Goal: Use online tool/utility: Use online tool/utility

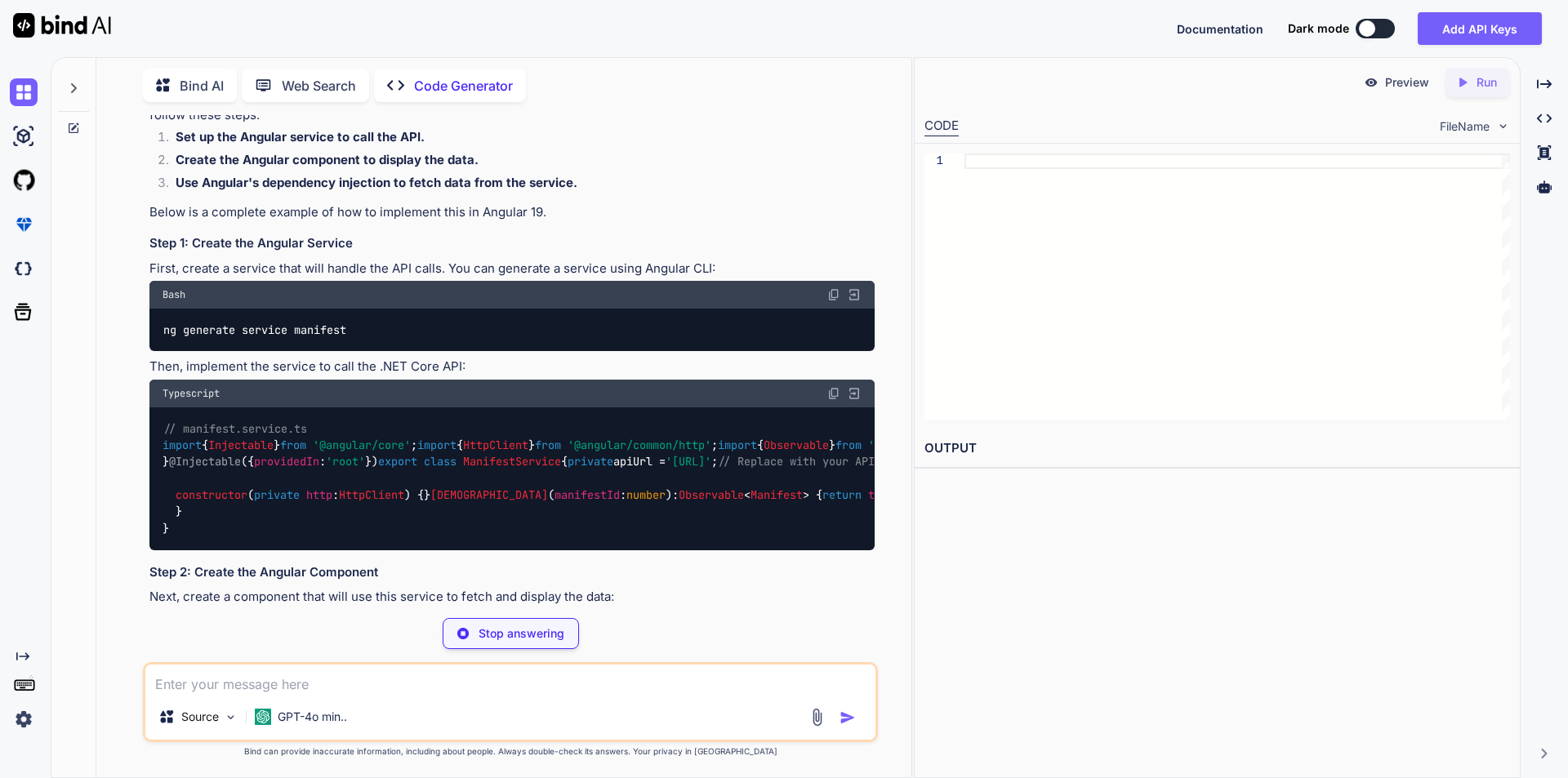
scroll to position [326, 0]
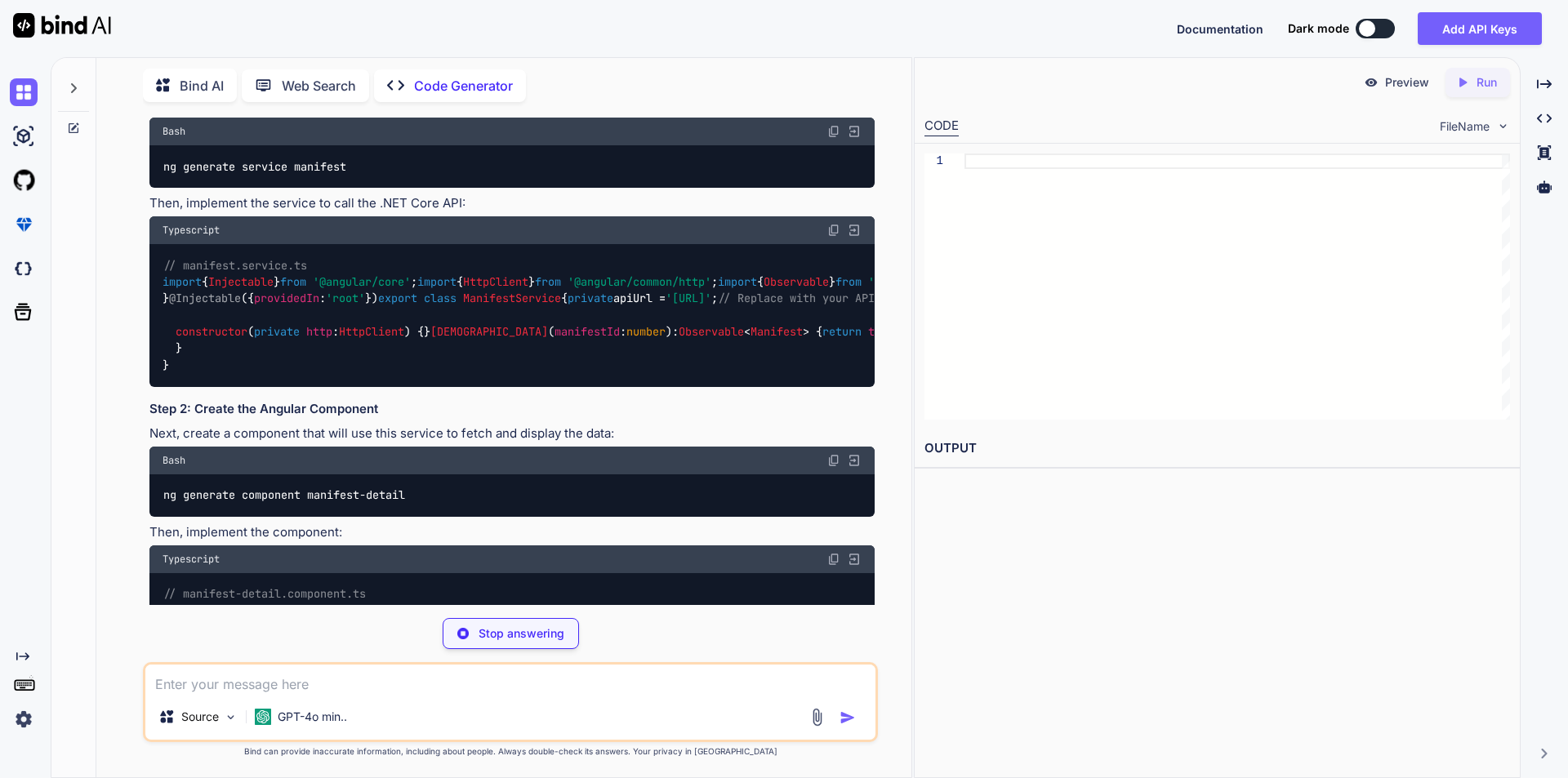
type textarea "x"
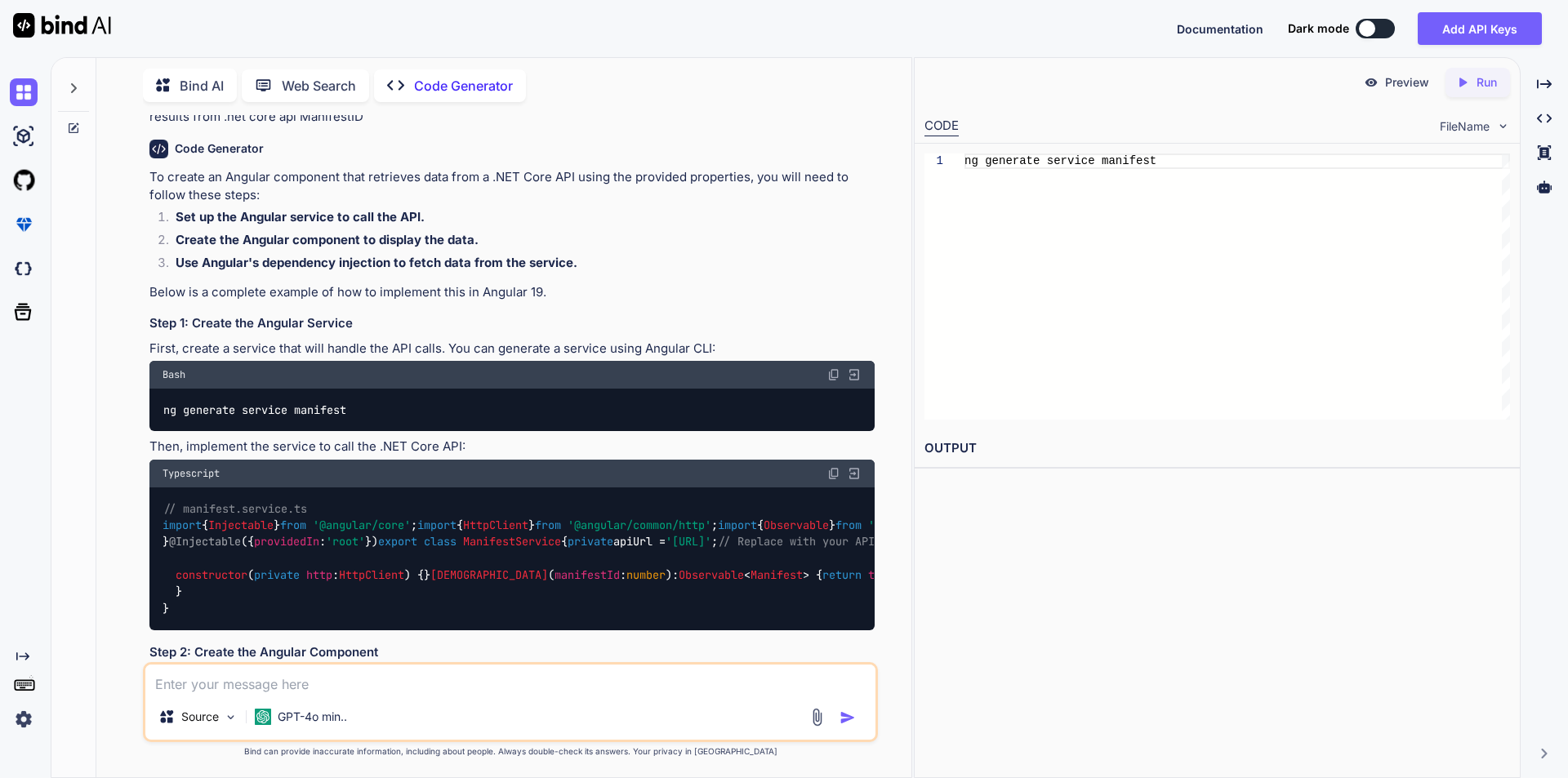
scroll to position [82, 0]
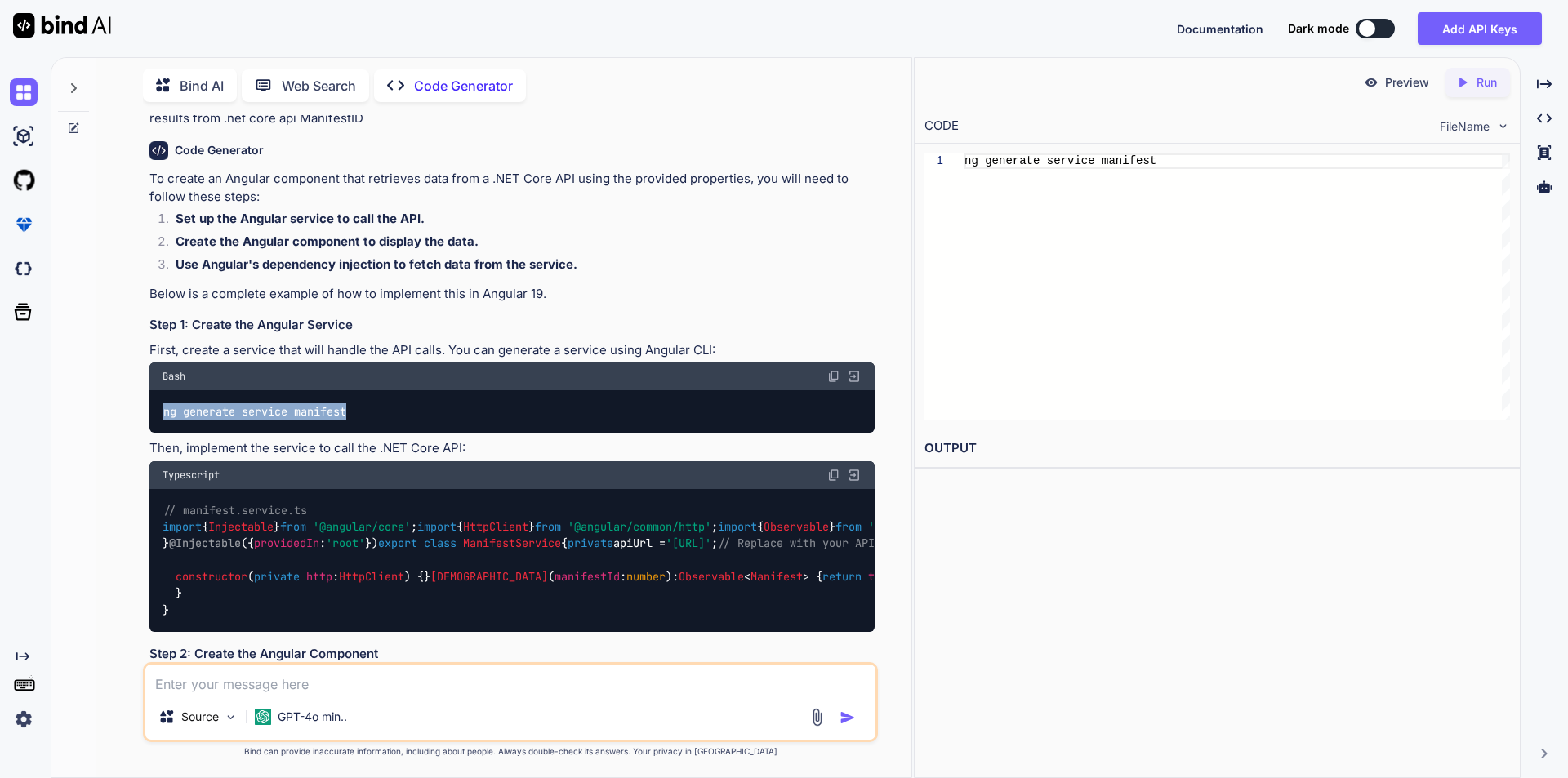
drag, startPoint x: 164, startPoint y: 409, endPoint x: 377, endPoint y: 411, distance: 213.0
click at [377, 411] on div "ng generate service manifest" at bounding box center [511, 411] width 725 height 42
copy code "ng generate service manifest"
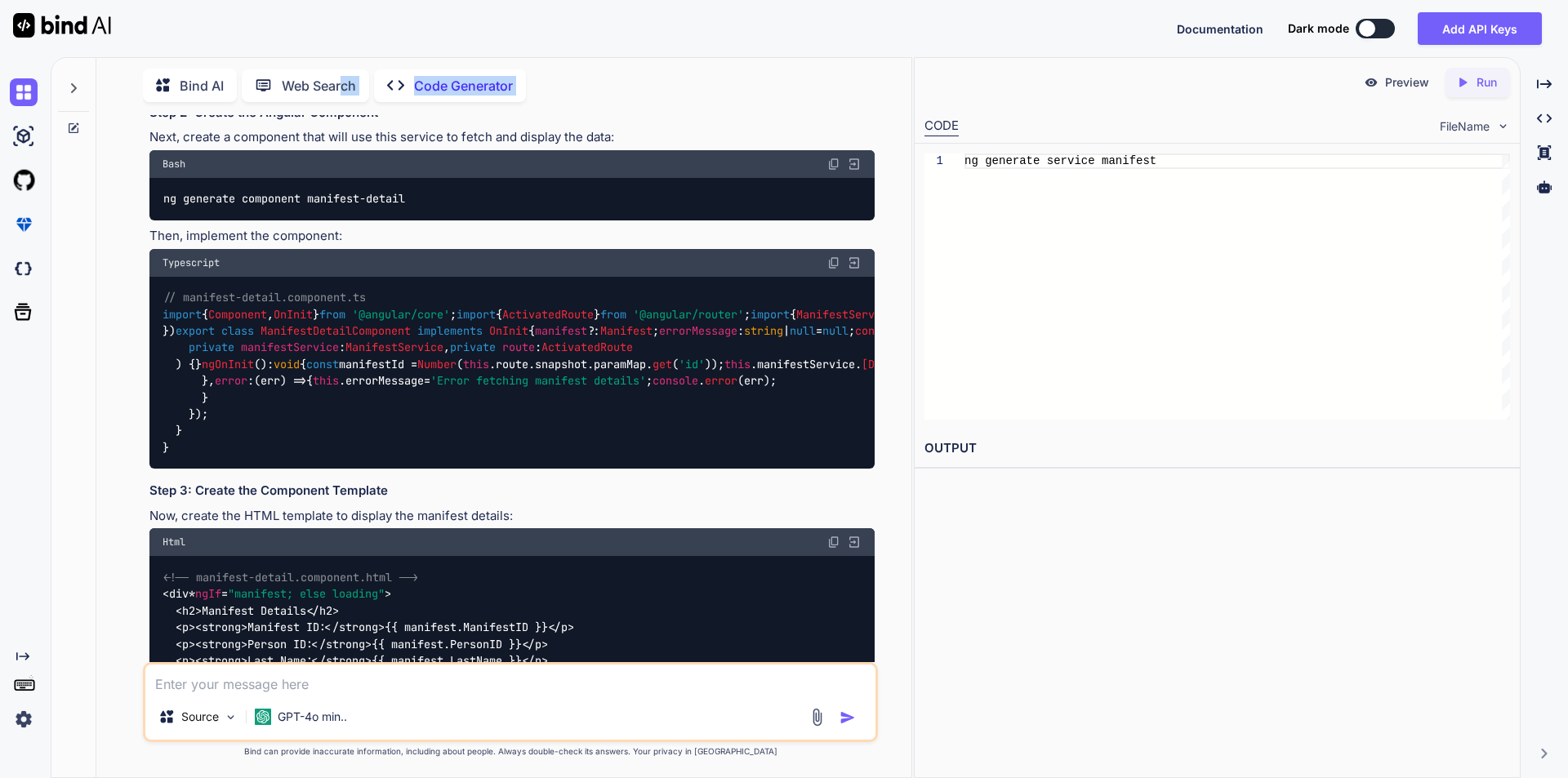
scroll to position [484, 0]
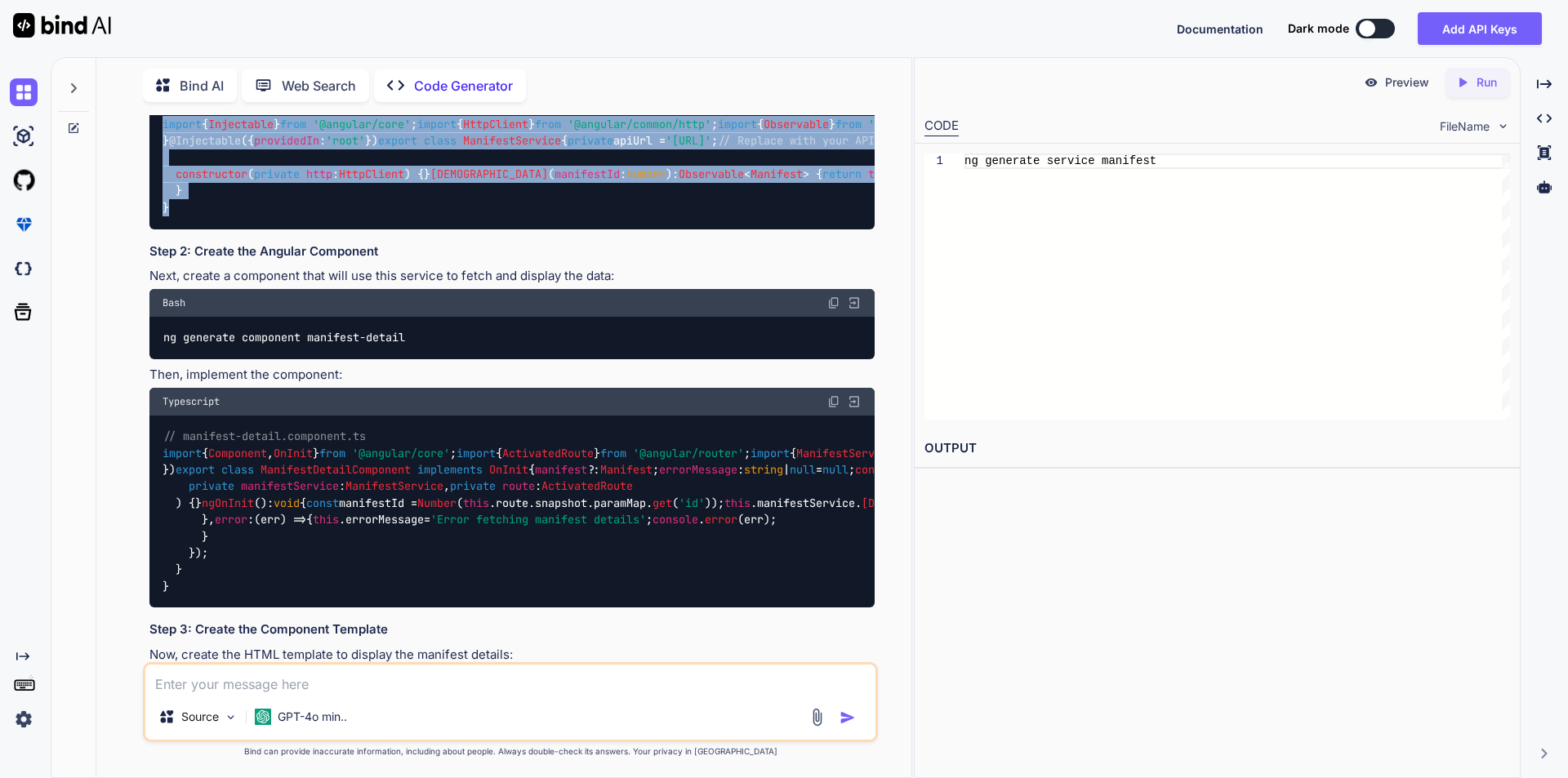
drag, startPoint x: 165, startPoint y: 443, endPoint x: 361, endPoint y: 521, distance: 211.0
click at [361, 229] on div "// manifest.service.ts import { Injectable } from '@angular/core' ; import { Ht…" at bounding box center [511, 158] width 725 height 143
copy code "import { Injectable } from '@angular/core' ; import { HttpClient } from '@angul…"
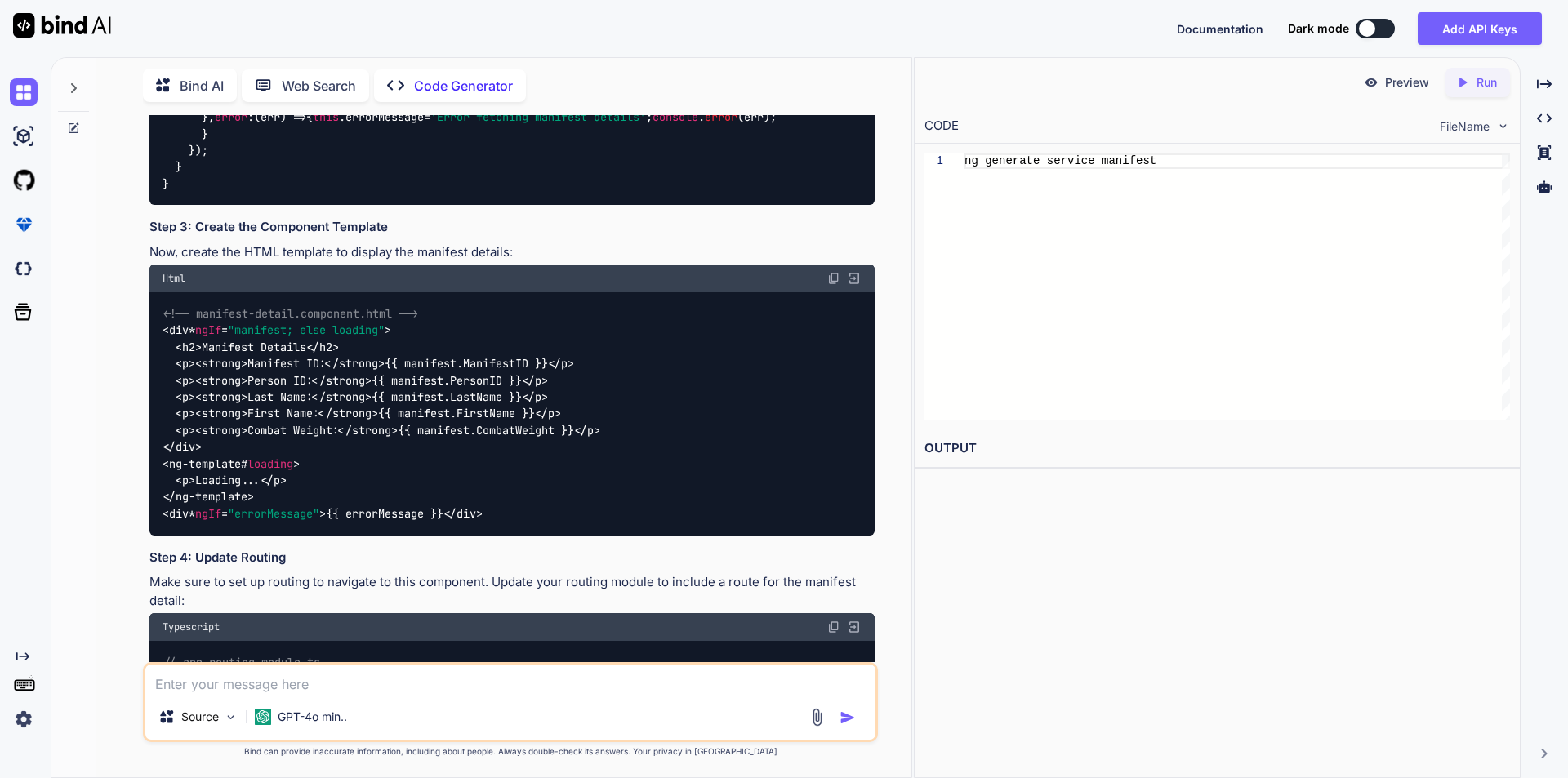
scroll to position [893, 0]
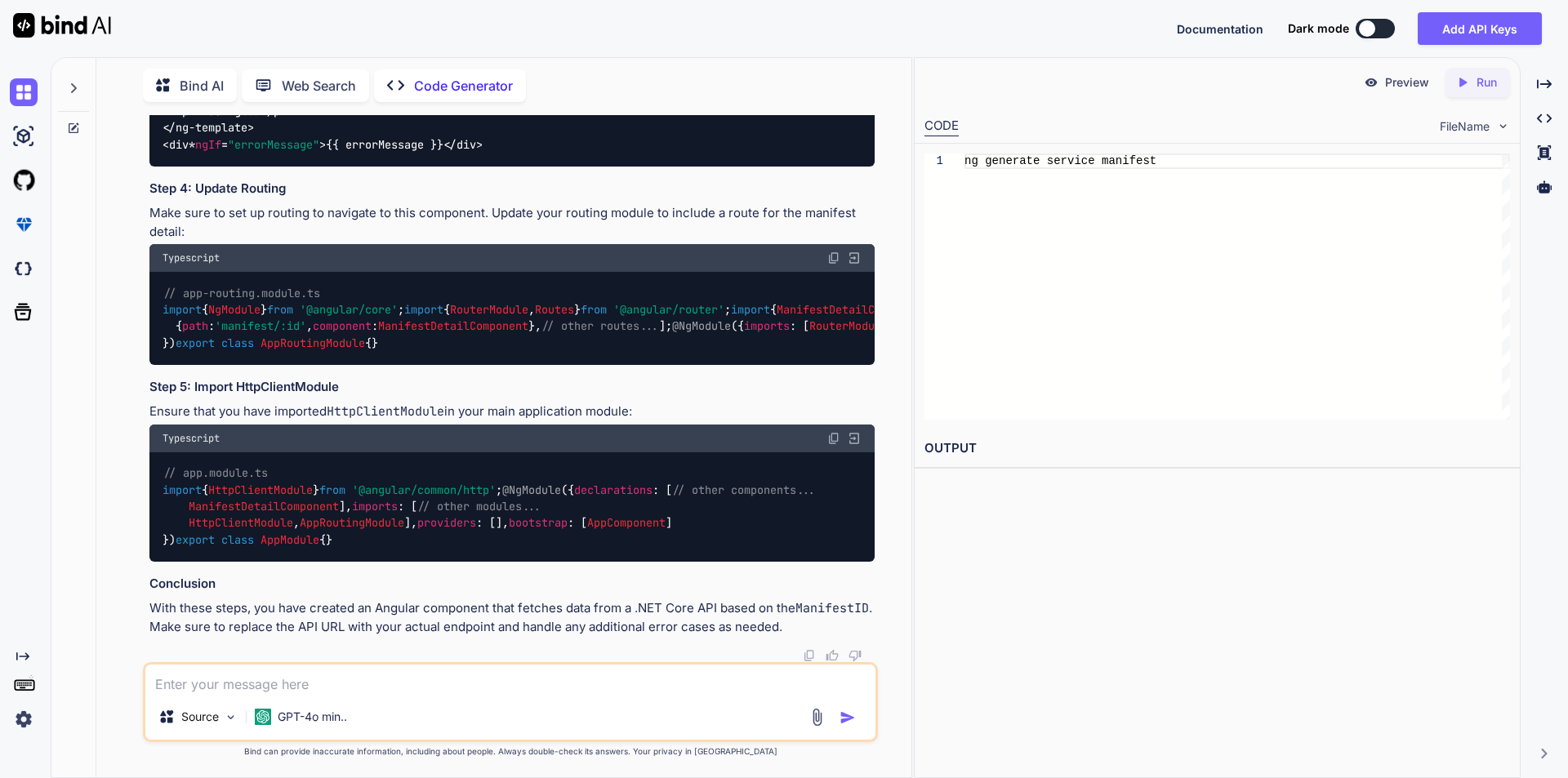
scroll to position [1546, 0]
drag, startPoint x: 164, startPoint y: 556, endPoint x: 755, endPoint y: 558, distance: 591.0
click at [755, 365] on div "// app-routing.module.ts import { NgModule } from '@angular/core' ; import { Ro…" at bounding box center [511, 318] width 725 height 93
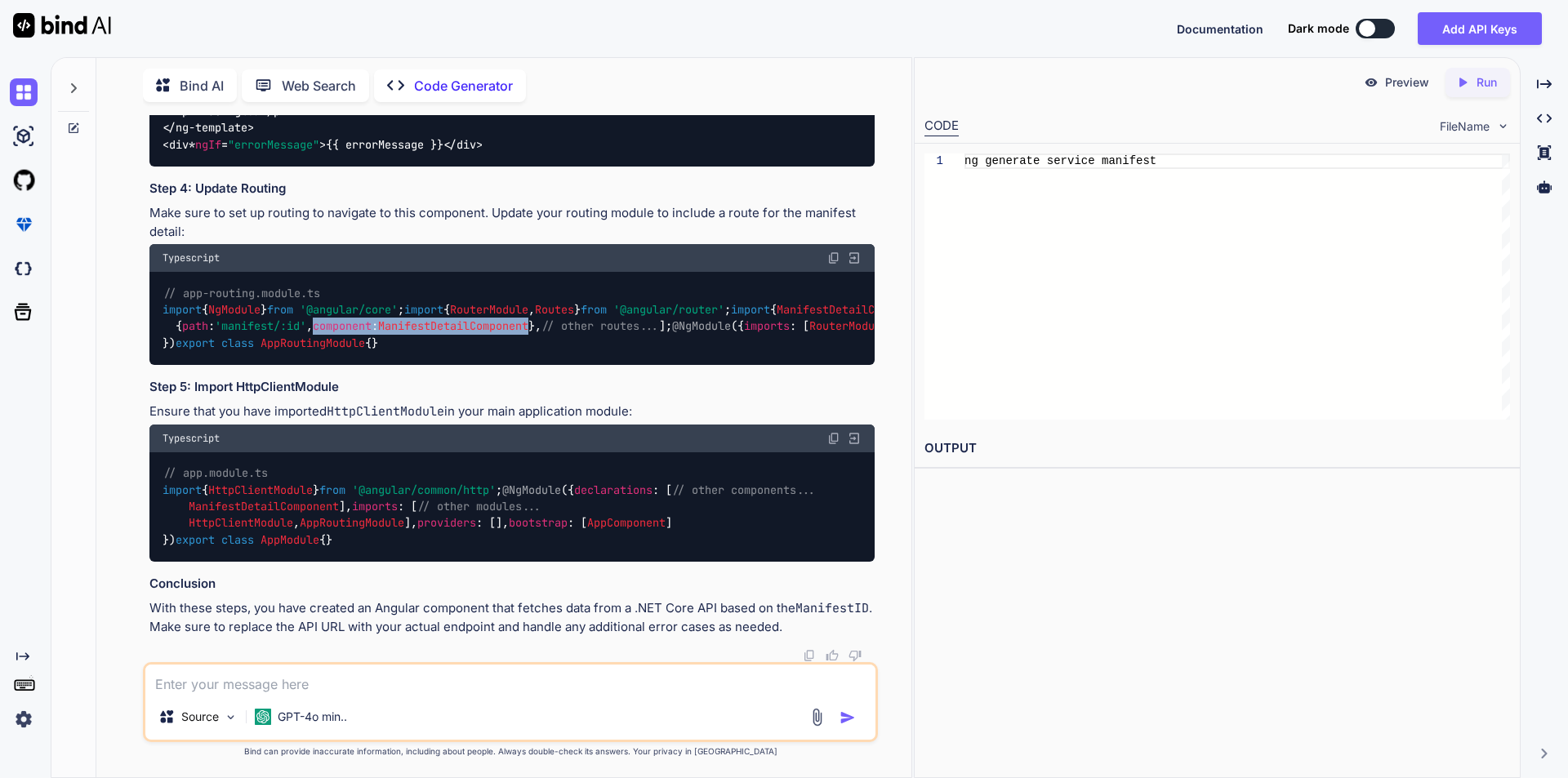
drag, startPoint x: 338, startPoint y: 609, endPoint x: 562, endPoint y: 601, distance: 224.1
click at [562, 352] on code "// app-routing.module.ts import { NgModule } from '@angular/core' ; import { Ro…" at bounding box center [786, 319] width 1247 height 67
click at [192, 334] on span "path" at bounding box center [194, 326] width 26 height 14
drag, startPoint x: 190, startPoint y: 606, endPoint x: 562, endPoint y: 606, distance: 372.0
click at [562, 352] on code "// app-routing.module.ts import { NgModule } from '@angular/core' ; import { Ro…" at bounding box center [786, 319] width 1247 height 67
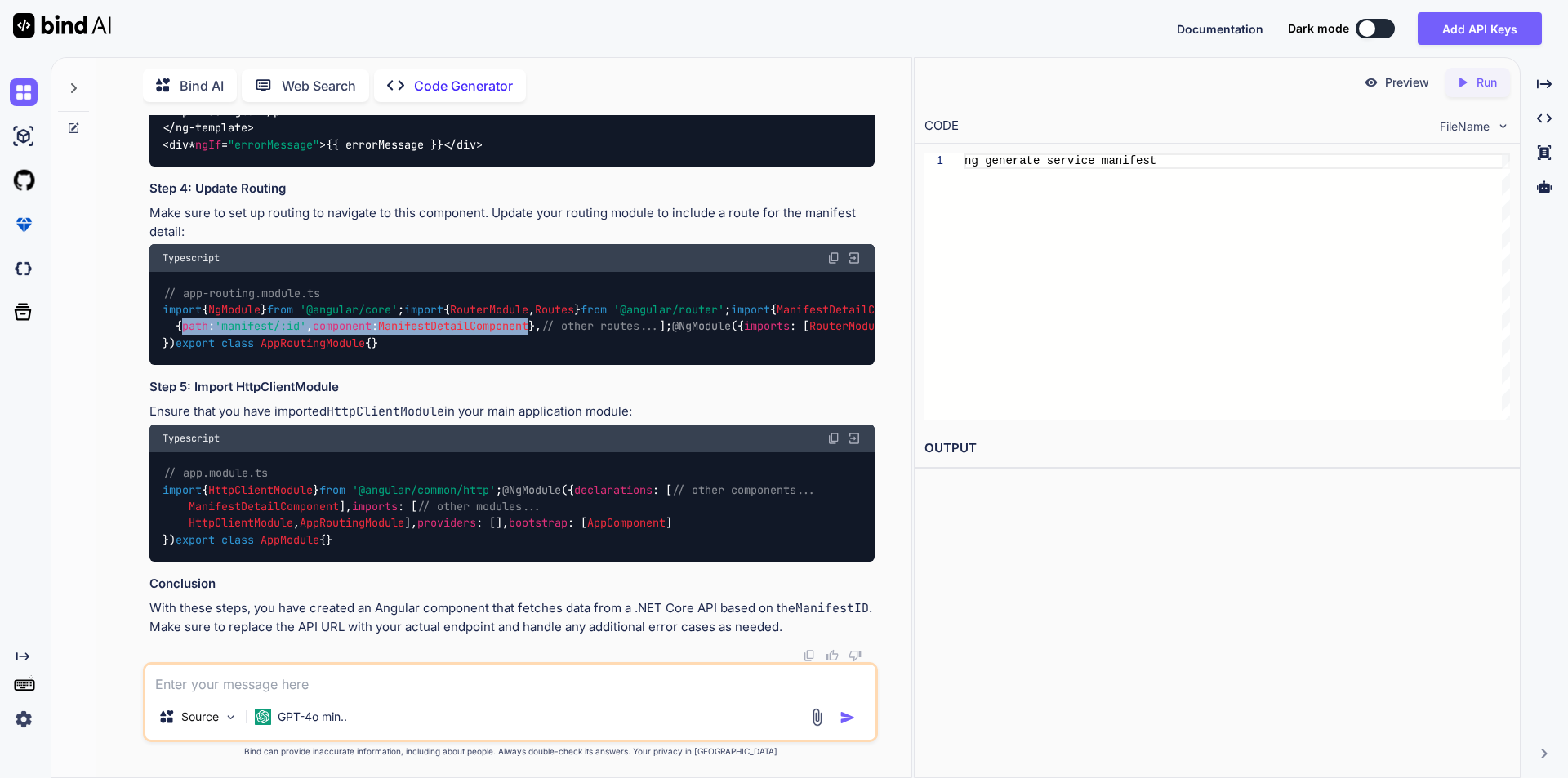
drag, startPoint x: 175, startPoint y: 605, endPoint x: 630, endPoint y: 605, distance: 455.0
click at [630, 365] on div "// app-routing.module.ts import { NgModule } from '@angular/core' ; import { Ro…" at bounding box center [511, 318] width 725 height 93
copy code "{ path : 'manifest/:id' , component : ManifestDetailComponent },"
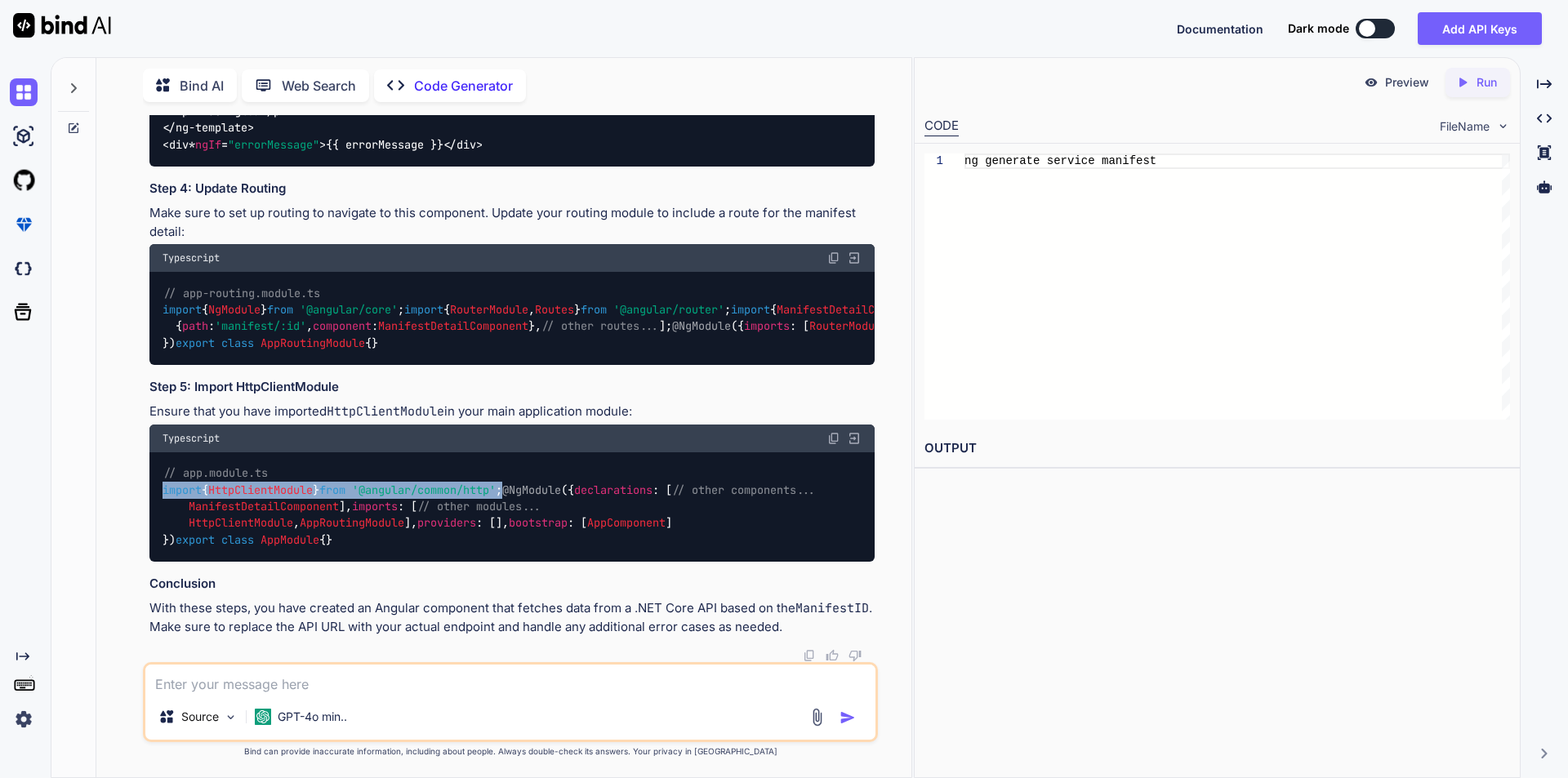
drag, startPoint x: 164, startPoint y: 320, endPoint x: 576, endPoint y: 315, distance: 412.0
click at [576, 453] on div "// app.module.ts import { HttpClientModule } from '@angular/common/http' ; @NgM…" at bounding box center [511, 507] width 725 height 110
copy code "import { HttpClientModule } from '@angular/common/http' ;"
click at [411, 686] on textarea at bounding box center [510, 679] width 730 height 30
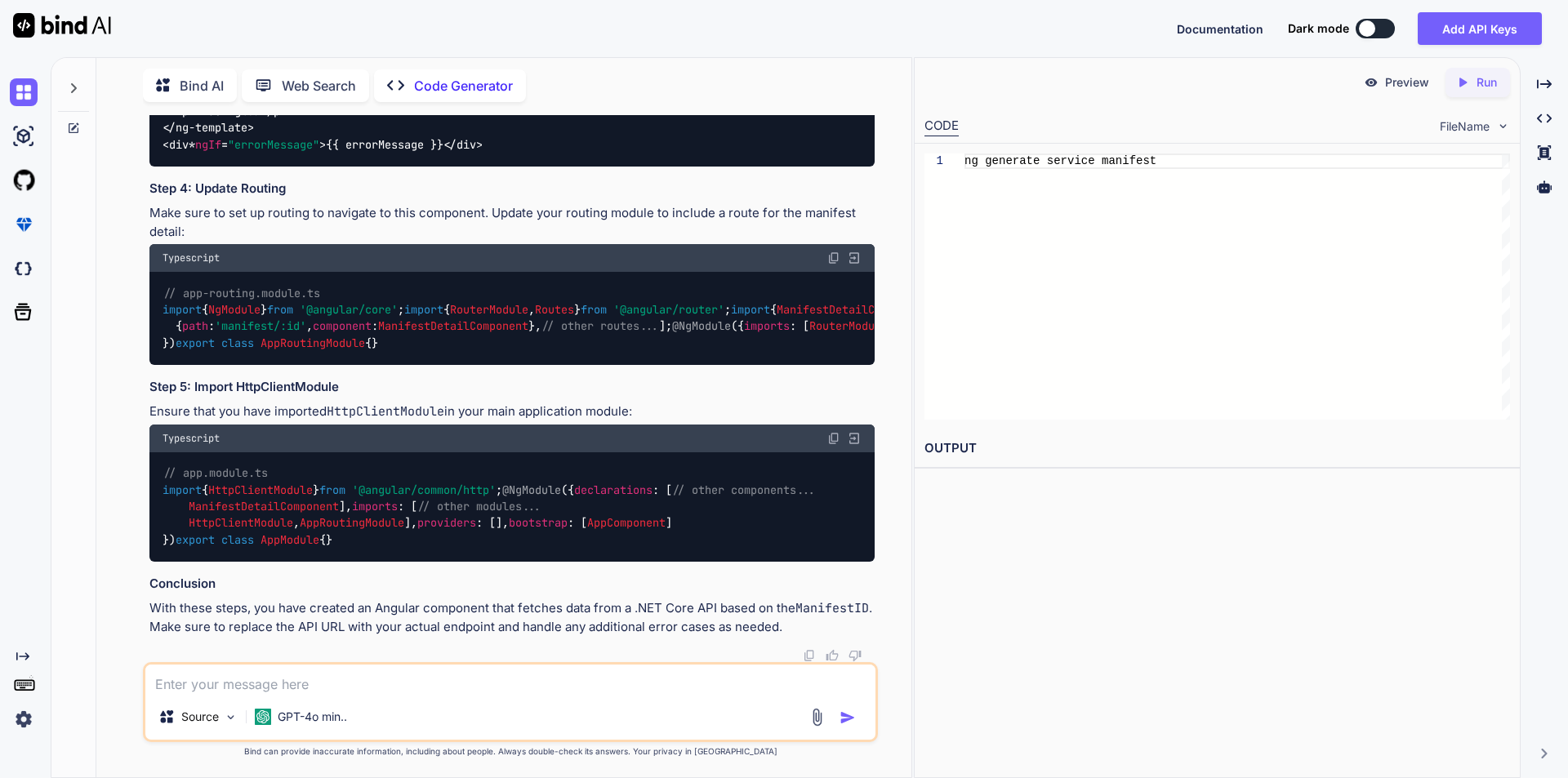
paste textarea "// Basic properties Int64 ManifestId { get; set; } string ManifestUic { get; se…"
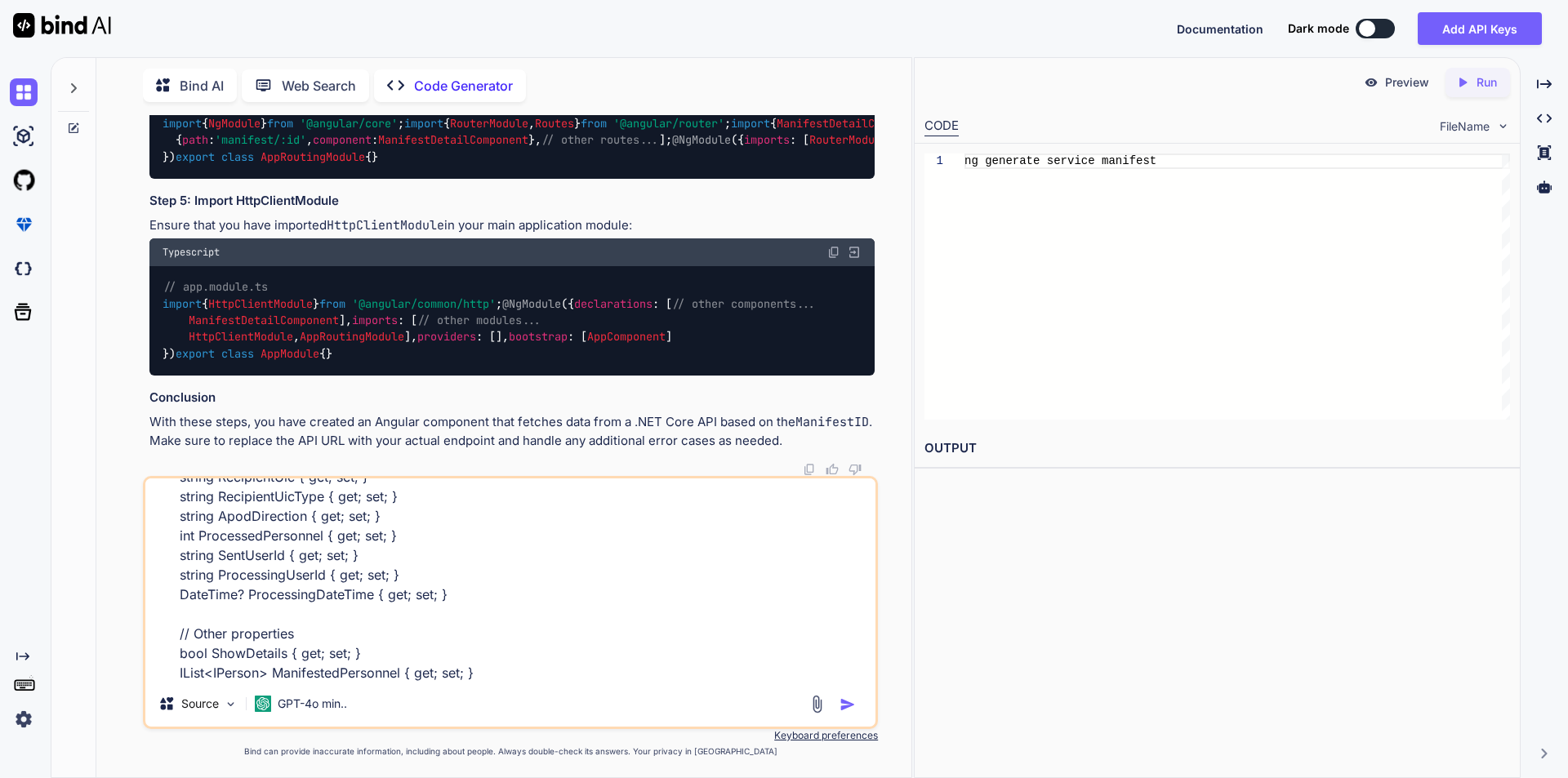
scroll to position [336, 0]
click at [844, 704] on img "button" at bounding box center [847, 705] width 16 height 16
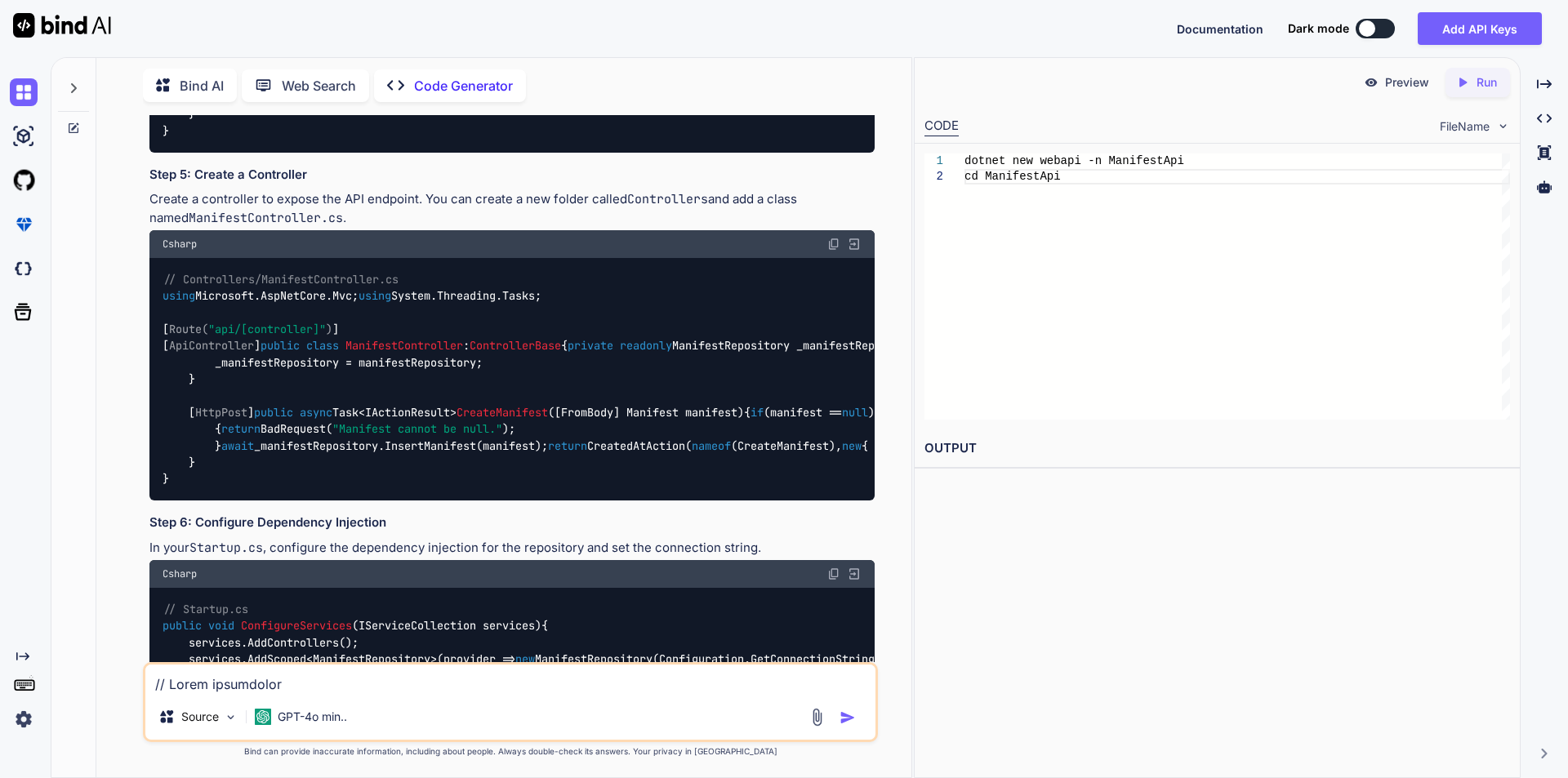
scroll to position [3342, 0]
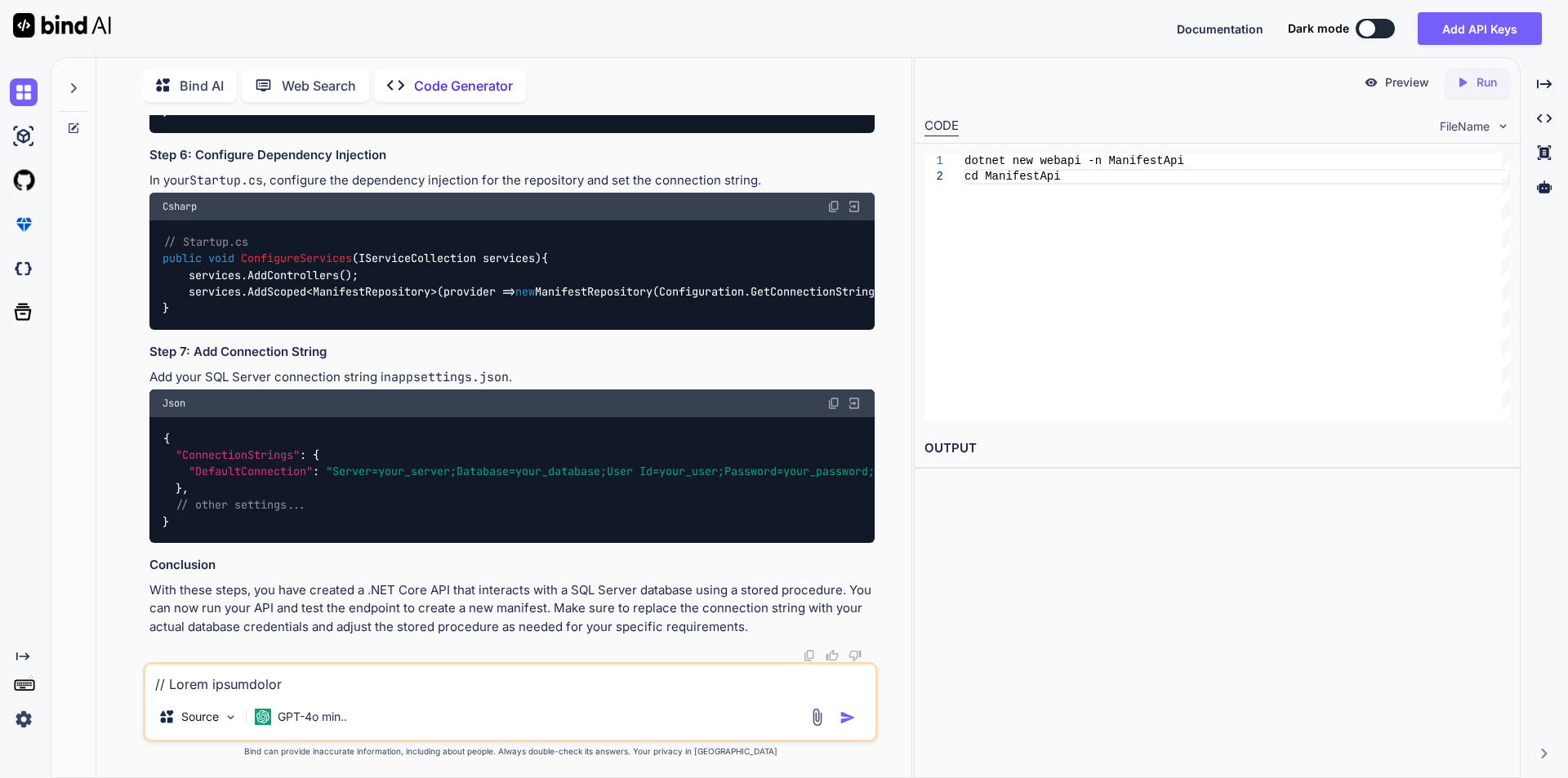
scroll to position [3995, 0]
drag, startPoint x: 193, startPoint y: 310, endPoint x: 347, endPoint y: 308, distance: 154.0
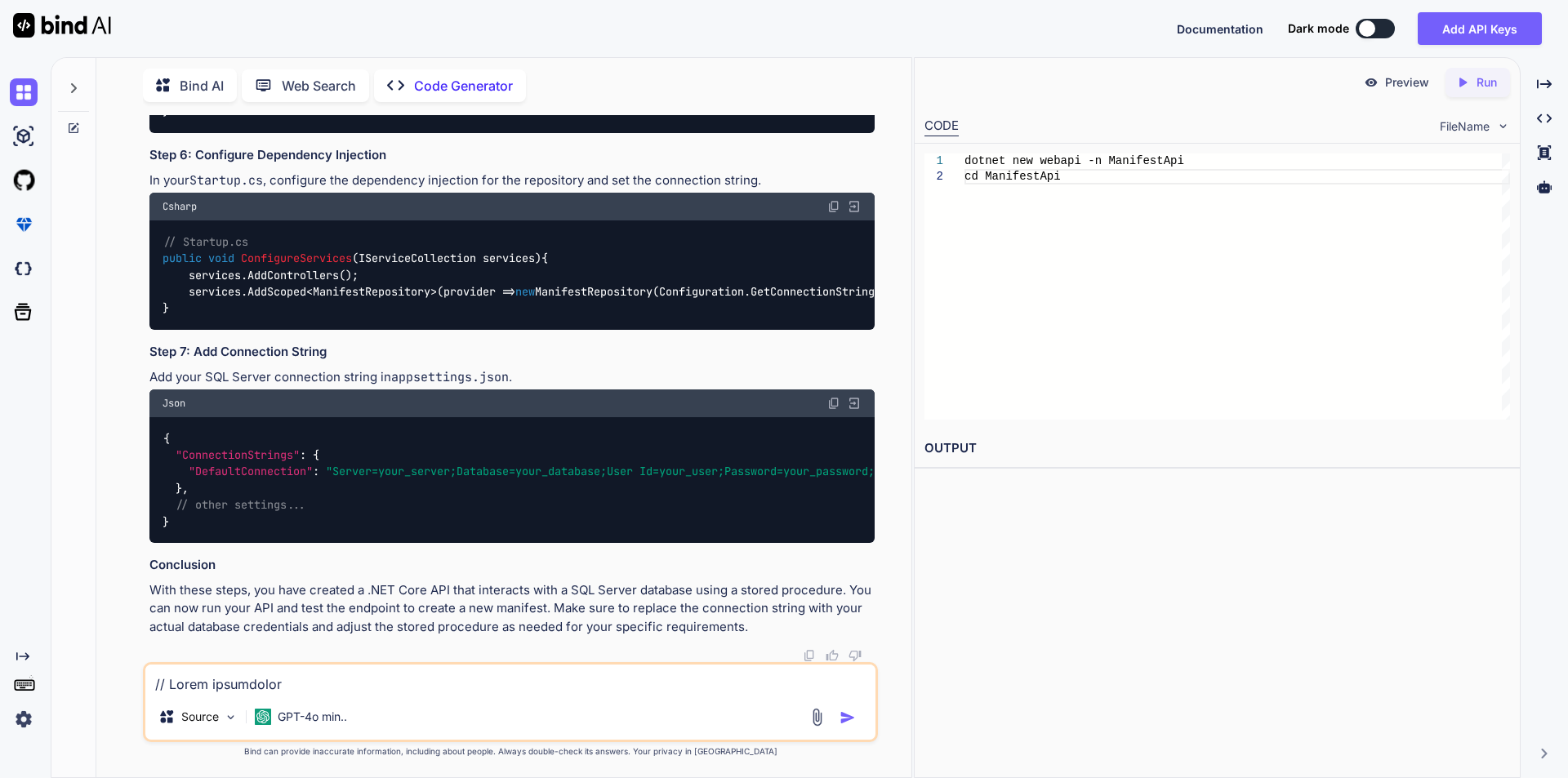
copy code "ManifestRepository.cs"
drag, startPoint x: 670, startPoint y: 289, endPoint x: 761, endPoint y: 295, distance: 91.2
copy code "Repositories"
drag, startPoint x: 195, startPoint y: 314, endPoint x: 322, endPoint y: 311, distance: 127.0
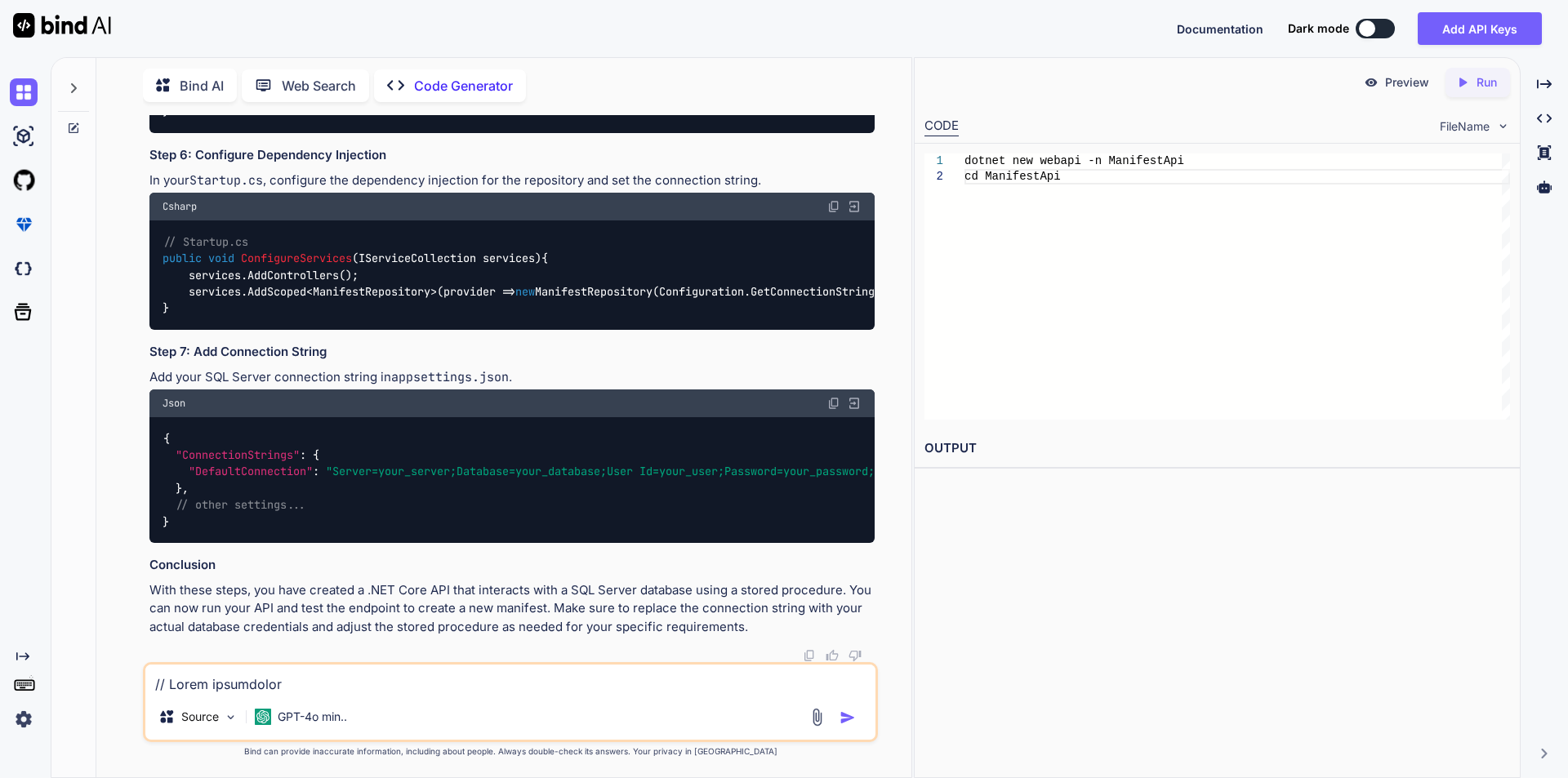
copy code "ManifestRepository"
drag, startPoint x: 152, startPoint y: 229, endPoint x: 282, endPoint y: 229, distance: 130.0
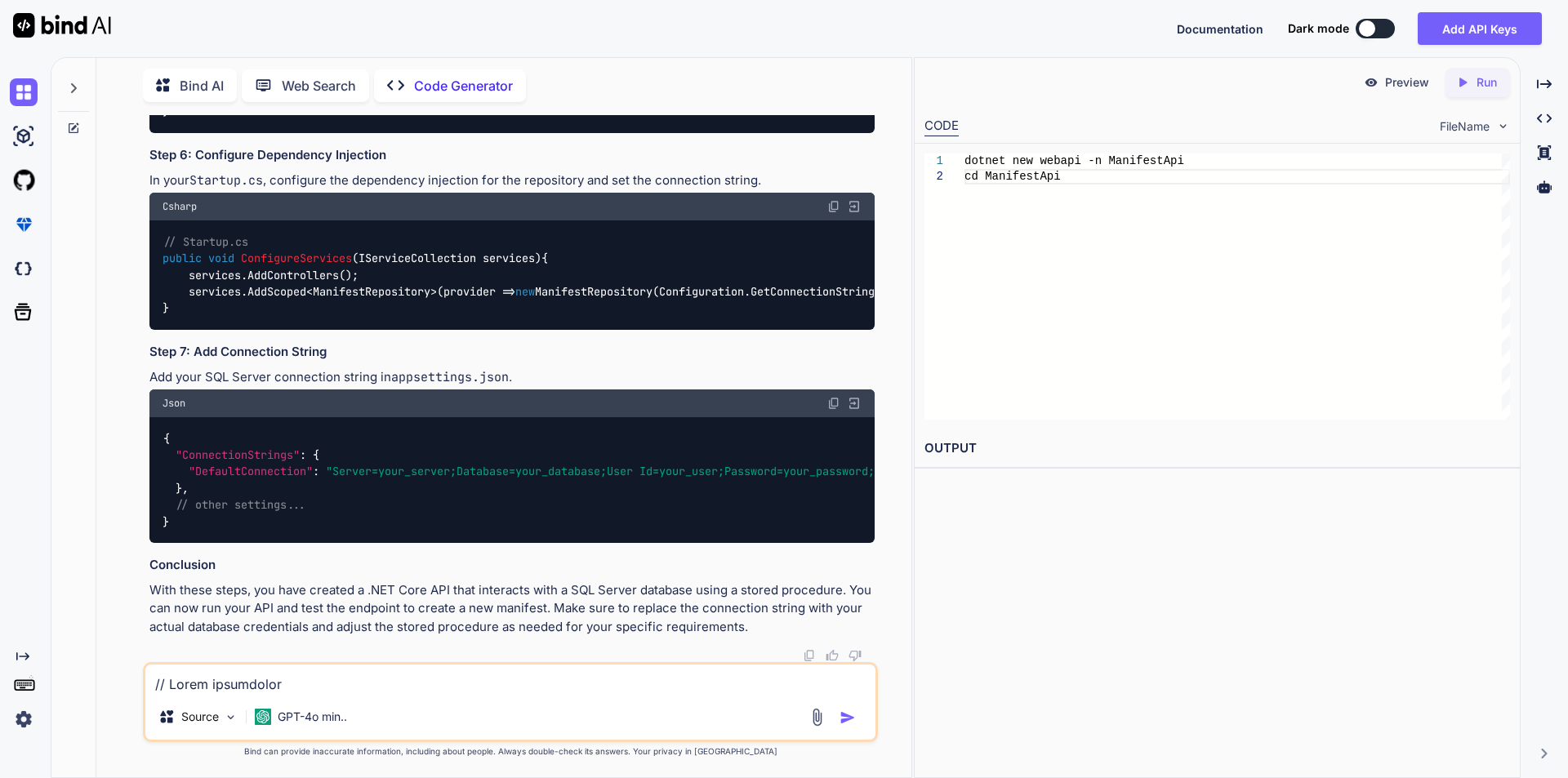
copy code "ManifestController"
drag, startPoint x: 190, startPoint y: 220, endPoint x: 266, endPoint y: 223, distance: 76.1
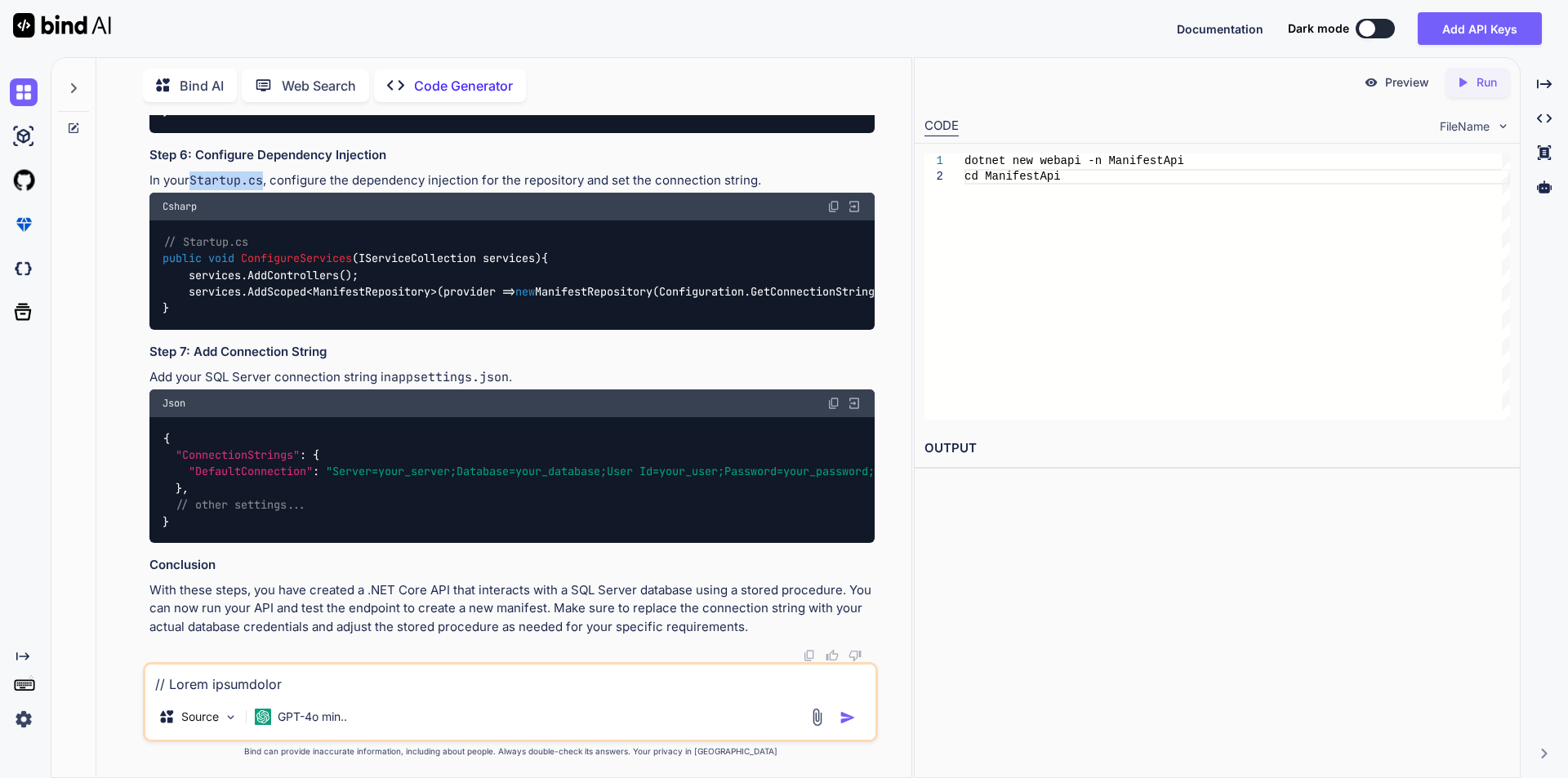
click at [266, 191] on p "In your Startup.cs , configure the dependency injection for the repository and …" at bounding box center [511, 181] width 725 height 19
click at [654, 585] on p "With these steps, you have created a .NET Core API that interacts with a SQL Se…" at bounding box center [511, 609] width 725 height 56
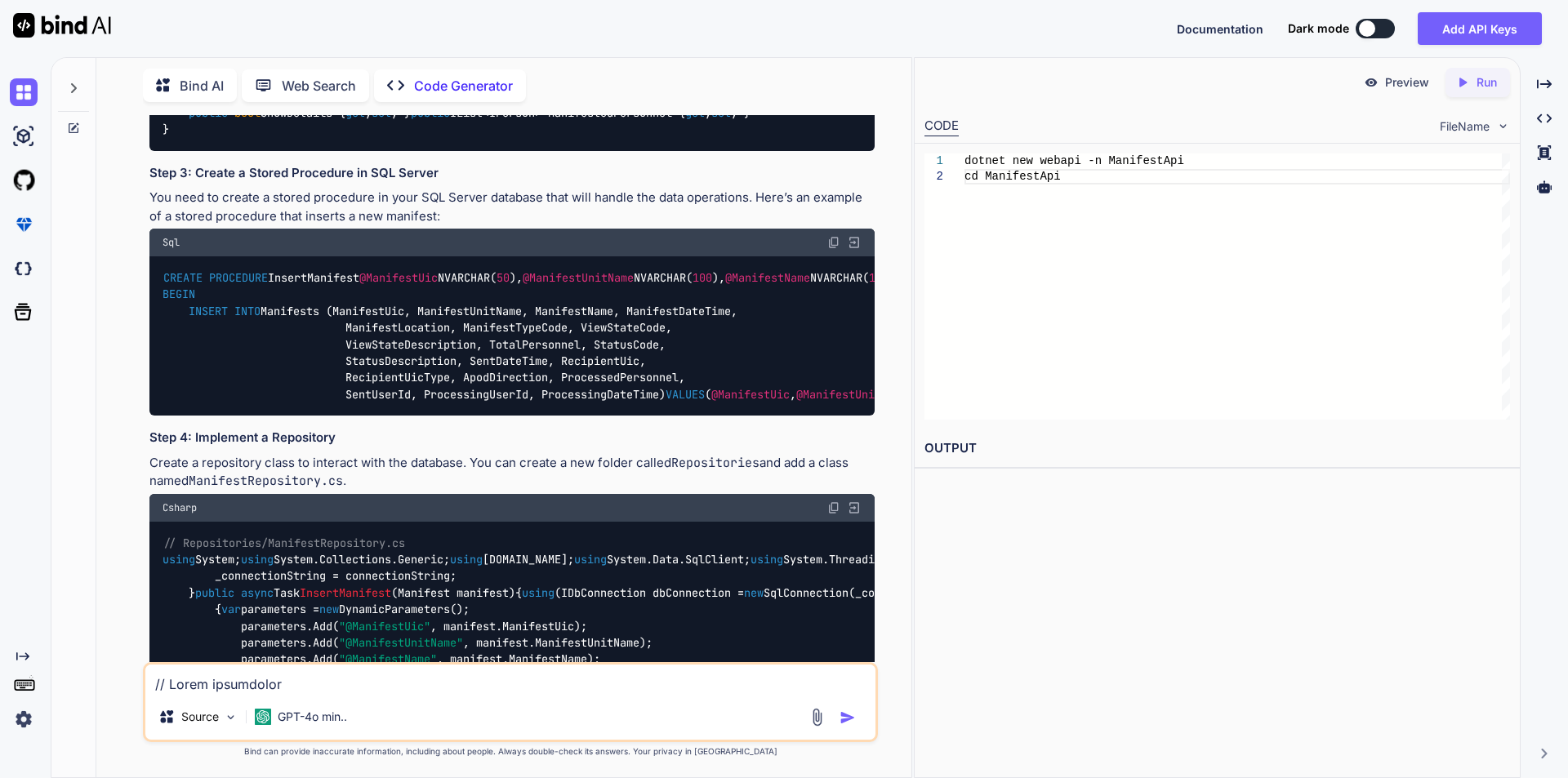
scroll to position [2605, 0]
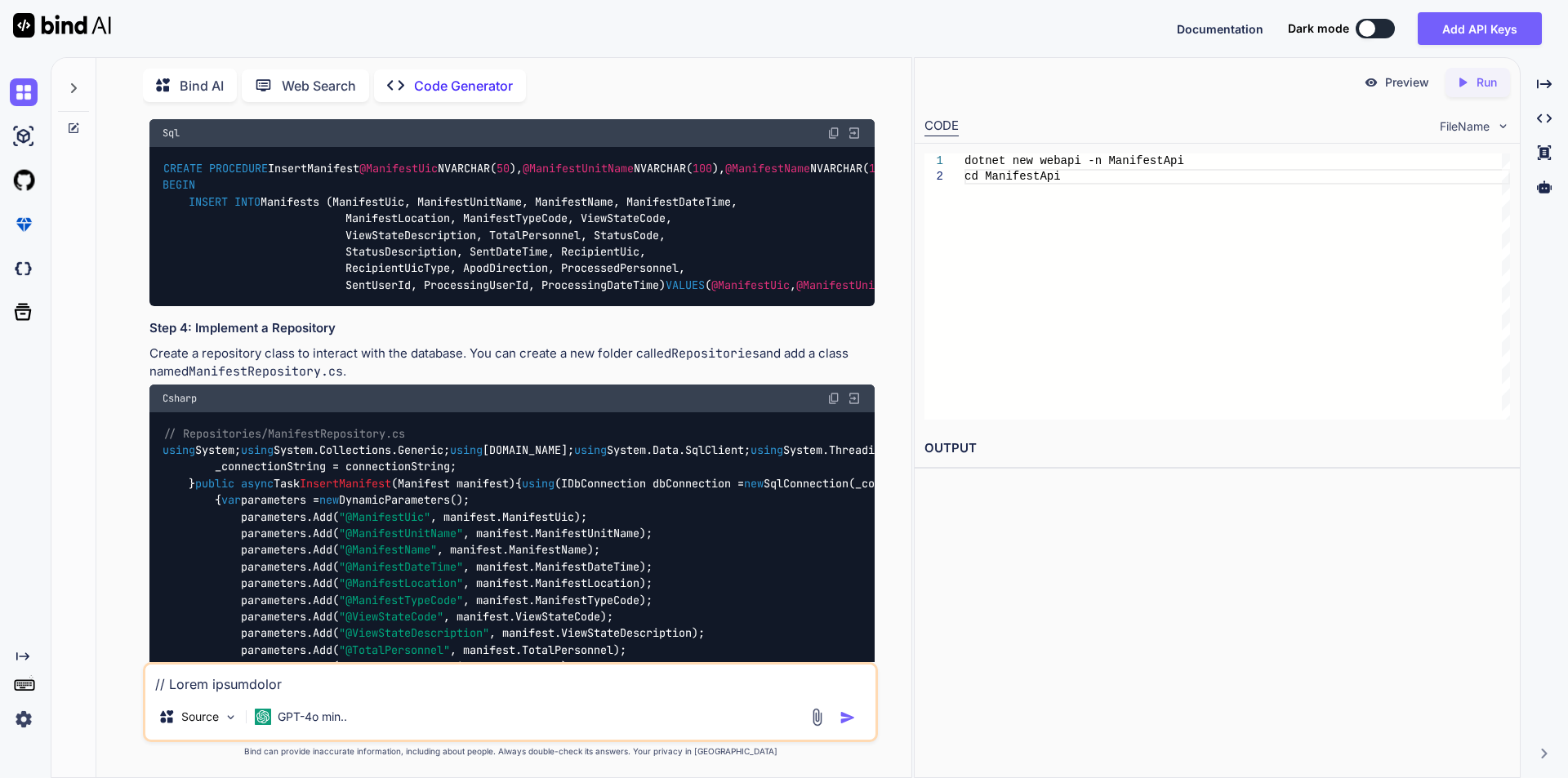
drag, startPoint x: 149, startPoint y: 410, endPoint x: 491, endPoint y: 537, distance: 364.8
copy p "// Basic properties Int64 ManifestId { get; set; } string ManifestUic { get; se…"
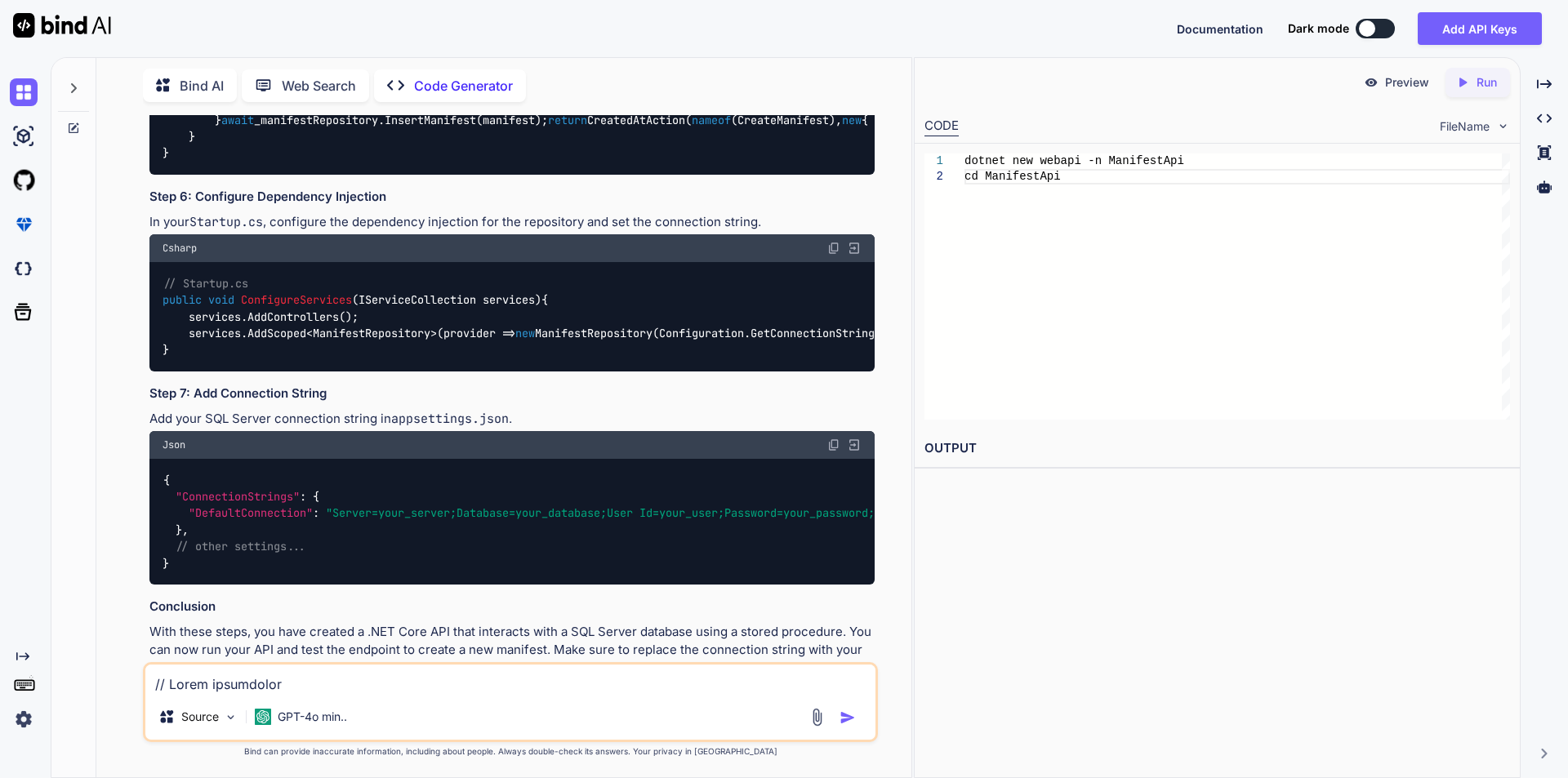
scroll to position [3993, 0]
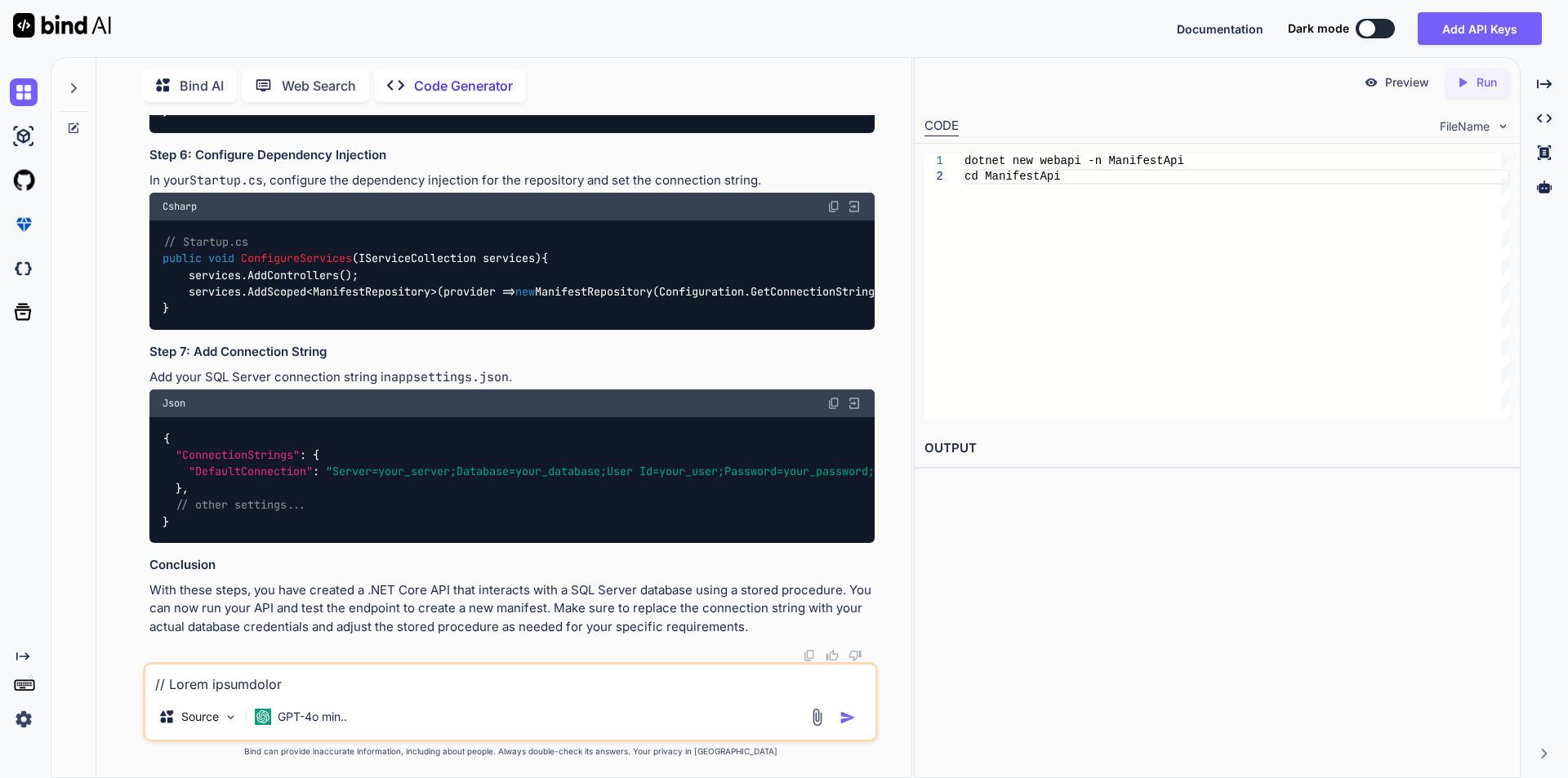
click at [342, 686] on textarea at bounding box center [510, 679] width 730 height 30
paste textarea "// Basic properties Int64 ManifestId { get; set; } string ManifestUic { get; se…"
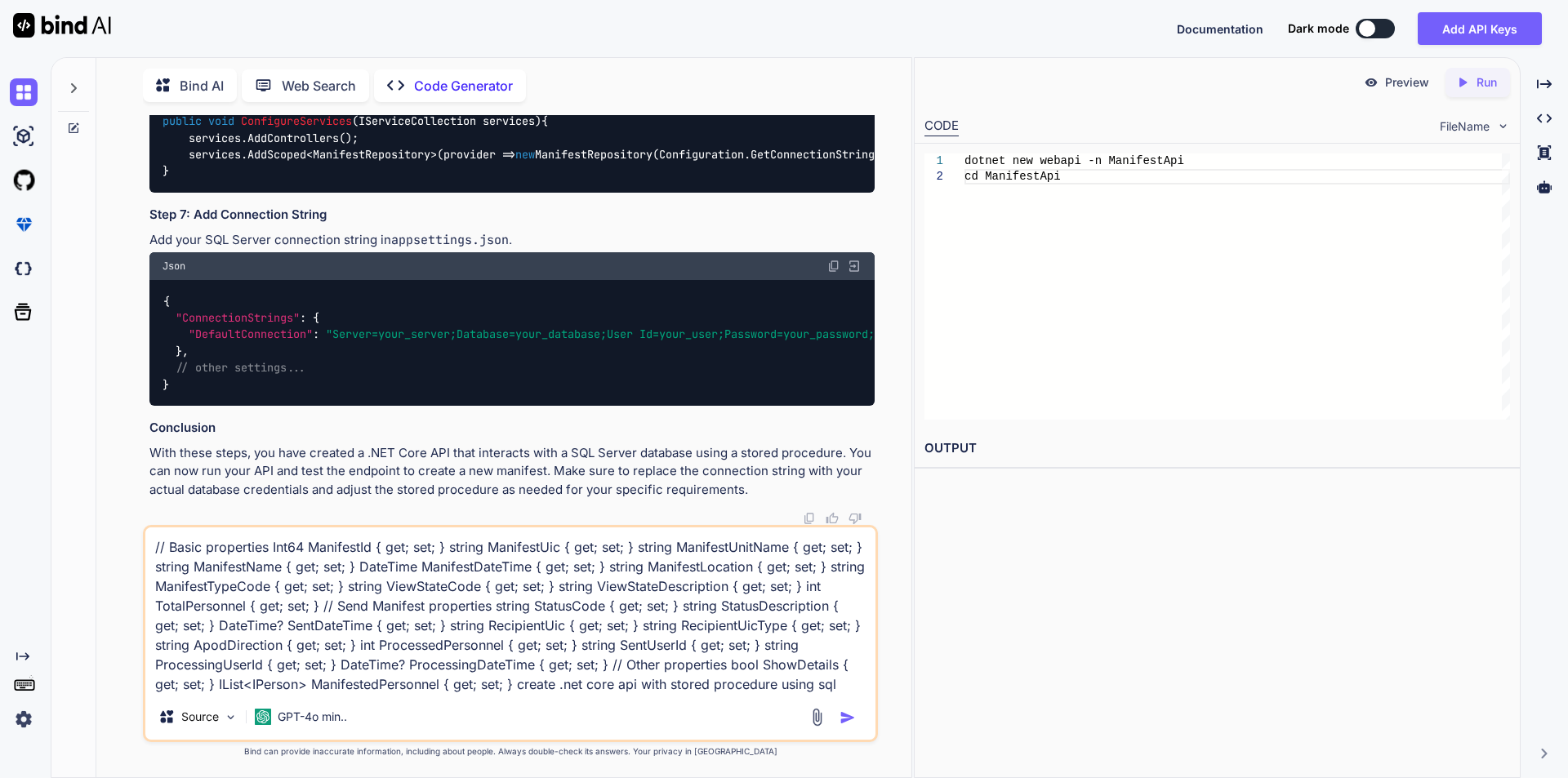
click at [671, 686] on textarea "// Basic properties Int64 ManifestId { get; set; } string ManifestUic { get; se…" at bounding box center [510, 610] width 730 height 167
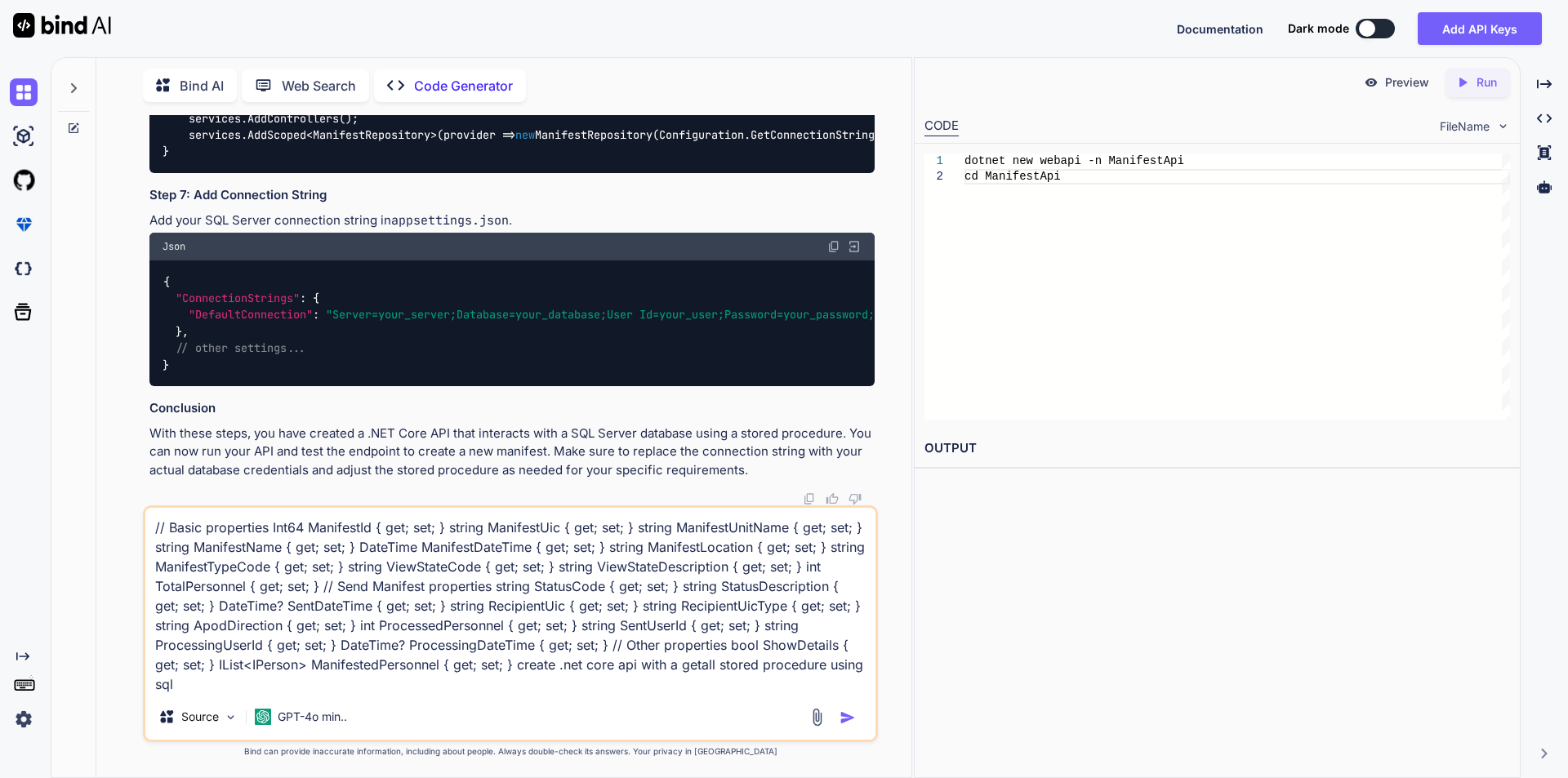
click at [848, 720] on img "button" at bounding box center [847, 717] width 16 height 16
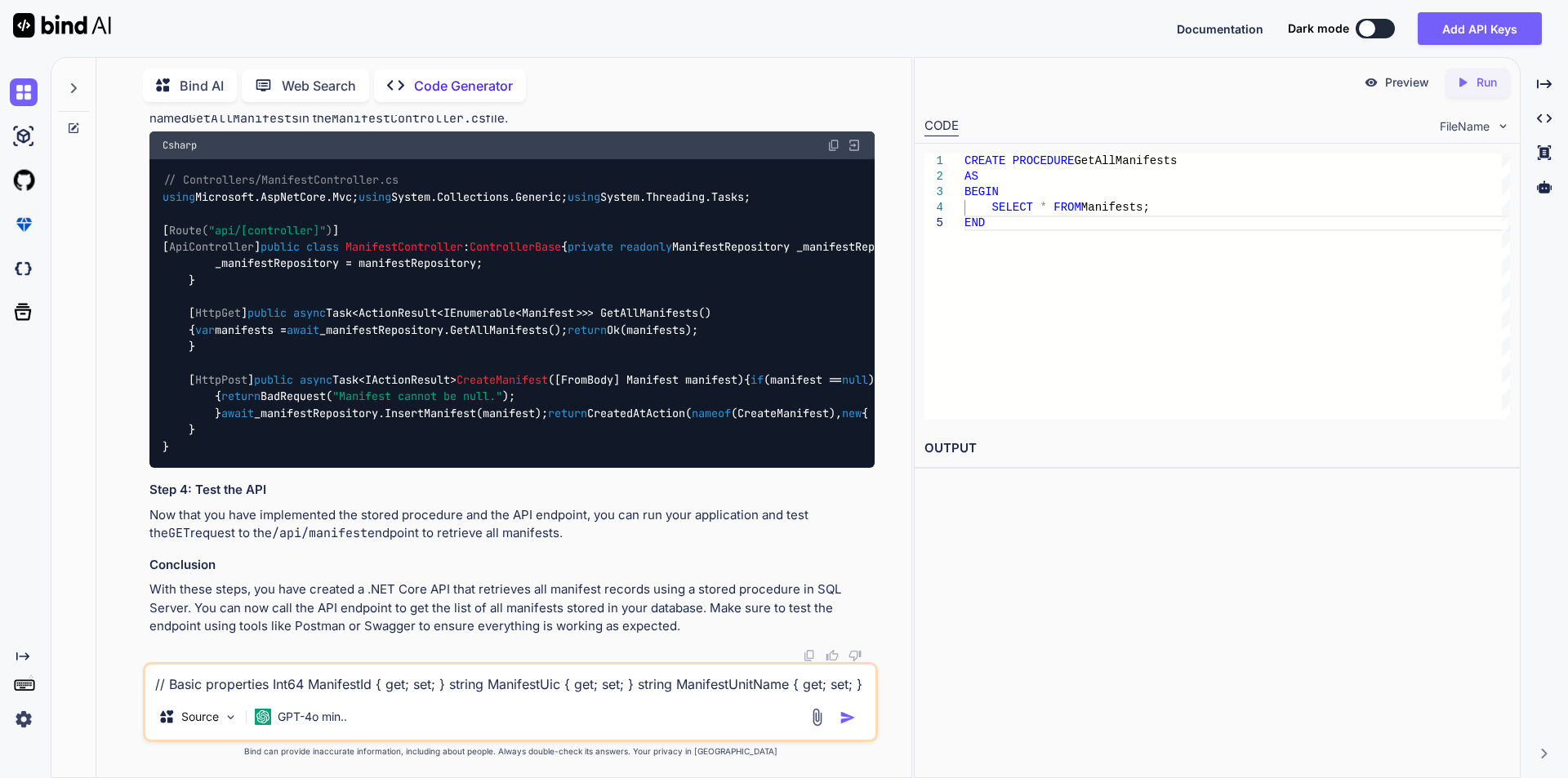
scroll to position [6744, 0]
drag, startPoint x: 150, startPoint y: 247, endPoint x: 568, endPoint y: 382, distance: 439.3
copy p "// Basic properties Int64 ManifestId { get; set; } string ManifestUic { get; se…"
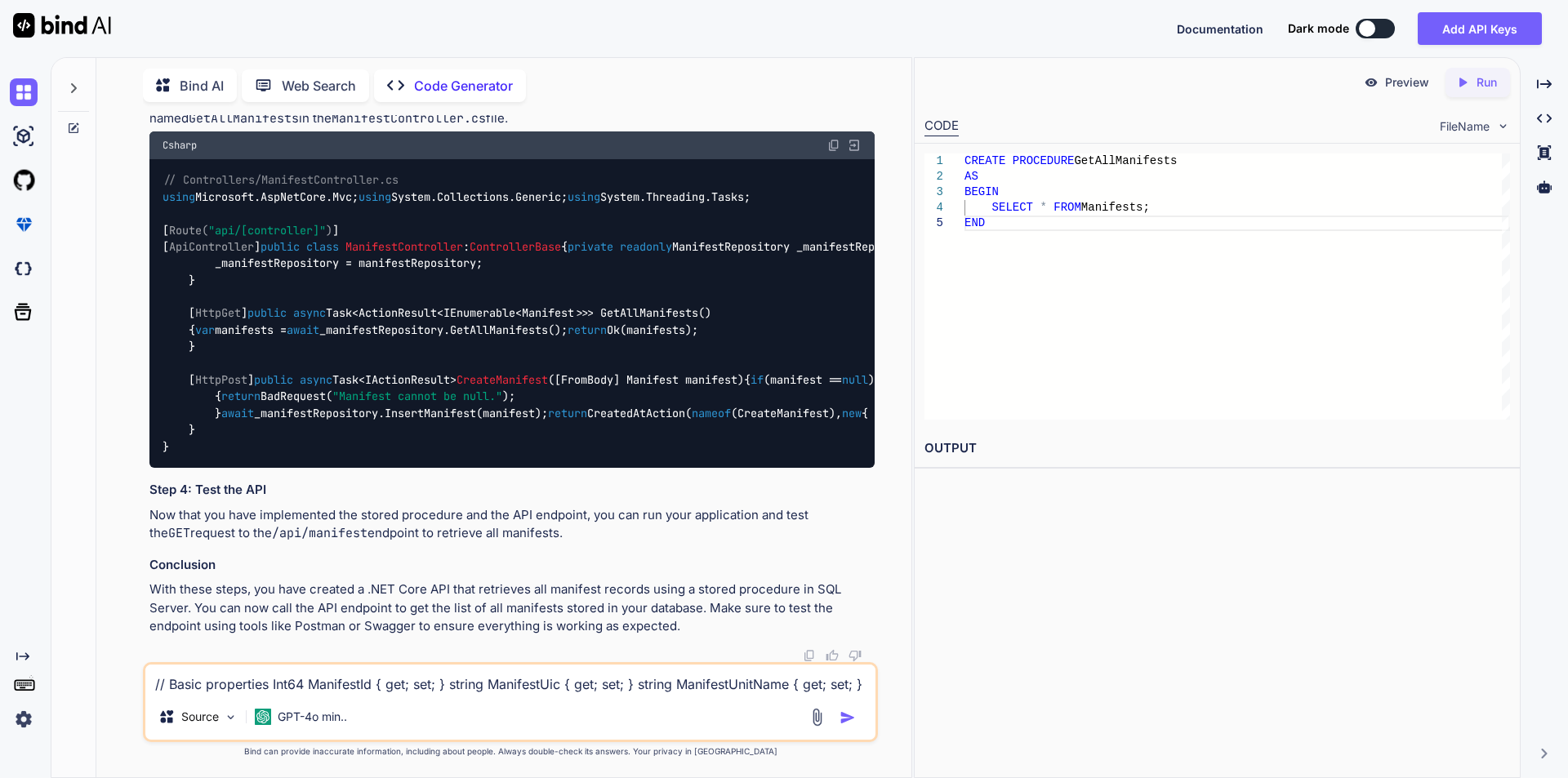
click at [325, 691] on textarea "// Basic properties Int64 ManifestId { get; set; } string ManifestUic { get; se…" at bounding box center [510, 679] width 730 height 30
click at [313, 691] on textarea "// Basic properties Int64 ManifestId { get; set; } string ManifestUic { get; se…" at bounding box center [510, 679] width 730 height 30
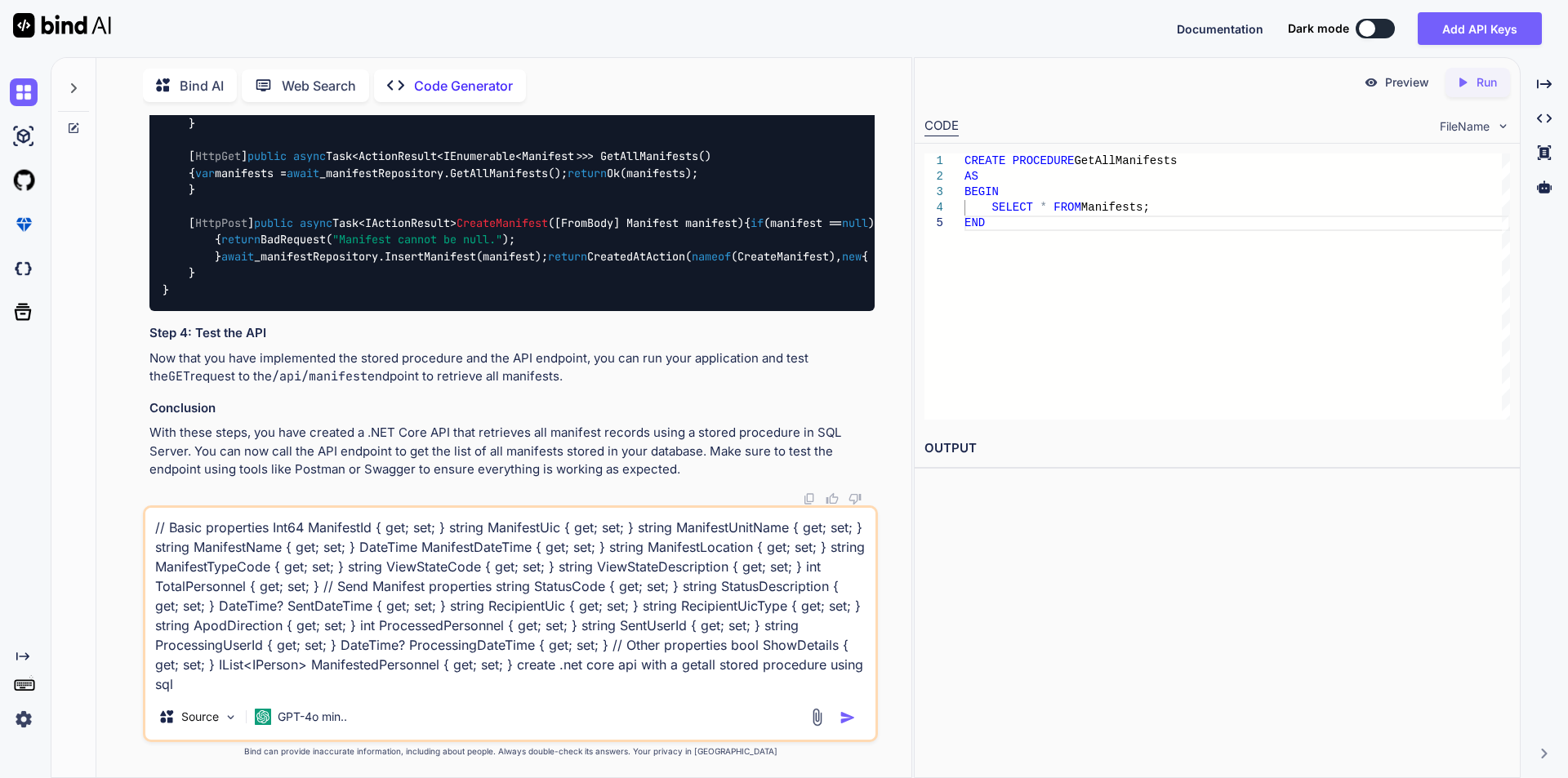
click at [720, 664] on textarea "// Basic properties Int64 ManifestId { get; set; } string ManifestUic { get; se…" at bounding box center [510, 601] width 730 height 186
click at [843, 718] on img "button" at bounding box center [847, 717] width 16 height 16
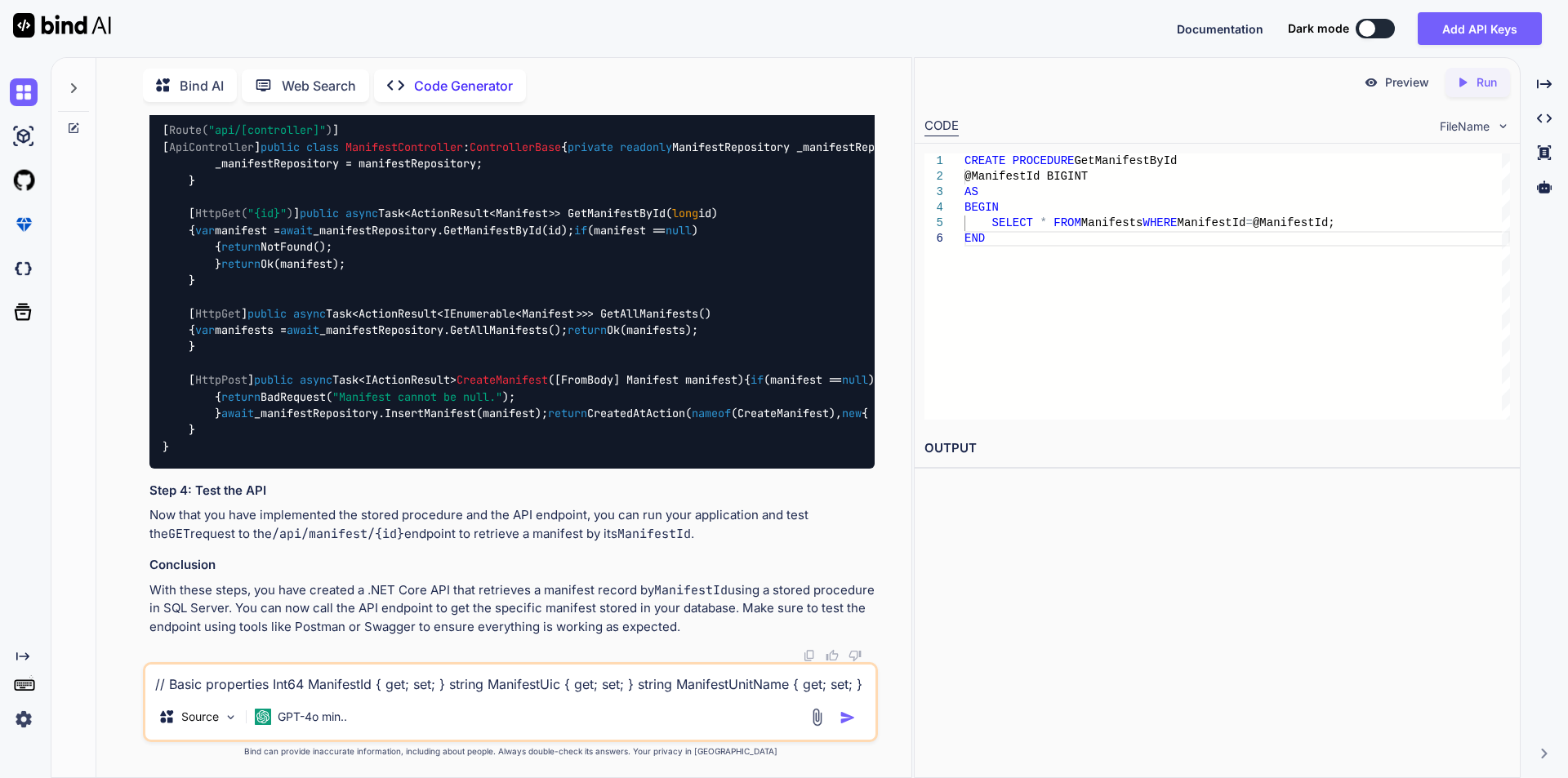
scroll to position [9413, 0]
drag, startPoint x: 164, startPoint y: 414, endPoint x: 590, endPoint y: 504, distance: 435.4
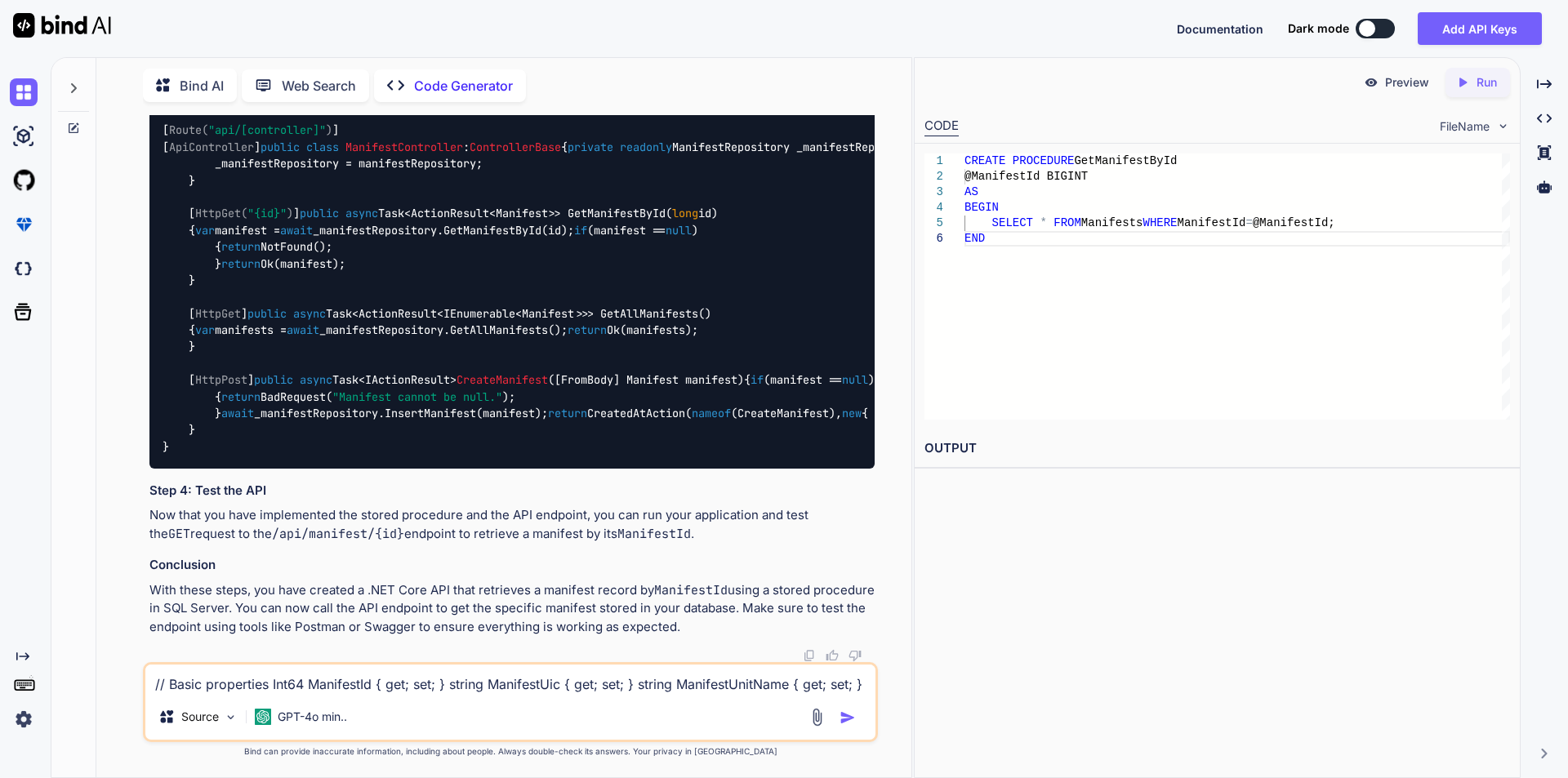
click at [834, 52] on img at bounding box center [834, 46] width 13 height 13
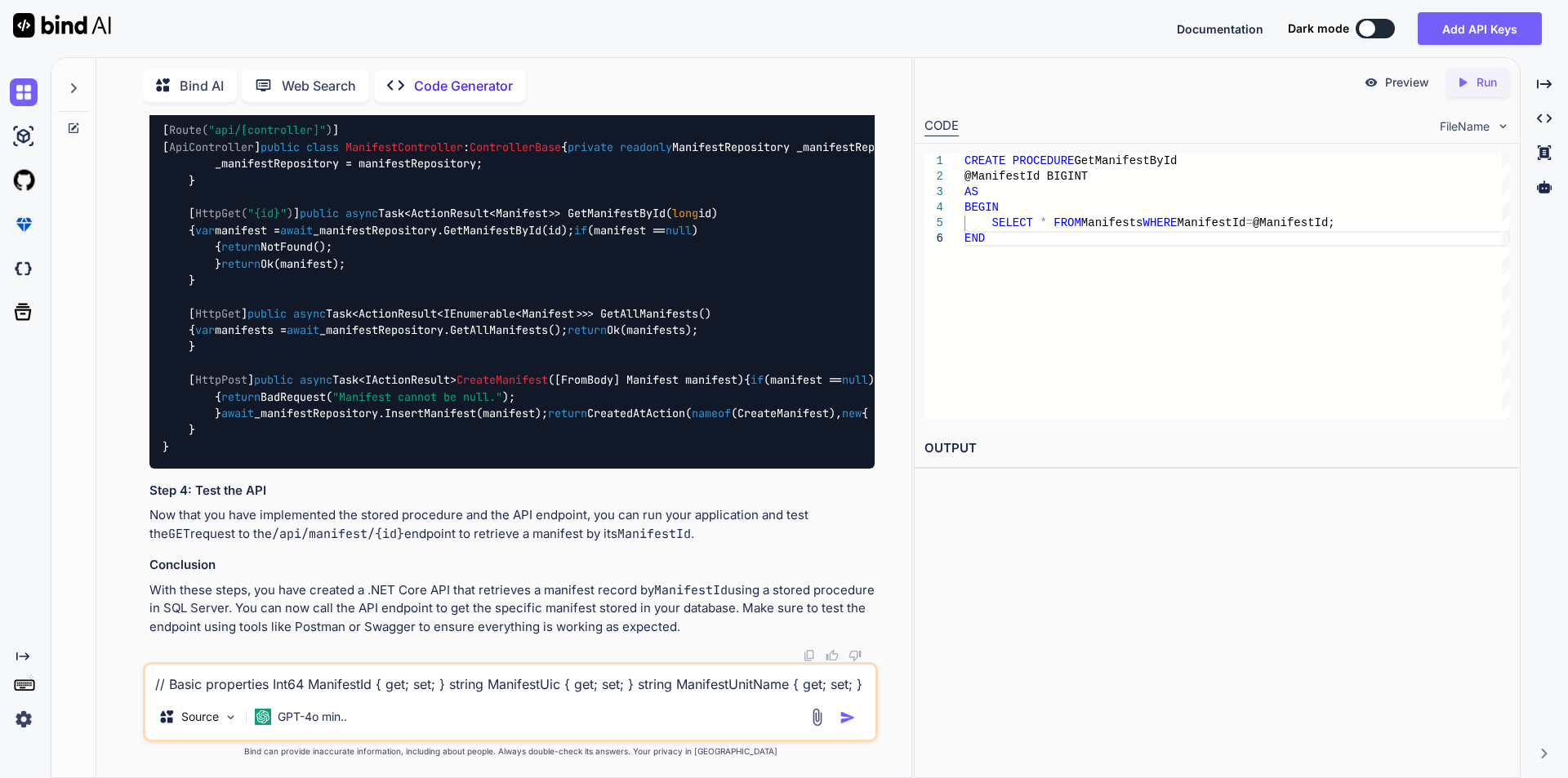
scroll to position [8968, 0]
click at [342, 674] on textarea "// Basic properties Int64 ManifestId { get; set; } string ManifestUic { get; se…" at bounding box center [510, 679] width 730 height 30
paste textarea "public long ManifestId { get; set; } public string ManifestUic { get; set; } pu…"
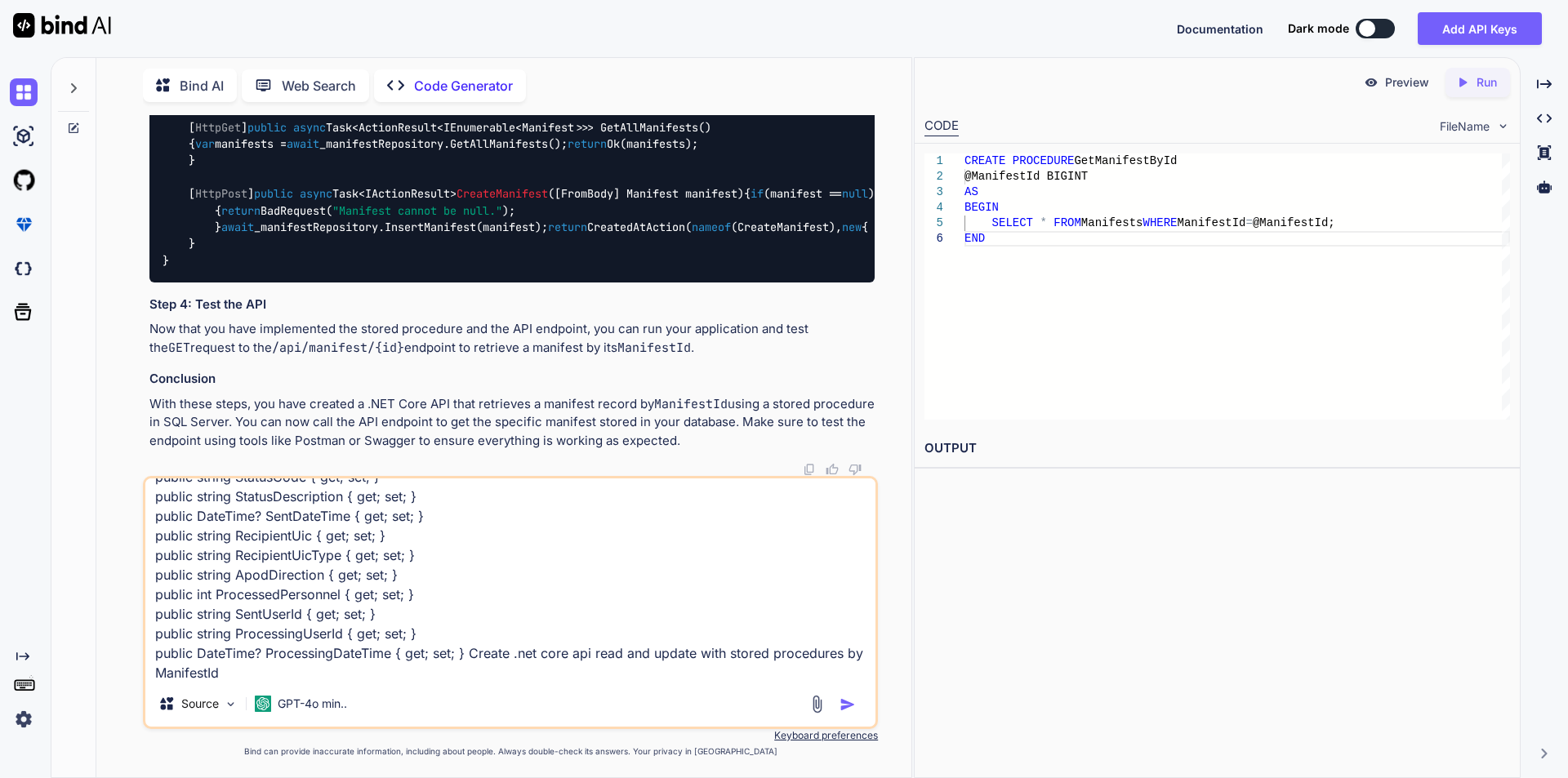
scroll to position [258, 0]
drag, startPoint x: 155, startPoint y: 674, endPoint x: 261, endPoint y: 674, distance: 106.0
click at [261, 674] on textarea "public long ManifestId { get; set; } public string ManifestUic { get; set; } pu…" at bounding box center [510, 580] width 730 height 202
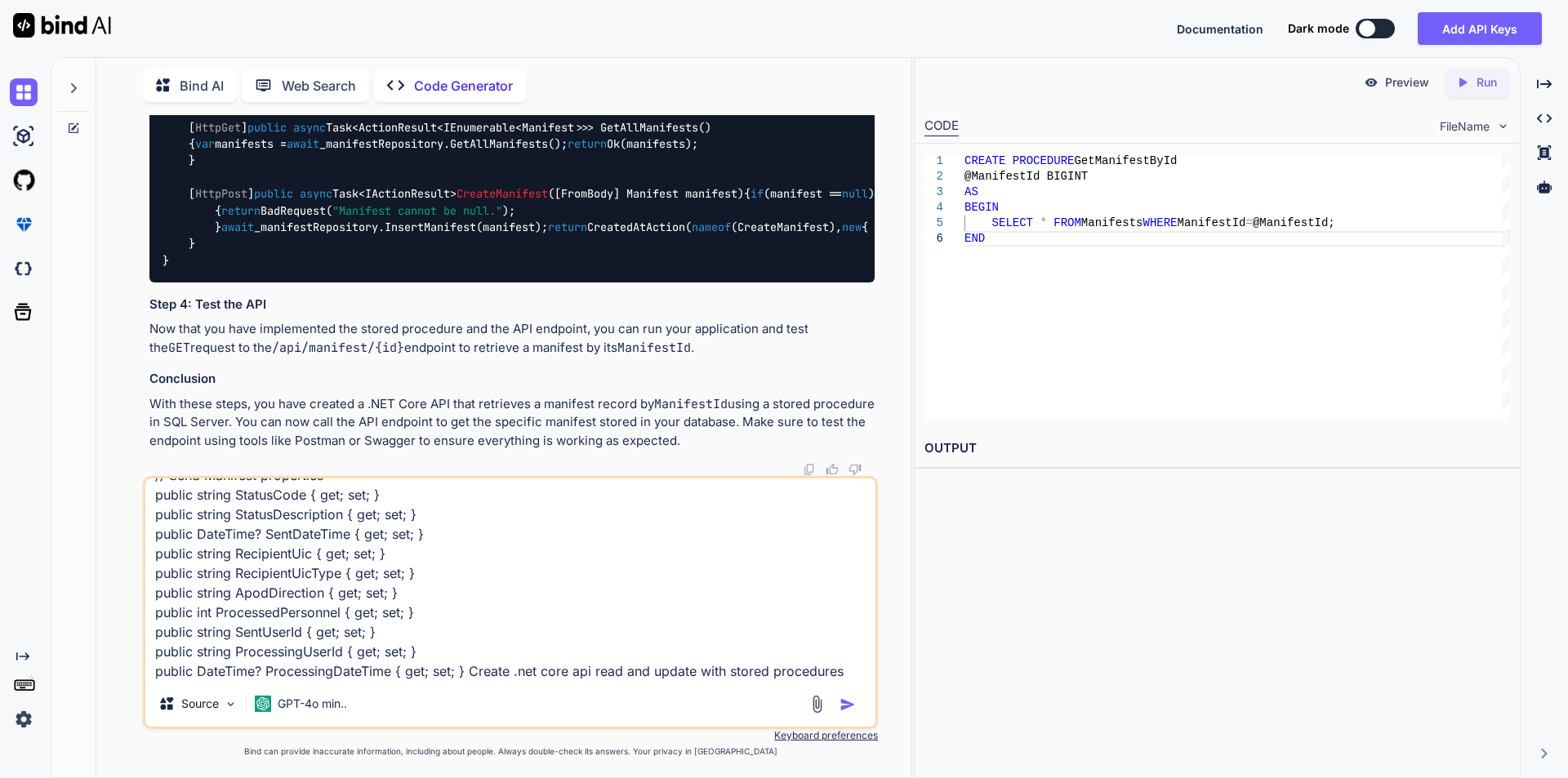
scroll to position [239, 0]
click at [699, 674] on textarea "public long ManifestId { get; set; } public string ManifestUic { get; set; } pu…" at bounding box center [510, 580] width 730 height 202
paste textarea "by ManifestId"
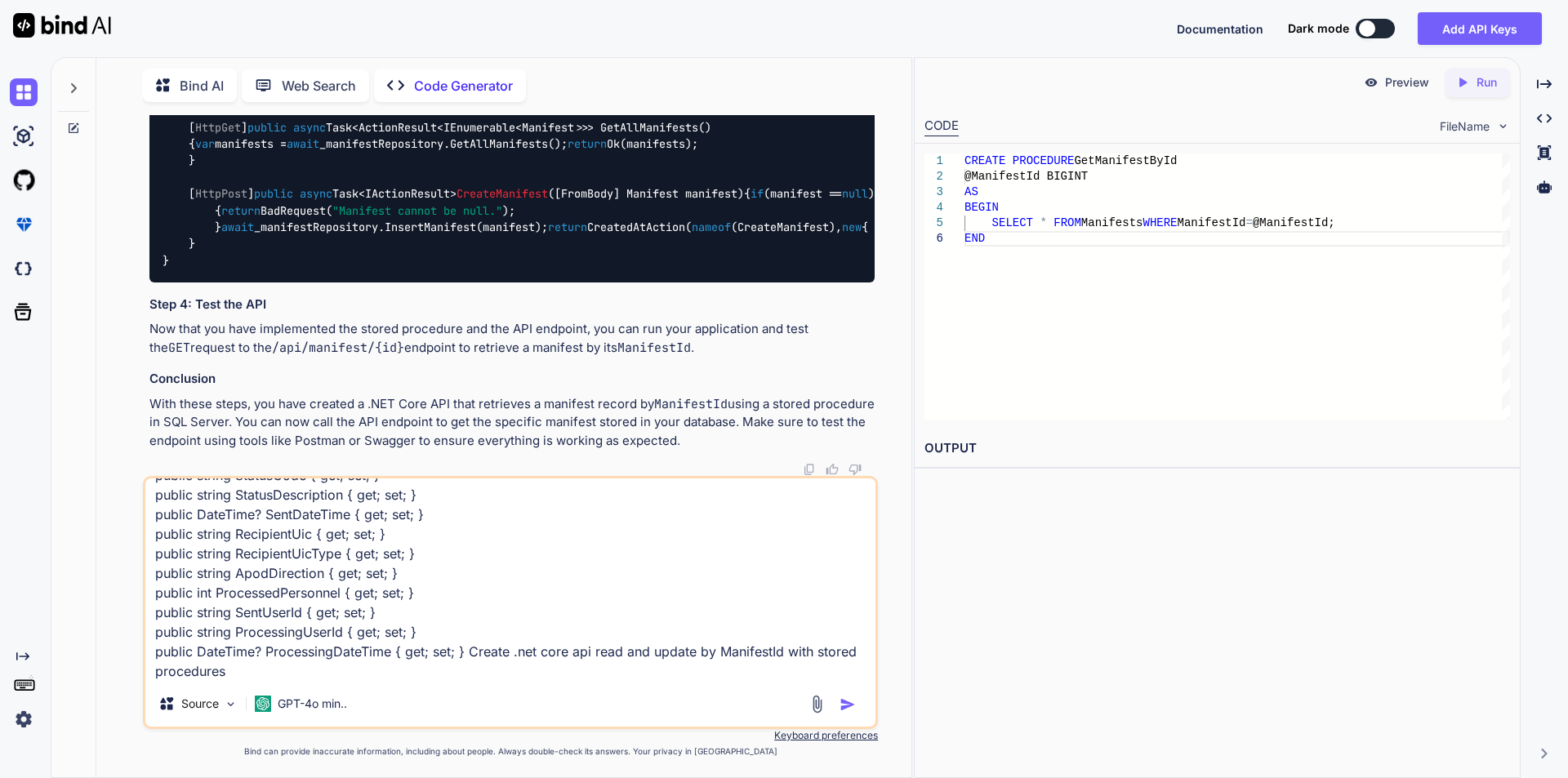
type textarea "public long ManifestId { get; set; } public string ManifestUic { get; set; } pu…"
click at [843, 701] on img "button" at bounding box center [847, 705] width 16 height 16
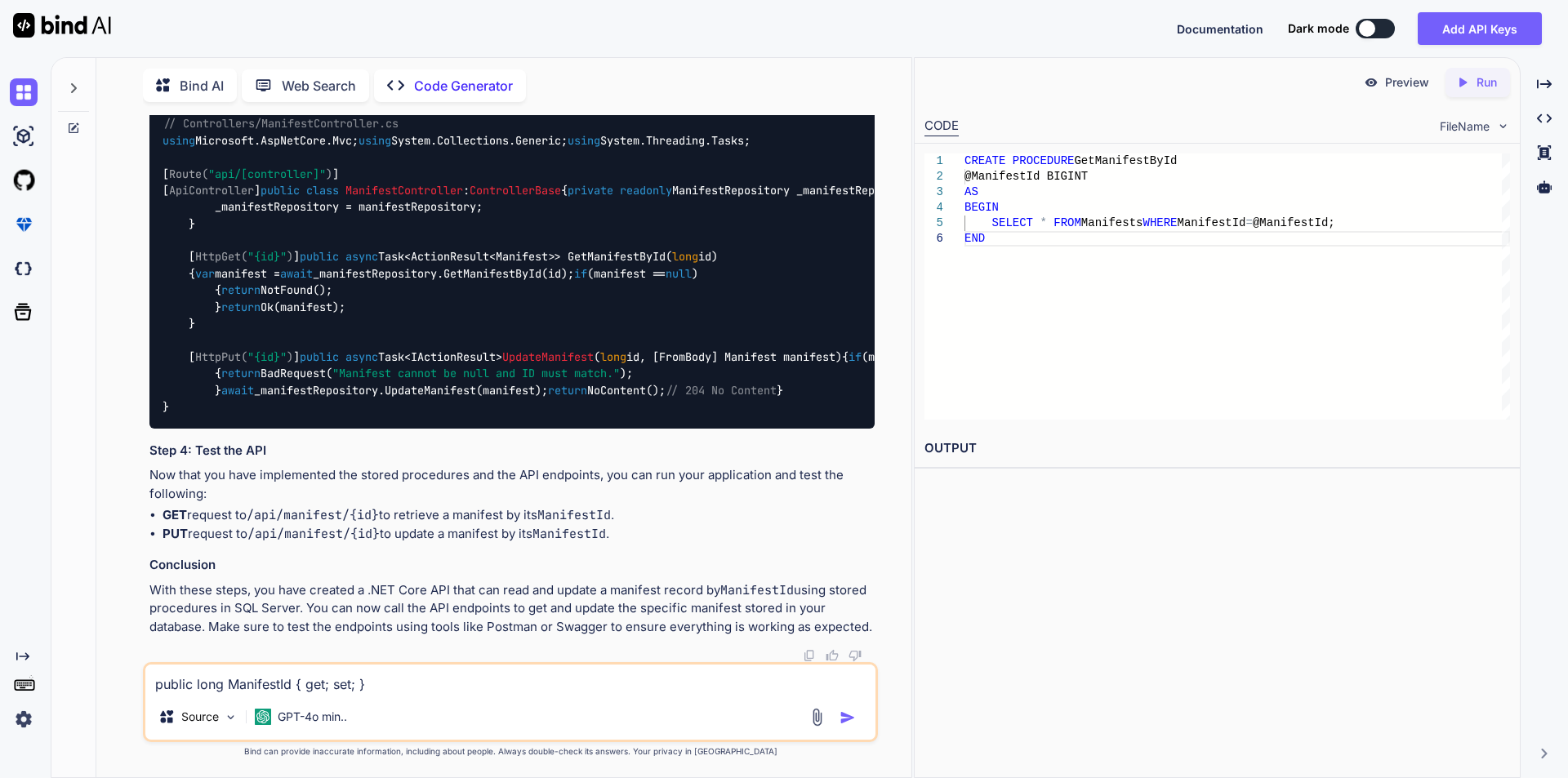
scroll to position [12210, 0]
drag, startPoint x: 167, startPoint y: 517, endPoint x: 234, endPoint y: 531, distance: 68.4
drag, startPoint x: 164, startPoint y: 514, endPoint x: 229, endPoint y: 594, distance: 103.1
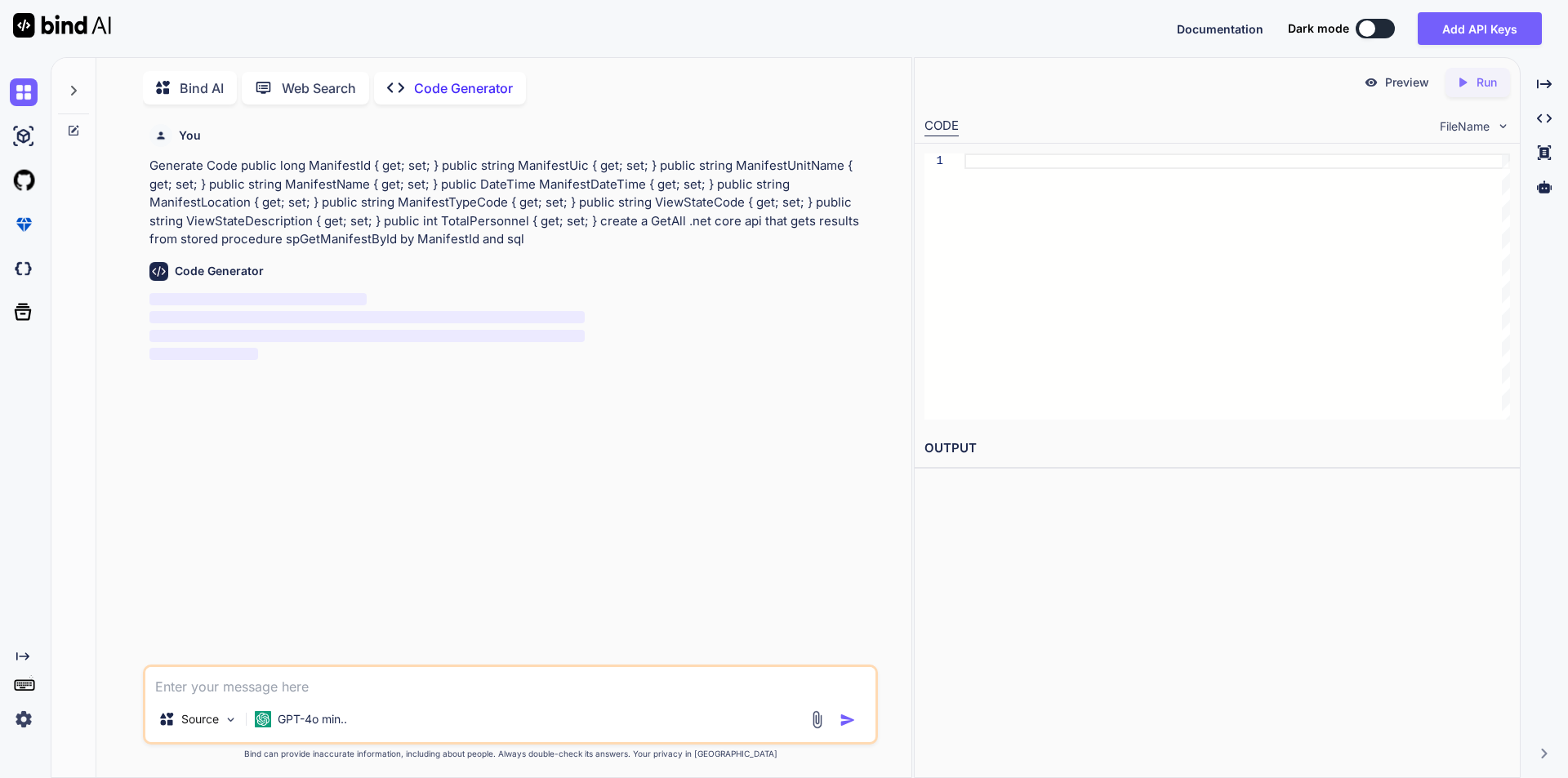
scroll to position [7, 0]
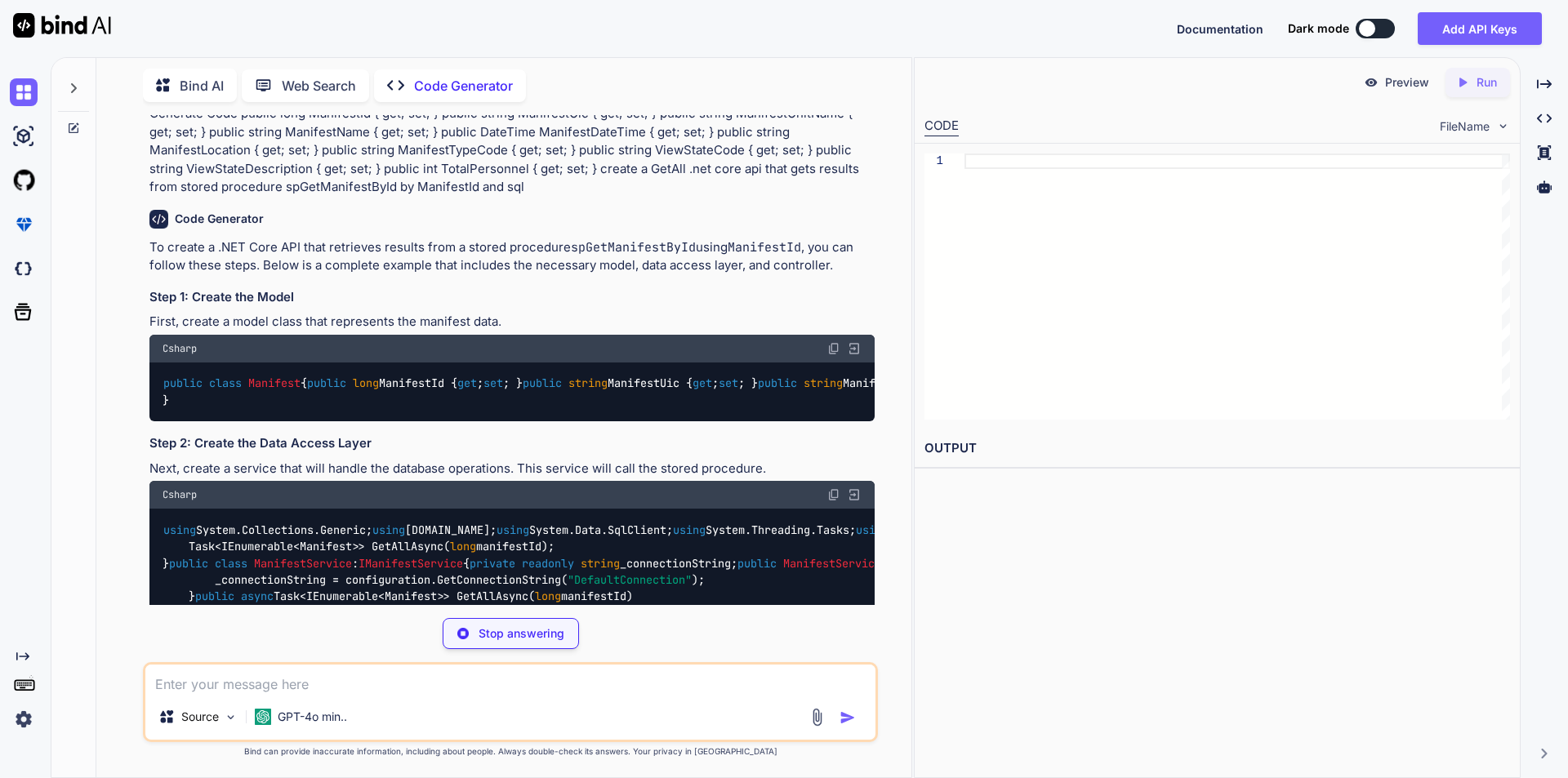
scroll to position [164, 0]
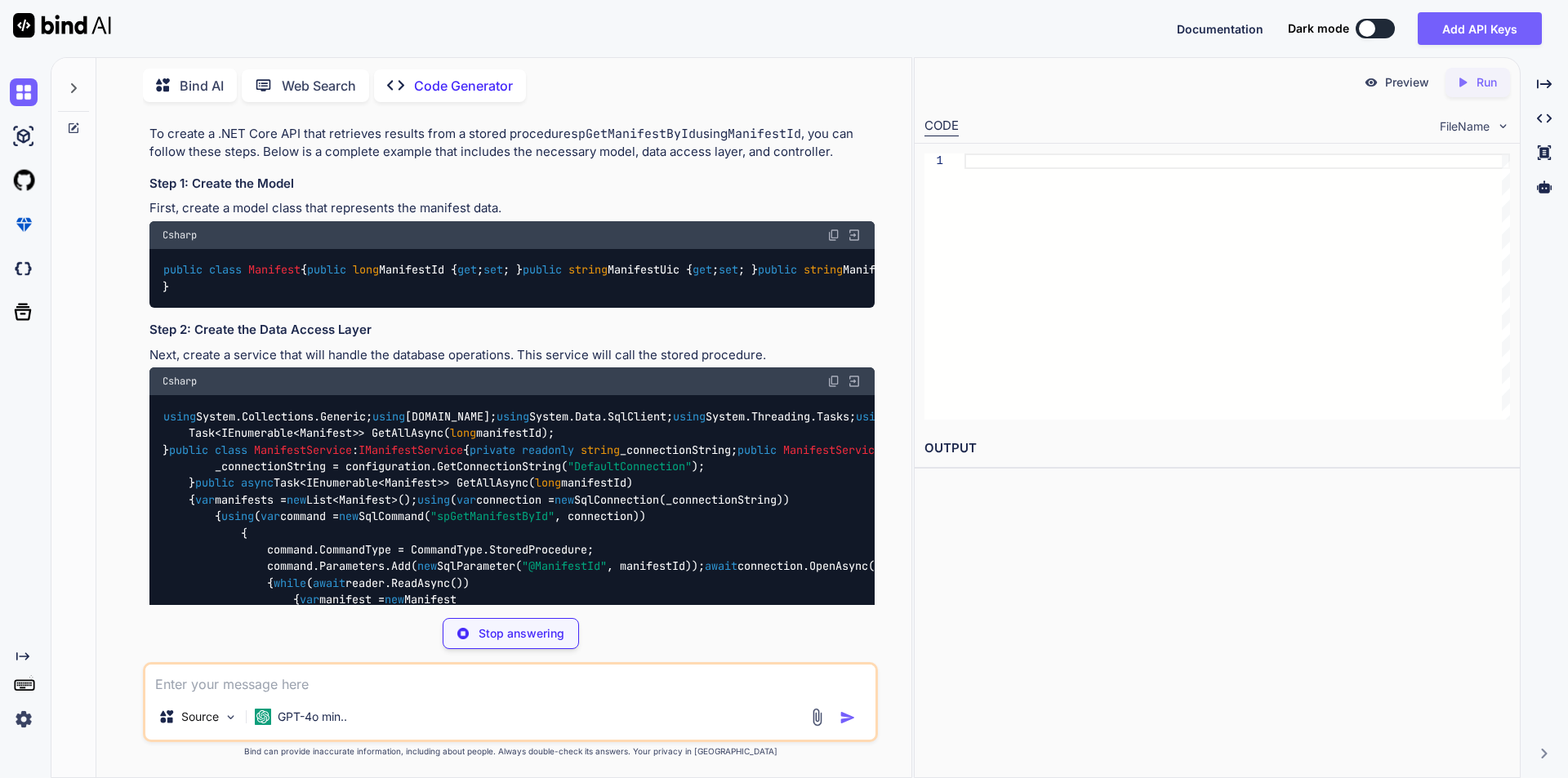
type textarea "x"
type textarea "public string ViewStateDescription { get; set; } public int TotalPersonnel { ge…"
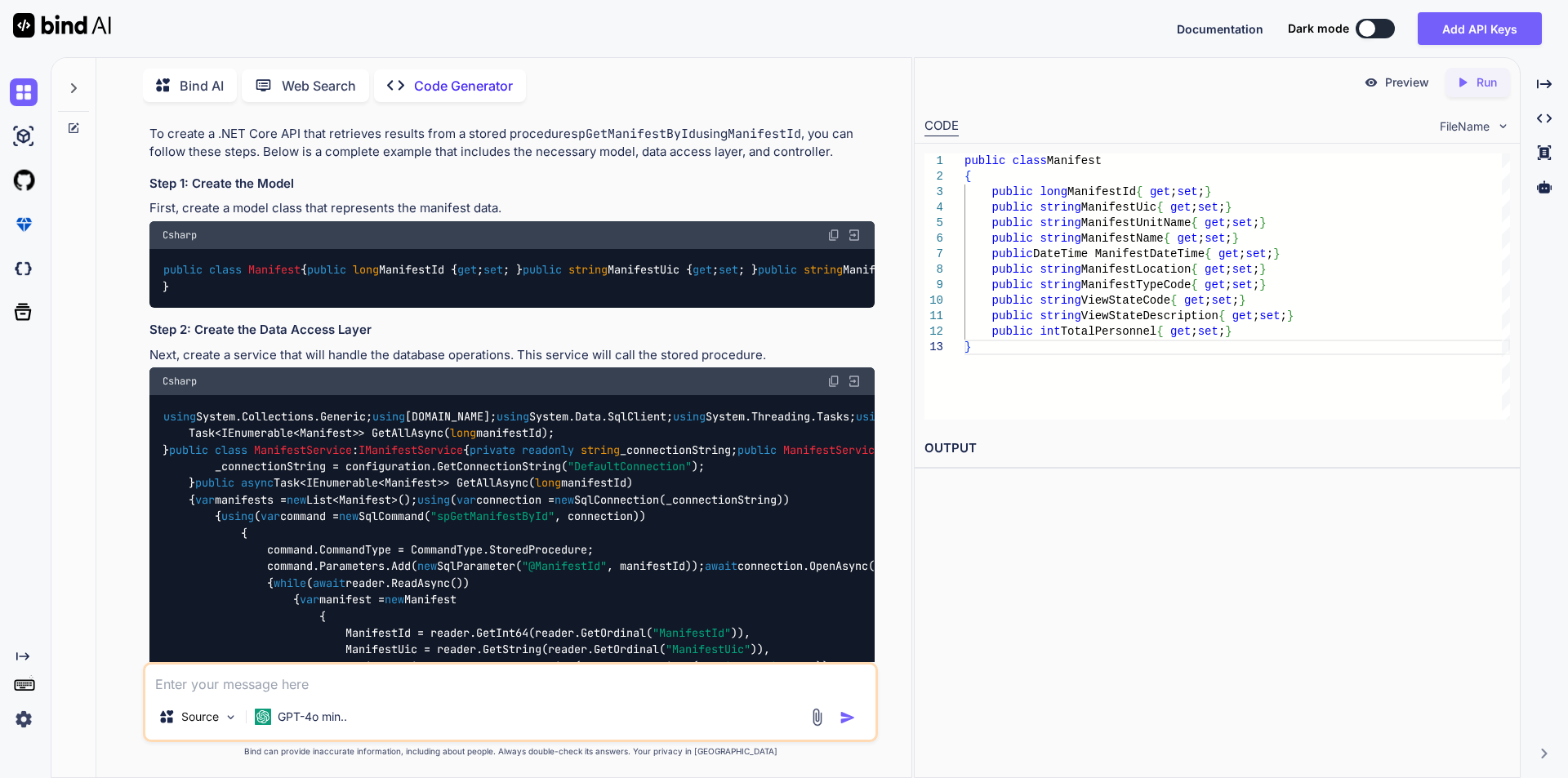
type textarea "x"
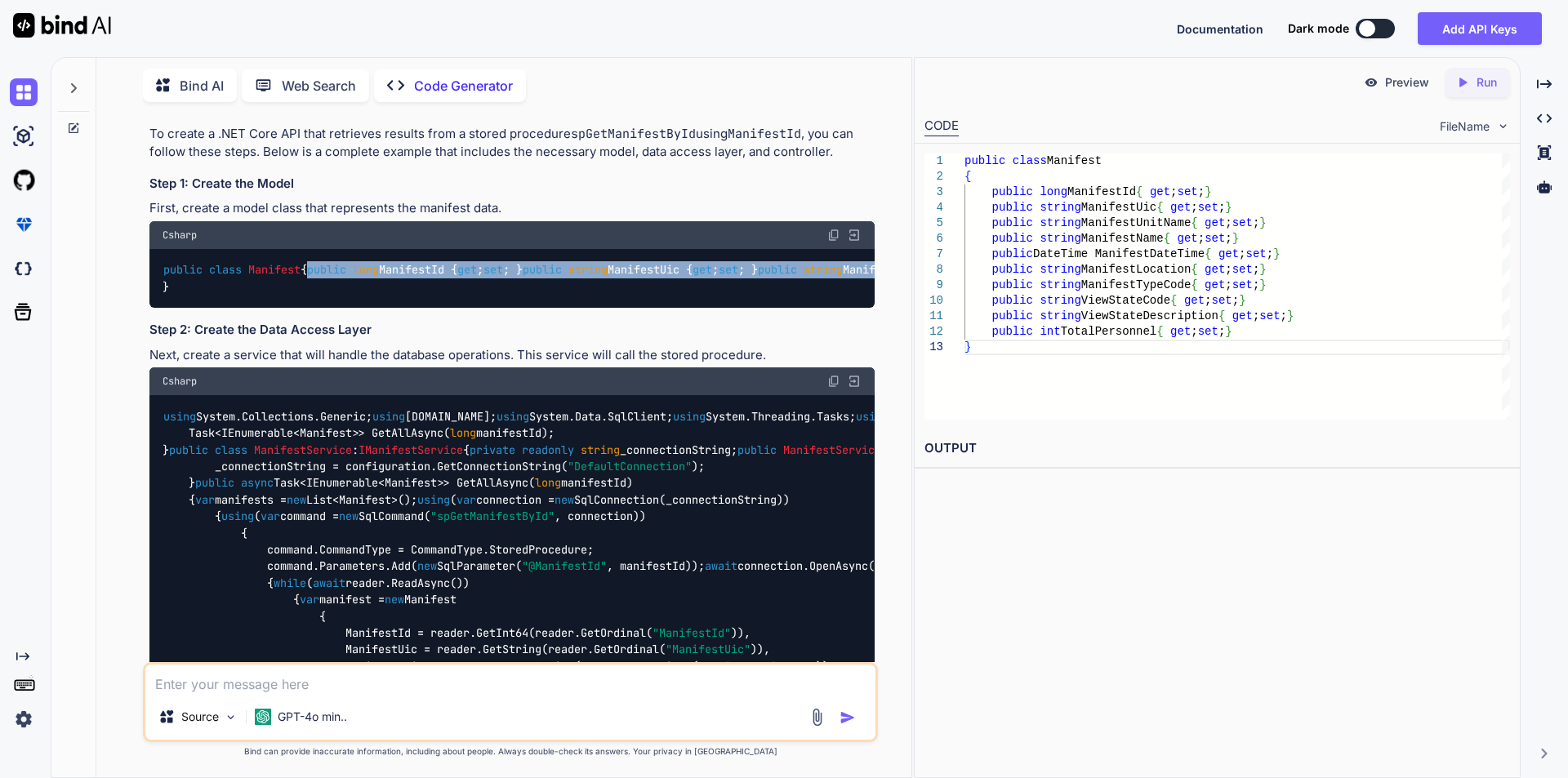
drag, startPoint x: 188, startPoint y: 304, endPoint x: 518, endPoint y: 454, distance: 362.5
click at [518, 309] on div "public class Manifest { public long ManifestId { get ; set ; } public string Ma…" at bounding box center [511, 279] width 725 height 60
copy code "public long ManifestId { get ; set ; } public string ManifestUic { get ; set ; …"
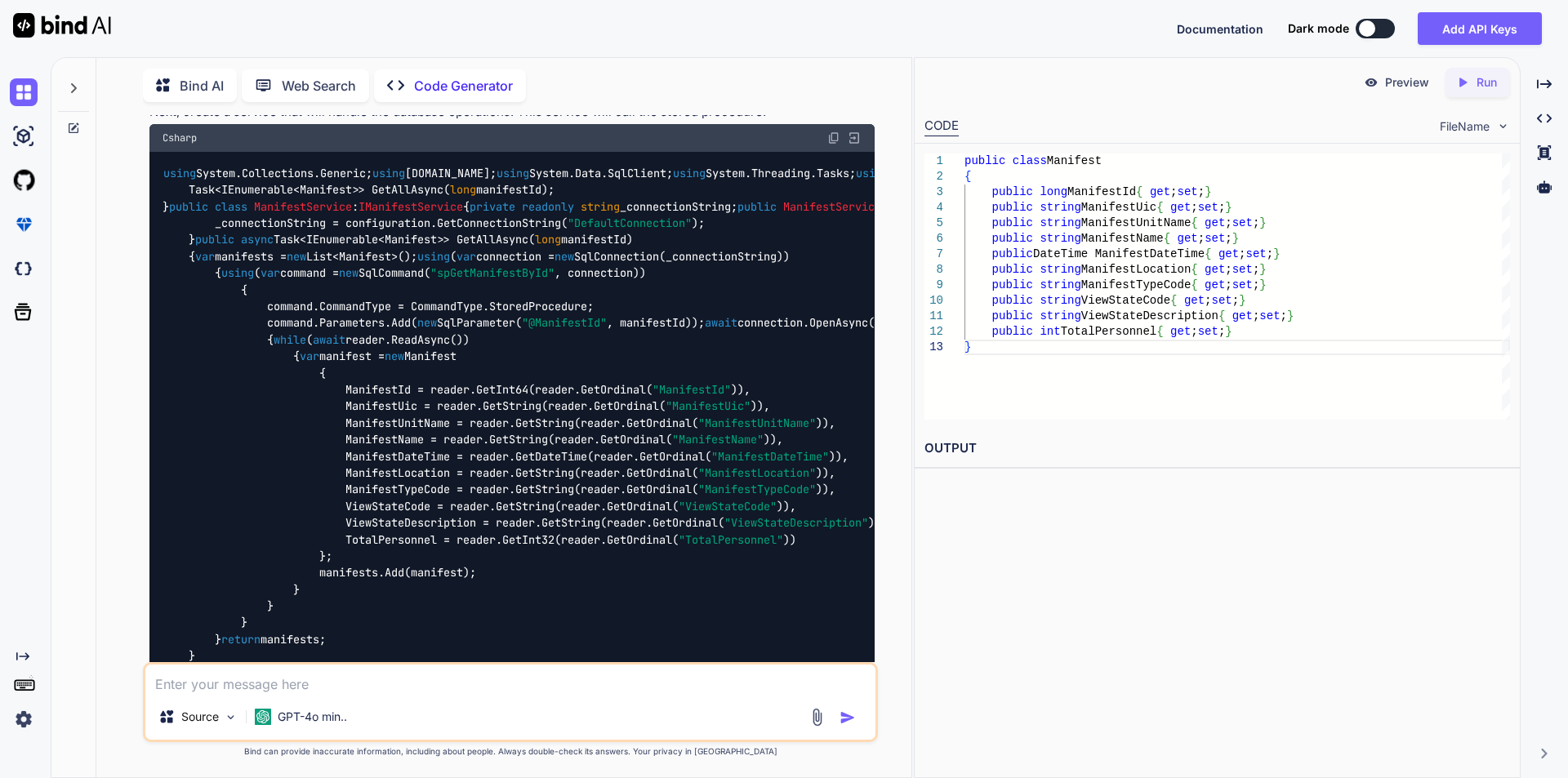
scroll to position [408, 0]
drag, startPoint x: 276, startPoint y: 454, endPoint x: 381, endPoint y: 455, distance: 105.0
click at [1228, 179] on span "IManifestService" at bounding box center [1280, 170] width 105 height 14
copy span "IManifestService"
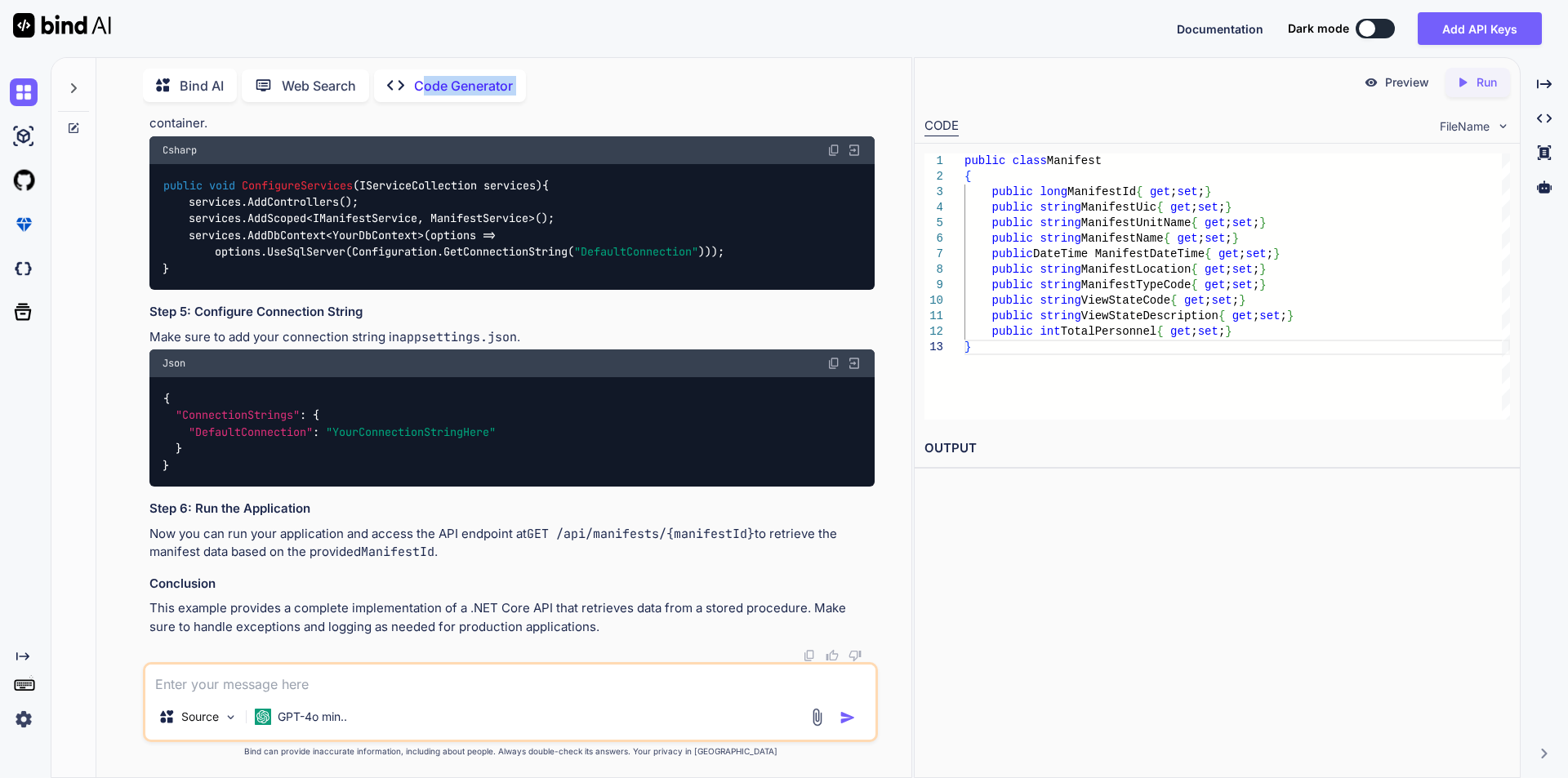
scroll to position [1077, 0]
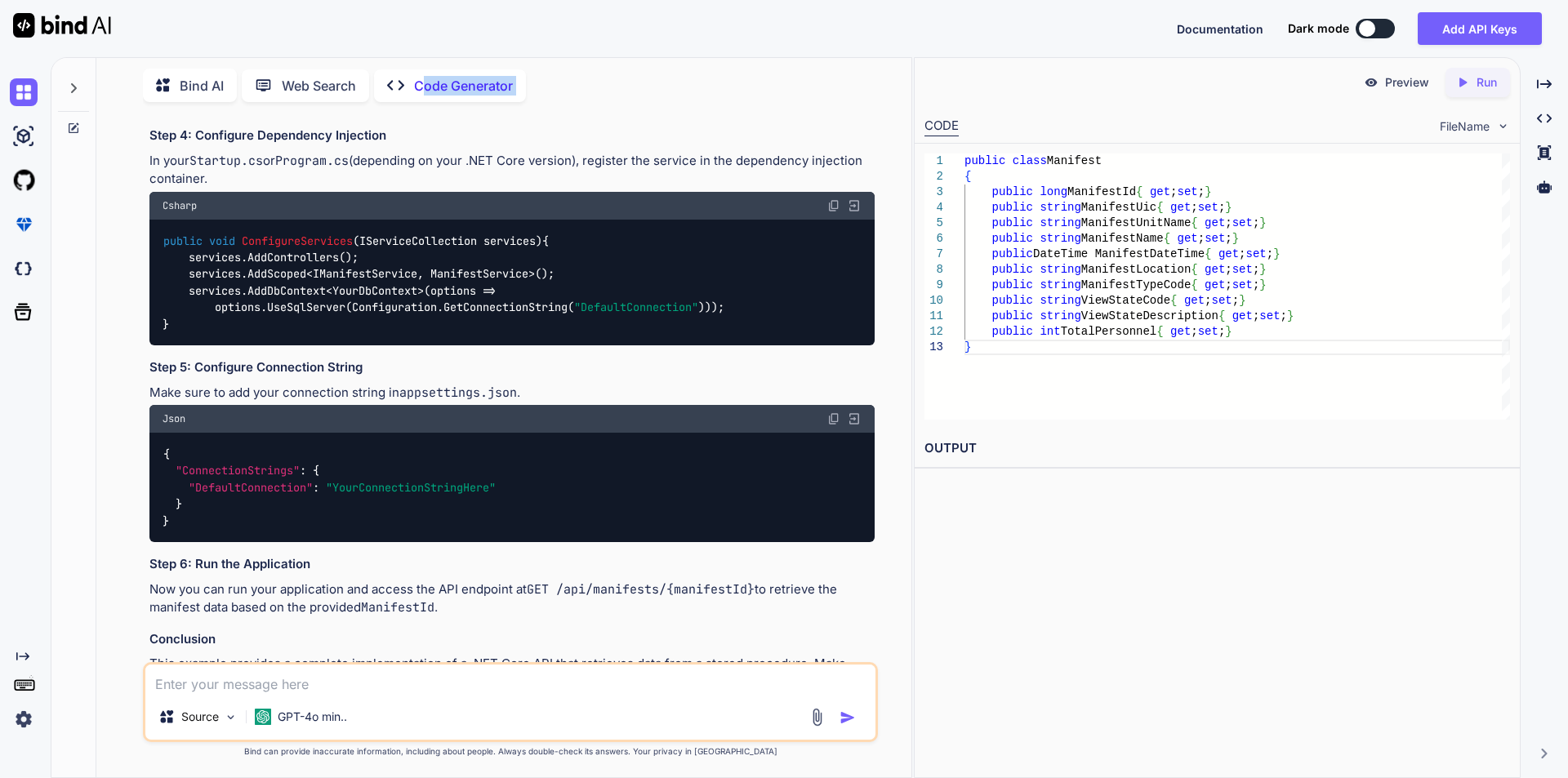
drag, startPoint x: 167, startPoint y: 356, endPoint x: 495, endPoint y: 413, distance: 332.9
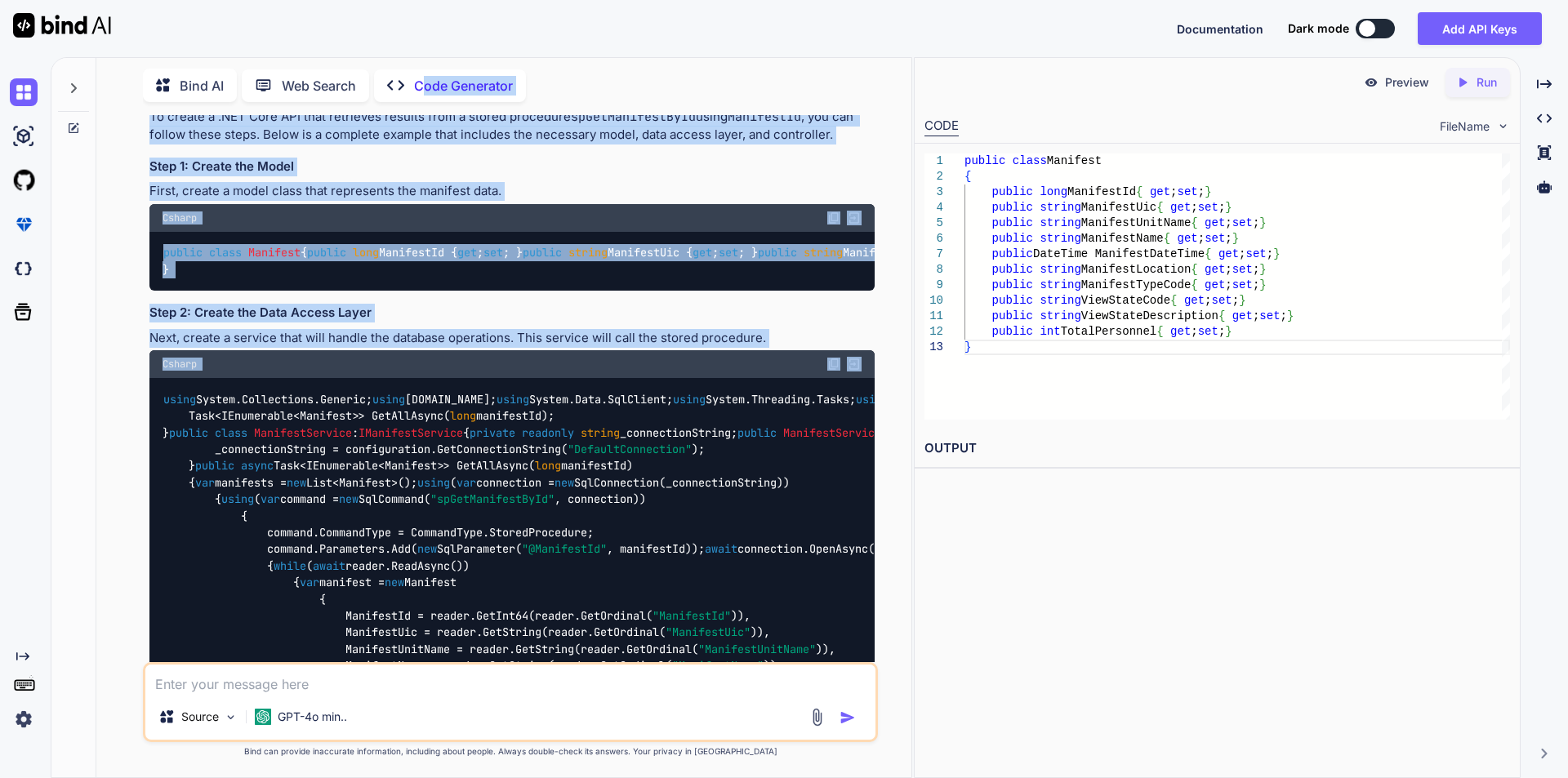
scroll to position [174, 0]
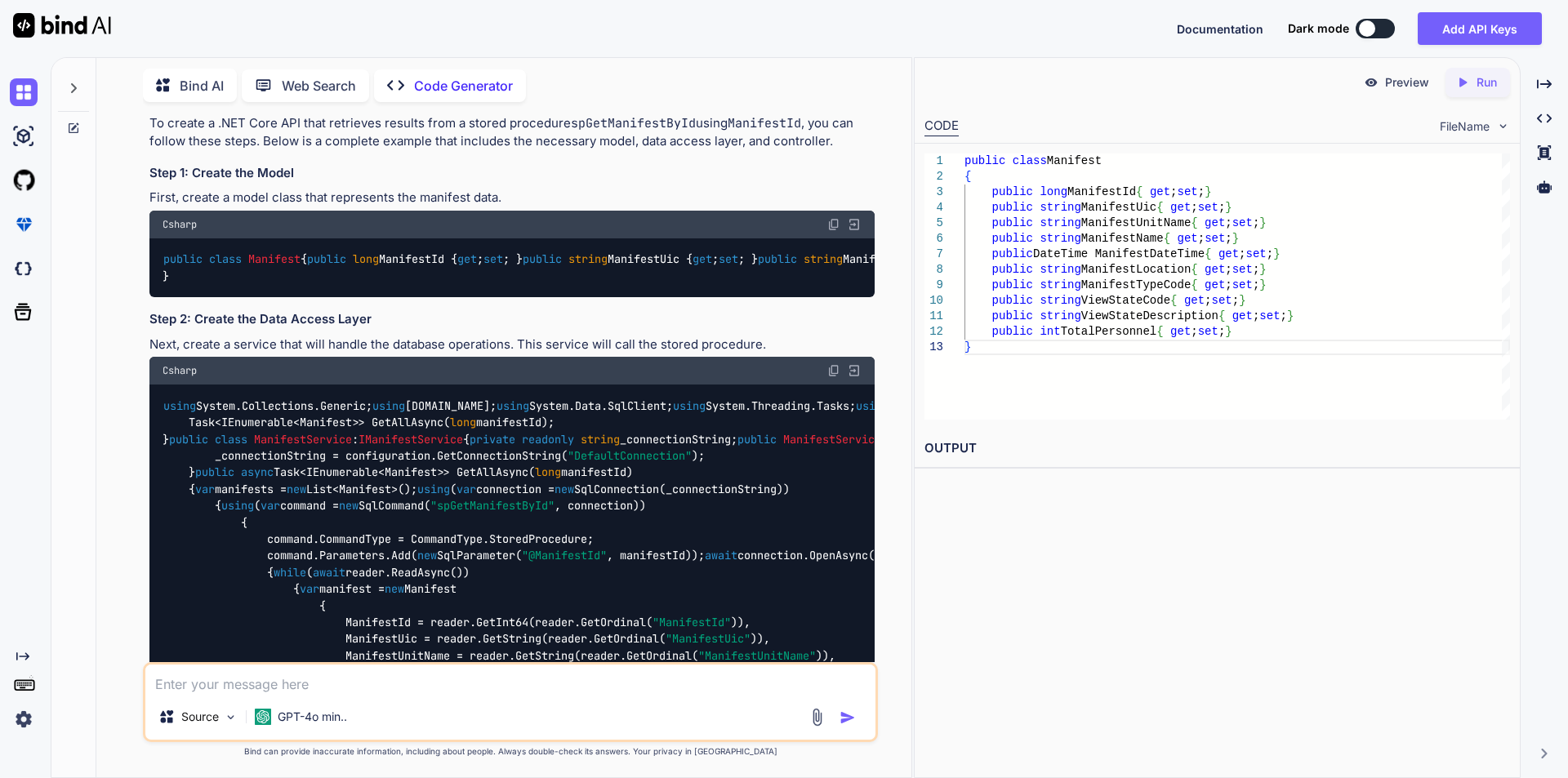
click at [637, 329] on h3 "Step 2: Create the Data Access Layer" at bounding box center [511, 320] width 725 height 19
click at [832, 377] on img at bounding box center [834, 371] width 13 height 13
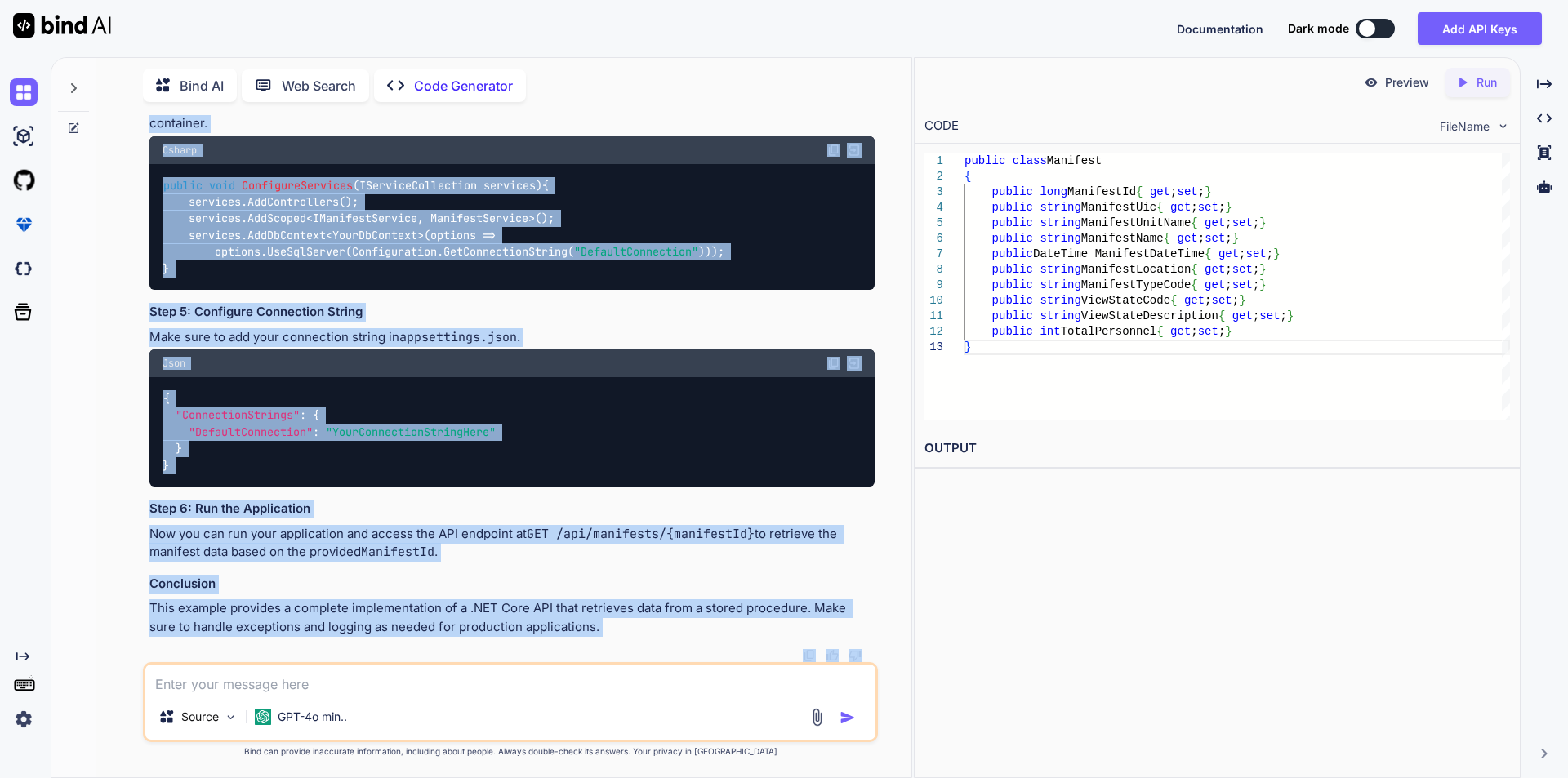
scroll to position [2050, 0]
drag, startPoint x: 167, startPoint y: 367, endPoint x: 382, endPoint y: 212, distance: 265.0
copy code "using Microsoft.AspNetCore.Mvc; using System.Collections.Generic; using System.…"
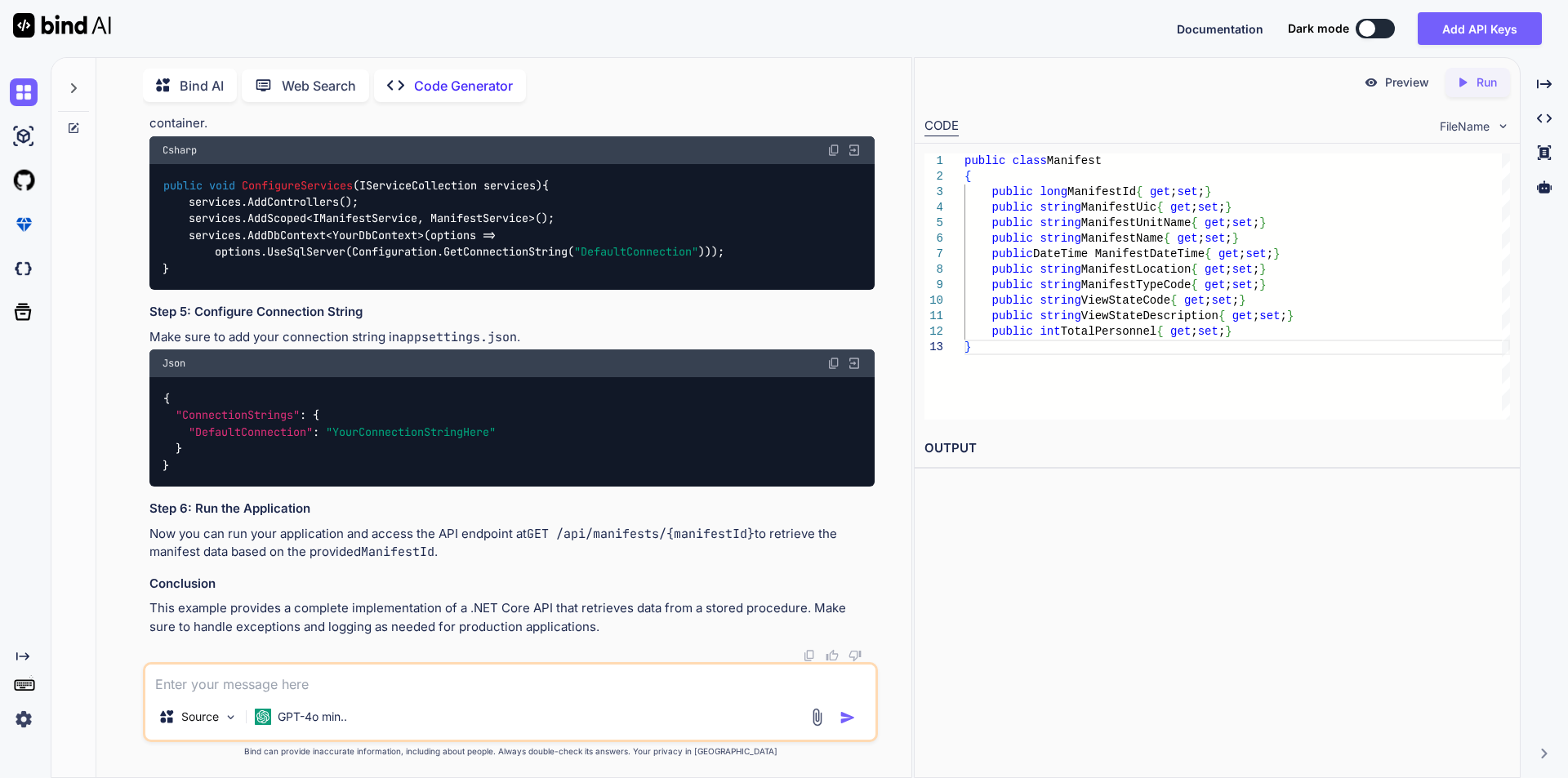
drag, startPoint x: 162, startPoint y: 223, endPoint x: 486, endPoint y: 542, distance: 454.7
copy code "public class ManifestsController : ControllerBase { private readonly IManifestS…"
drag, startPoint x: 164, startPoint y: 282, endPoint x: 411, endPoint y: 324, distance: 250.5
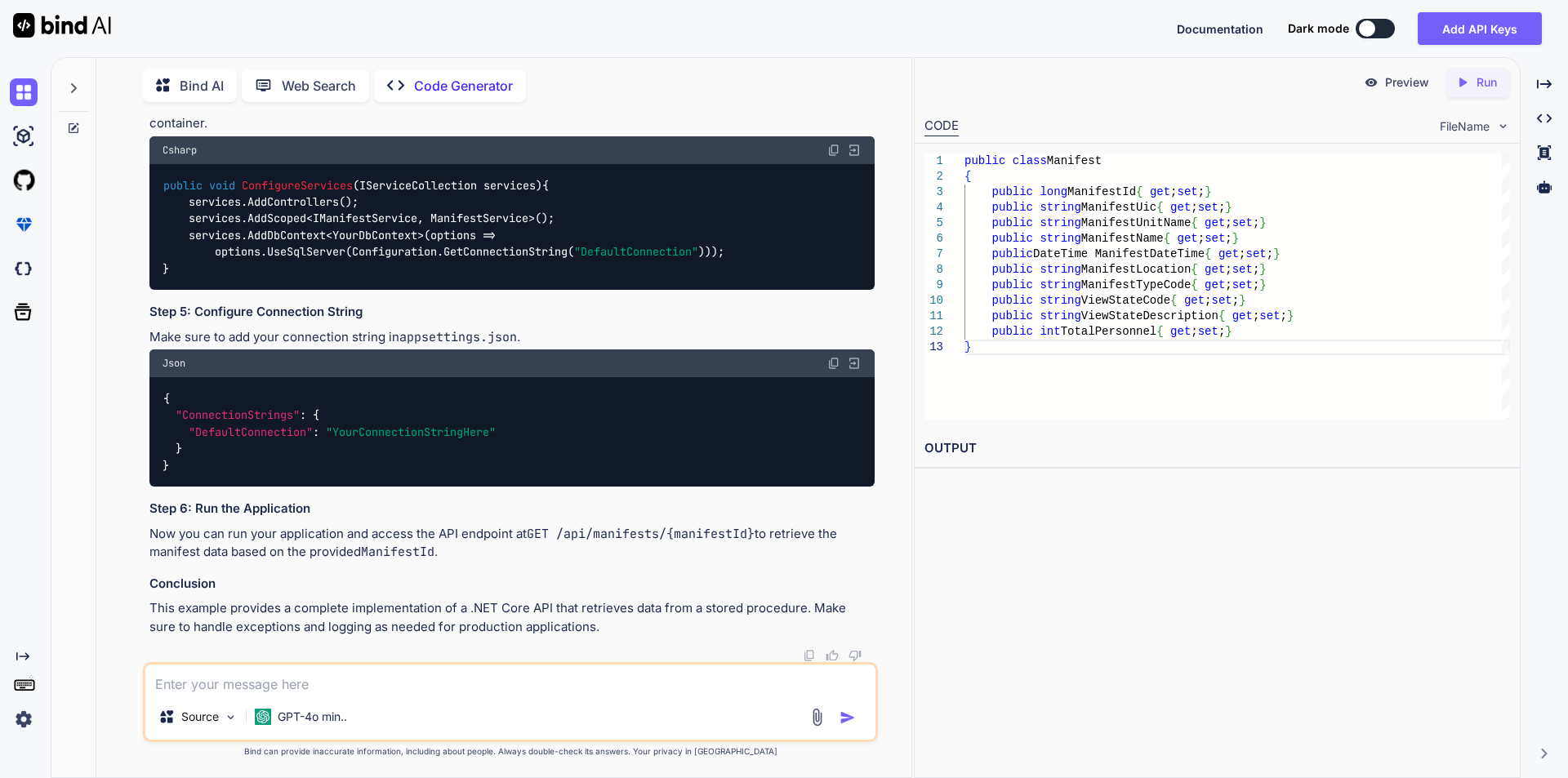
copy code "using Microsoft.AspNetCore.Mvc; using System.Collections.Generic; using System.…"
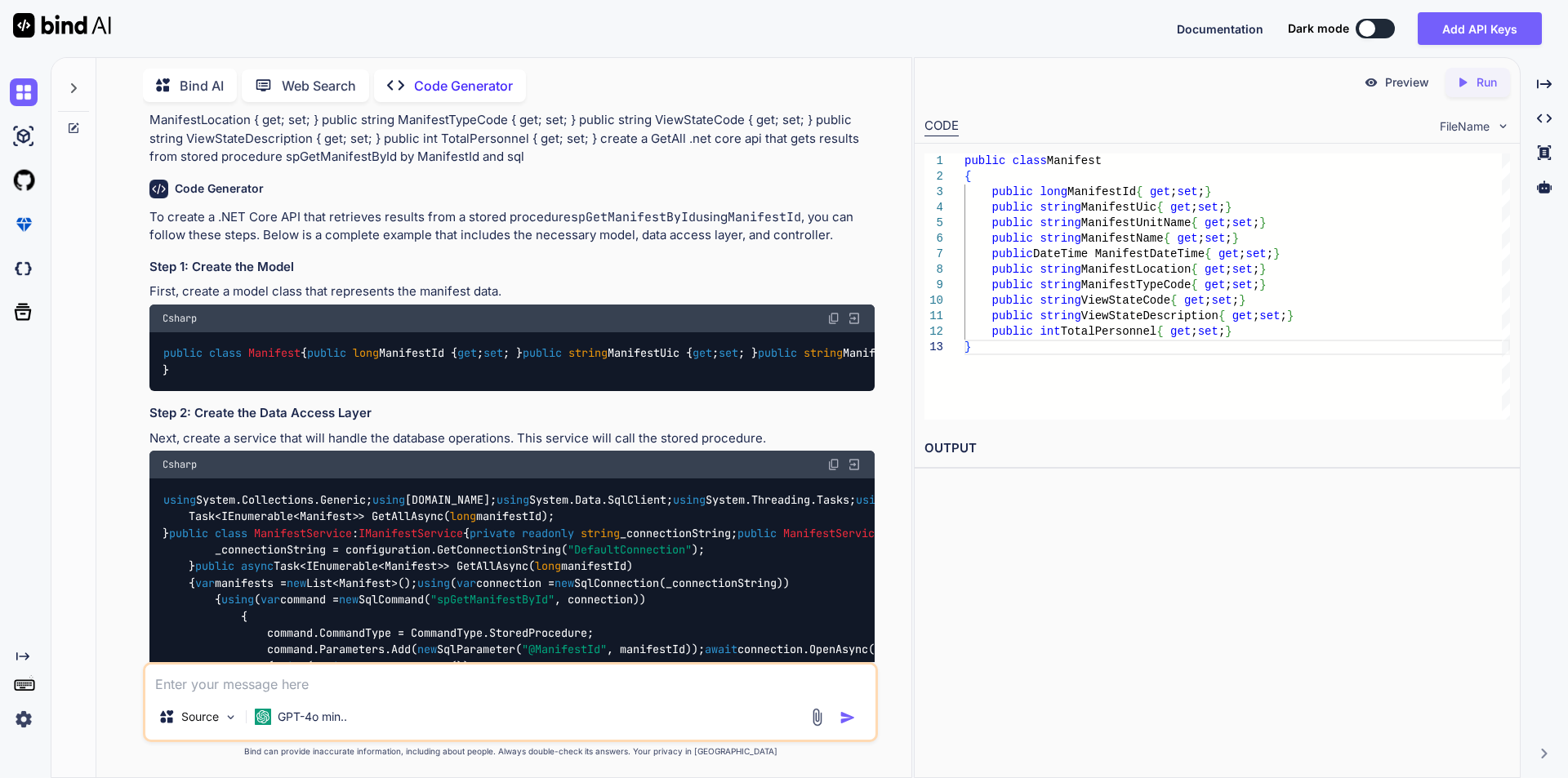
scroll to position [0, 0]
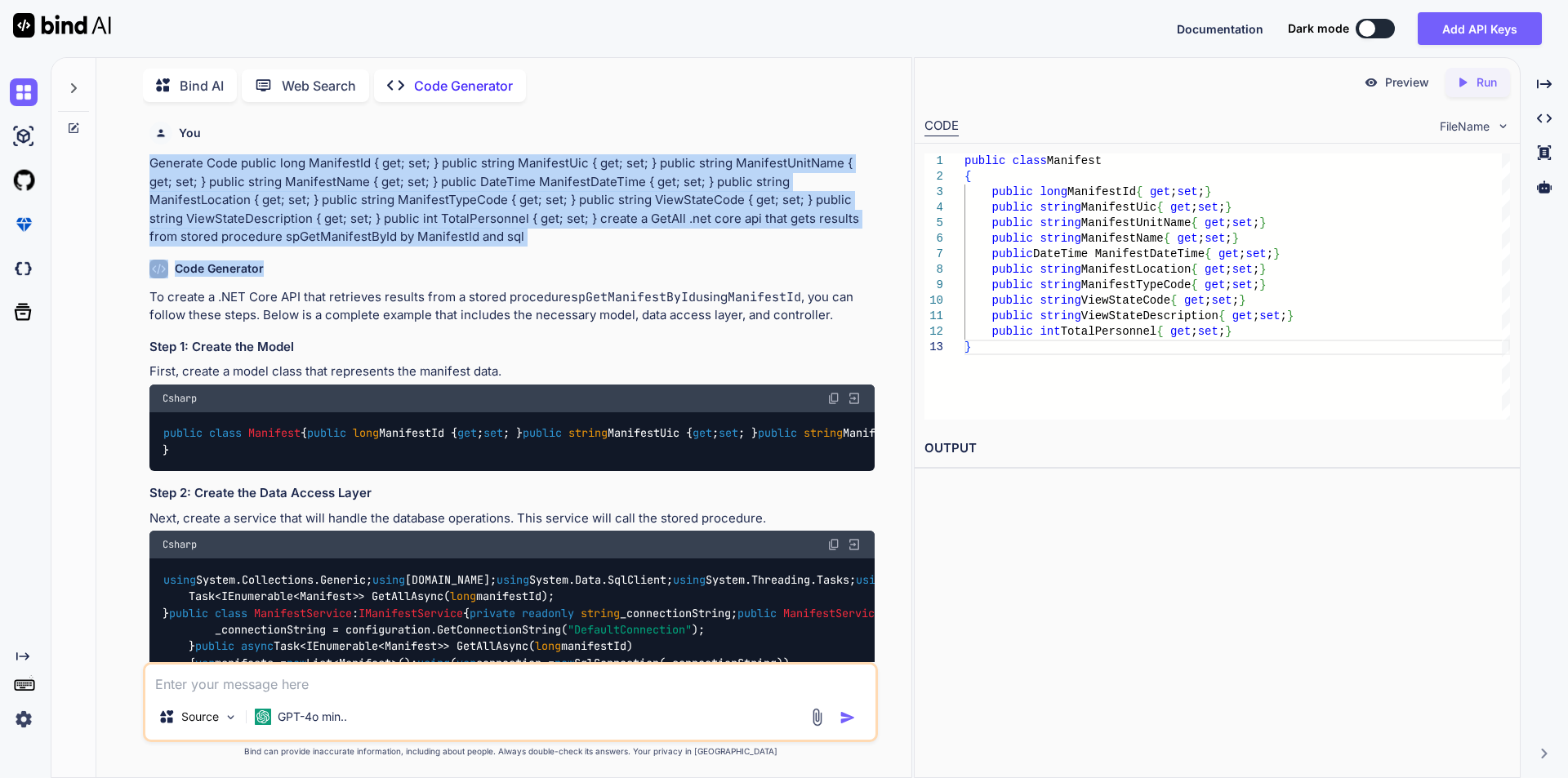
drag, startPoint x: 150, startPoint y: 164, endPoint x: 553, endPoint y: 248, distance: 411.7
click at [553, 248] on div "You Generate Code public long ManifestId { get; set; } public string ManifestUi…" at bounding box center [512, 389] width 732 height 547
drag, startPoint x: 516, startPoint y: 241, endPoint x: 135, endPoint y: 157, distance: 390.1
click at [135, 157] on div "You Generate Code public long ManifestId { get; set; } public string ManifestUi…" at bounding box center [510, 447] width 802 height 662
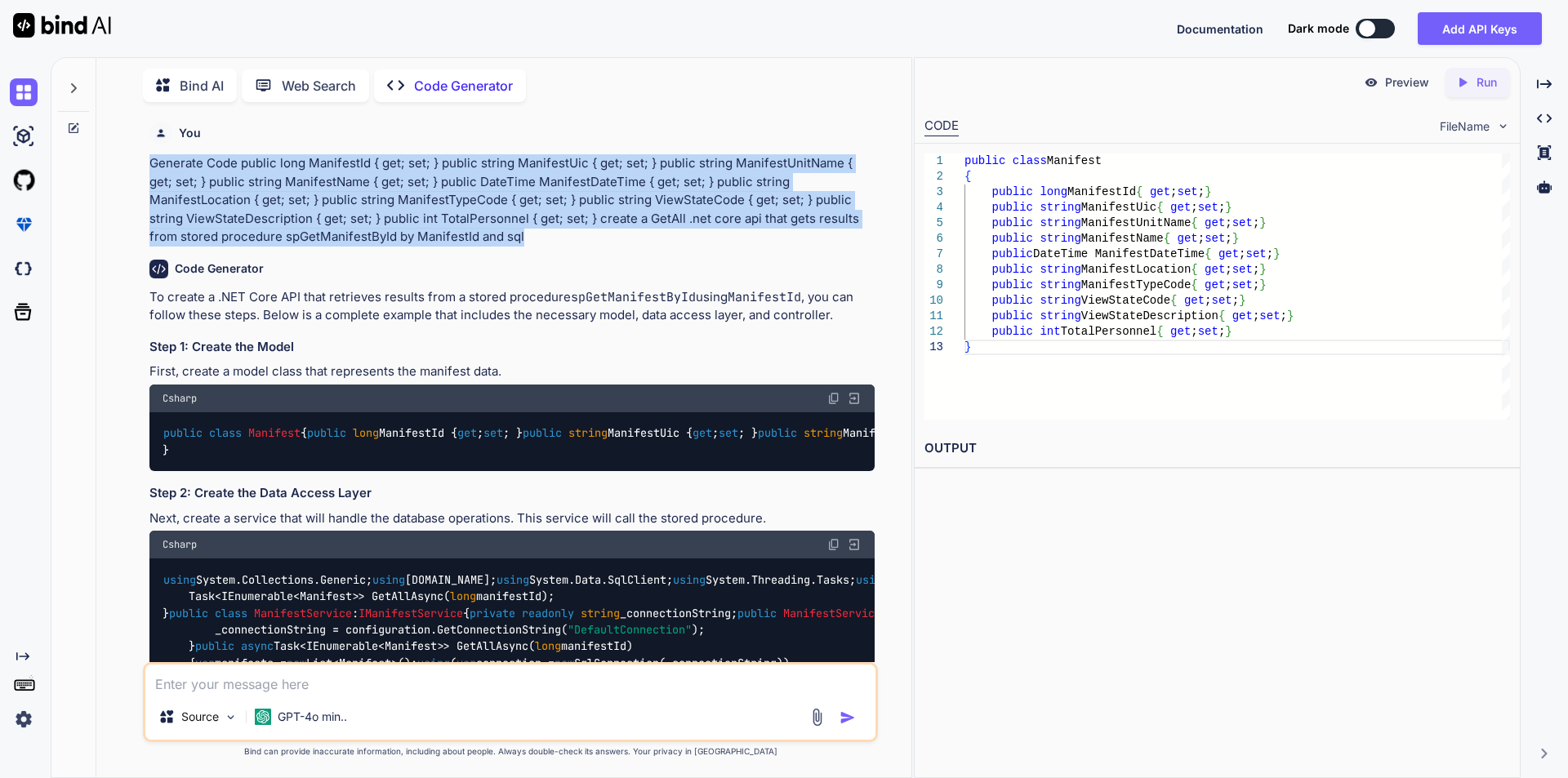
copy p "Generate Code public long ManifestId { get; set; } public string ManifestUic { …"
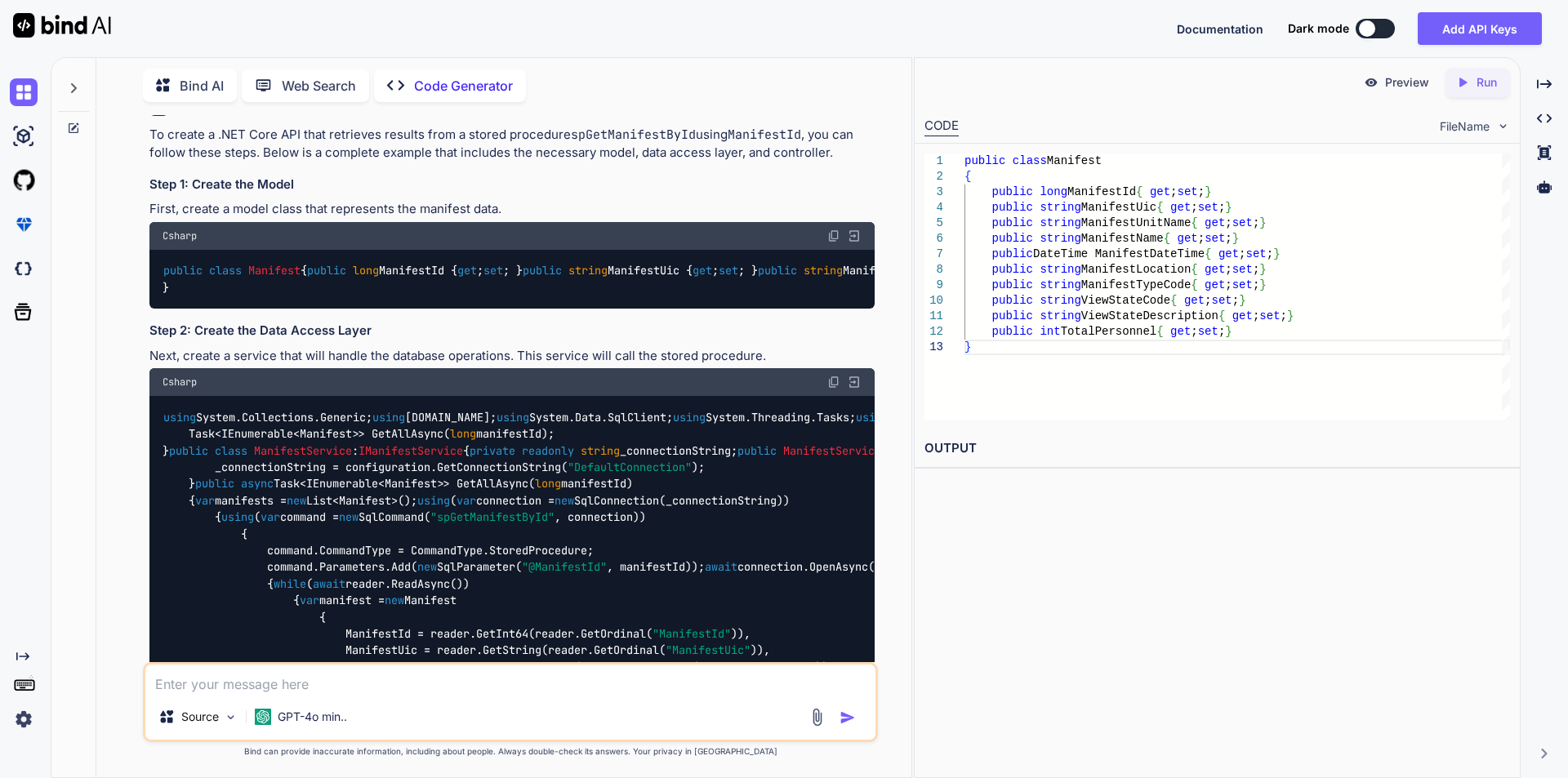
scroll to position [164, 0]
click at [355, 686] on textarea at bounding box center [510, 679] width 730 height 30
paste textarea "Generate Code public long ManifestId { get; set; } public string ManifestUic { …"
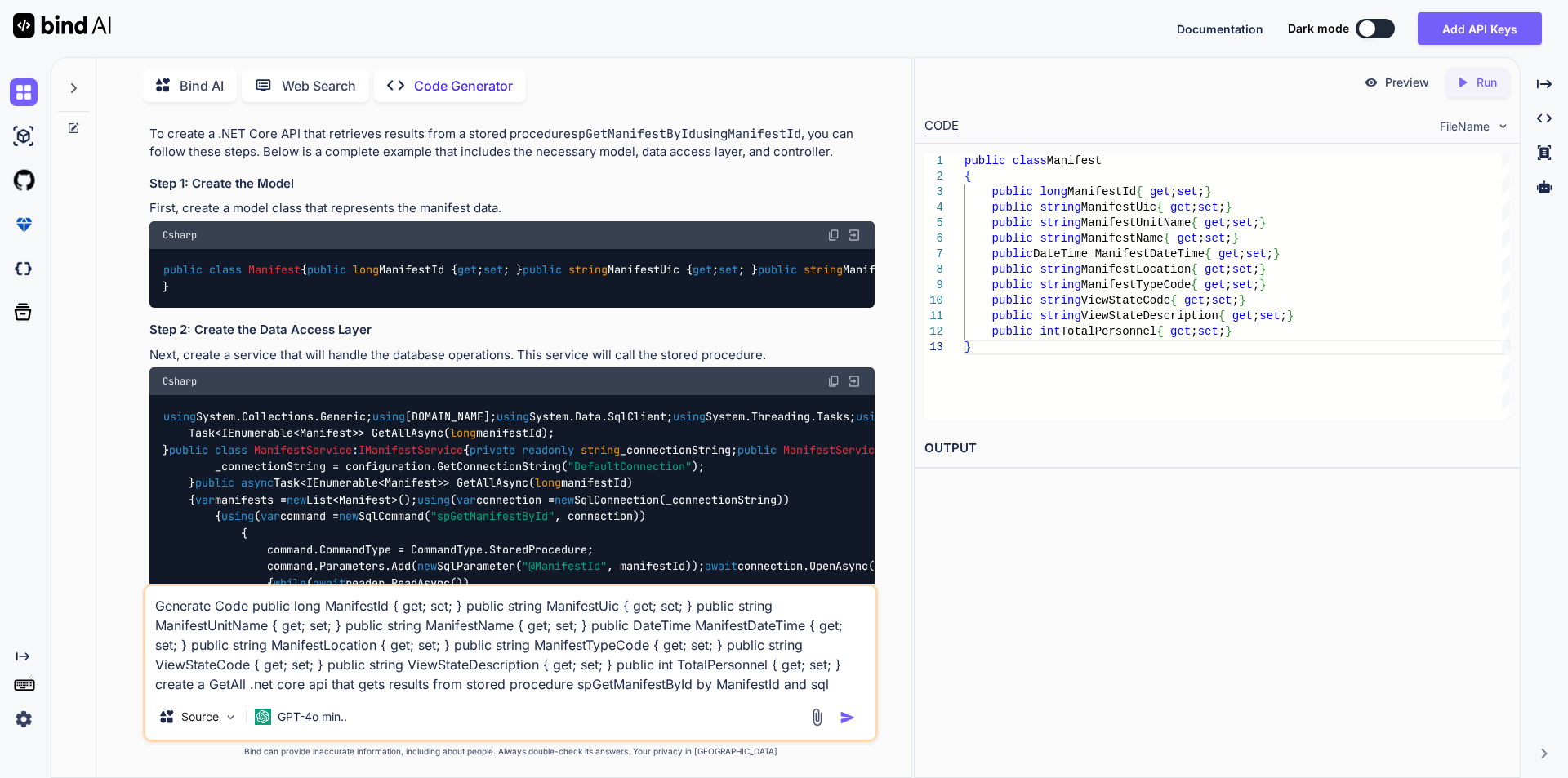
drag, startPoint x: 207, startPoint y: 687, endPoint x: 249, endPoint y: 685, distance: 42.0
click at [249, 685] on textarea "Generate Code public long ManifestId { get; set; } public string ManifestUic { …" at bounding box center [510, 640] width 730 height 108
drag, startPoint x: 269, startPoint y: 687, endPoint x: 288, endPoint y: 682, distance: 19.6
click at [288, 682] on textarea "Generate Code public long ManifestId { get; set; } public string ManifestUic { …" at bounding box center [510, 640] width 730 height 108
click at [294, 686] on textarea "Generate Code public long ManifestId { get; set; } public string ManifestUic { …" at bounding box center [510, 640] width 730 height 108
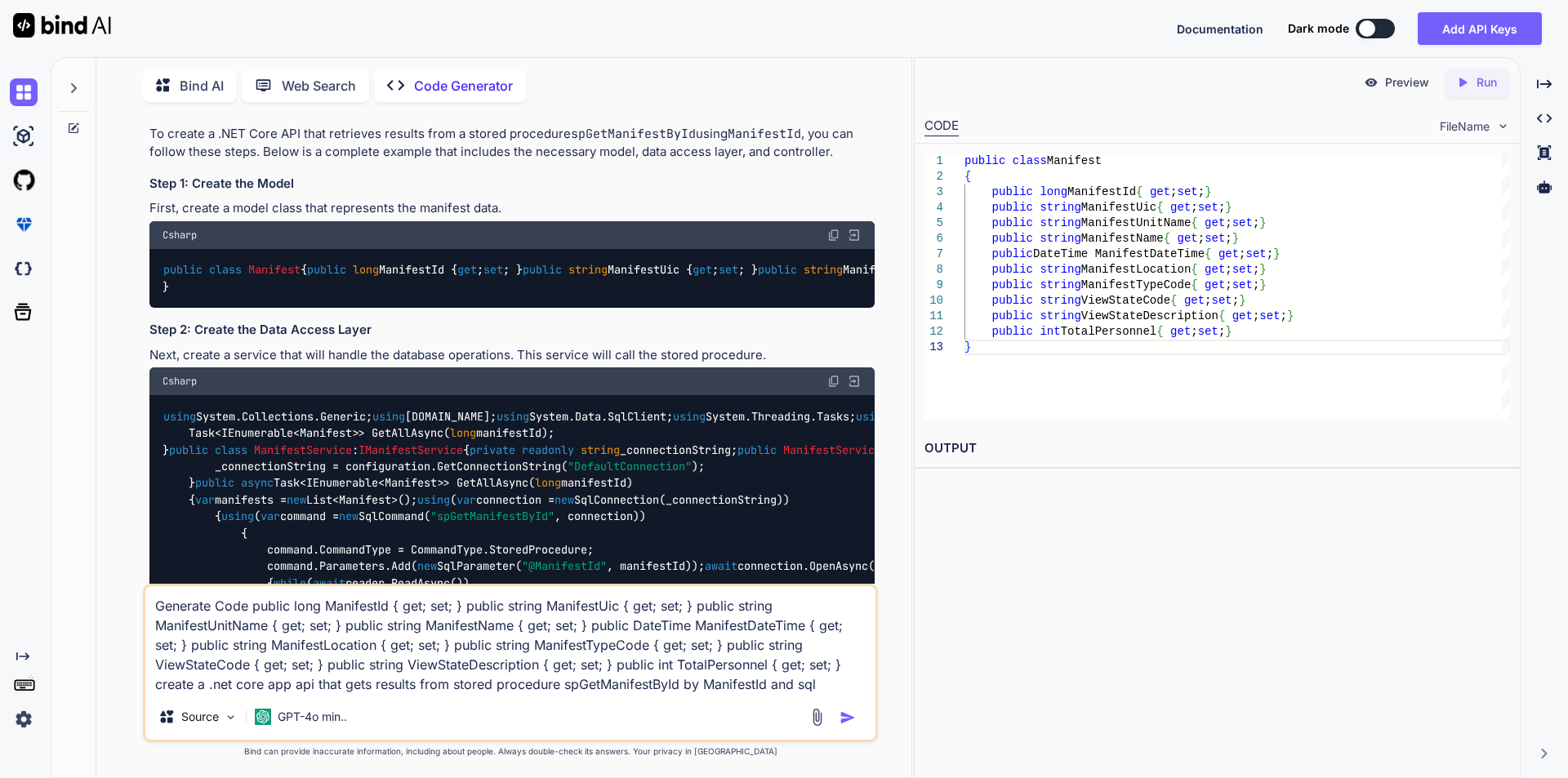
drag, startPoint x: 292, startPoint y: 686, endPoint x: 314, endPoint y: 679, distance: 23.1
click at [314, 679] on textarea "Generate Code public long ManifestId { get; set; } public string ManifestUic { …" at bounding box center [510, 640] width 730 height 108
click at [282, 687] on textarea "Generate Code public long ManifestId { get; set; } public string ManifestUic { …" at bounding box center [510, 640] width 730 height 108
drag, startPoint x: 315, startPoint y: 684, endPoint x: 294, endPoint y: 686, distance: 21.1
click at [294, 686] on textarea "Generate Code public long ManifestId { get; set; } public string ManifestUic { …" at bounding box center [510, 640] width 730 height 108
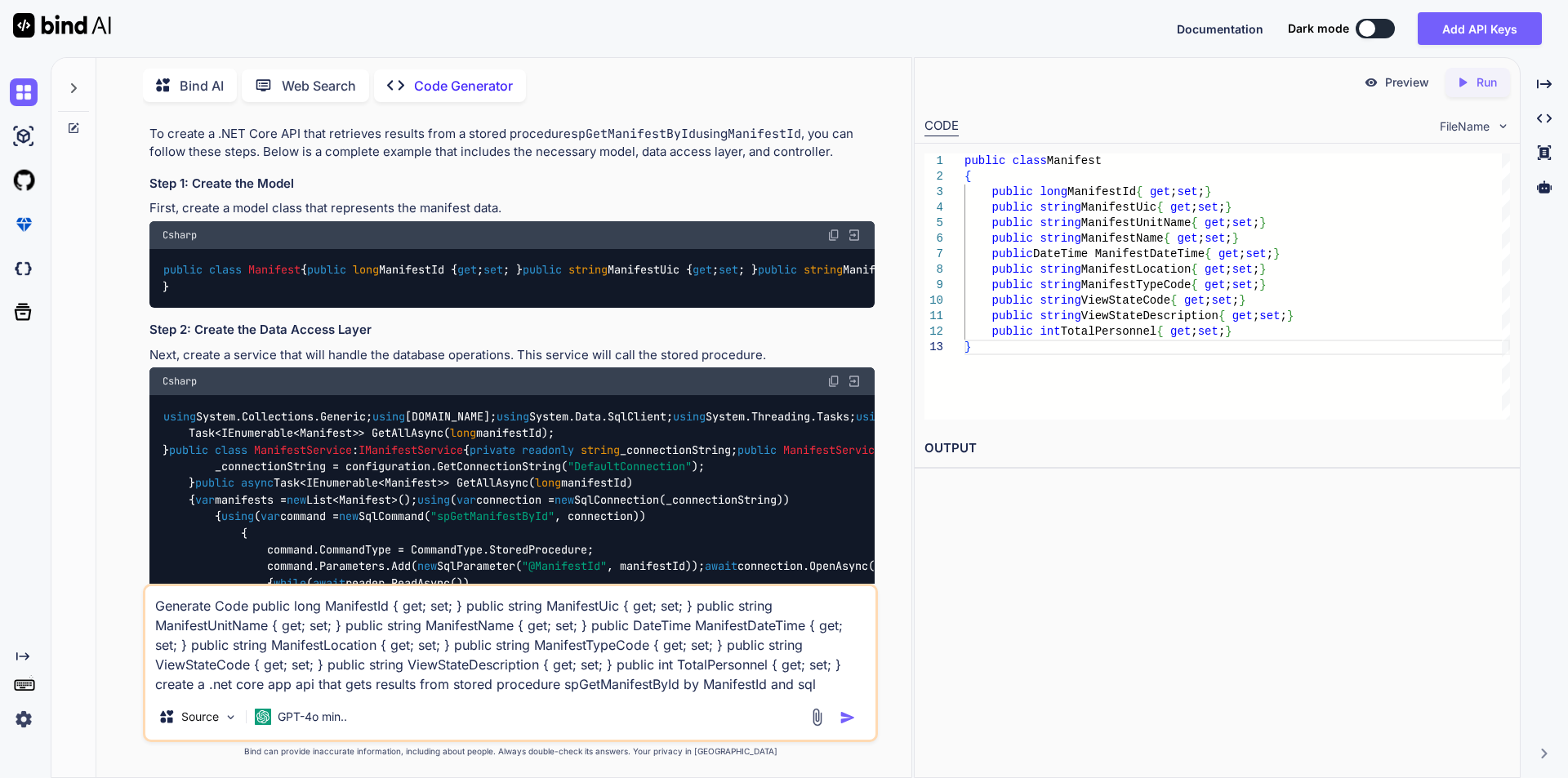
click at [312, 684] on textarea "Generate Code public long ManifestId { get; set; } public string ManifestUic { …" at bounding box center [510, 640] width 730 height 108
click at [266, 687] on textarea "Generate Code public long ManifestId { get; set; } public string ManifestUic { …" at bounding box center [510, 640] width 730 height 108
click at [373, 684] on textarea "Generate Code public long ManifestId { get; set; } public string ManifestUic { …" at bounding box center [510, 640] width 730 height 108
drag, startPoint x: 813, startPoint y: 685, endPoint x: 852, endPoint y: 680, distance: 39.3
click at [852, 680] on textarea "Generate Code public long ManifestId { get; set; } public string ManifestUic { …" at bounding box center [510, 640] width 730 height 108
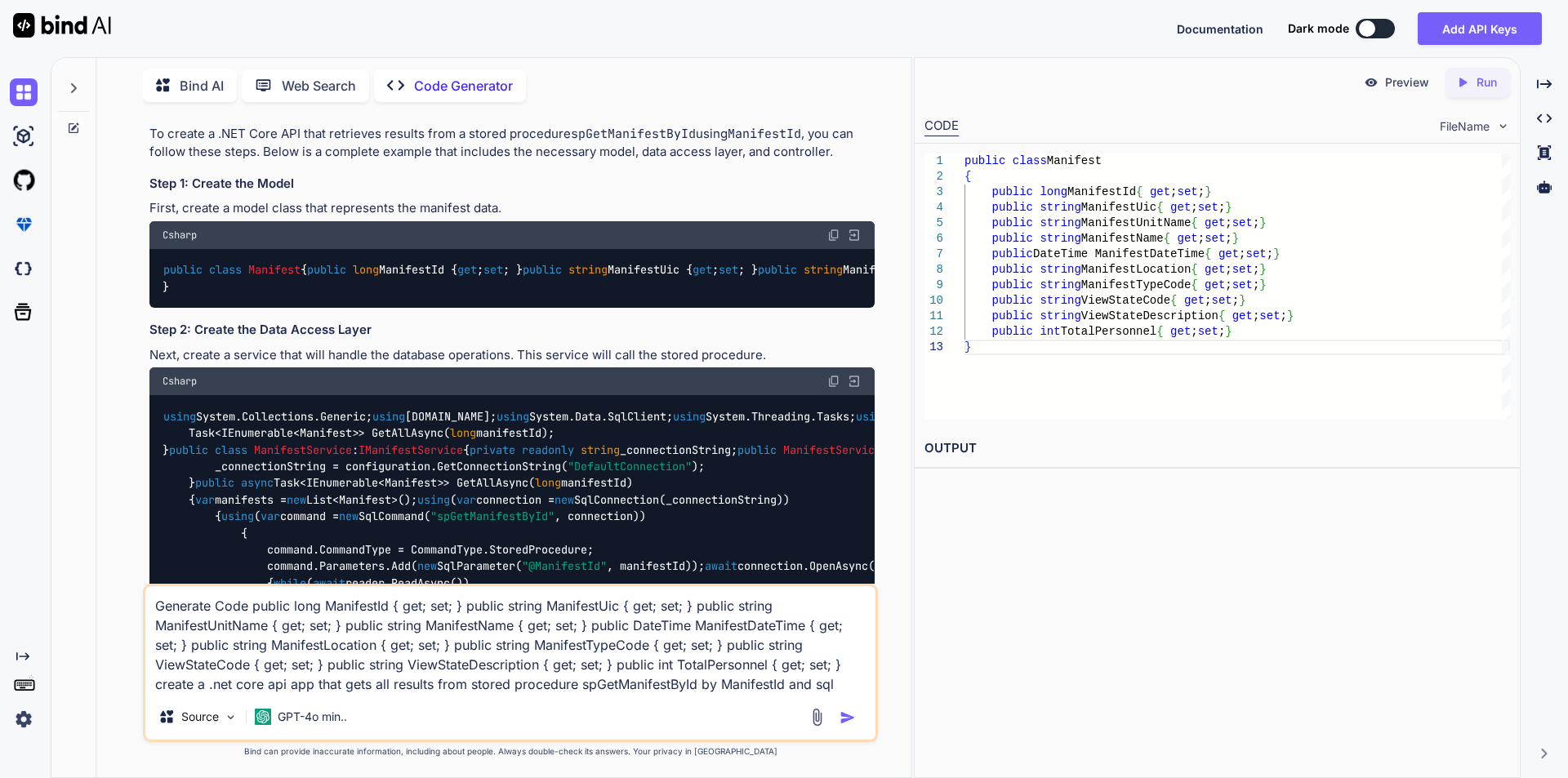
click at [316, 687] on textarea "Generate Code public long ManifestId { get; set; } public string ManifestUic { …" at bounding box center [510, 640] width 730 height 108
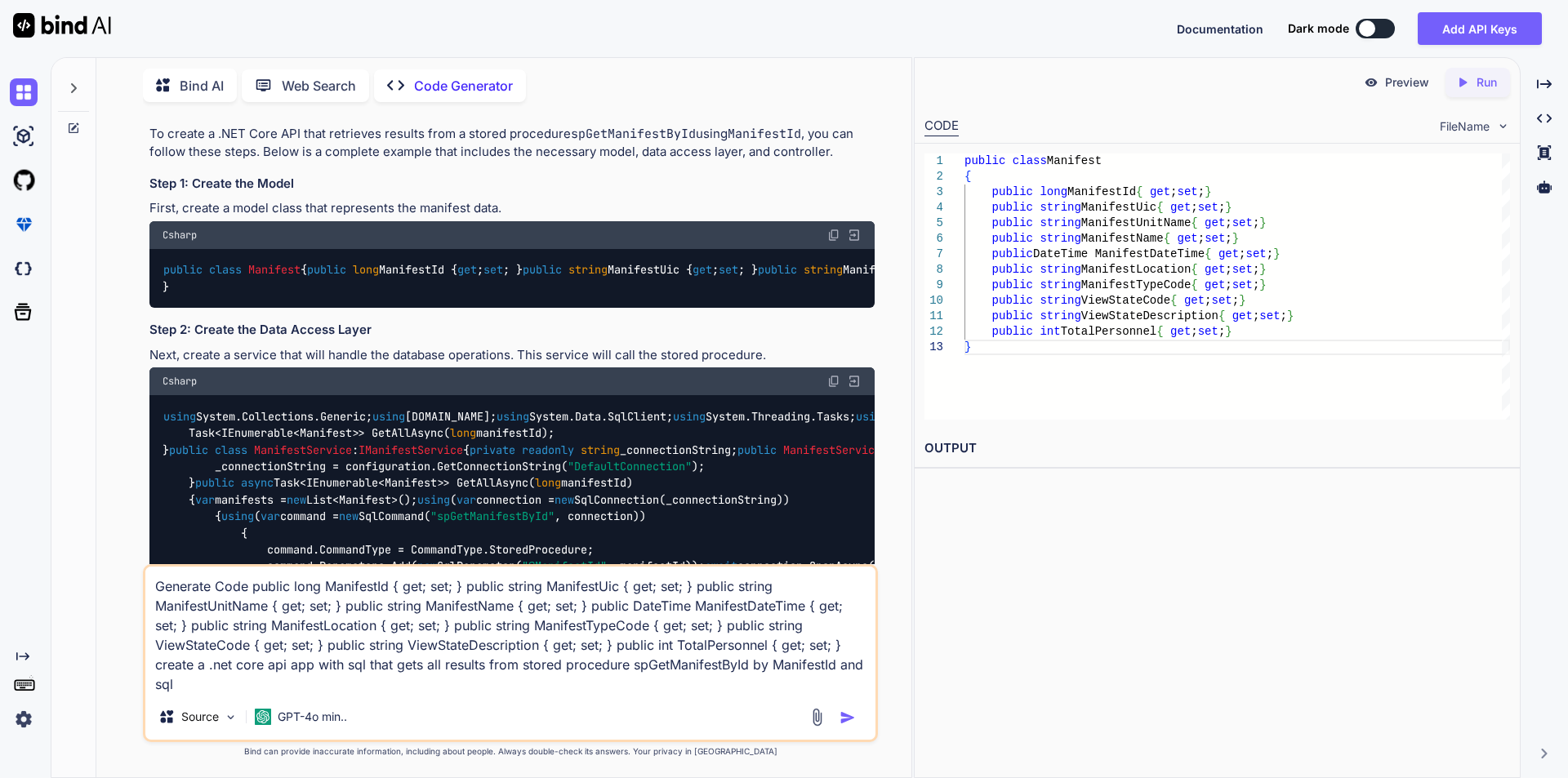
drag, startPoint x: 834, startPoint y: 666, endPoint x: 859, endPoint y: 667, distance: 25.0
click at [859, 667] on textarea "Generate Code public long ManifestId { get; set; } public string ManifestUic { …" at bounding box center [510, 631] width 730 height 127
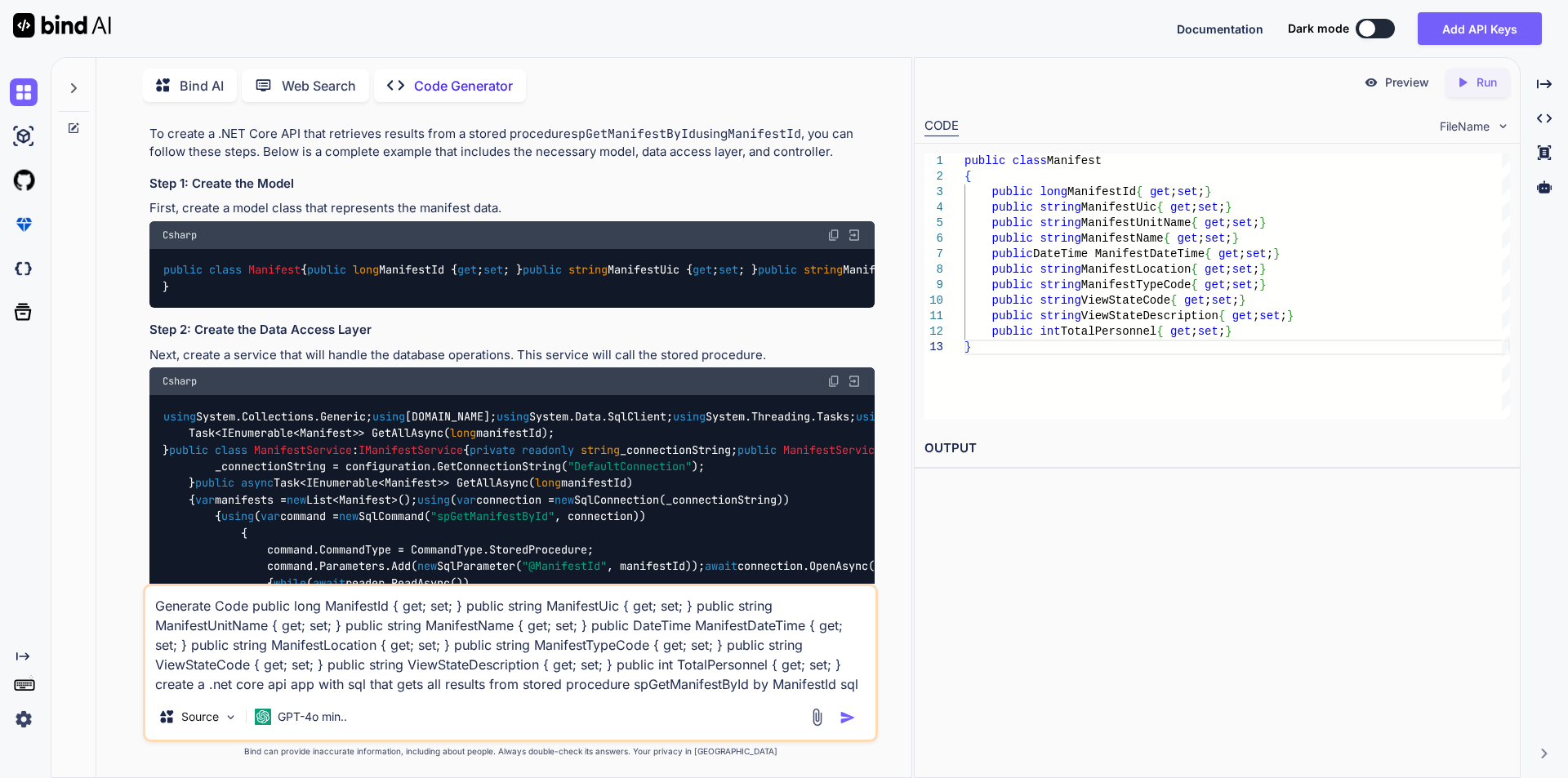
drag, startPoint x: 835, startPoint y: 686, endPoint x: 868, endPoint y: 683, distance: 33.1
click at [868, 683] on textarea "Generate Code public long ManifestId { get; set; } public string ManifestUic { …" at bounding box center [510, 640] width 730 height 108
drag, startPoint x: 347, startPoint y: 685, endPoint x: 369, endPoint y: 681, distance: 22.4
click at [369, 681] on textarea "Generate Code public long ManifestId { get; set; } public string ManifestUic { …" at bounding box center [510, 640] width 730 height 108
drag, startPoint x: 317, startPoint y: 685, endPoint x: 345, endPoint y: 687, distance: 28.1
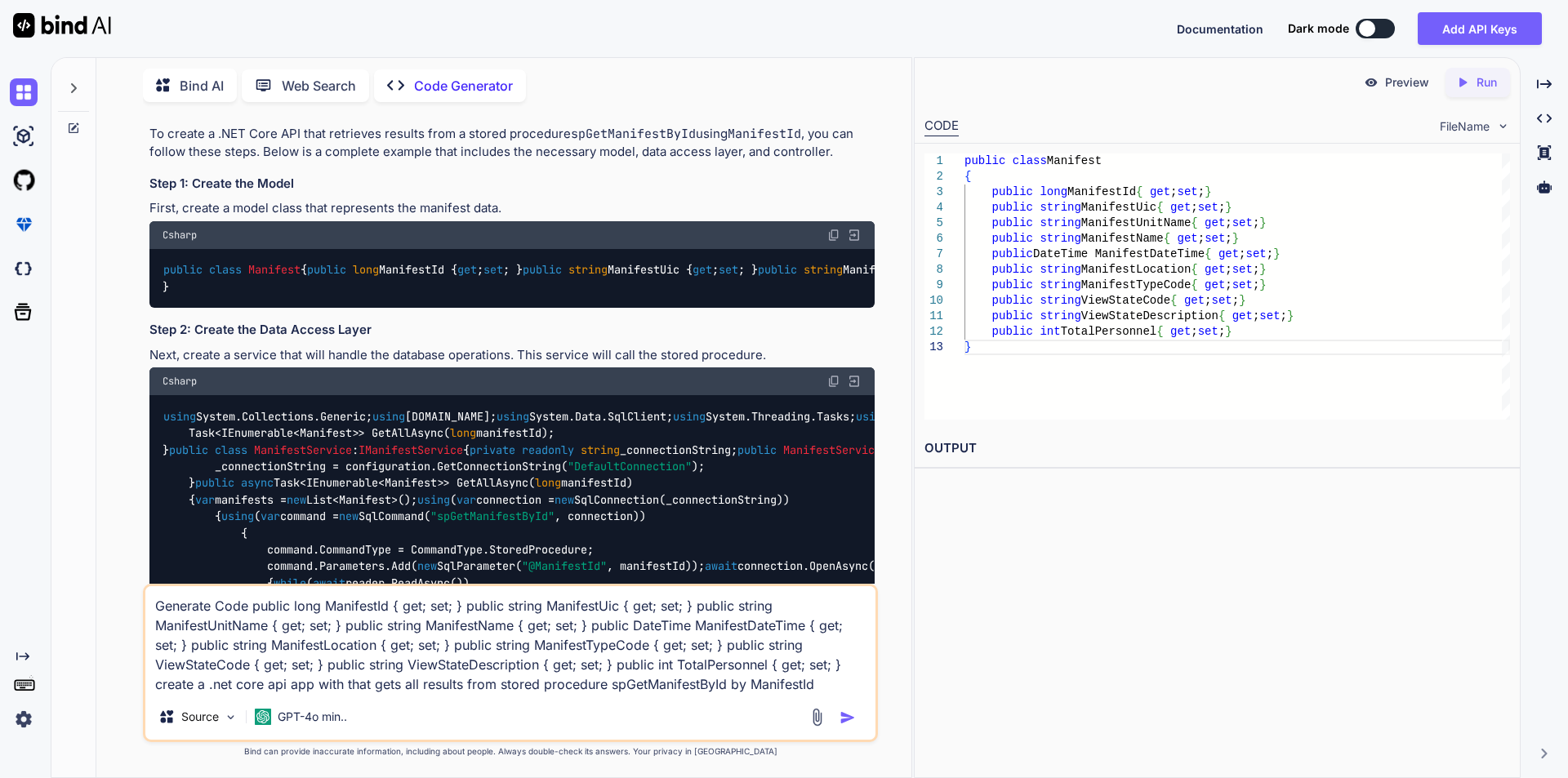
click at [345, 687] on textarea "Generate Code public long ManifestId { get; set; } public string ManifestUic { …" at bounding box center [510, 640] width 730 height 108
click at [469, 686] on textarea "Generate Code public long ManifestId { get; set; } public string ManifestUic { …" at bounding box center [510, 640] width 730 height 108
type textarea "Generate Code public long ManifestId { get; set; } public string ManifestUic { …"
click at [841, 720] on img "button" at bounding box center [847, 717] width 16 height 16
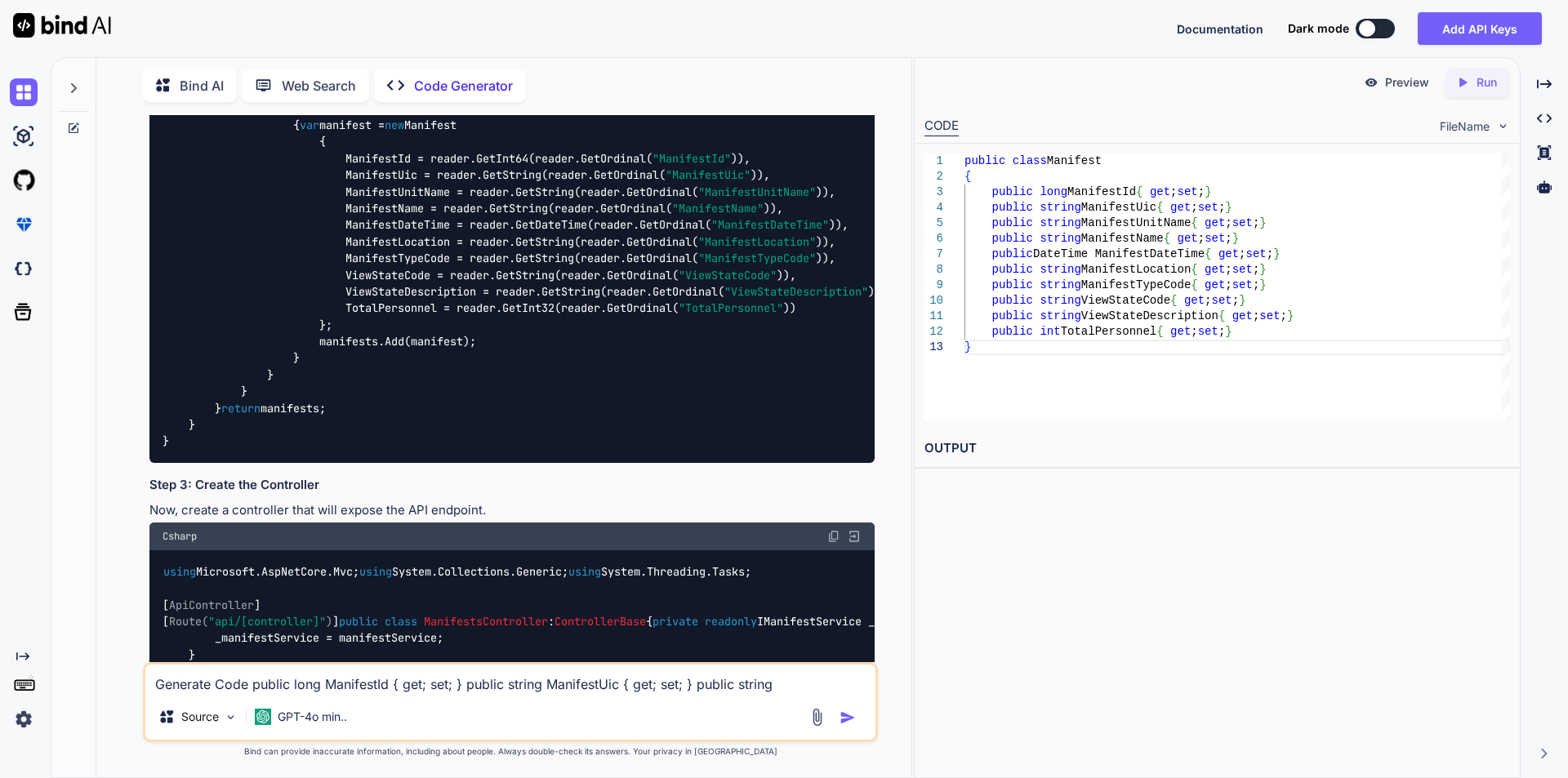
scroll to position [2581, 0]
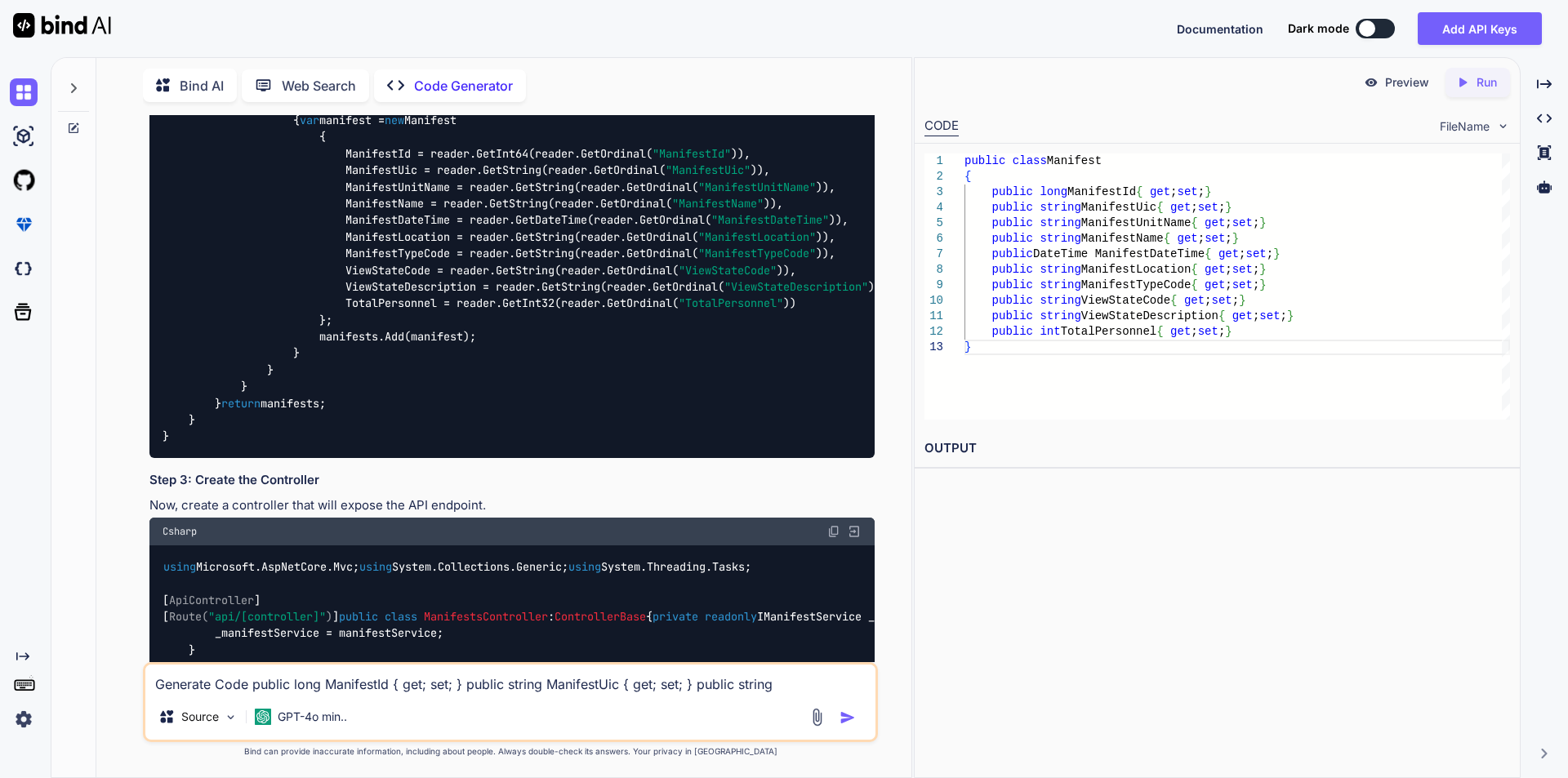
drag, startPoint x: 151, startPoint y: 371, endPoint x: 467, endPoint y: 447, distance: 325.0
copy p "Generate Code public long ManifestId { get; set; } public string ManifestUic { …"
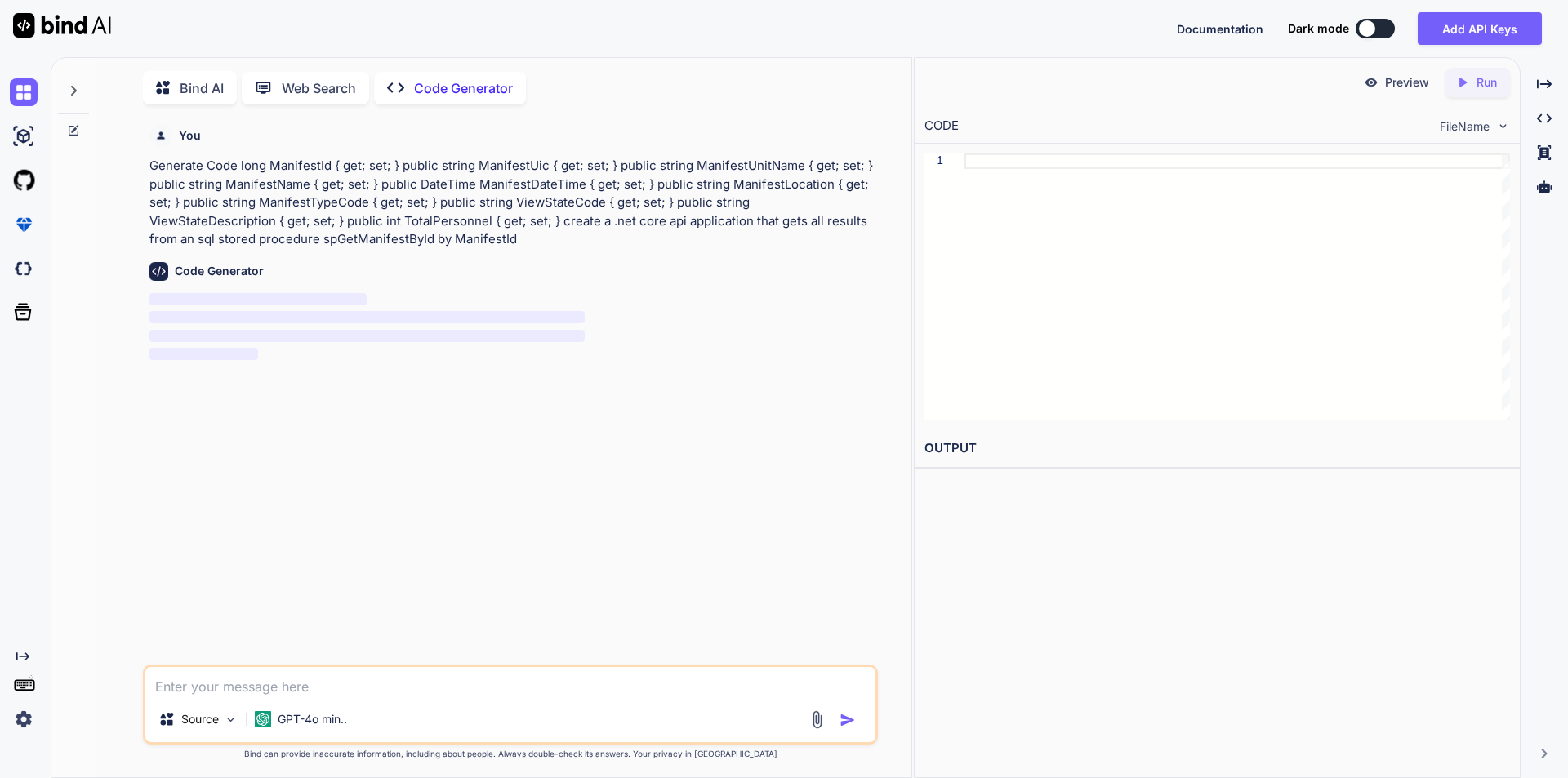
scroll to position [7, 0]
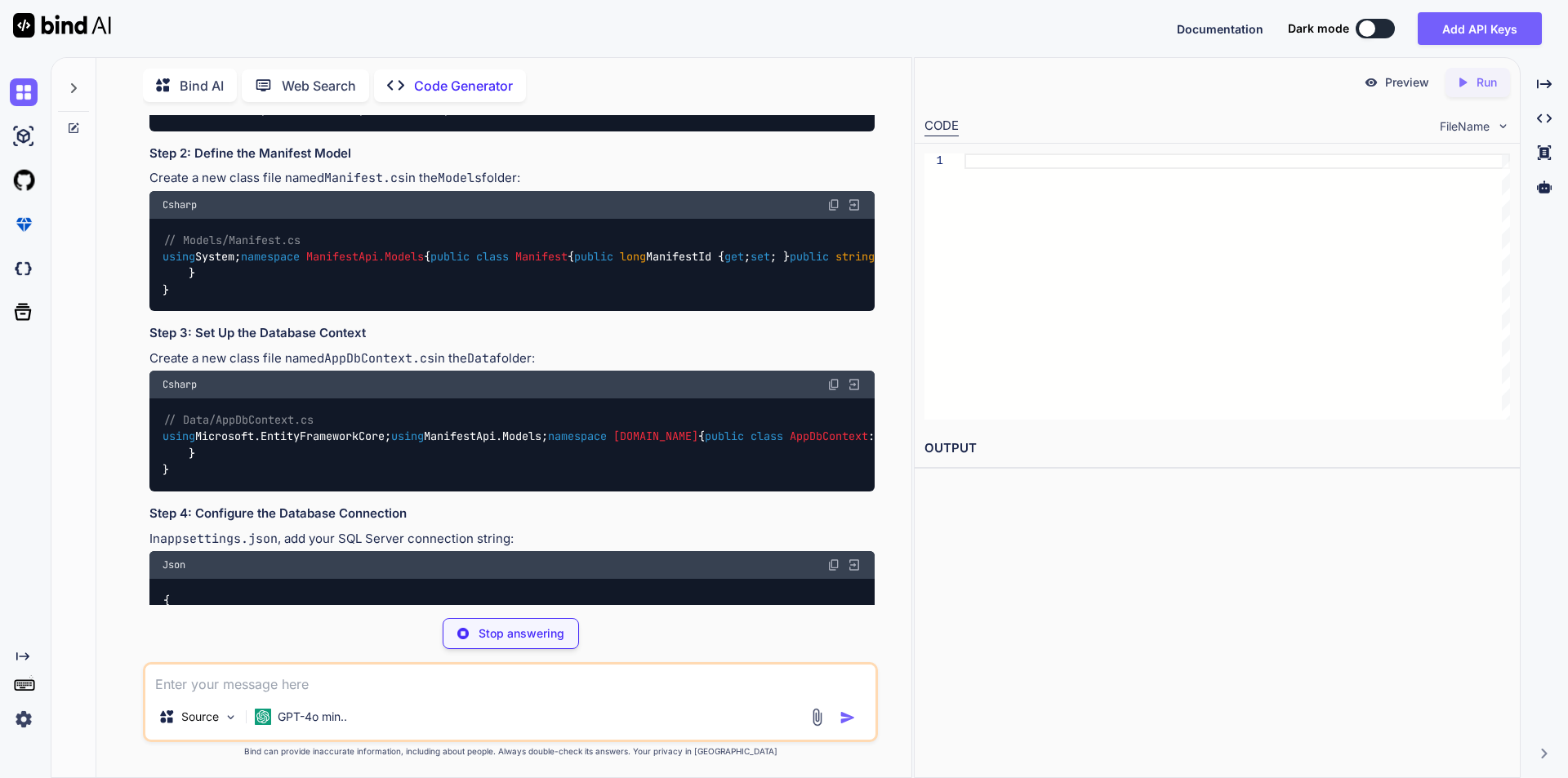
scroll to position [326, 0]
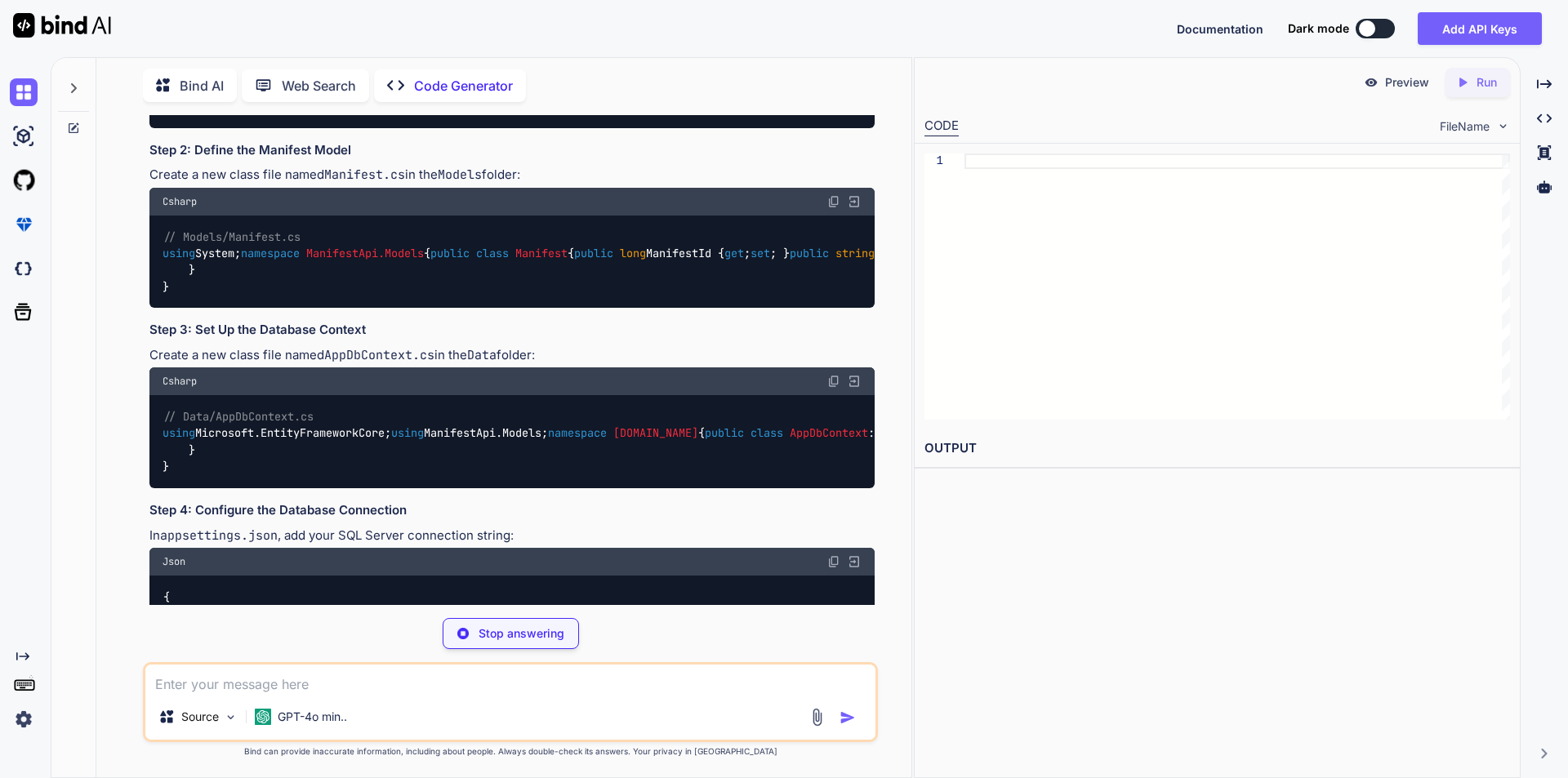
type textarea "x"
type textarea "dotnet new webapi -n ManifestApi cd ManifestApi"
type textarea "x"
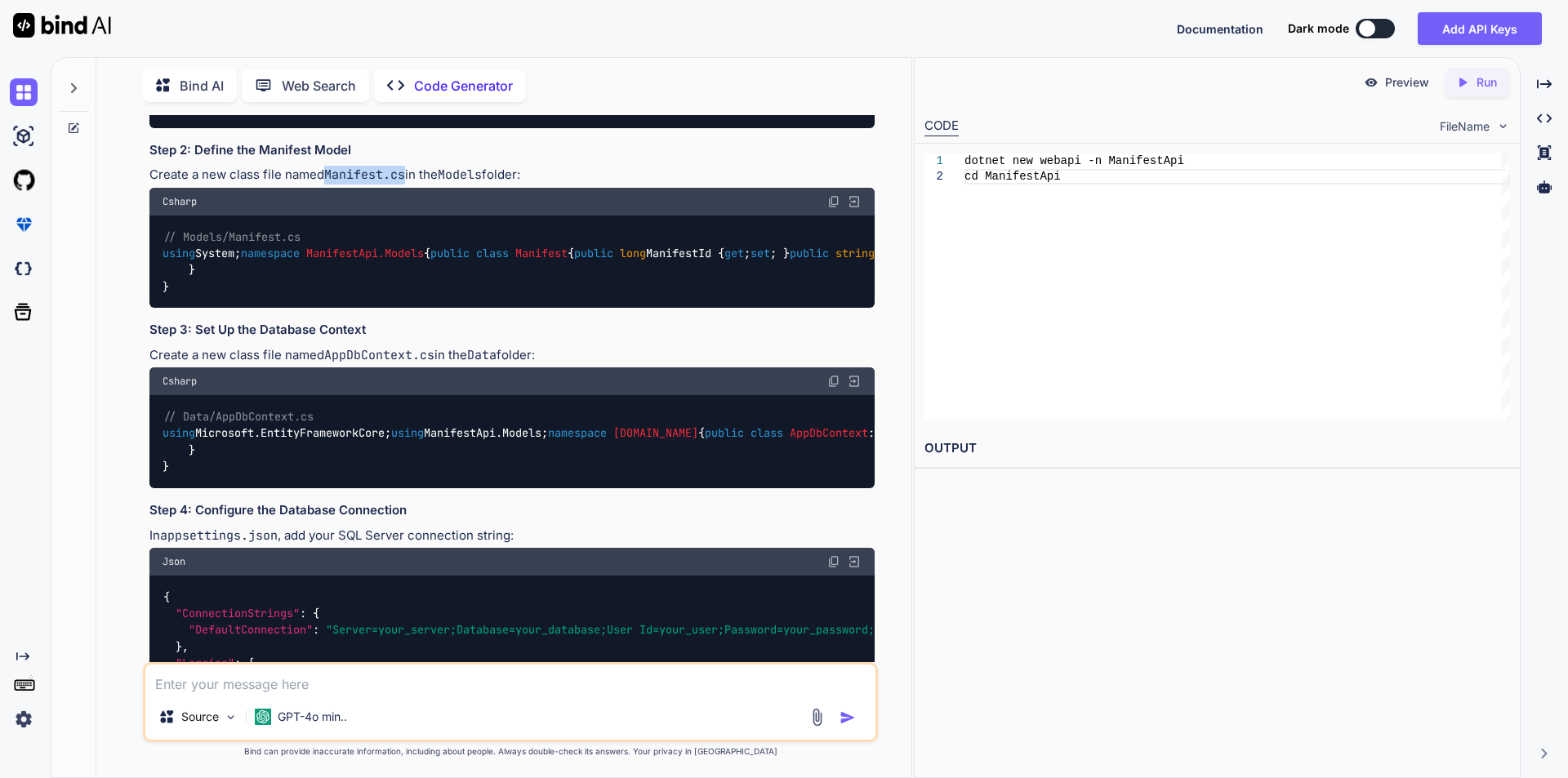
drag, startPoint x: 328, startPoint y: 191, endPoint x: 406, endPoint y: 192, distance: 78.0
click at [405, 183] on code "Manifest.cs" at bounding box center [365, 174] width 81 height 16
copy code "Manifest.cs"
drag, startPoint x: 212, startPoint y: 373, endPoint x: 481, endPoint y: 517, distance: 305.1
click at [481, 309] on div "// Models/Manifest.cs using System; namespace ManifestApi.Models { public class…" at bounding box center [511, 262] width 725 height 93
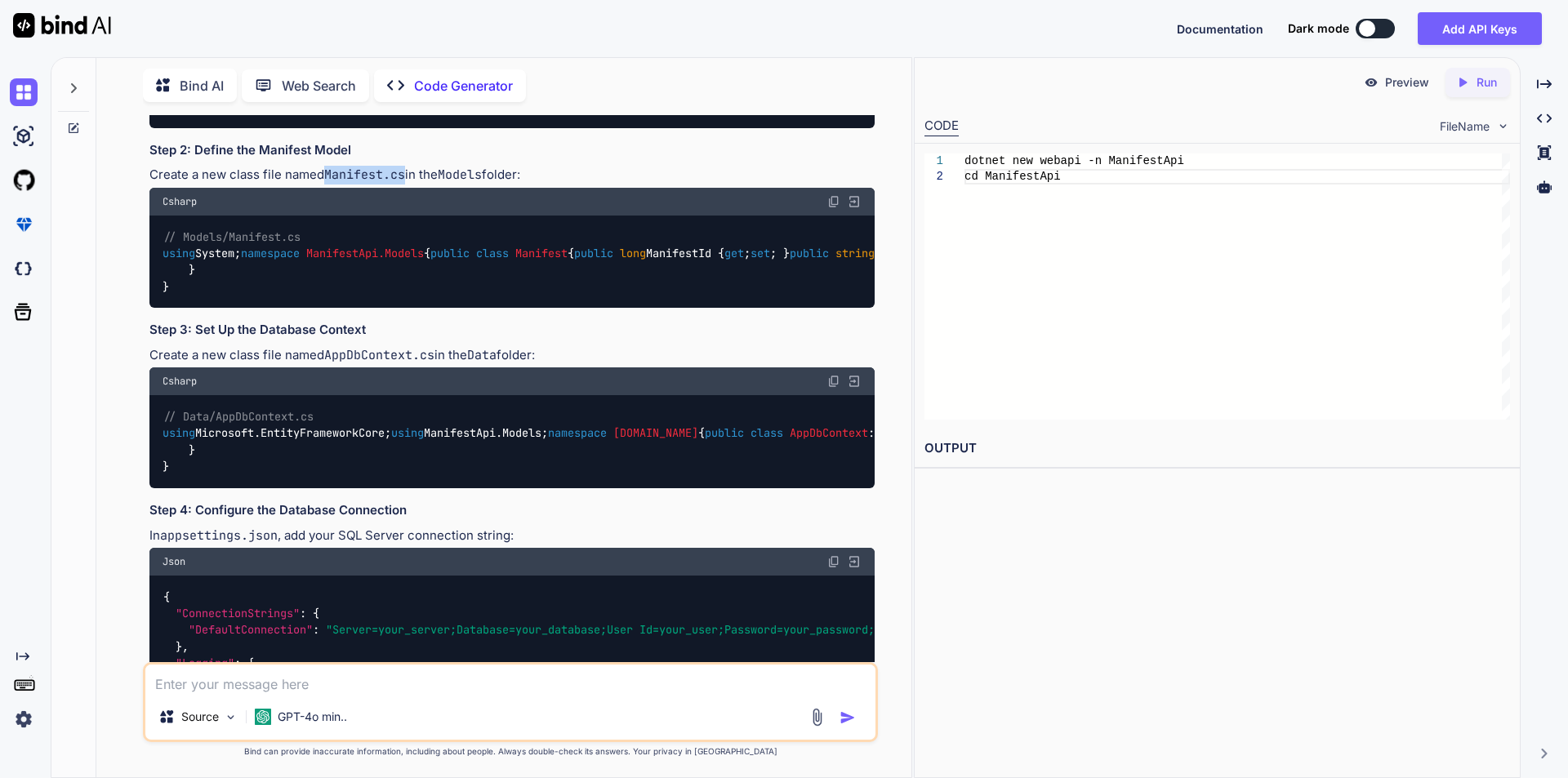
click at [581, 309] on div "// Models/Manifest.cs using System; namespace ManifestApi.Models { public class…" at bounding box center [511, 262] width 725 height 93
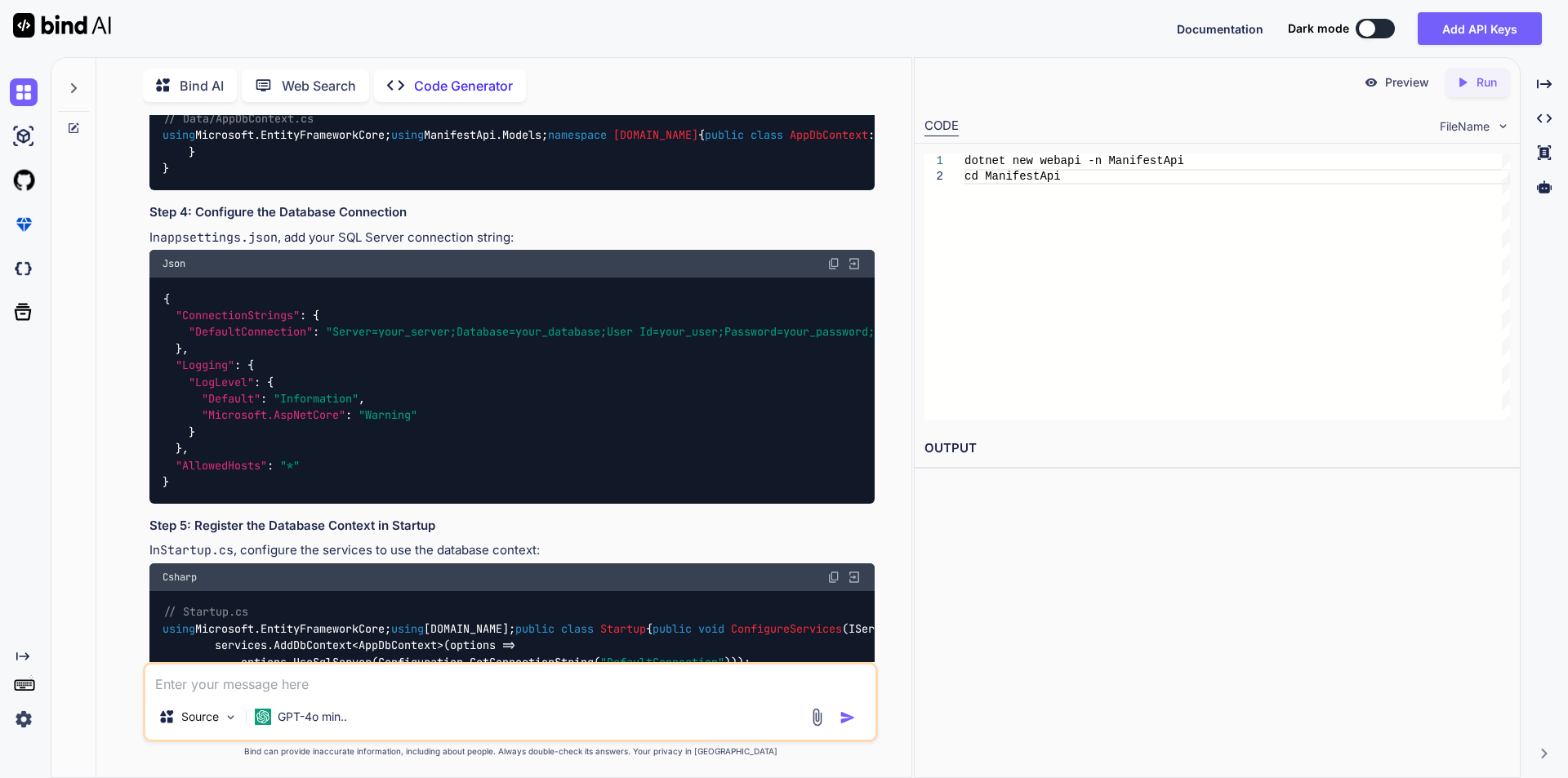
scroll to position [654, 0]
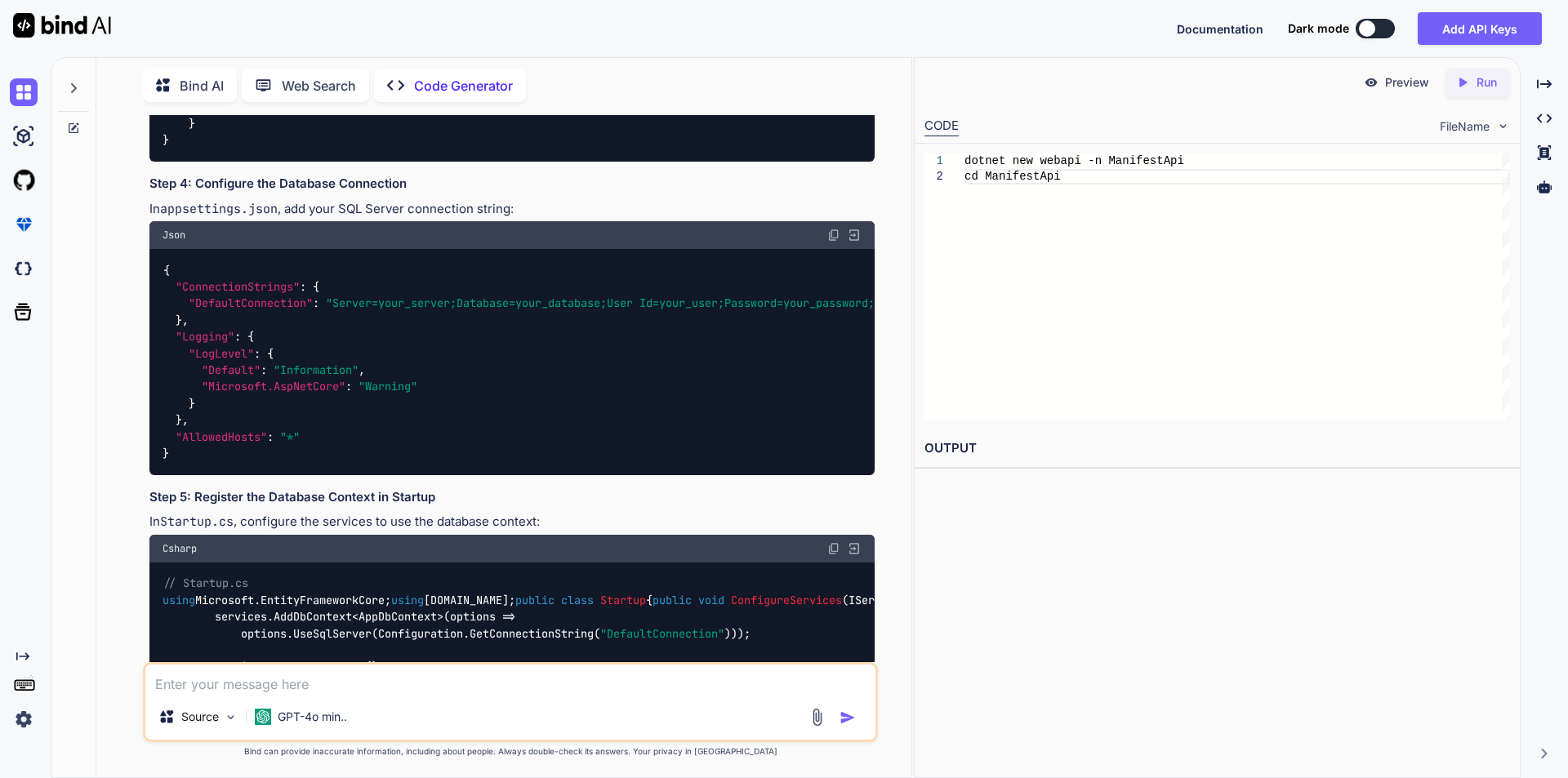
drag, startPoint x: 328, startPoint y: 296, endPoint x: 417, endPoint y: 296, distance: 89.0
click at [417, 37] on code "AppDbContext.cs" at bounding box center [379, 28] width 111 height 16
copy code "AppDbContext"
drag, startPoint x: 164, startPoint y: 372, endPoint x: 327, endPoint y: 552, distance: 242.8
click at [327, 162] on div "// Data/AppDbContext.cs using Microsoft.EntityFrameworkCore; using ManifestApi.…" at bounding box center [511, 115] width 725 height 93
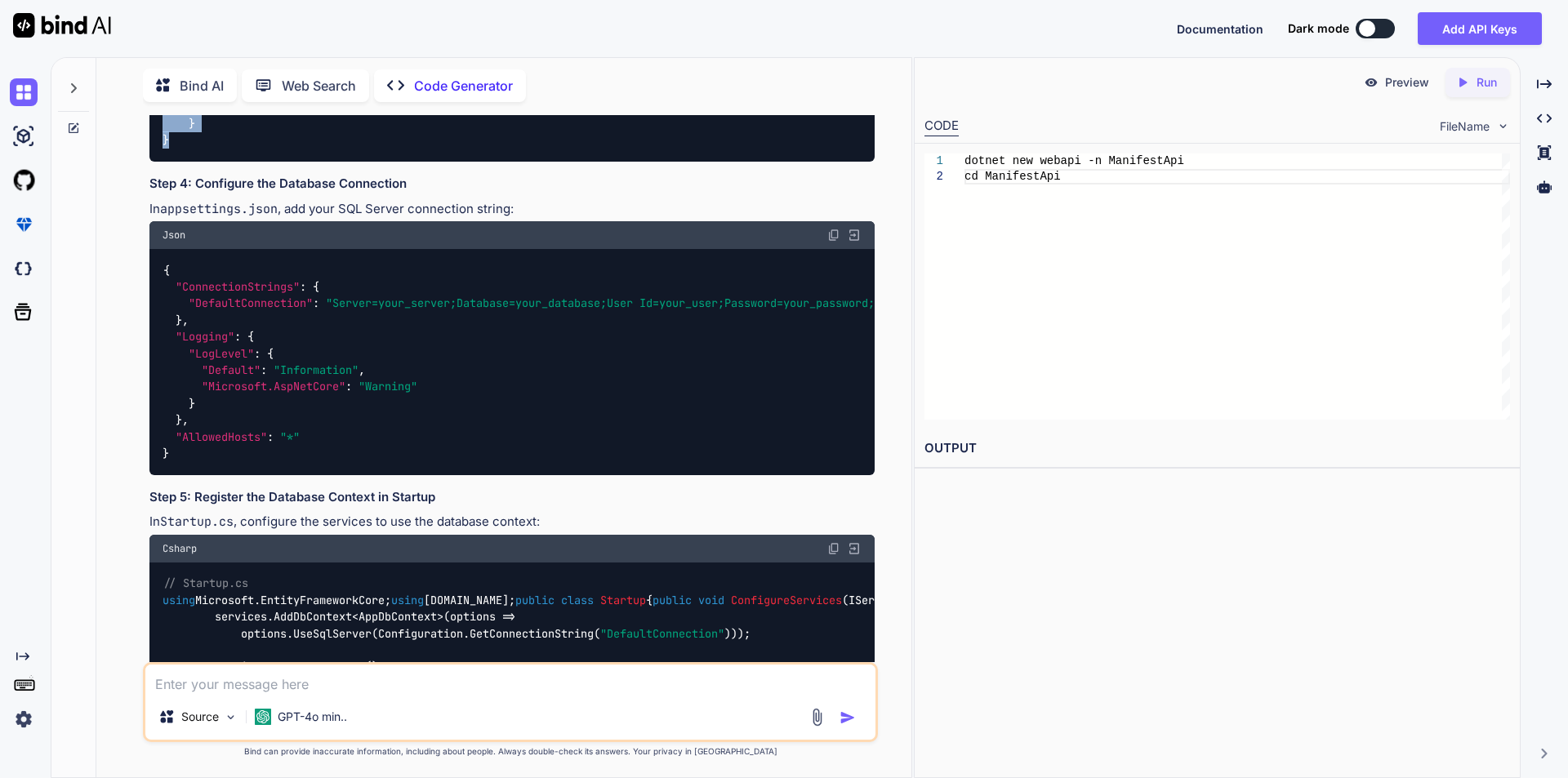
copy code "using Microsoft.EntityFrameworkCore; using ManifestApi.Models; namespace Manife…"
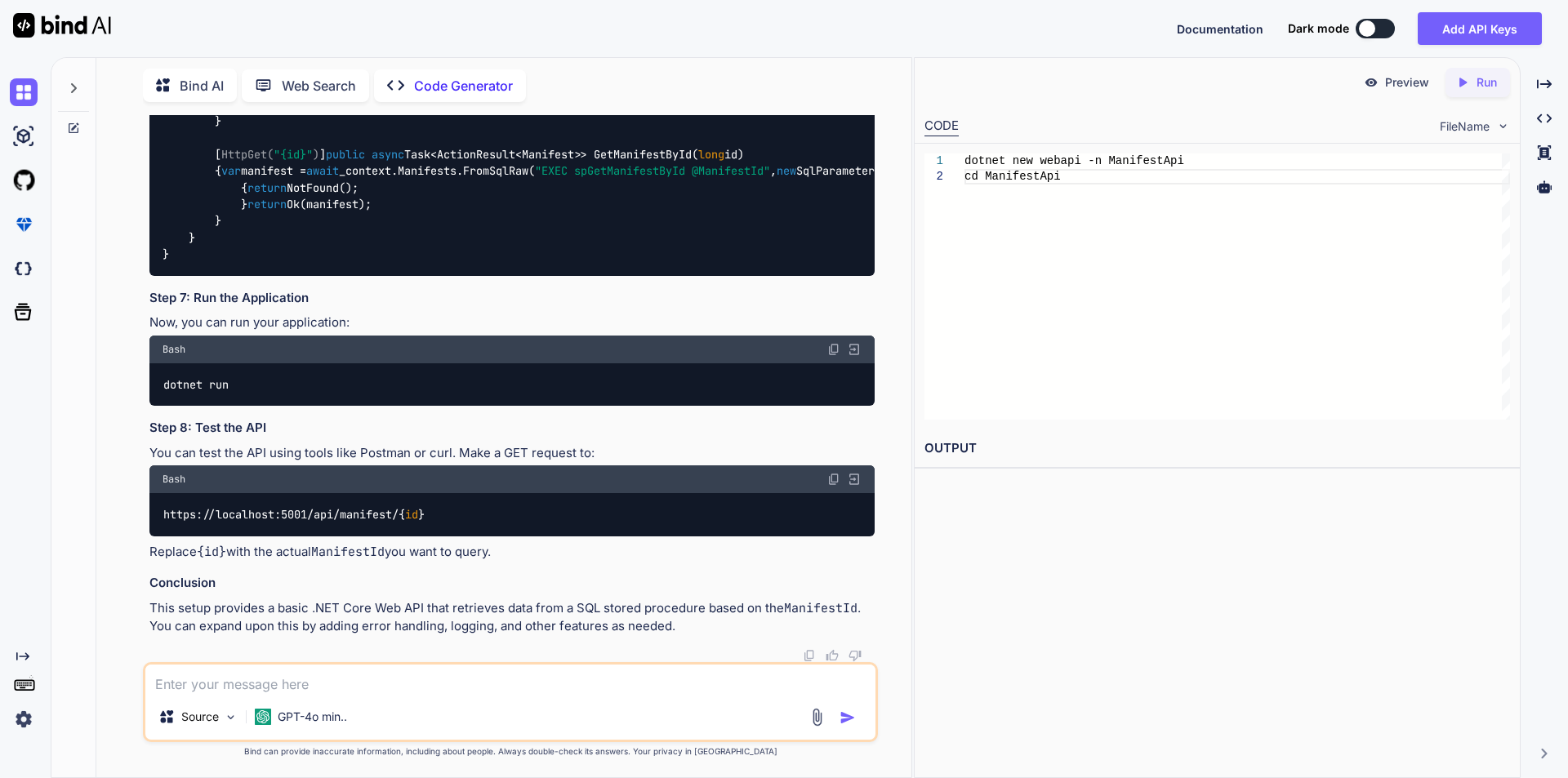
scroll to position [2041, 0]
click at [165, 62] on span "using" at bounding box center [179, 54] width 33 height 14
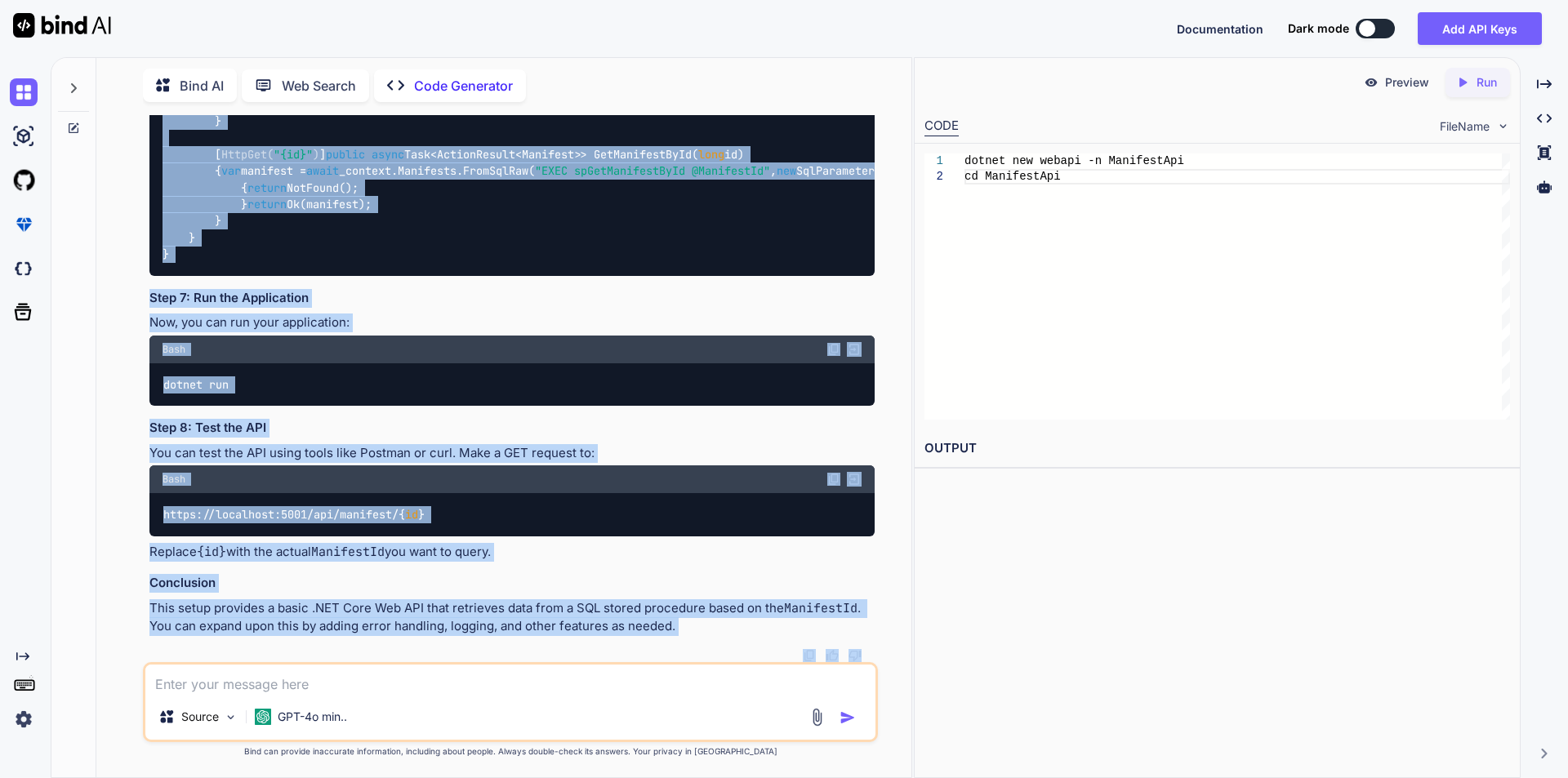
scroll to position [2617, 0]
drag, startPoint x: 164, startPoint y: 411, endPoint x: 378, endPoint y: 253, distance: 266.0
click at [378, 253] on div "// Controllers/ManifestController.cs using Microsoft.AspNetCore.Mvc; using Micr…" at bounding box center [511, 146] width 725 height 259
copy code "{ [ Route( "api/[controller]" ) ] [ ApiController ] public class ManifestContro…"
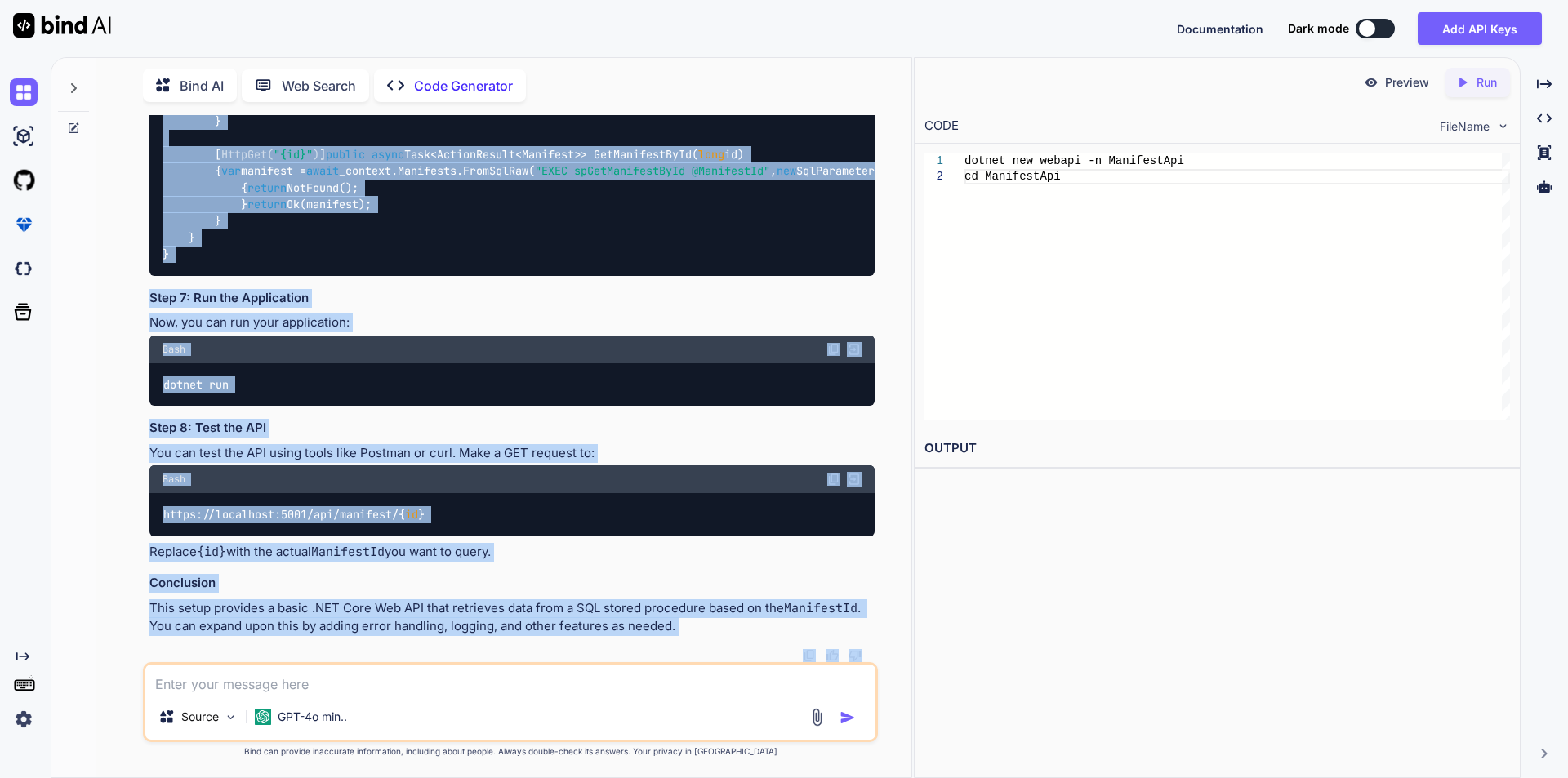
drag, startPoint x: 163, startPoint y: 161, endPoint x: 376, endPoint y: 285, distance: 246.5
click at [376, 276] on div "// Controllers/ManifestController.cs using Microsoft.AspNetCore.Mvc; using Micr…" at bounding box center [511, 146] width 725 height 259
copy code "using Microsoft.AspNetCore.Mvc; using Microsoft.Data.SqlClient; using Microsoft…"
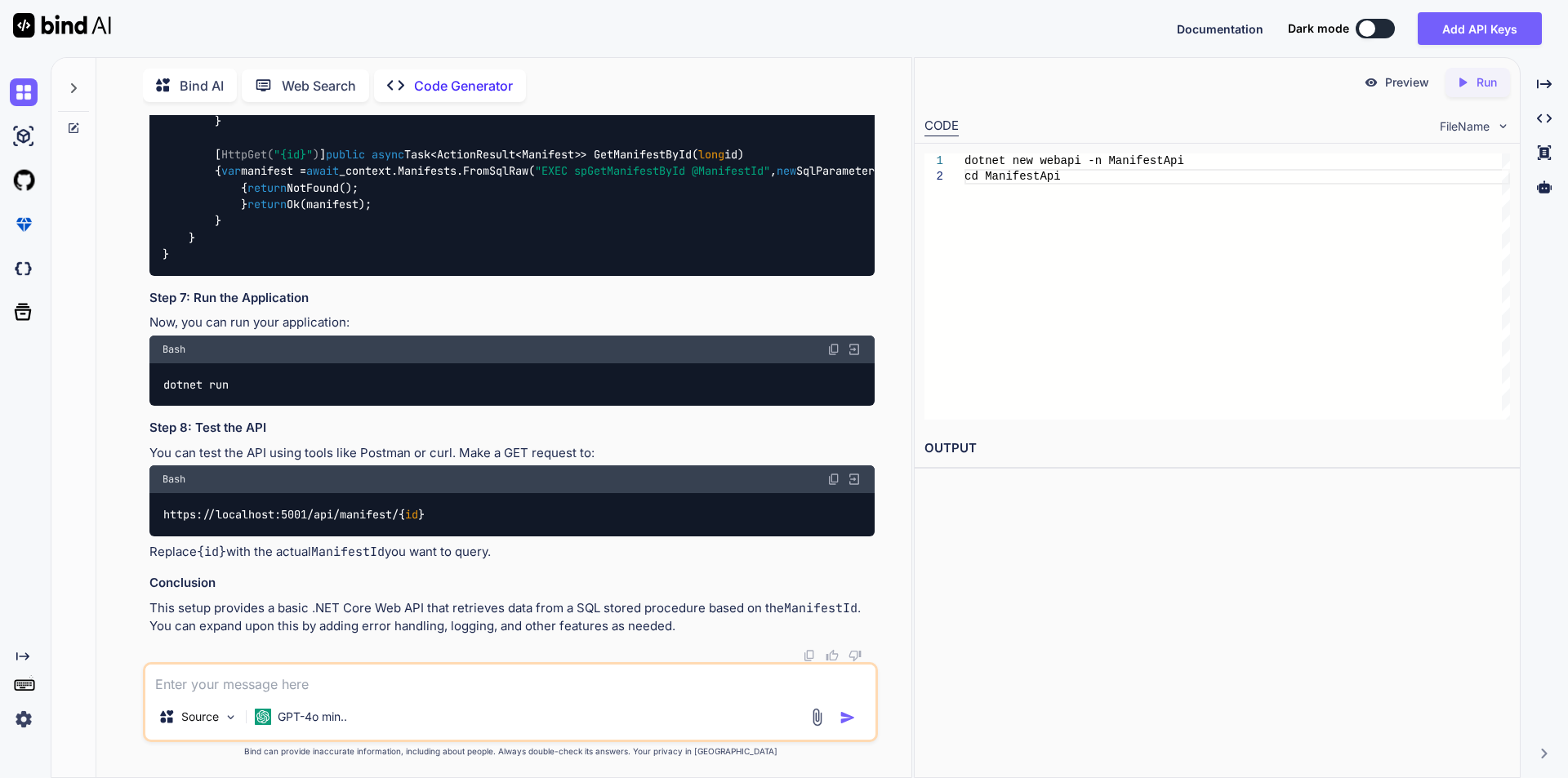
click at [537, 263] on code "// Controllers/ManifestController.cs using Microsoft.AspNetCore.Mvc; using Micr…" at bounding box center [982, 146] width 1639 height 234
drag, startPoint x: 510, startPoint y: 412, endPoint x: 574, endPoint y: 411, distance: 64.0
click at [574, 263] on code "// Controllers/ManifestController.cs using Microsoft.AspNetCore.Mvc; using Micr…" at bounding box center [982, 146] width 1639 height 234
drag, startPoint x: 504, startPoint y: 413, endPoint x: 575, endPoint y: 409, distance: 71.1
click at [575, 263] on code "// Controllers/ManifestController.cs using Microsoft.AspNetCore.Mvc; using Micr…" at bounding box center [982, 146] width 1639 height 234
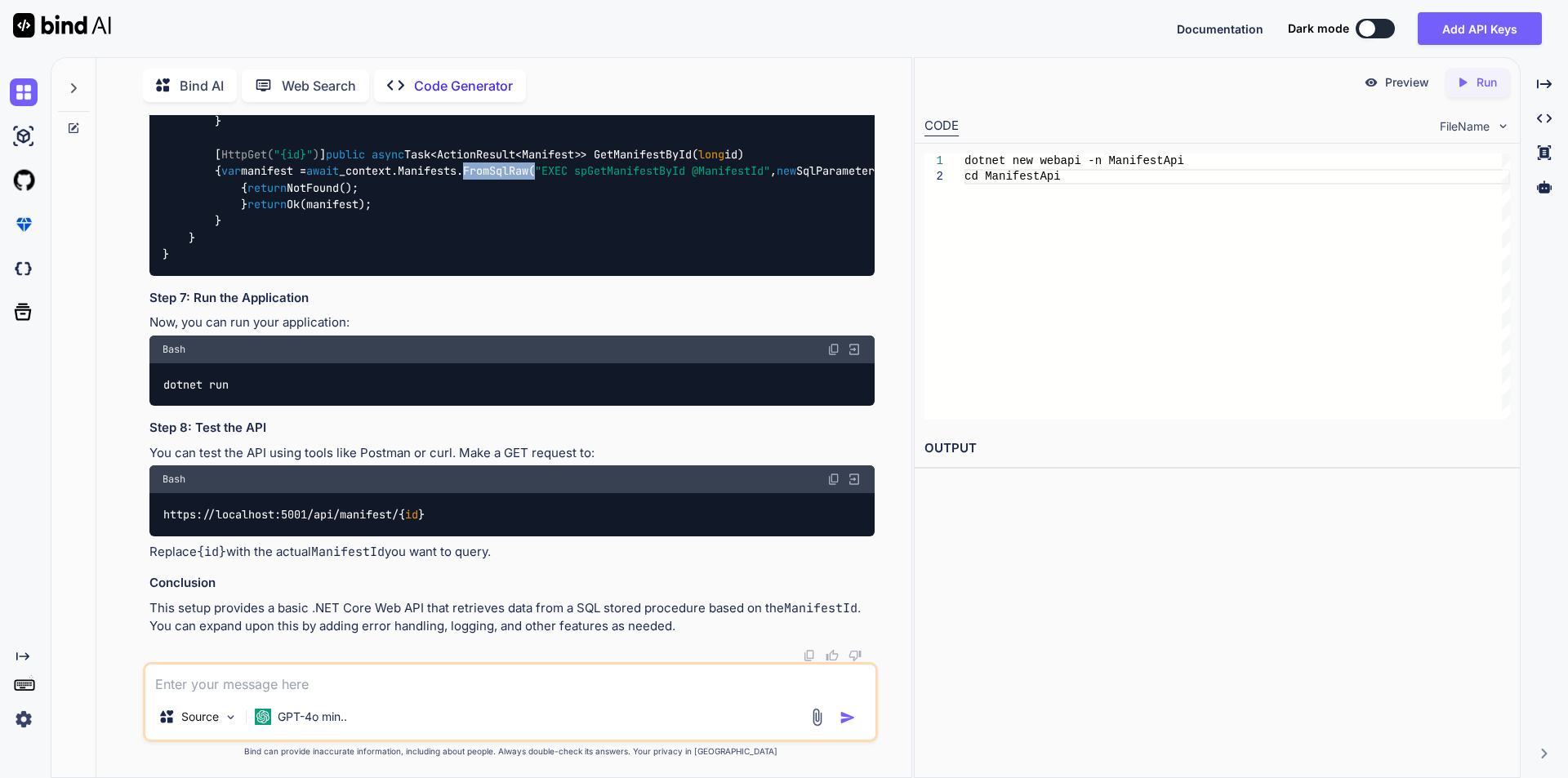
copy code ".FromSqlRaw"
click at [534, 276] on div "// Controllers/ManifestController.cs using Microsoft.AspNetCore.Mvc; using Micr…" at bounding box center [511, 146] width 725 height 259
drag, startPoint x: 164, startPoint y: 409, endPoint x: 379, endPoint y: 445, distance: 218.0
click at [379, 276] on div "// Controllers/ManifestController.cs using Microsoft.AspNetCore.Mvc; using Micr…" at bounding box center [511, 146] width 725 height 259
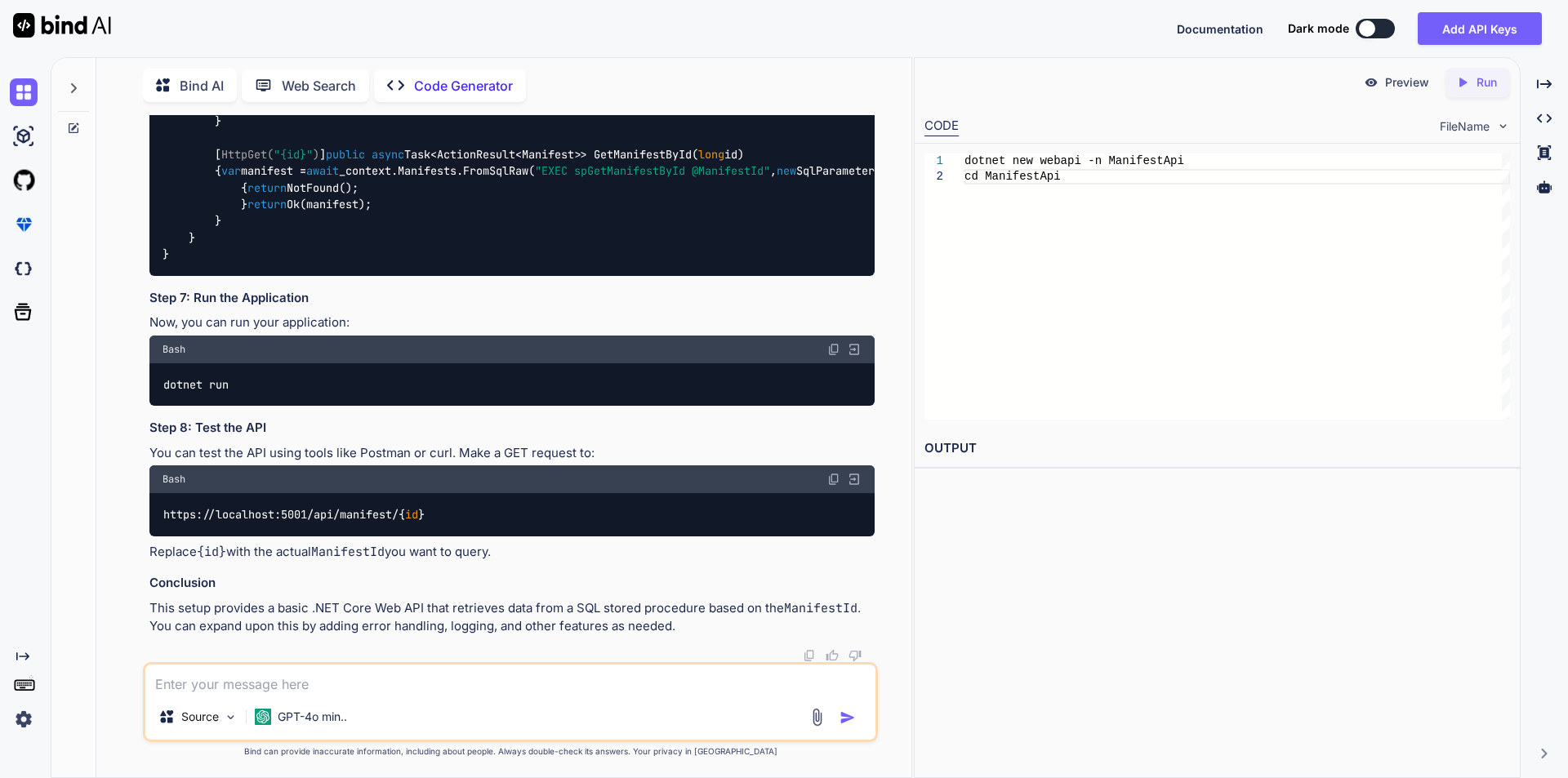
drag, startPoint x: 164, startPoint y: 342, endPoint x: 425, endPoint y: 443, distance: 279.9
click at [425, 276] on div "// Controllers/ManifestController.cs using Microsoft.AspNetCore.Mvc; using Micr…" at bounding box center [511, 146] width 725 height 259
copy code "using Microsoft.Data.SqlClient; using Microsoft.EntityFrameworkCore; using Mani…"
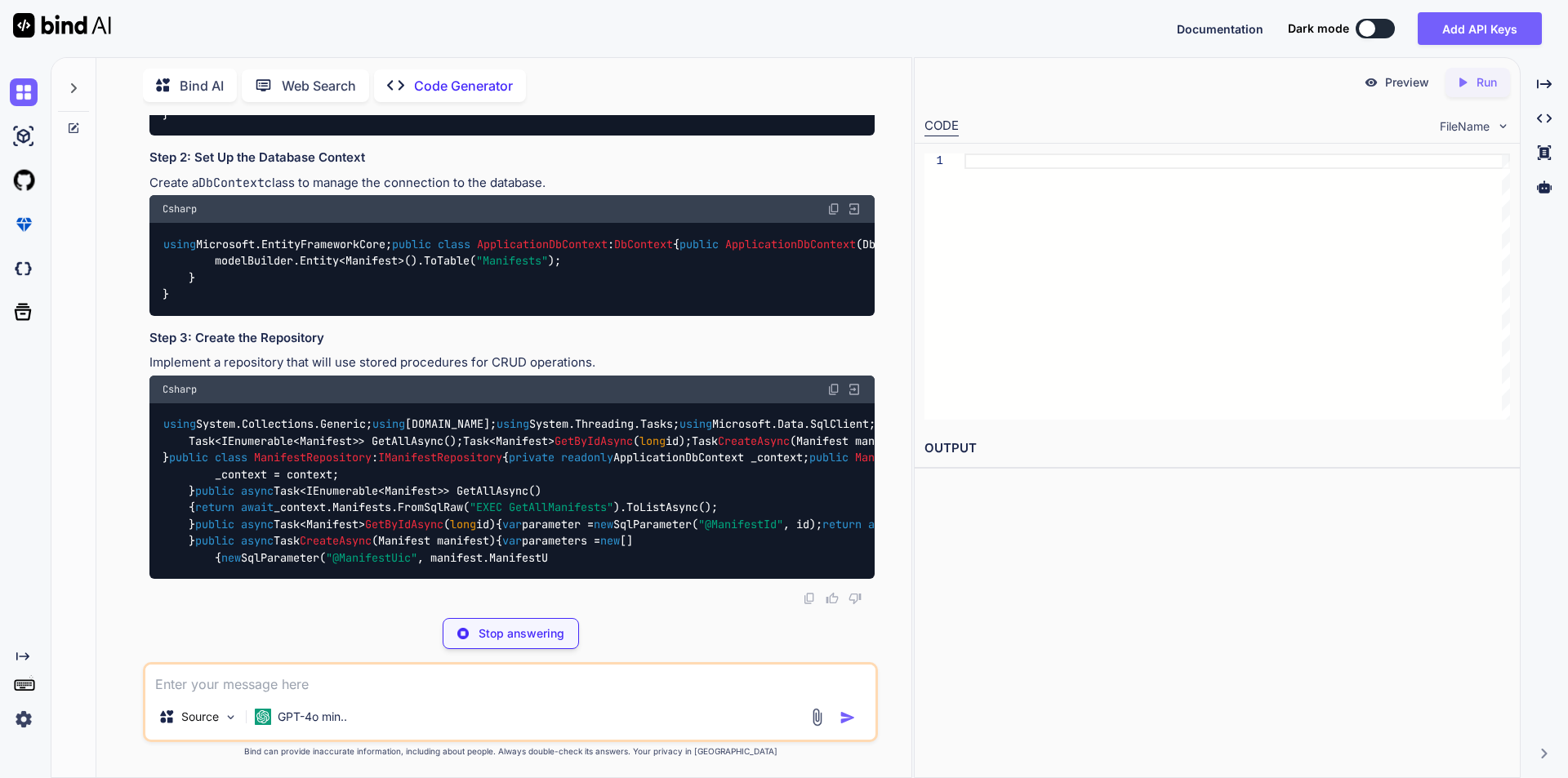
scroll to position [572, 0]
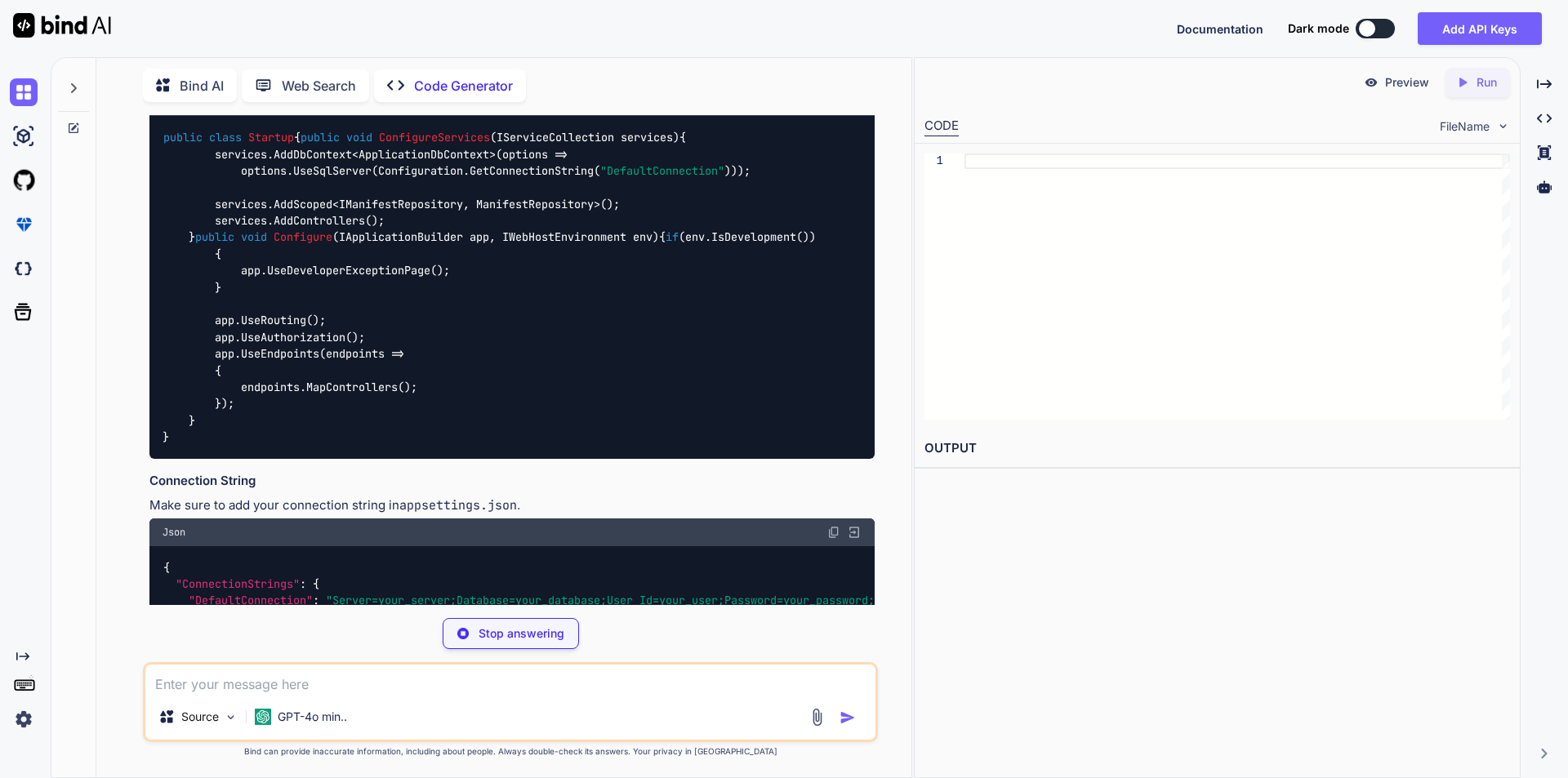
type textarea "x"
type textarea "public string ViewStateDescription { get; set; } public int TotalPersonnel { ge…"
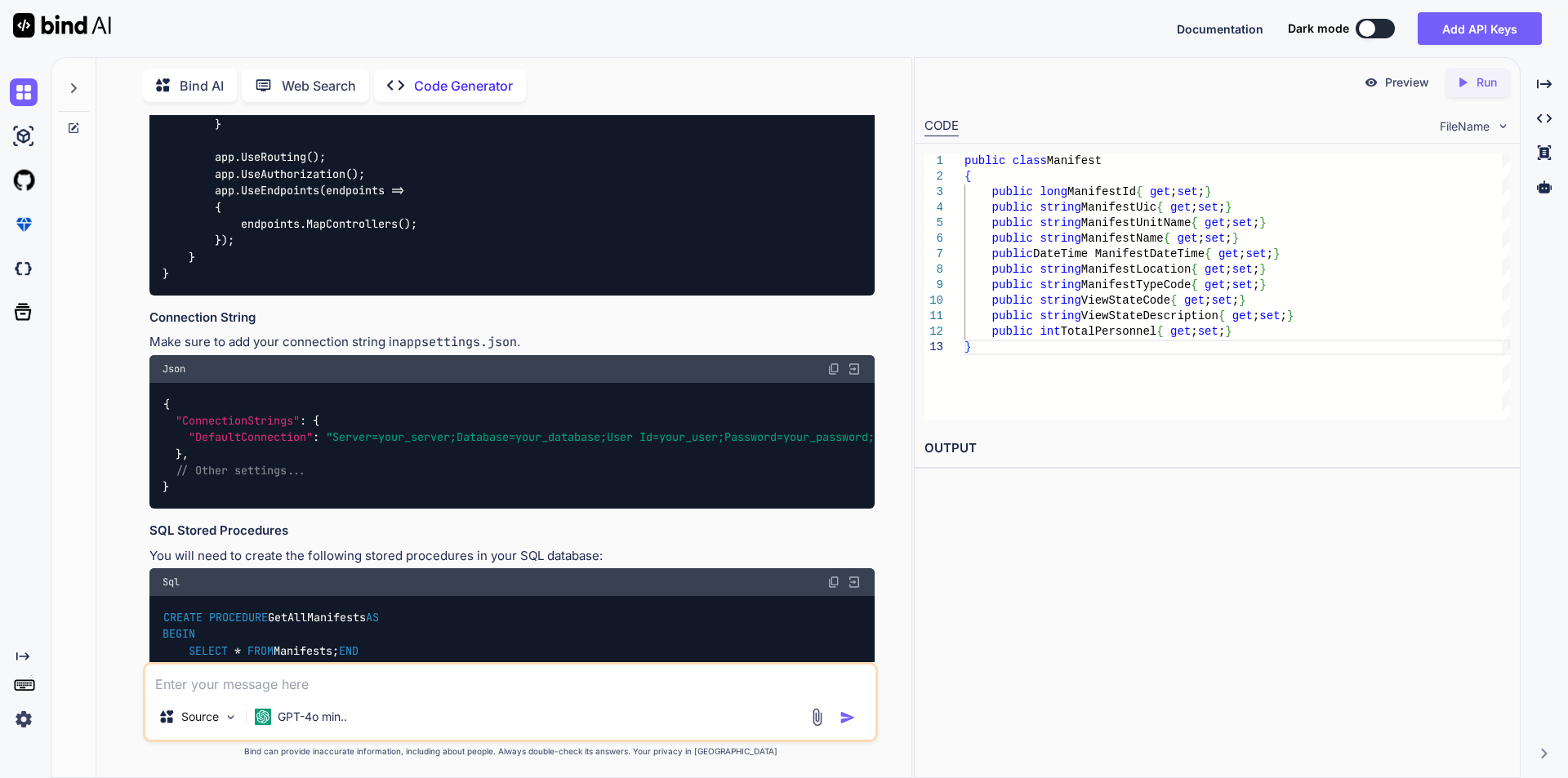
type textarea "x"
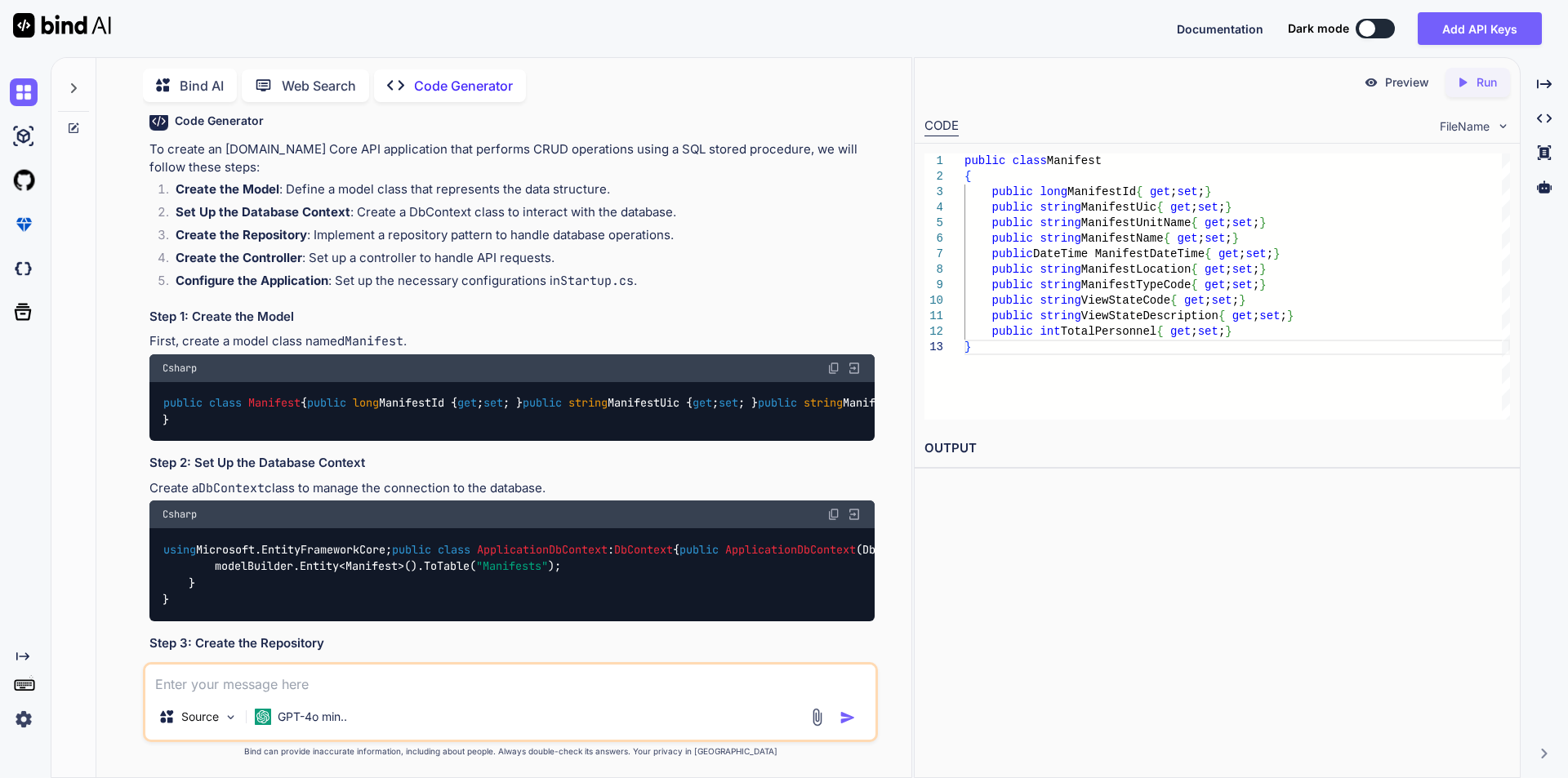
scroll to position [164, 0]
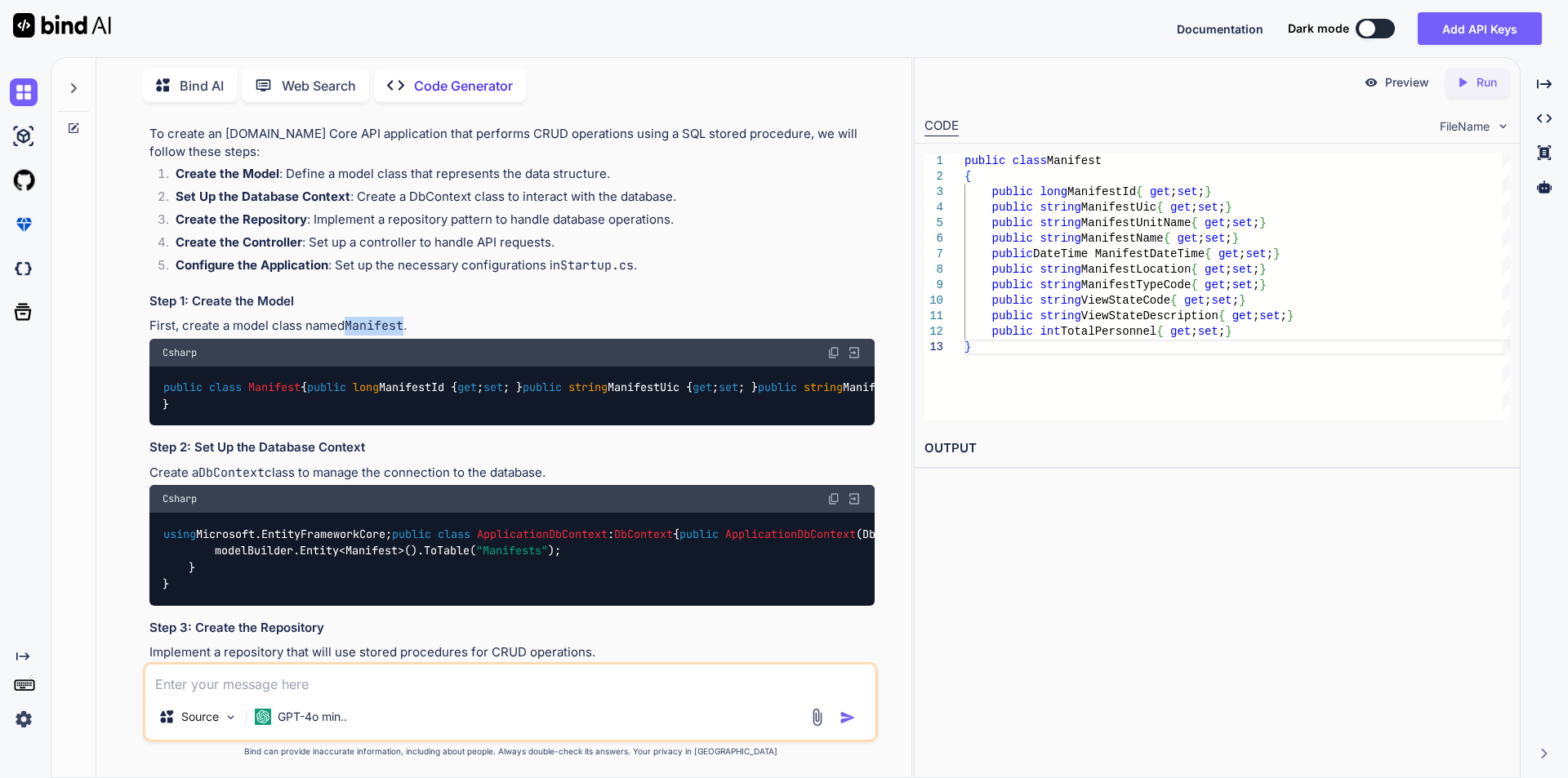
drag, startPoint x: 347, startPoint y: 324, endPoint x: 406, endPoint y: 324, distance: 59.0
click at [406, 324] on p "First, create a model class named Manifest ." at bounding box center [511, 326] width 725 height 19
copy code "Manifest"
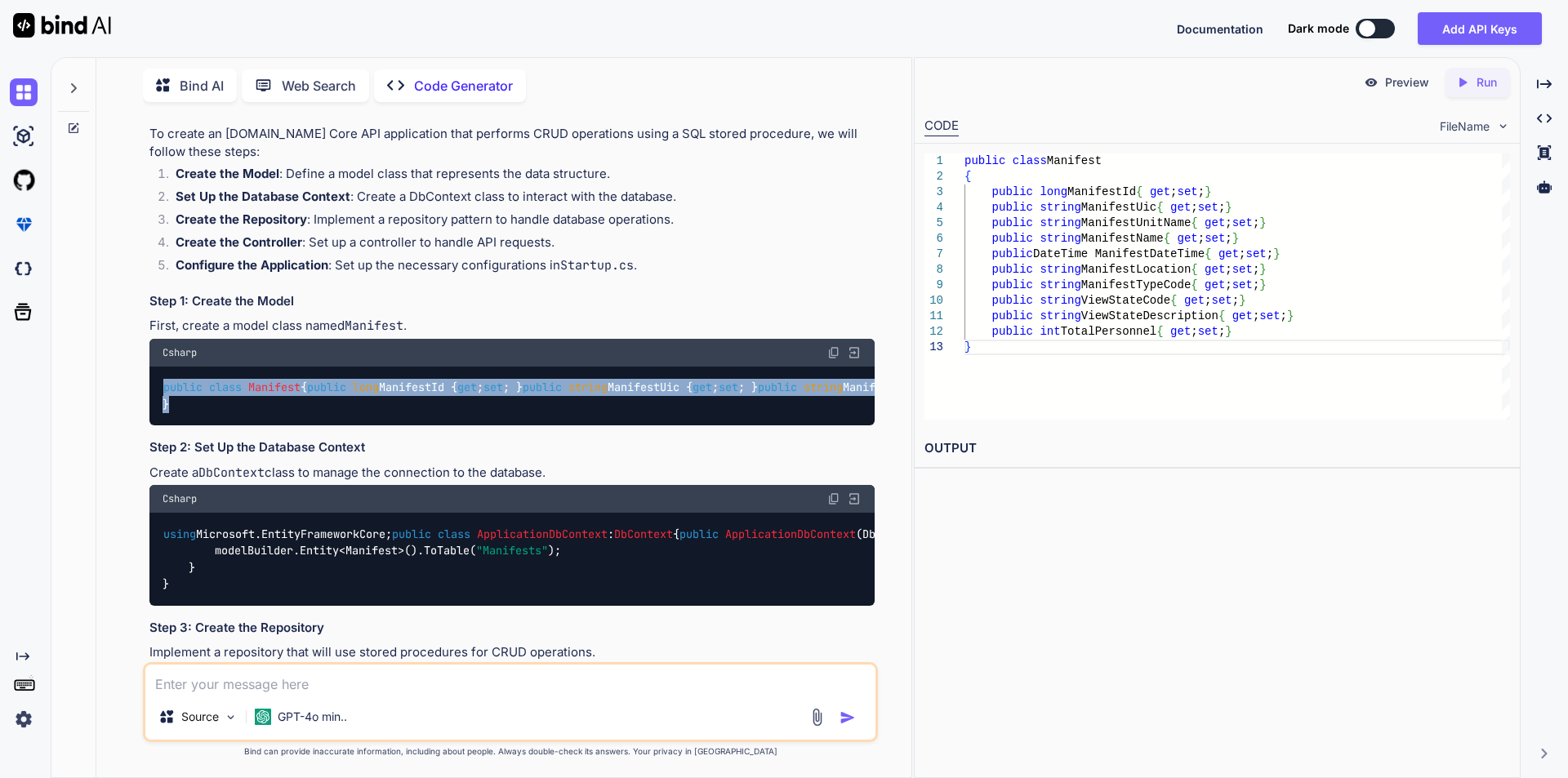
drag, startPoint x: 167, startPoint y: 388, endPoint x: 325, endPoint y: 602, distance: 266.0
click at [325, 427] on div "public class Manifest { public long ManifestId { get ; set ; } public string Ma…" at bounding box center [511, 397] width 725 height 60
copy code "public class Manifest { public long ManifestId { get ; set ; } public string Ma…"
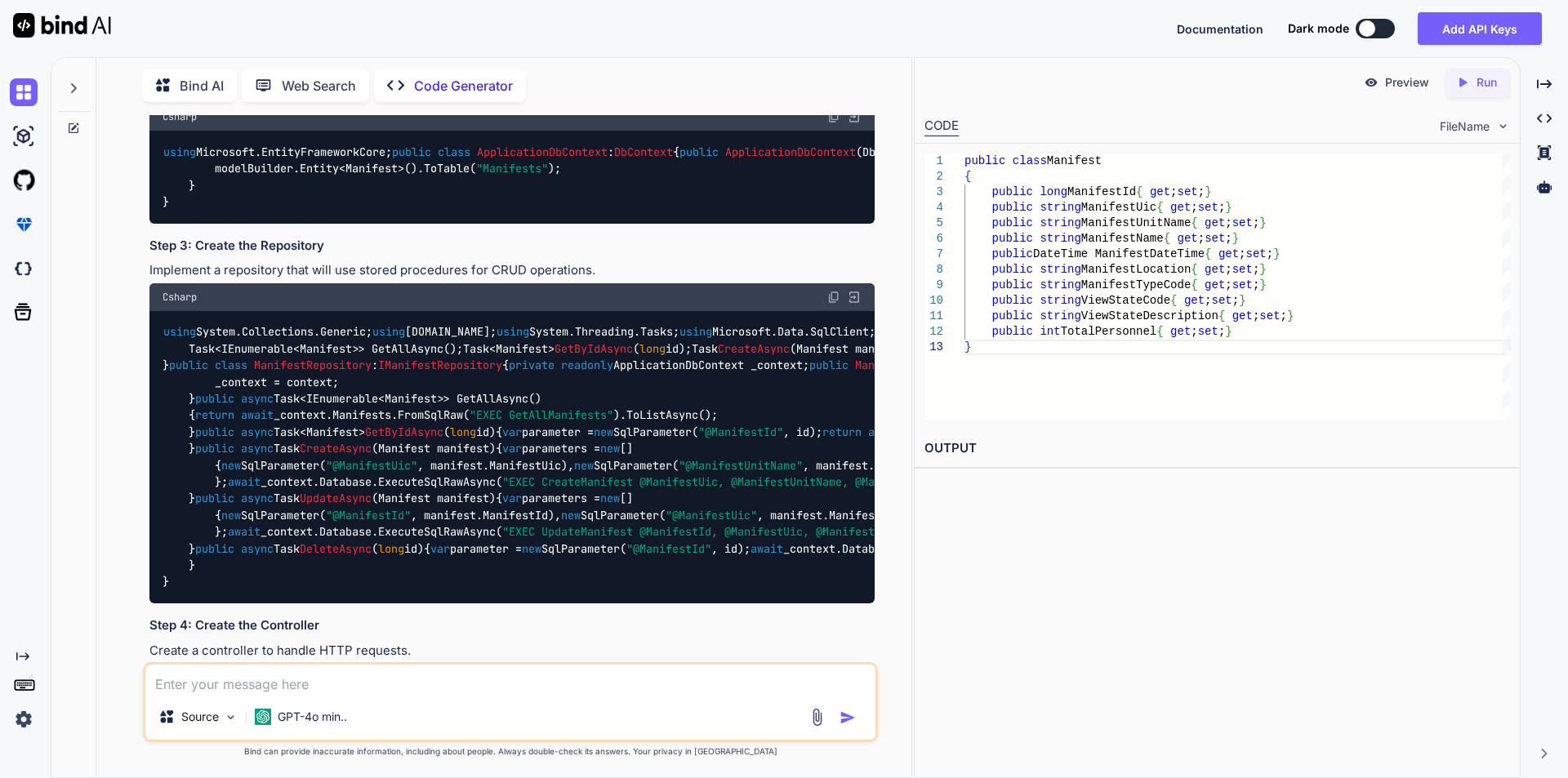
scroll to position [572, 0]
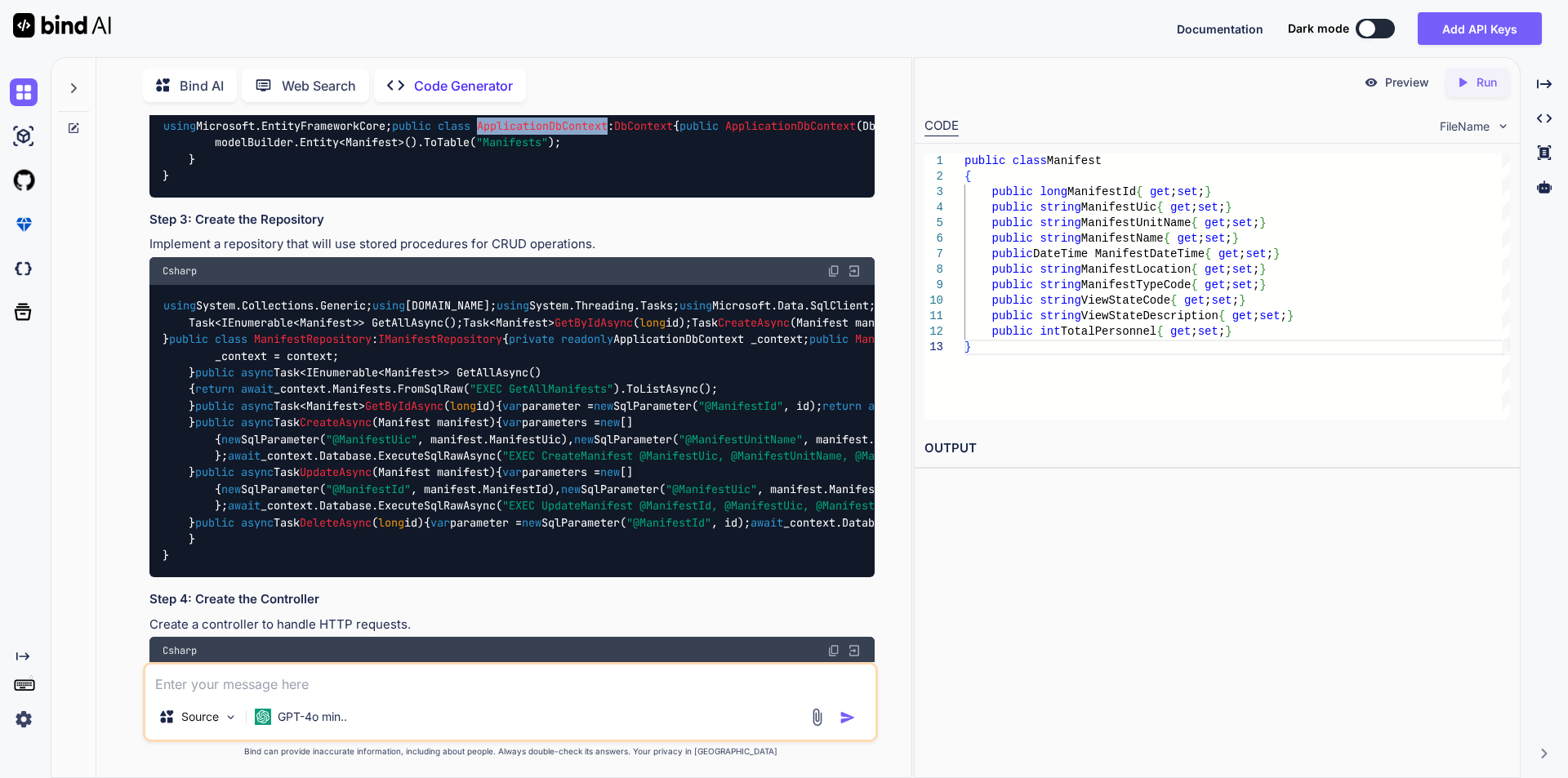
drag, startPoint x: 249, startPoint y: 340, endPoint x: 379, endPoint y: 345, distance: 130.1
click at [476, 133] on span "ApplicationDbContext" at bounding box center [542, 125] width 131 height 14
copy span "ApplicationDbContext"
click at [862, 133] on span "DbContextOptions<ApplicationDbContext> options" at bounding box center [1013, 125] width 300 height 14
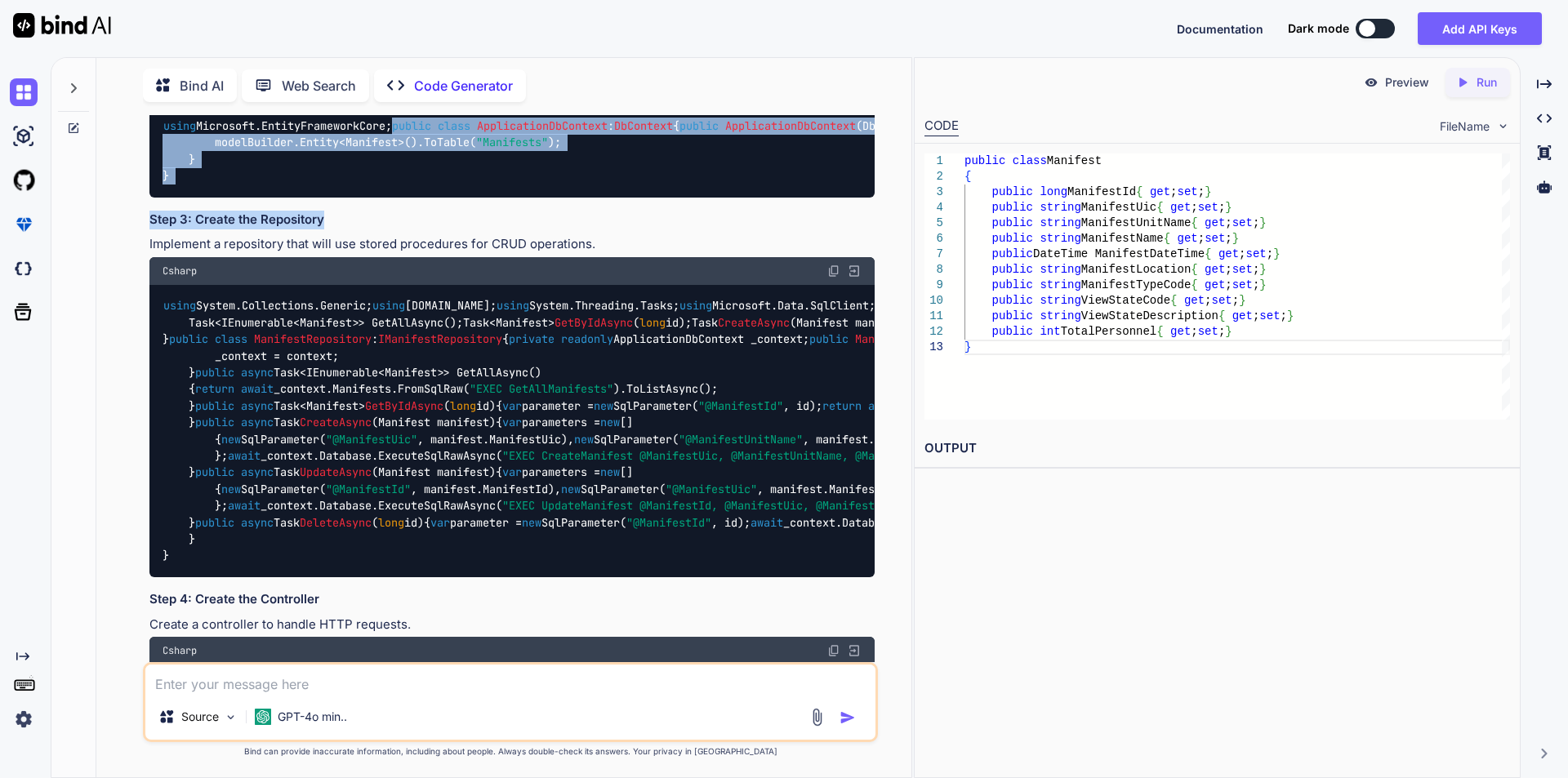
drag, startPoint x: 165, startPoint y: 342, endPoint x: 594, endPoint y: 533, distance: 469.6
click at [443, 197] on div "using Microsoft.EntityFrameworkCore; public class ApplicationDbContext : DbCont…" at bounding box center [511, 151] width 725 height 93
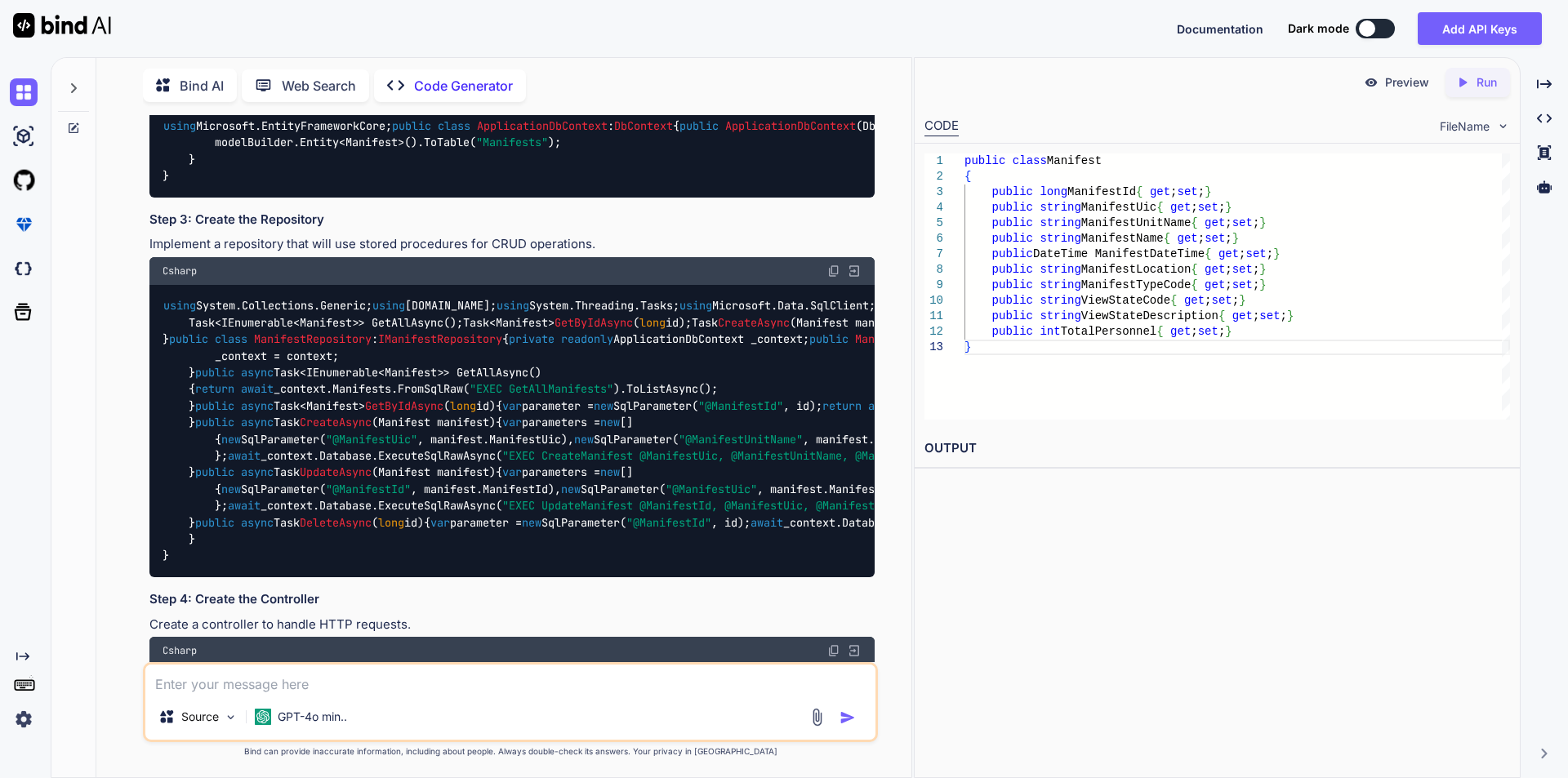
click at [836, 97] on img at bounding box center [834, 91] width 13 height 13
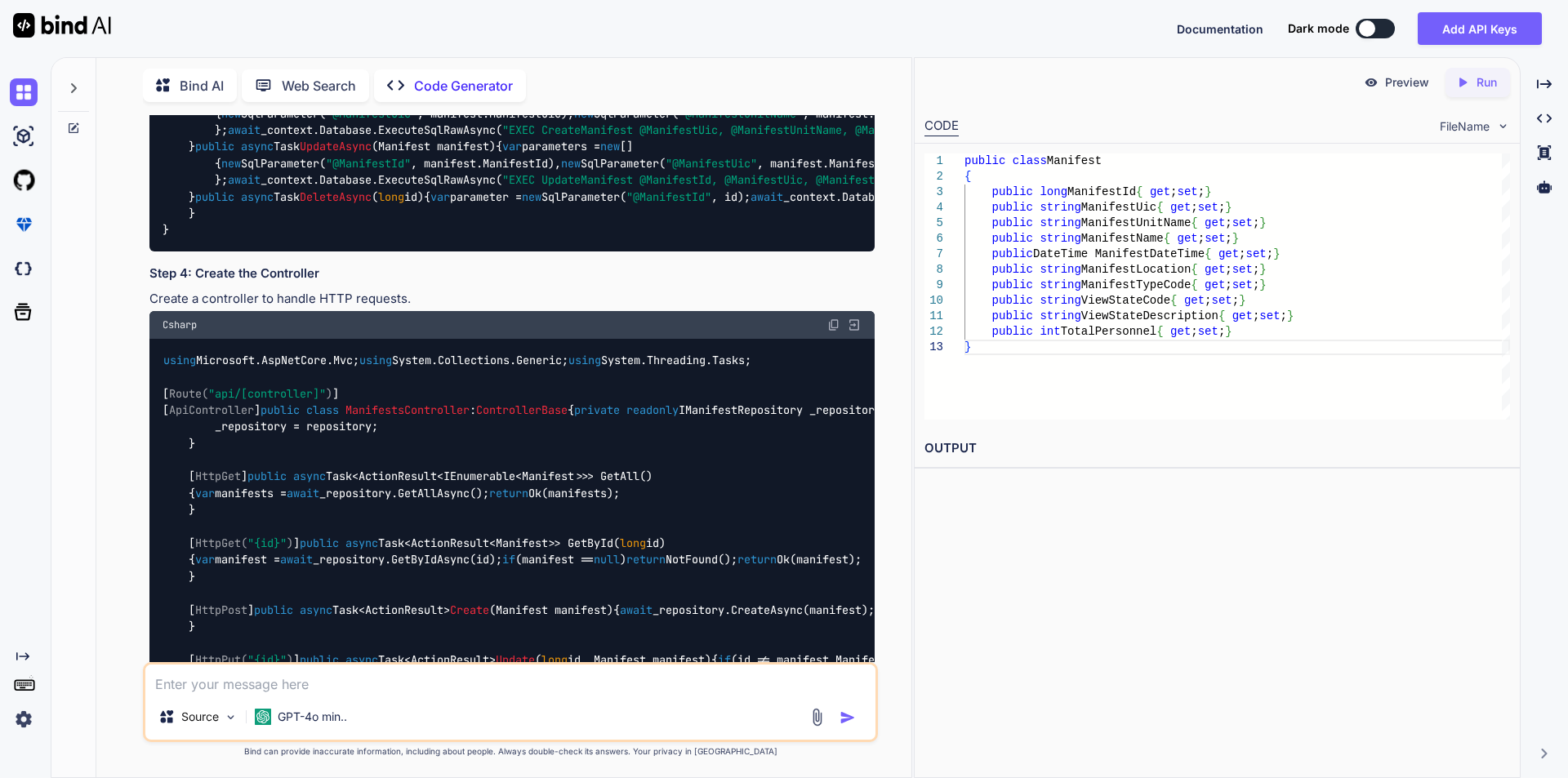
scroll to position [898, 0]
drag, startPoint x: 276, startPoint y: 412, endPoint x: 400, endPoint y: 412, distance: 124.0
copy span "IManifestRepository"
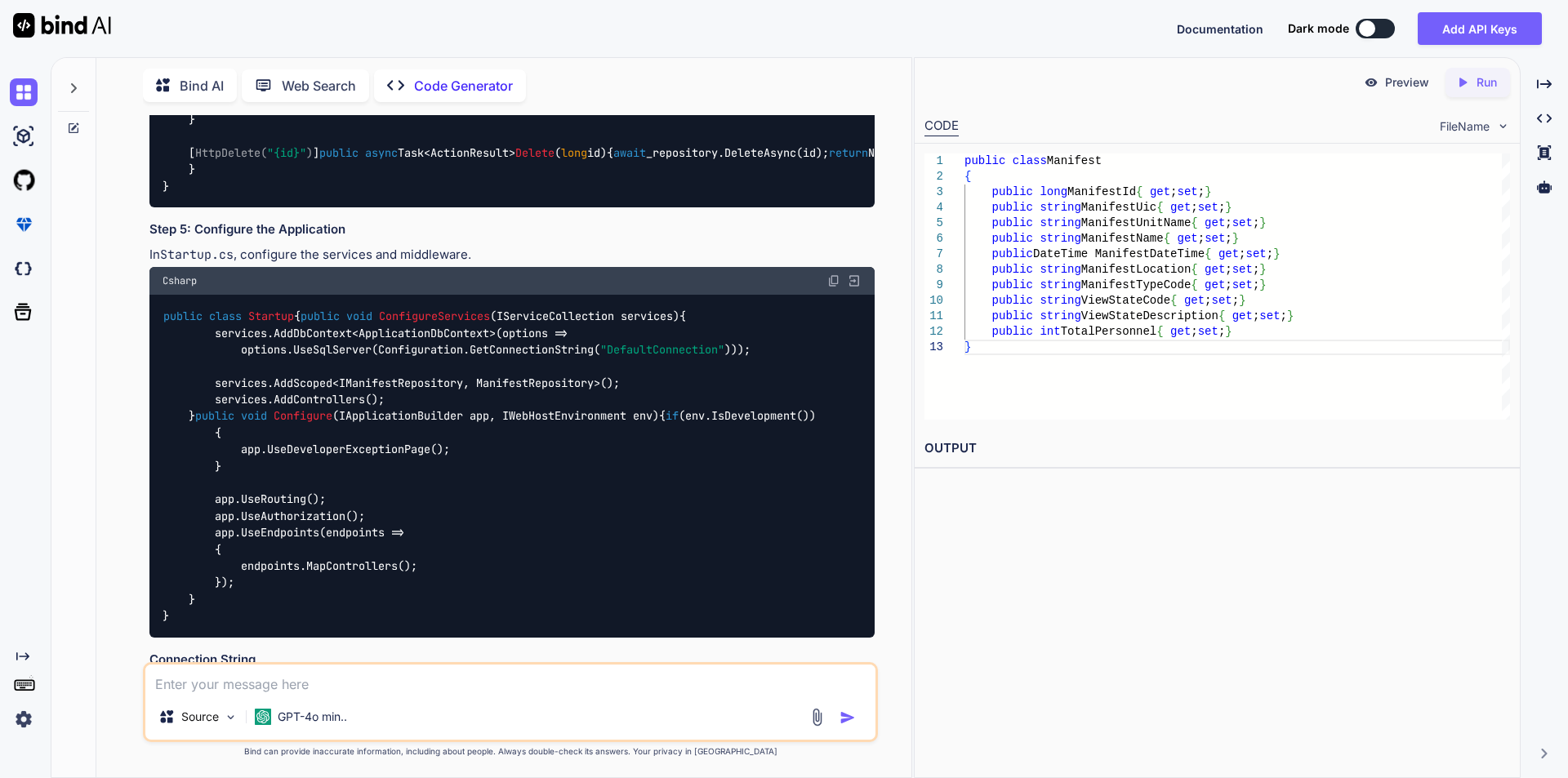
scroll to position [1449, 0]
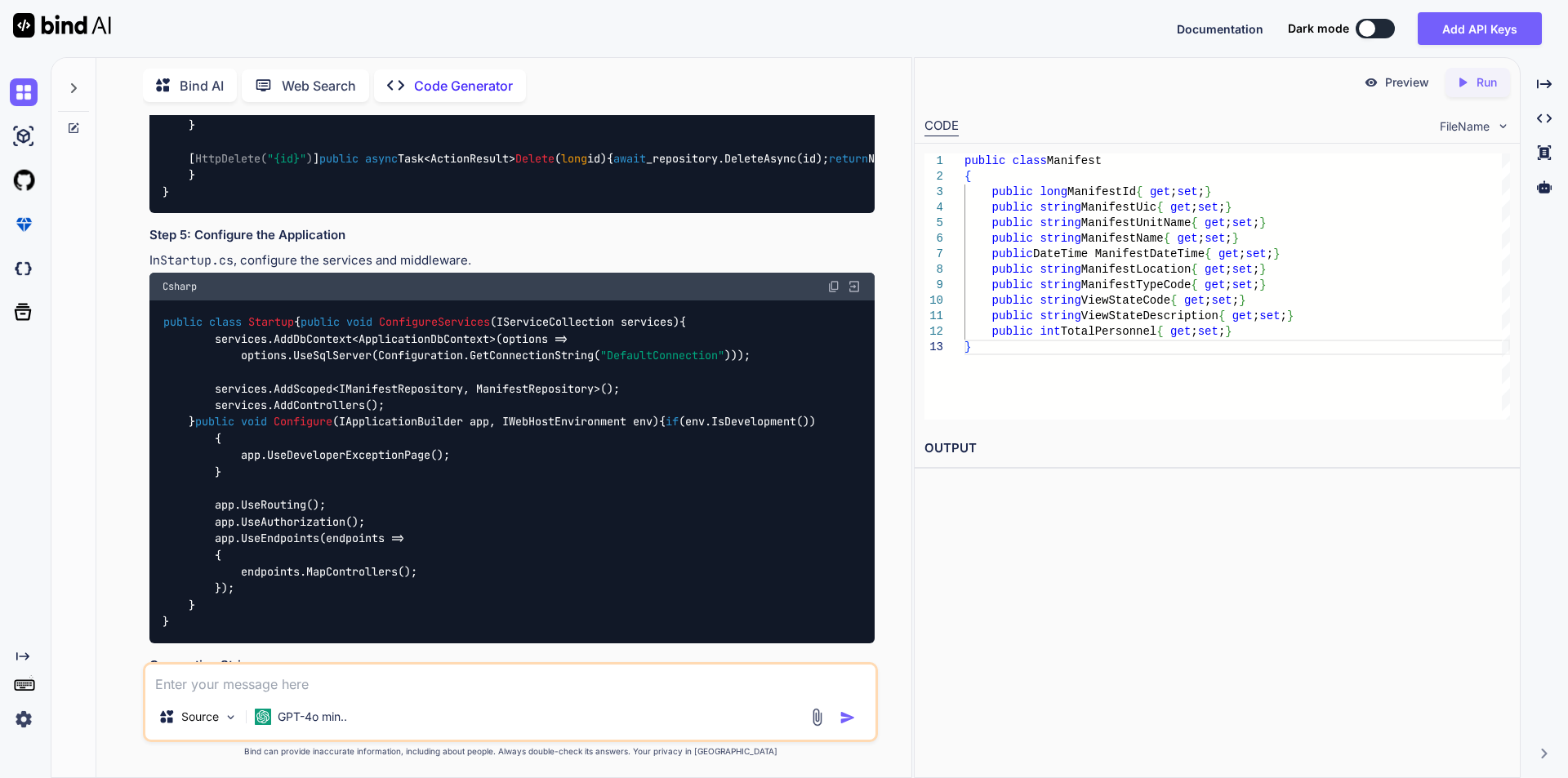
drag, startPoint x: 164, startPoint y: 309, endPoint x: 584, endPoint y: 172, distance: 441.8
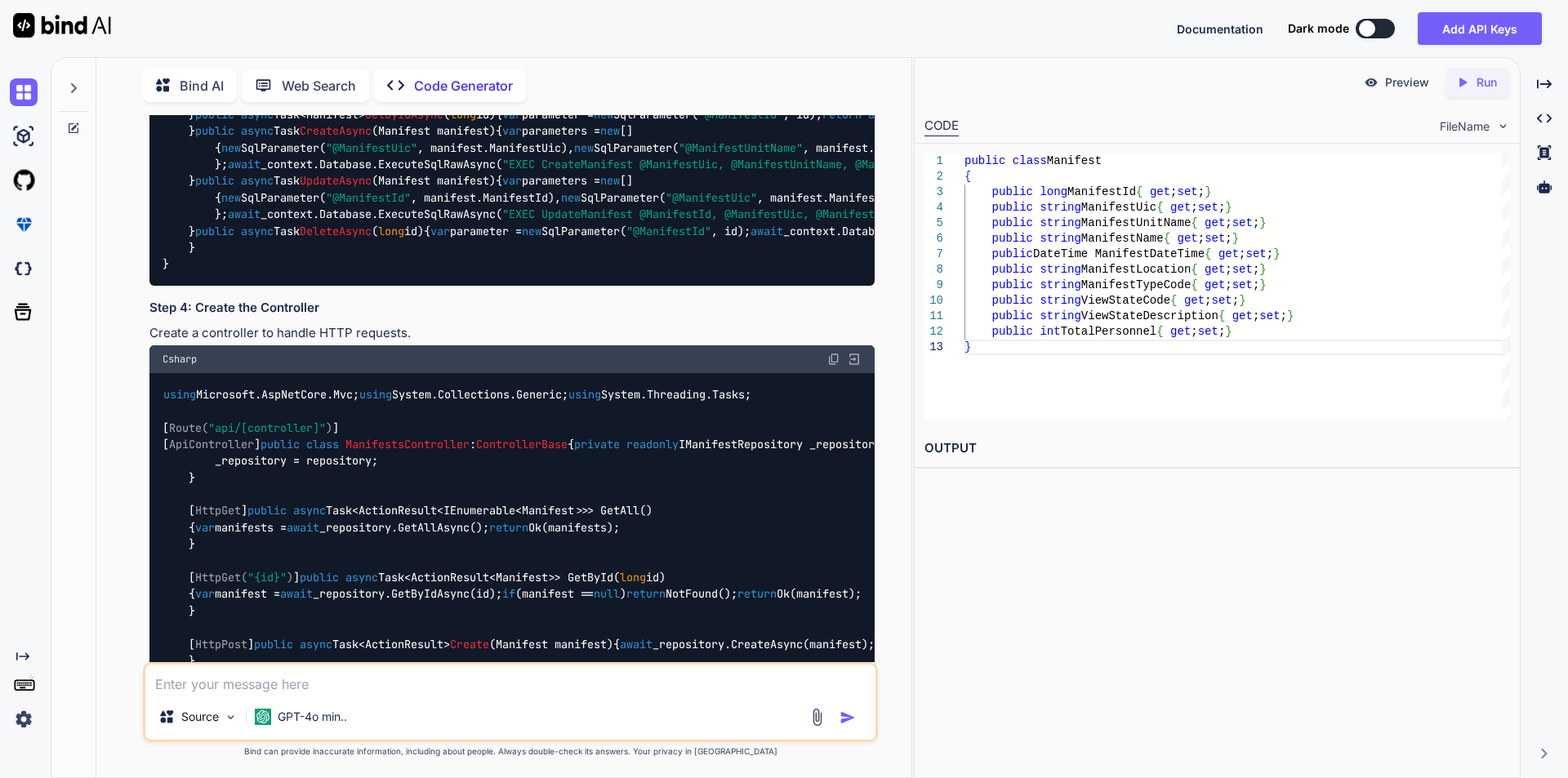
scroll to position [713, 0]
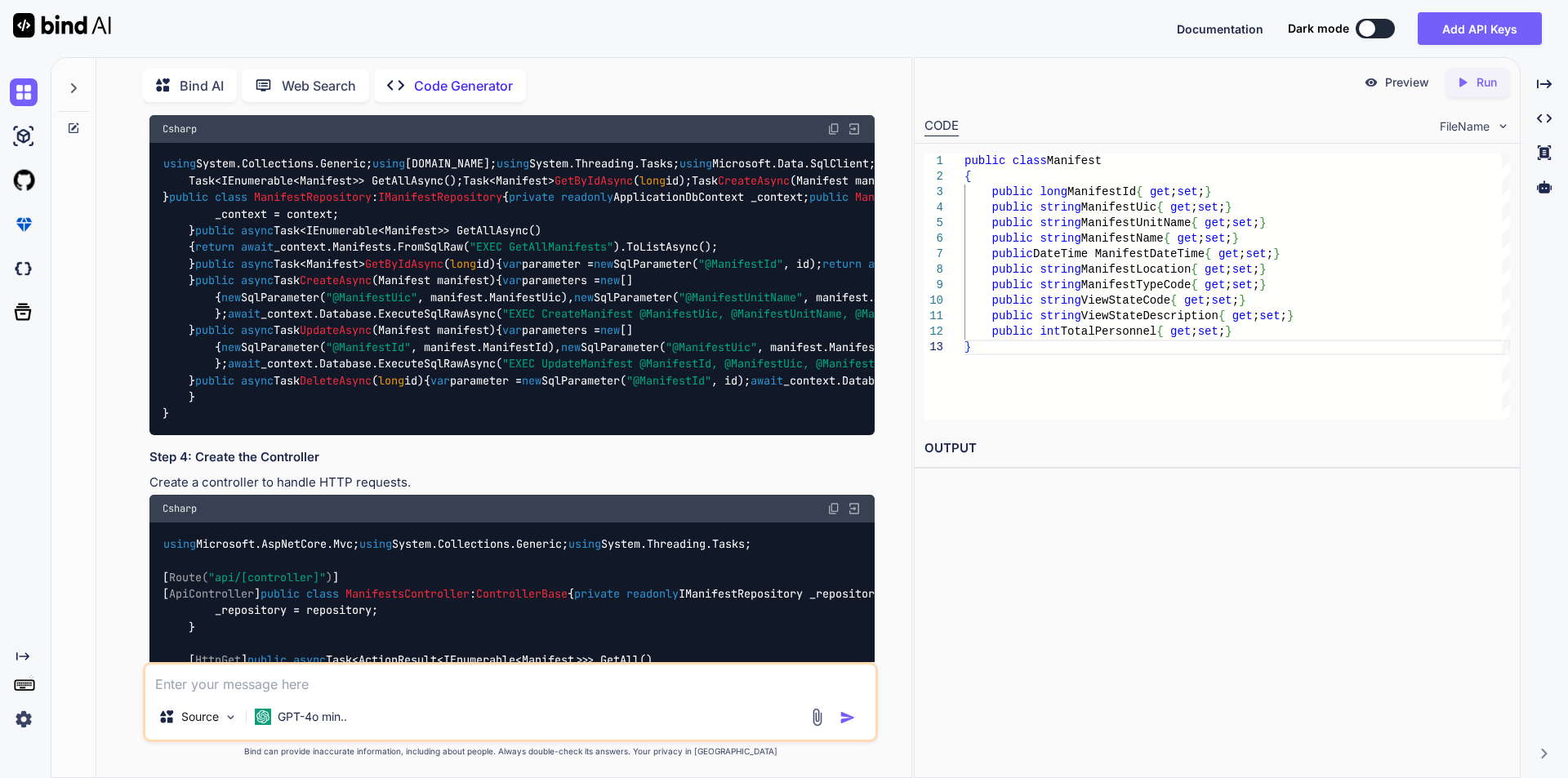
click at [836, 136] on img at bounding box center [834, 129] width 13 height 13
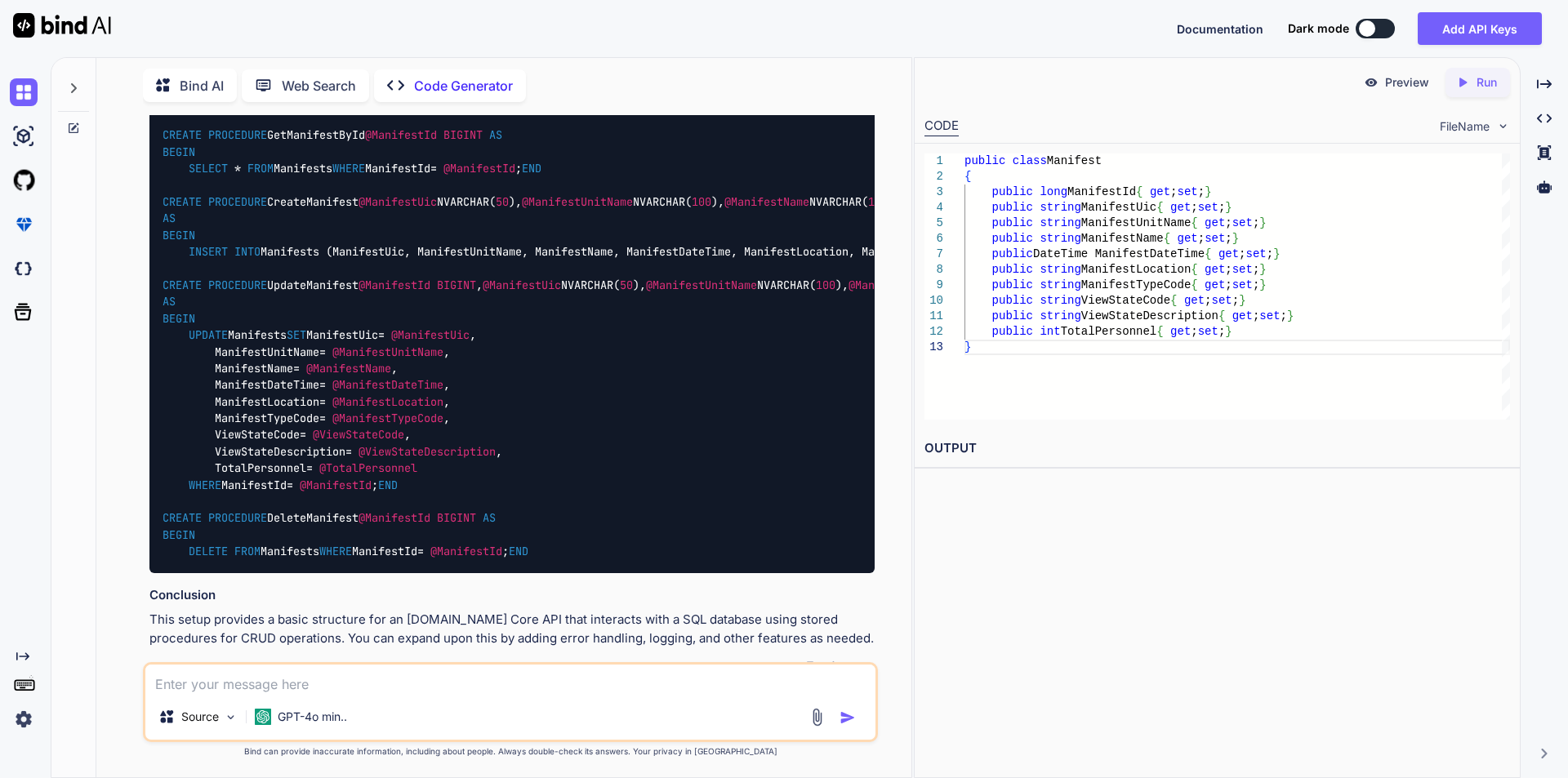
scroll to position [2347, 0]
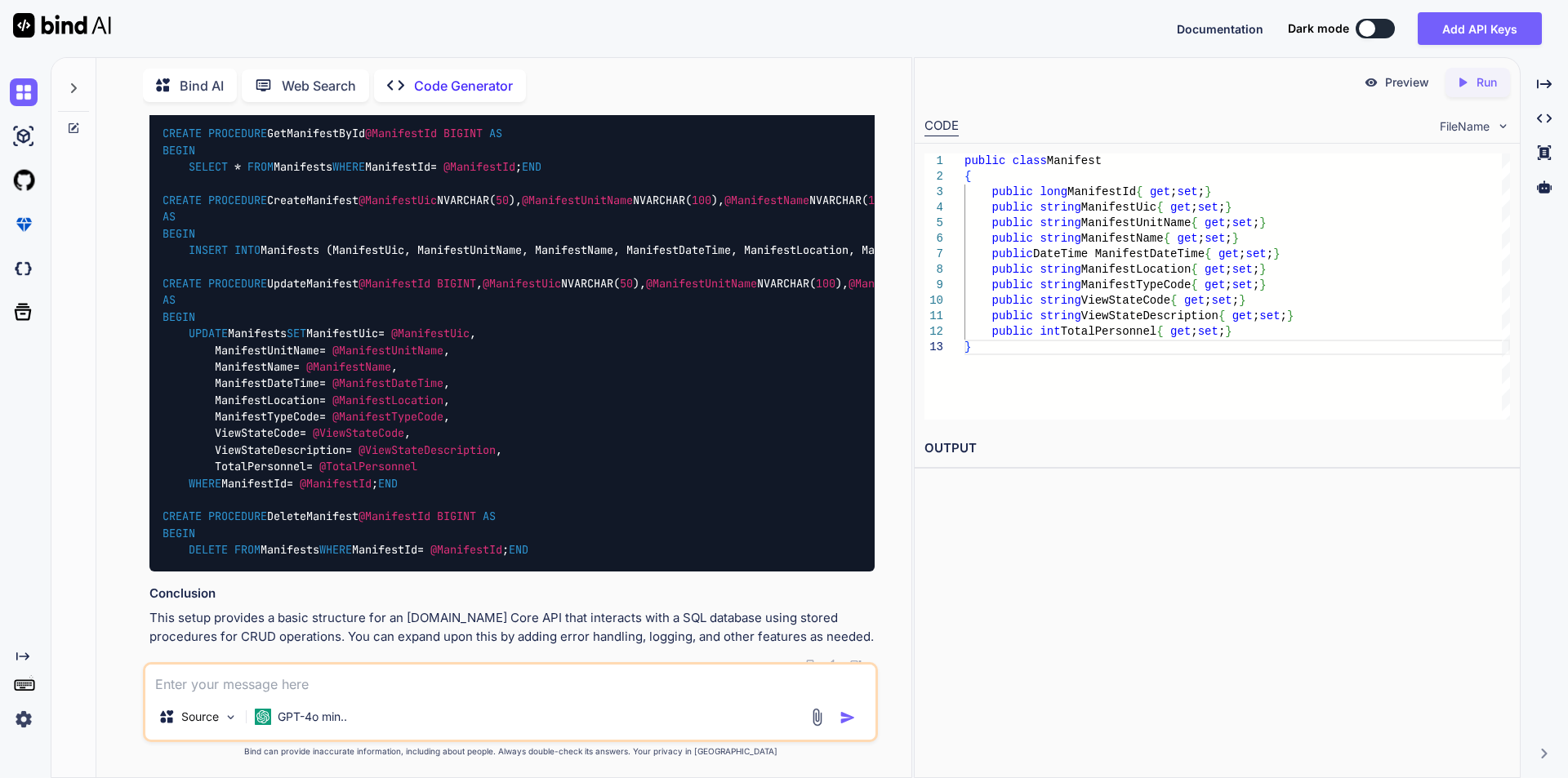
drag, startPoint x: 248, startPoint y: 376, endPoint x: 373, endPoint y: 382, distance: 125.1
copy span "ManifestsController"
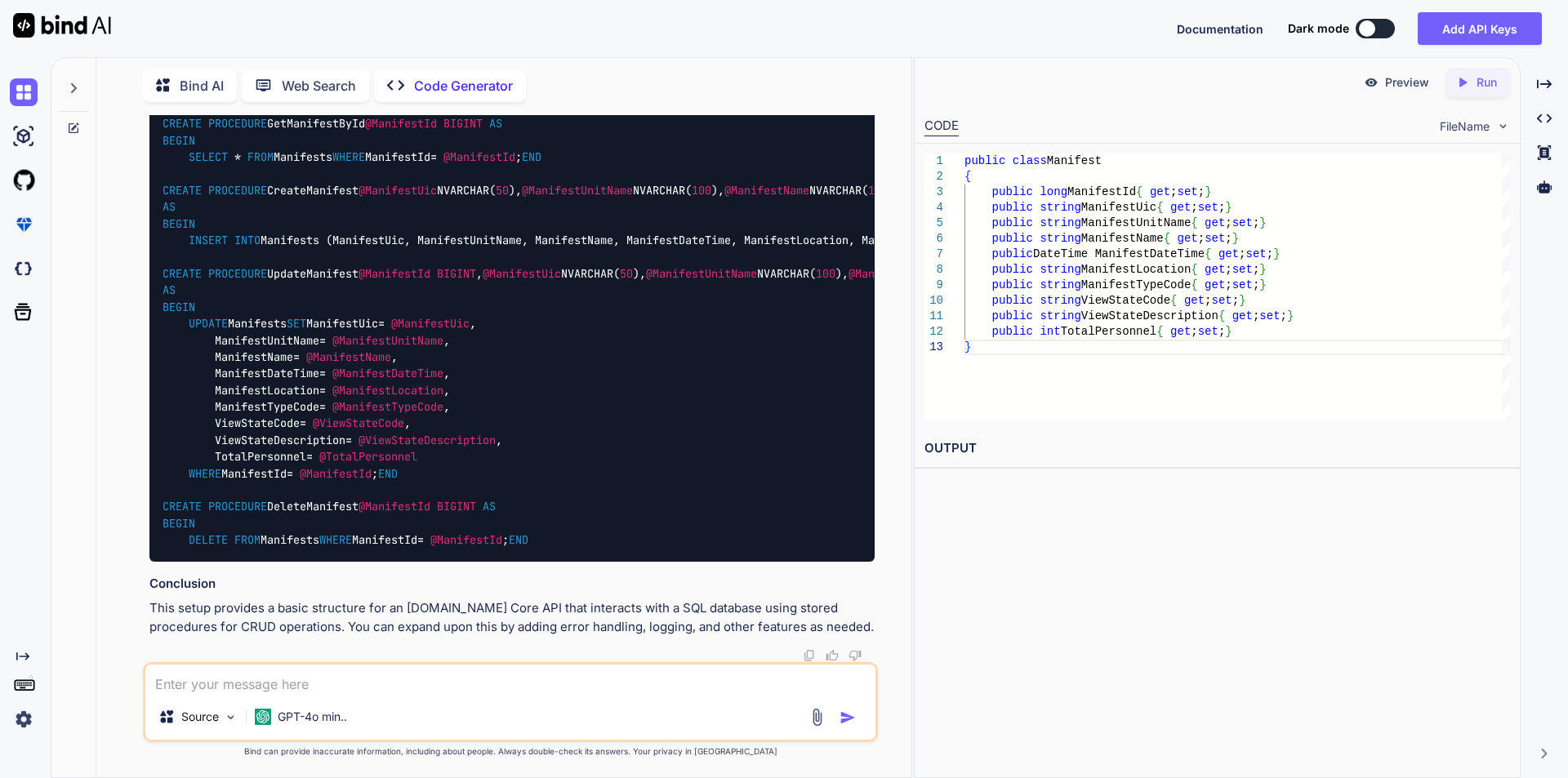
scroll to position [3899, 0]
drag, startPoint x: 164, startPoint y: 473, endPoint x: 427, endPoint y: 494, distance: 263.8
click at [427, 494] on div "CREATE PROCEDURE GetAllManifests AS BEGIN SELECT * FROM Manifests; END CREATE P…" at bounding box center [511, 298] width 725 height 526
click at [833, 29] on img at bounding box center [834, 22] width 13 height 13
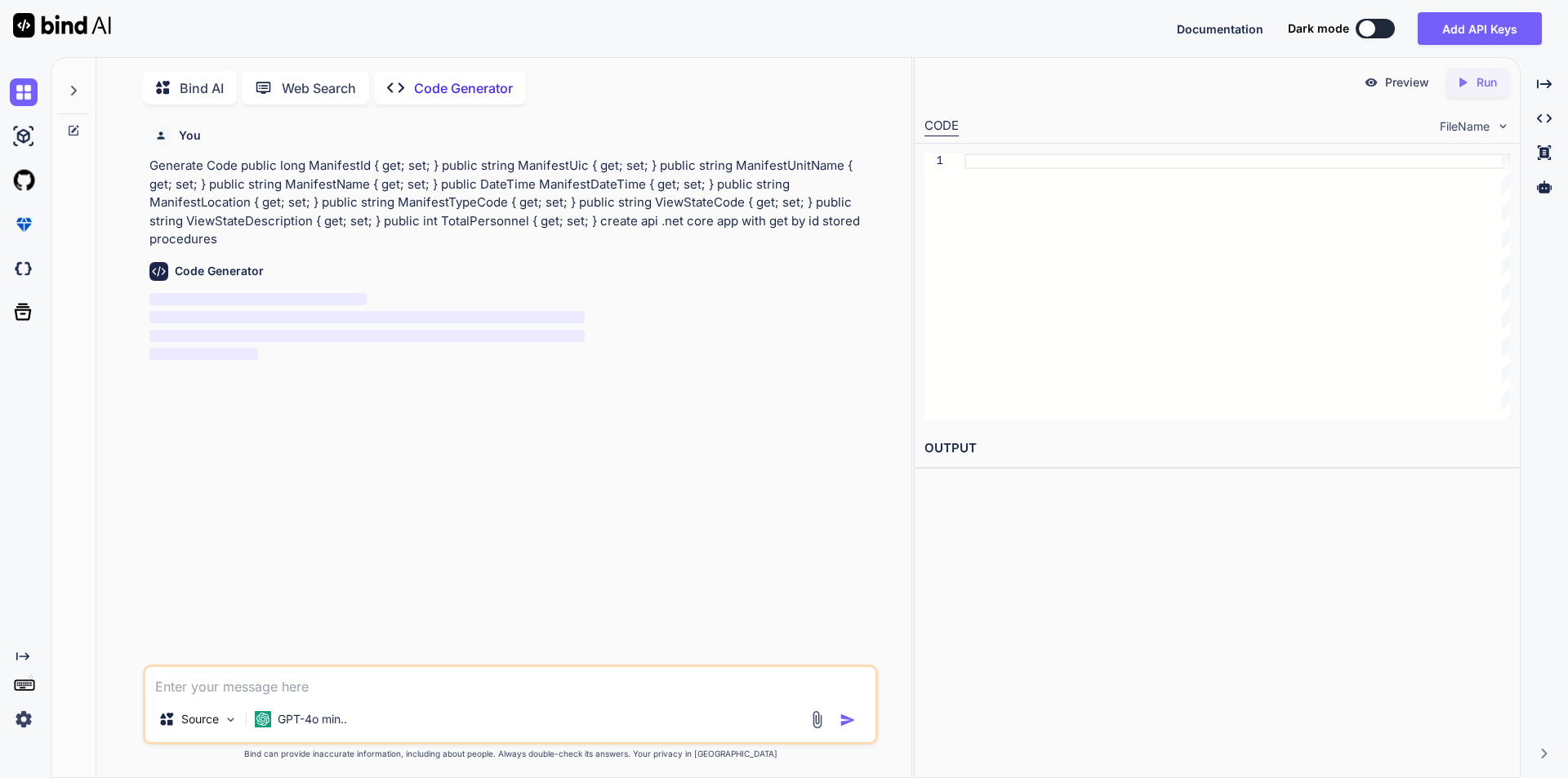
scroll to position [7, 0]
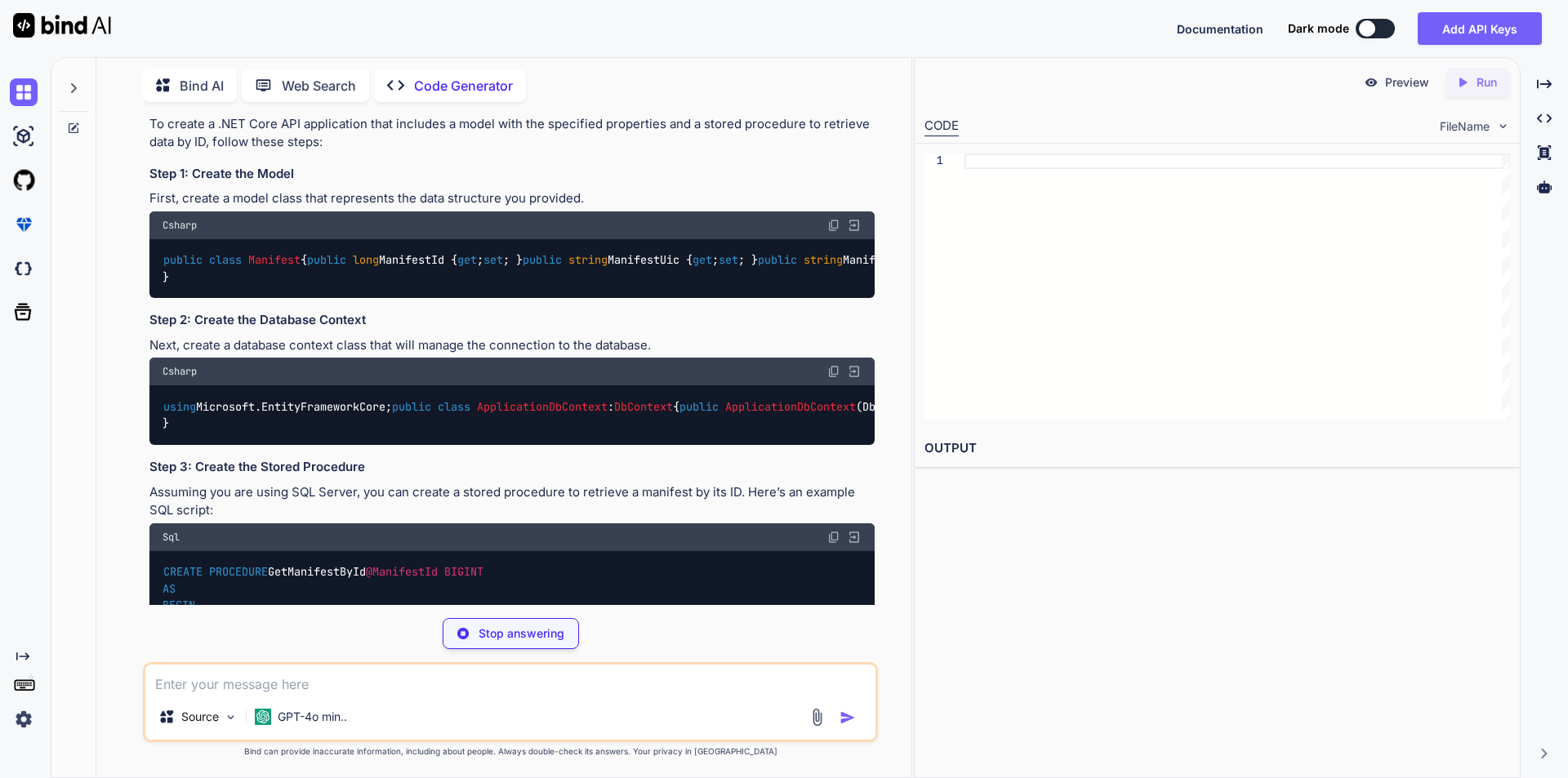
scroll to position [164, 0]
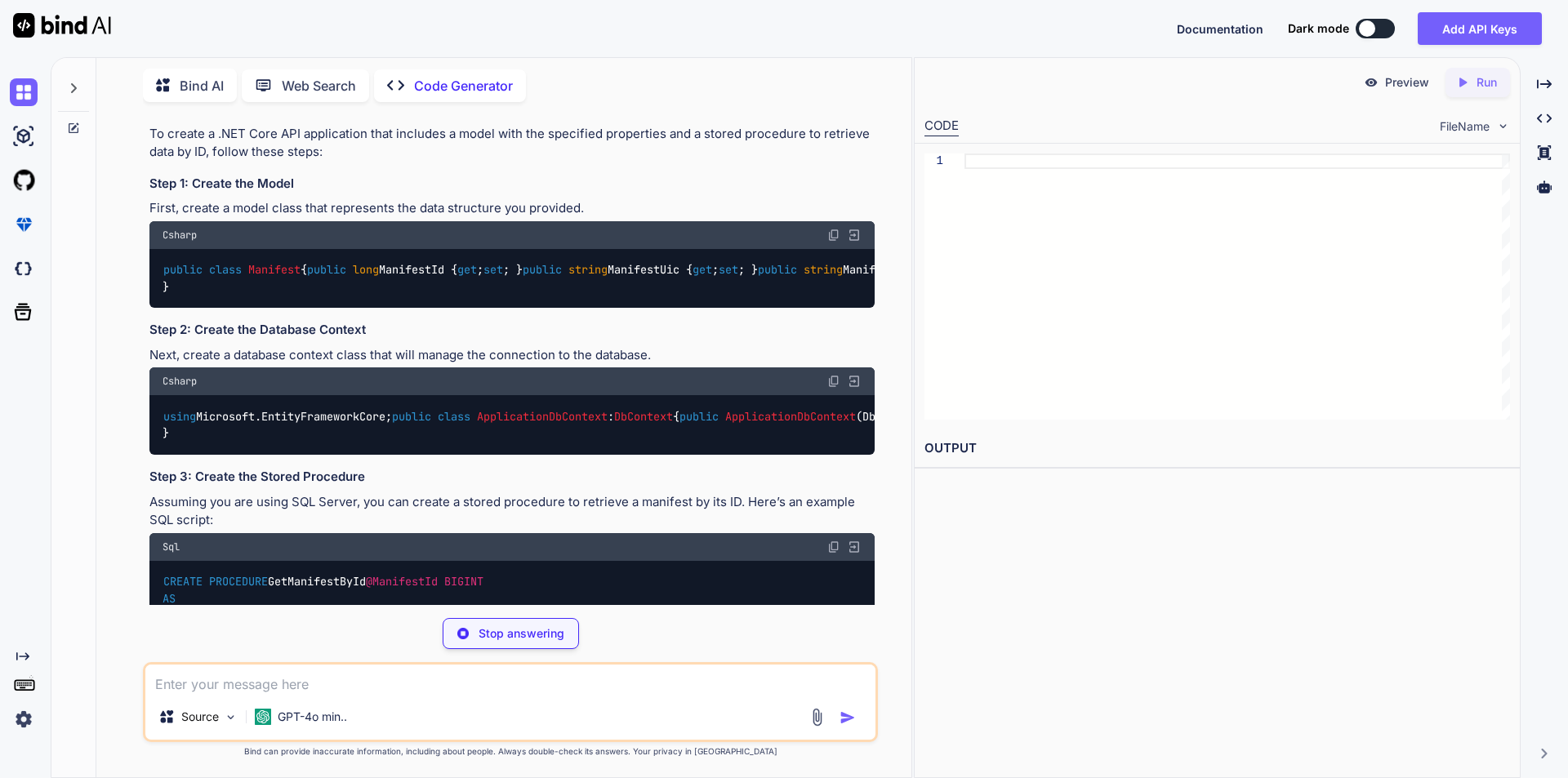
type textarea "x"
type textarea "public string ViewStateDescription { get; set; } public int TotalPersonnel { ge…"
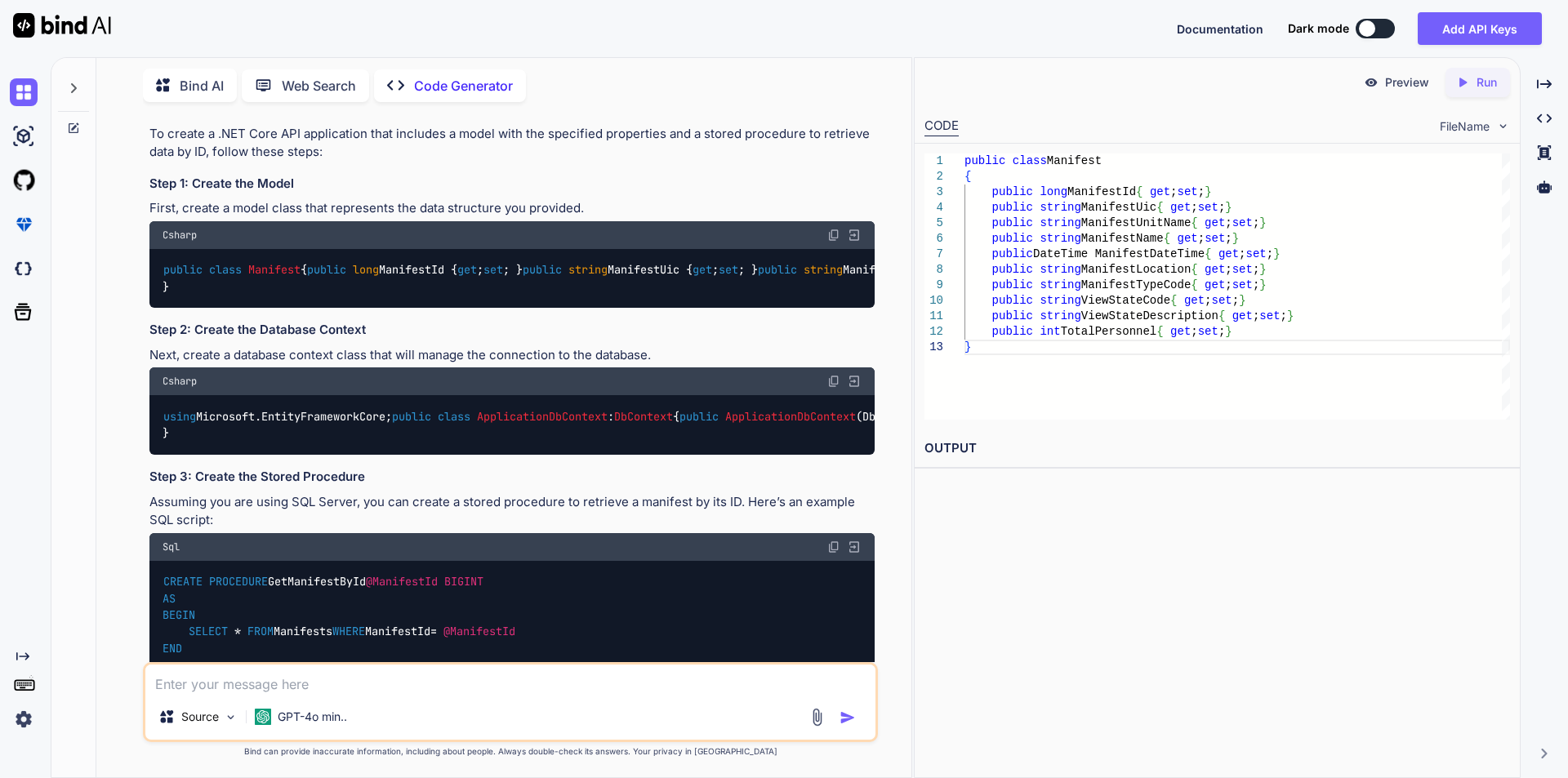
type textarea "x"
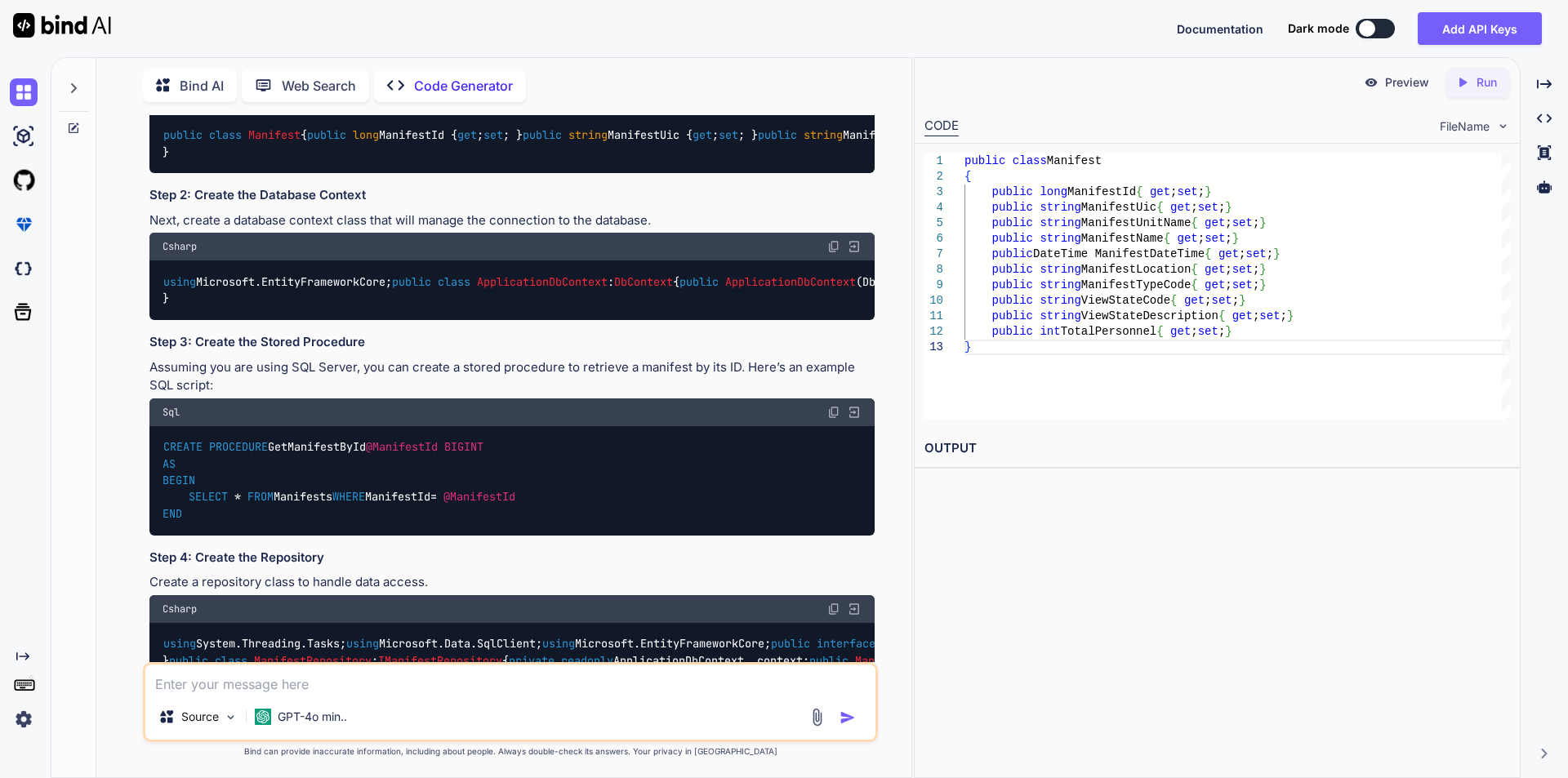
scroll to position [326, 0]
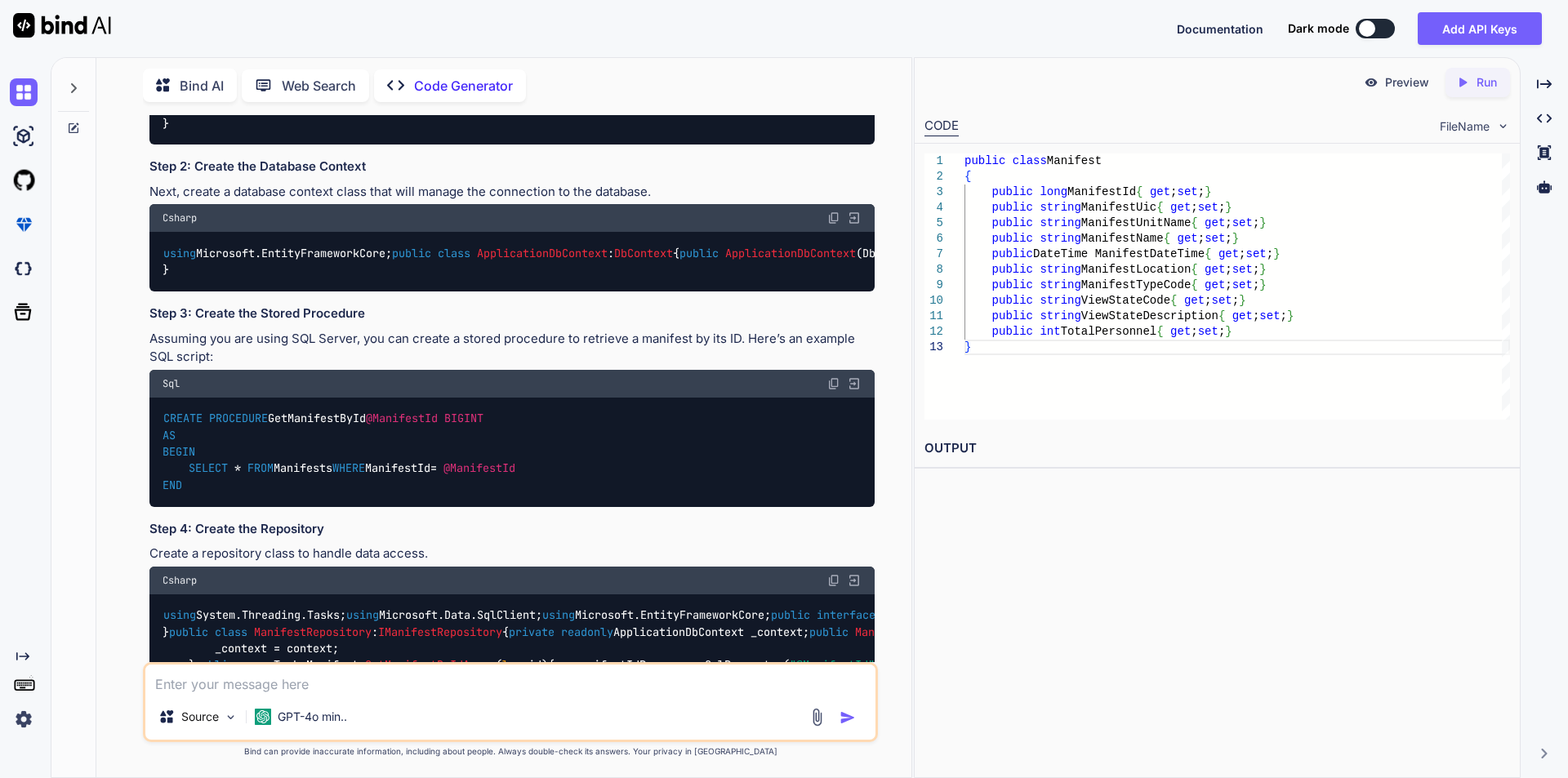
drag, startPoint x: 186, startPoint y: 135, endPoint x: 578, endPoint y: 288, distance: 420.8
click at [578, 145] on div "public class Manifest { public long ManifestId { get ; set ; } public string Ma…" at bounding box center [511, 116] width 725 height 60
copy code "public long ManifestId { get ; set ; } public string ManifestUic { get ; set ; …"
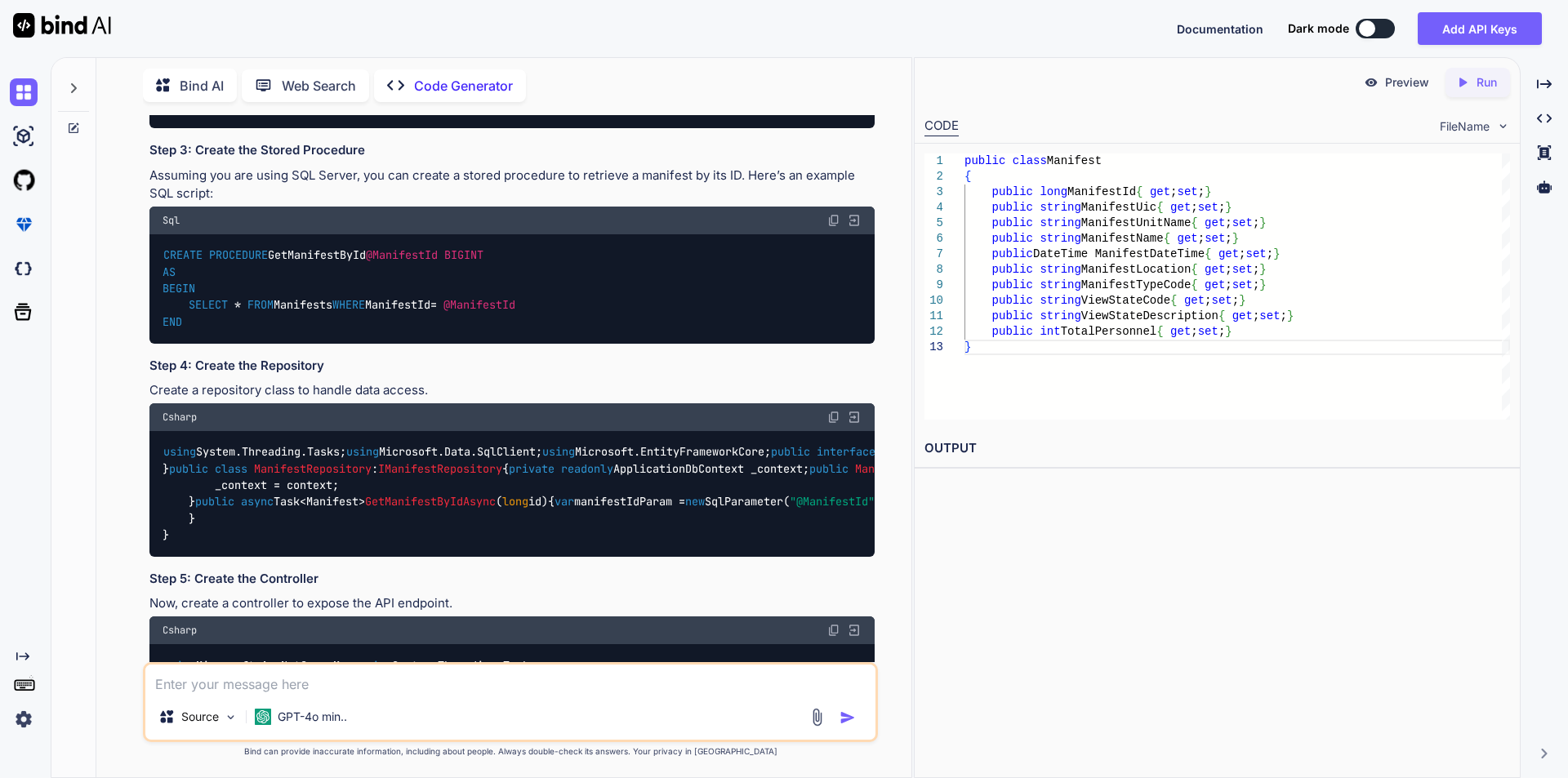
scroll to position [408, 0]
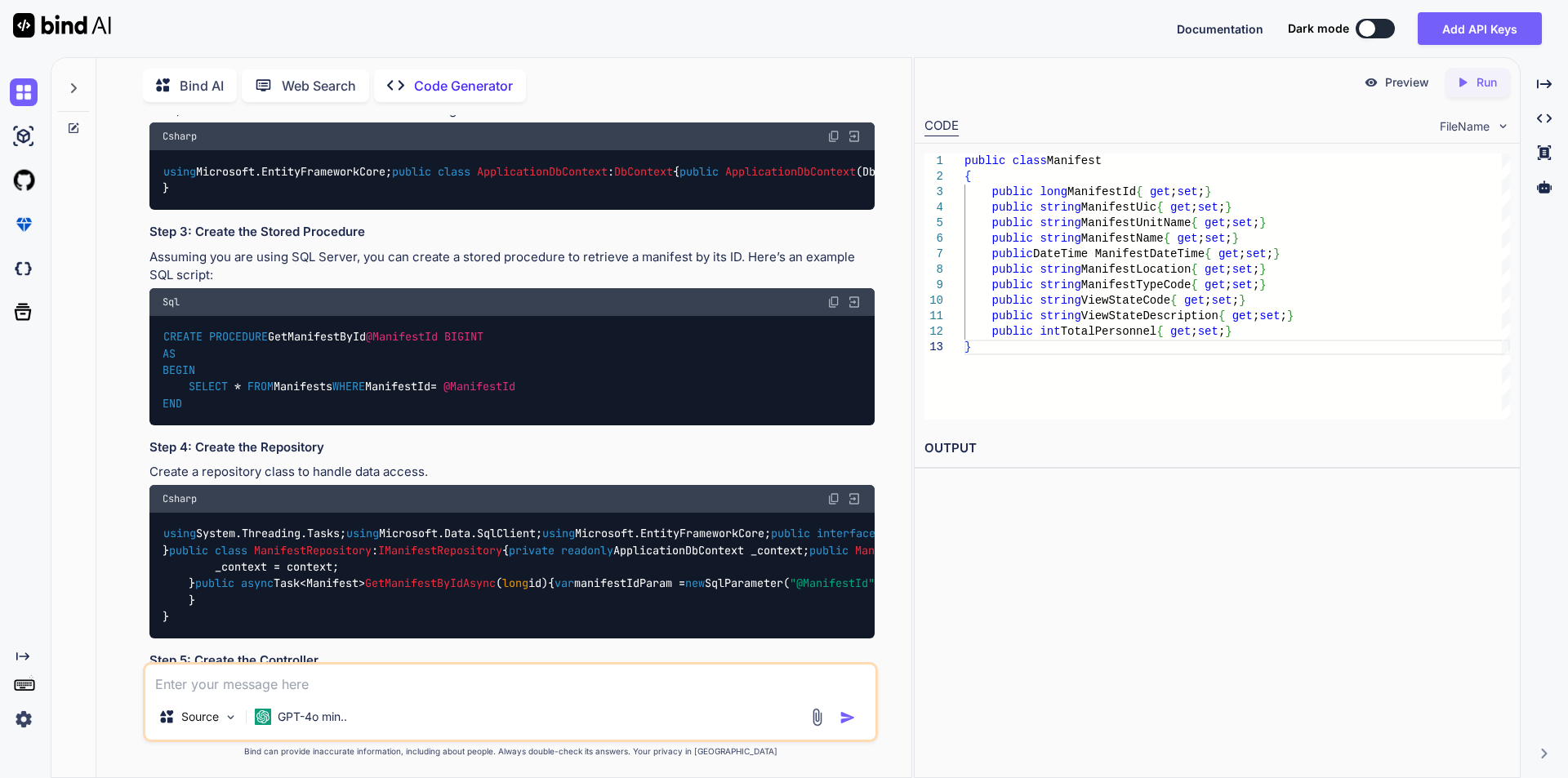
click at [833, 143] on img at bounding box center [834, 137] width 13 height 13
drag, startPoint x: 238, startPoint y: 421, endPoint x: 367, endPoint y: 421, distance: 129.0
click at [725, 179] on span "ApplicationDbContext" at bounding box center [790, 170] width 131 height 14
copy span "ApplicationDbContext"
drag, startPoint x: 159, startPoint y: 387, endPoint x: 183, endPoint y: 392, distance: 24.5
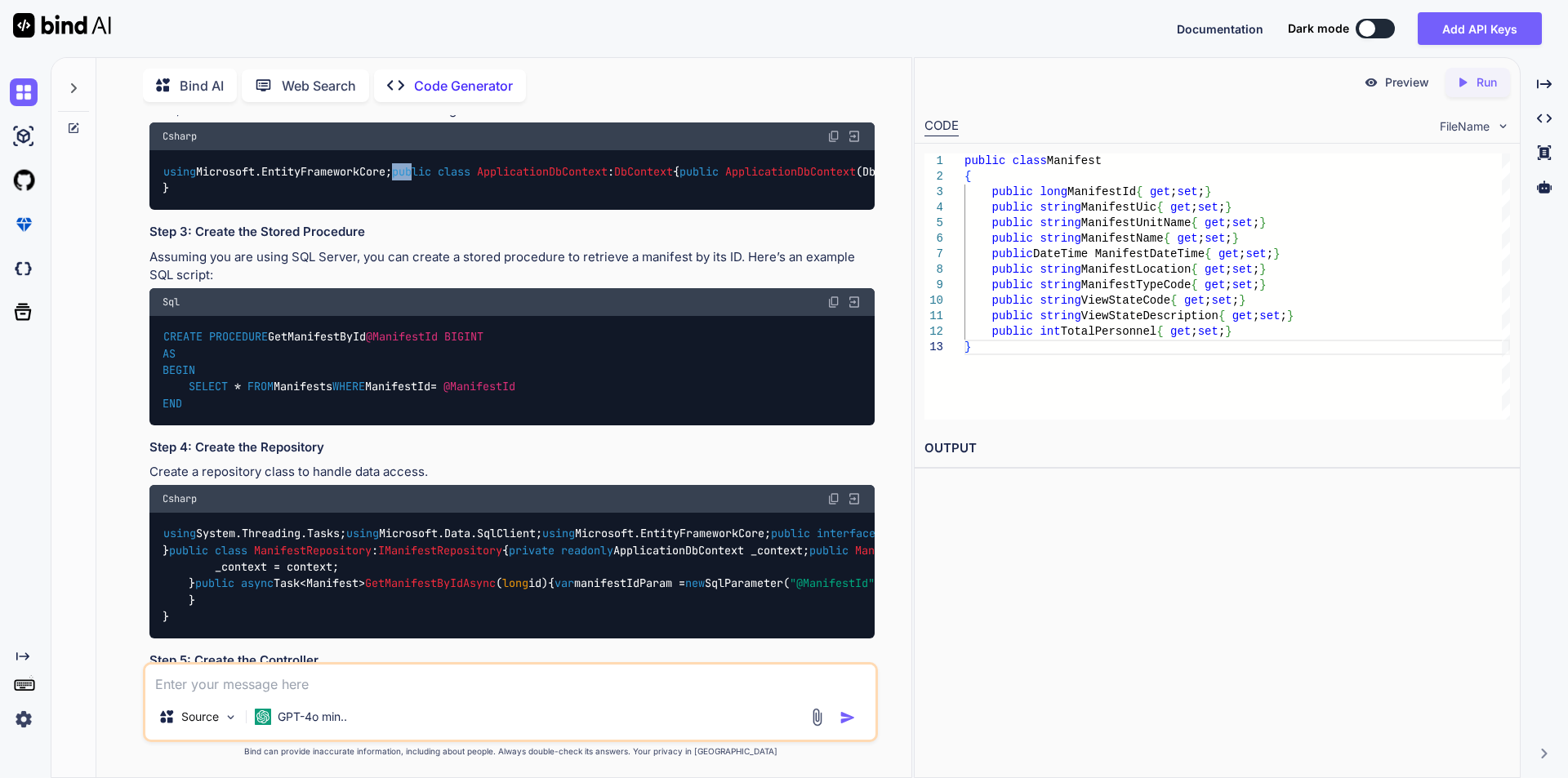
click at [183, 210] on div "using Microsoft.EntityFrameworkCore; public class ApplicationDbContext : DbCont…" at bounding box center [511, 180] width 725 height 60
click at [392, 179] on span "public" at bounding box center [411, 170] width 39 height 14
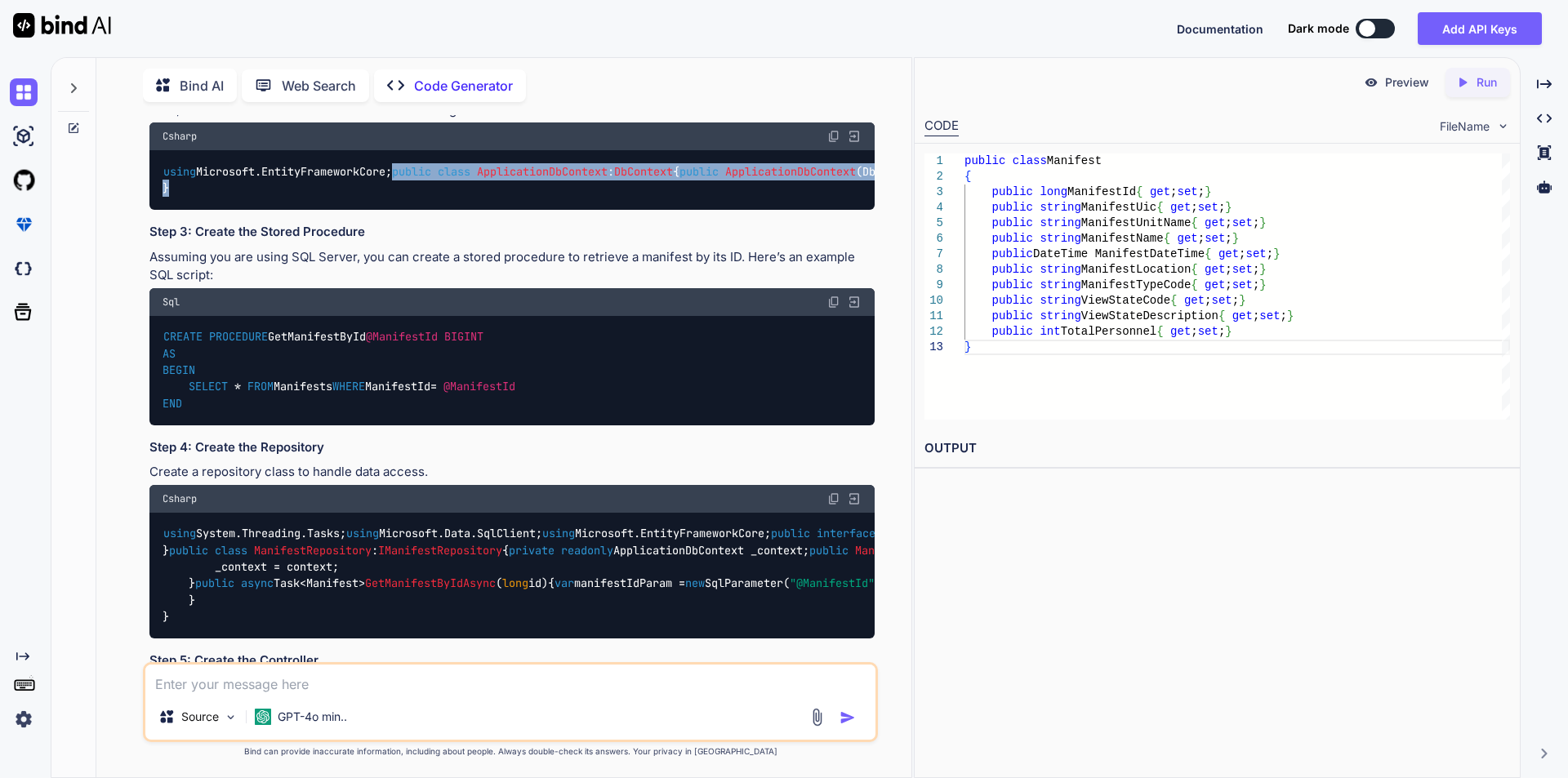
drag, startPoint x: 163, startPoint y: 389, endPoint x: 244, endPoint y: 488, distance: 127.9
click at [244, 210] on div "using Microsoft.EntityFrameworkCore; public class ApplicationDbContext : DbCont…" at bounding box center [511, 180] width 725 height 60
copy code "public class ApplicationDbContext : DbContext { public ApplicationDbContext ( D…"
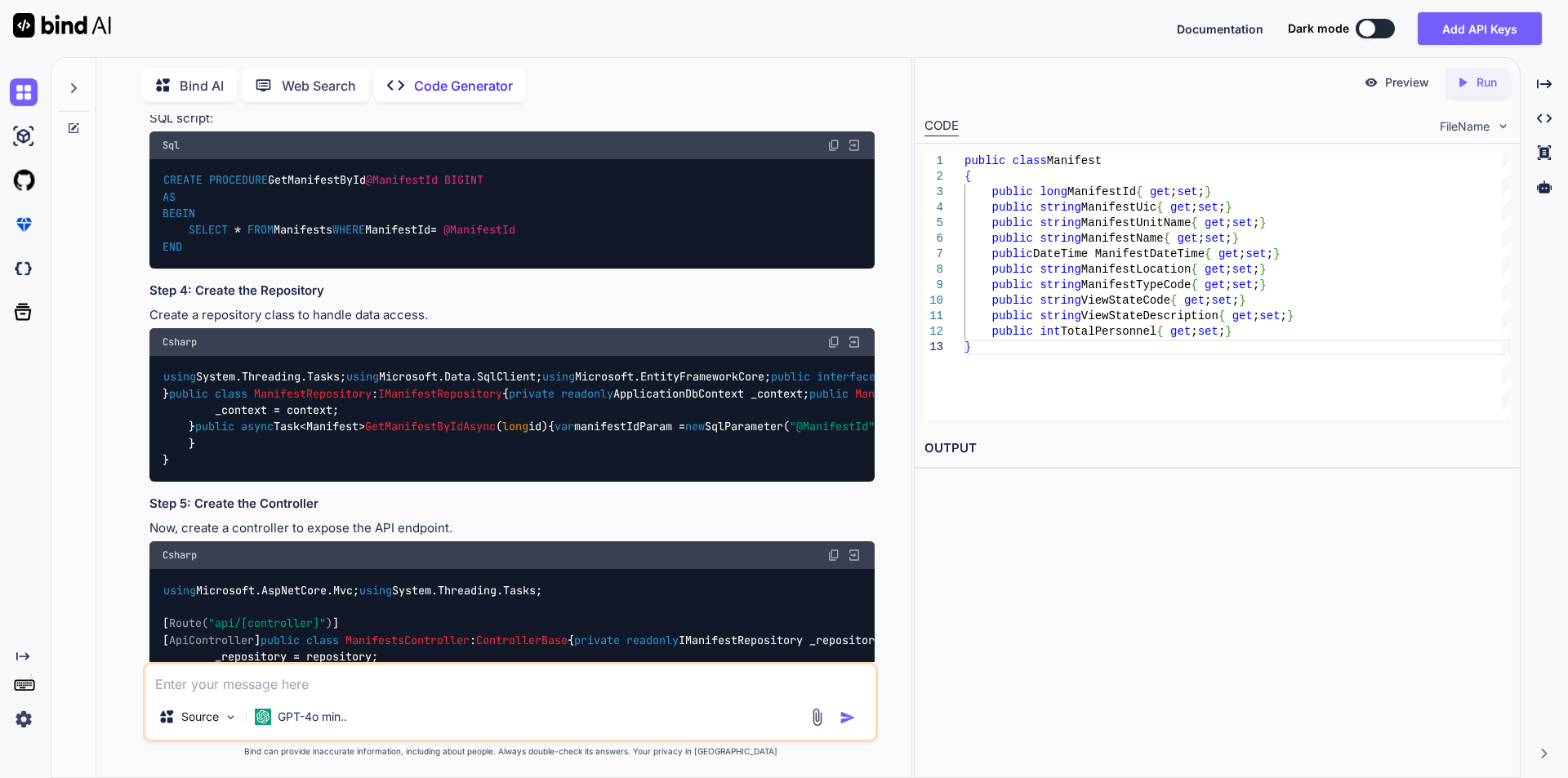
scroll to position [572, 0]
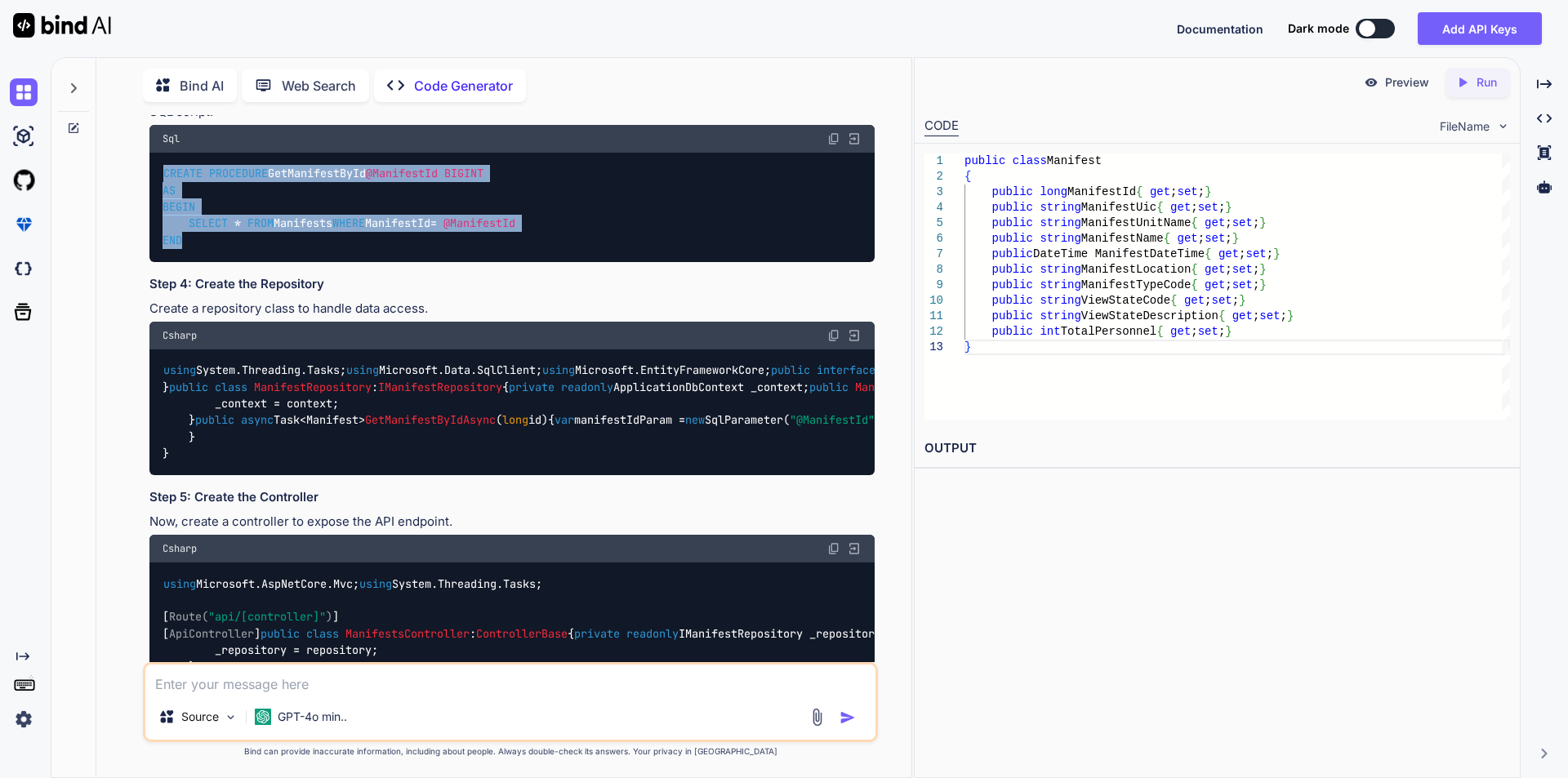
drag, startPoint x: 165, startPoint y: 456, endPoint x: 239, endPoint y: 546, distance: 116.5
click at [239, 262] on div "CREATE PROCEDURE GetManifestById @ManifestId BIGINT AS BEGIN SELECT * FROM Mani…" at bounding box center [511, 208] width 725 height 110
copy code "CREATE PROCEDURE GetManifestById @ManifestId BIGINT AS BEGIN SELECT * FROM Mani…"
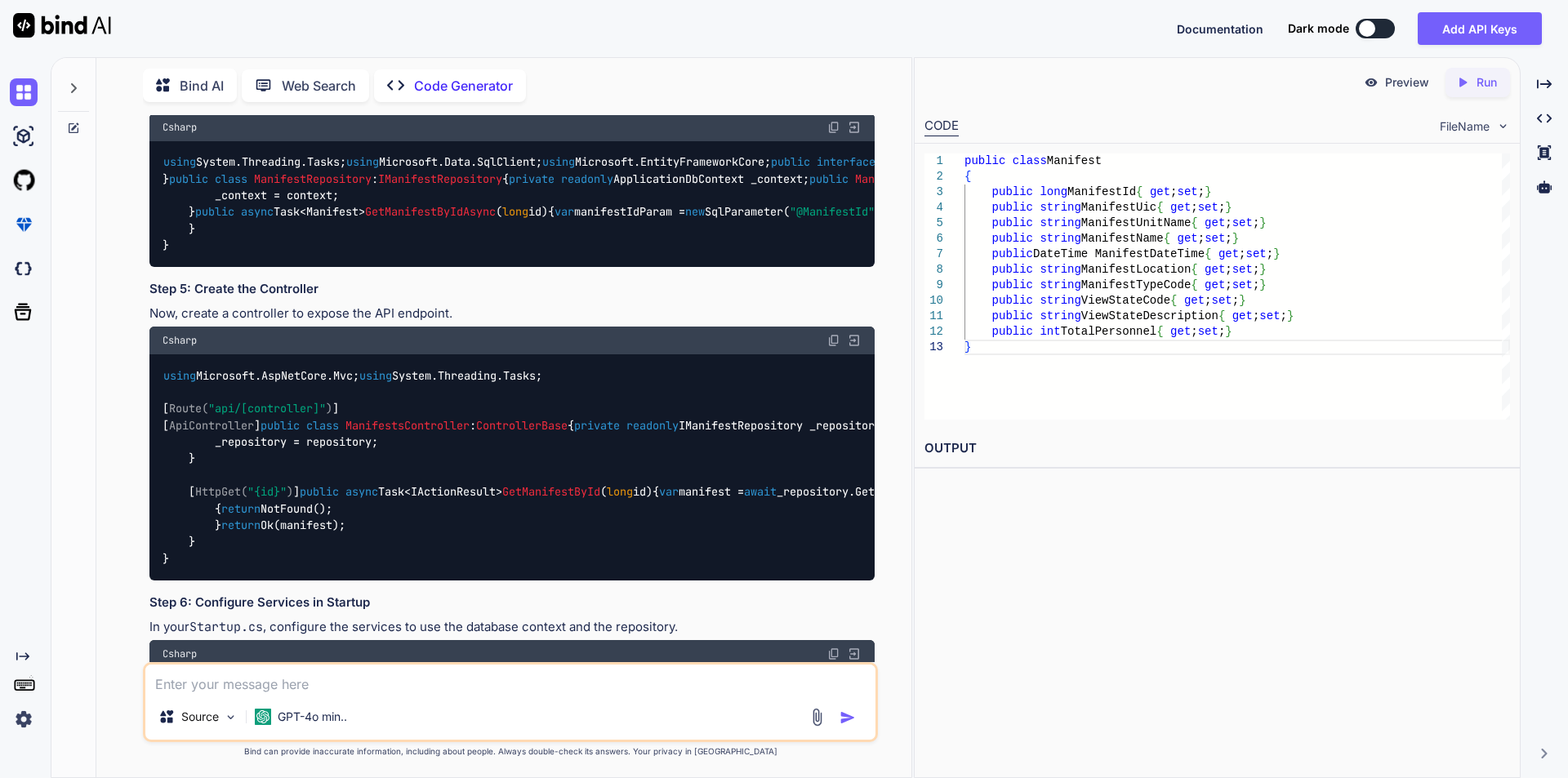
scroll to position [817, 0]
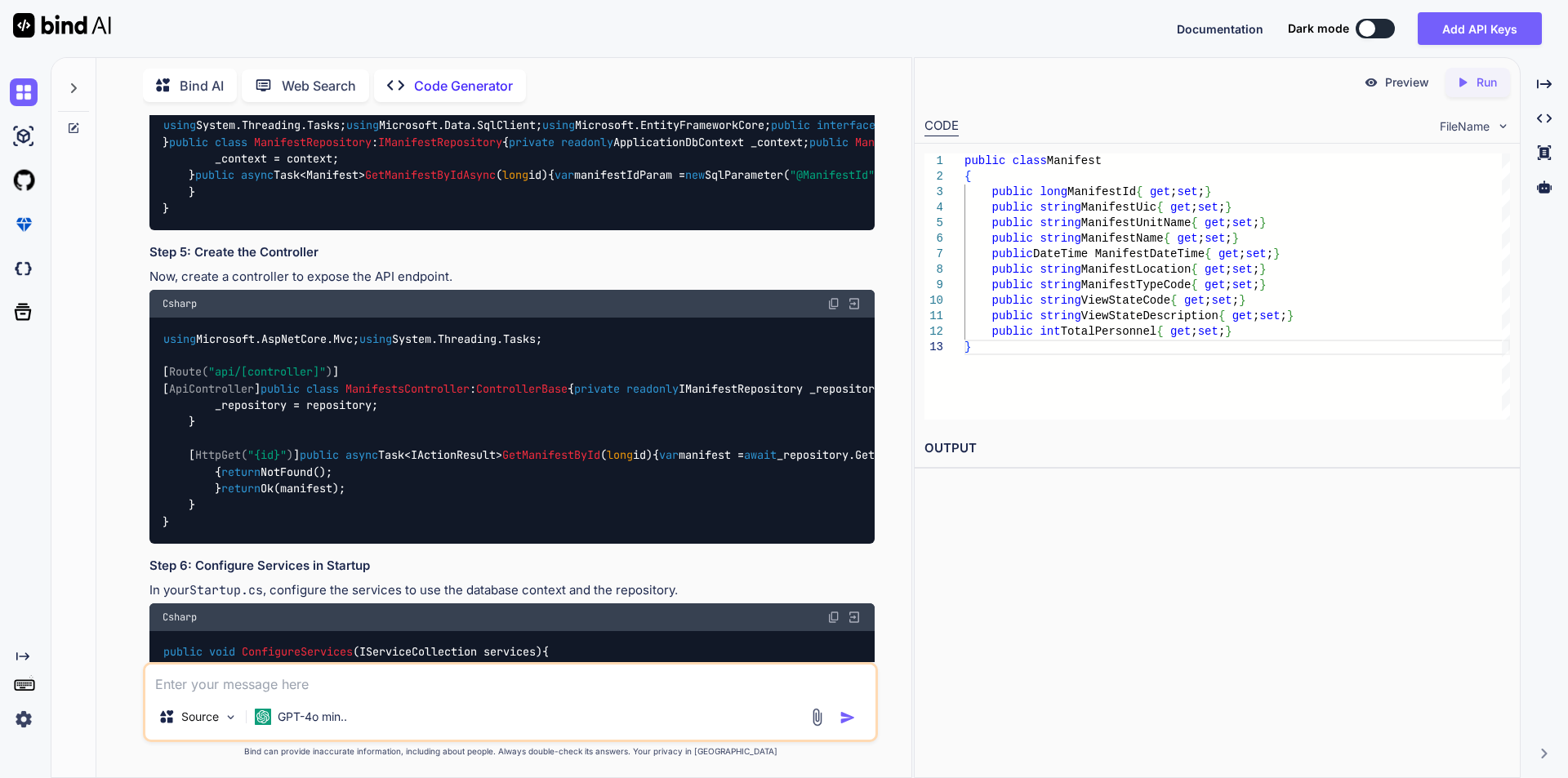
drag, startPoint x: 276, startPoint y: 492, endPoint x: 402, endPoint y: 491, distance: 126.0
click at [402, 230] on div "using System.Threading.Tasks; using Microsoft.Data.SqlClient; using Microsoft.E…" at bounding box center [511, 168] width 725 height 126
copy span "IManifestRepository"
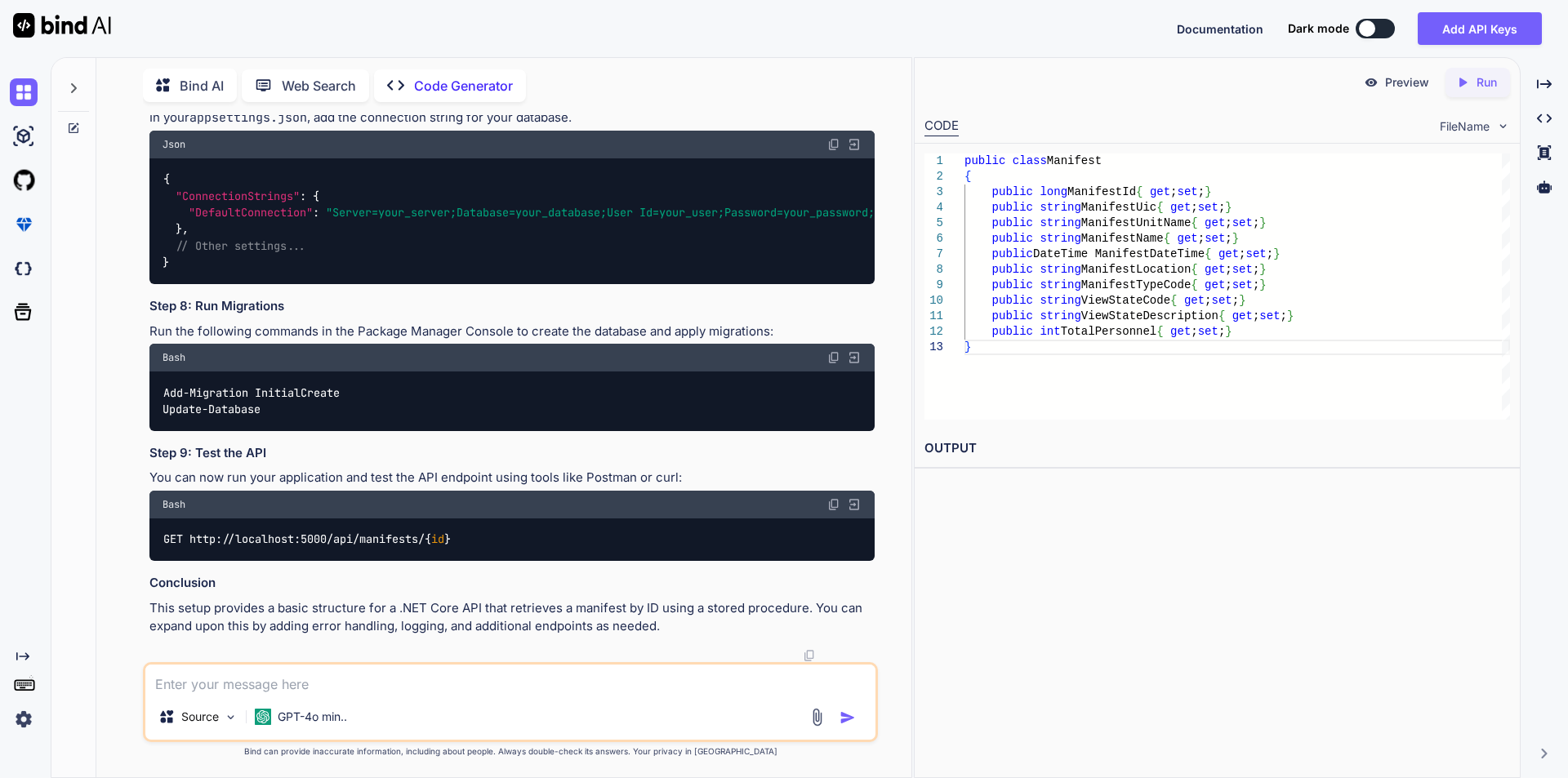
drag, startPoint x: 164, startPoint y: 428, endPoint x: 582, endPoint y: 525, distance: 429.1
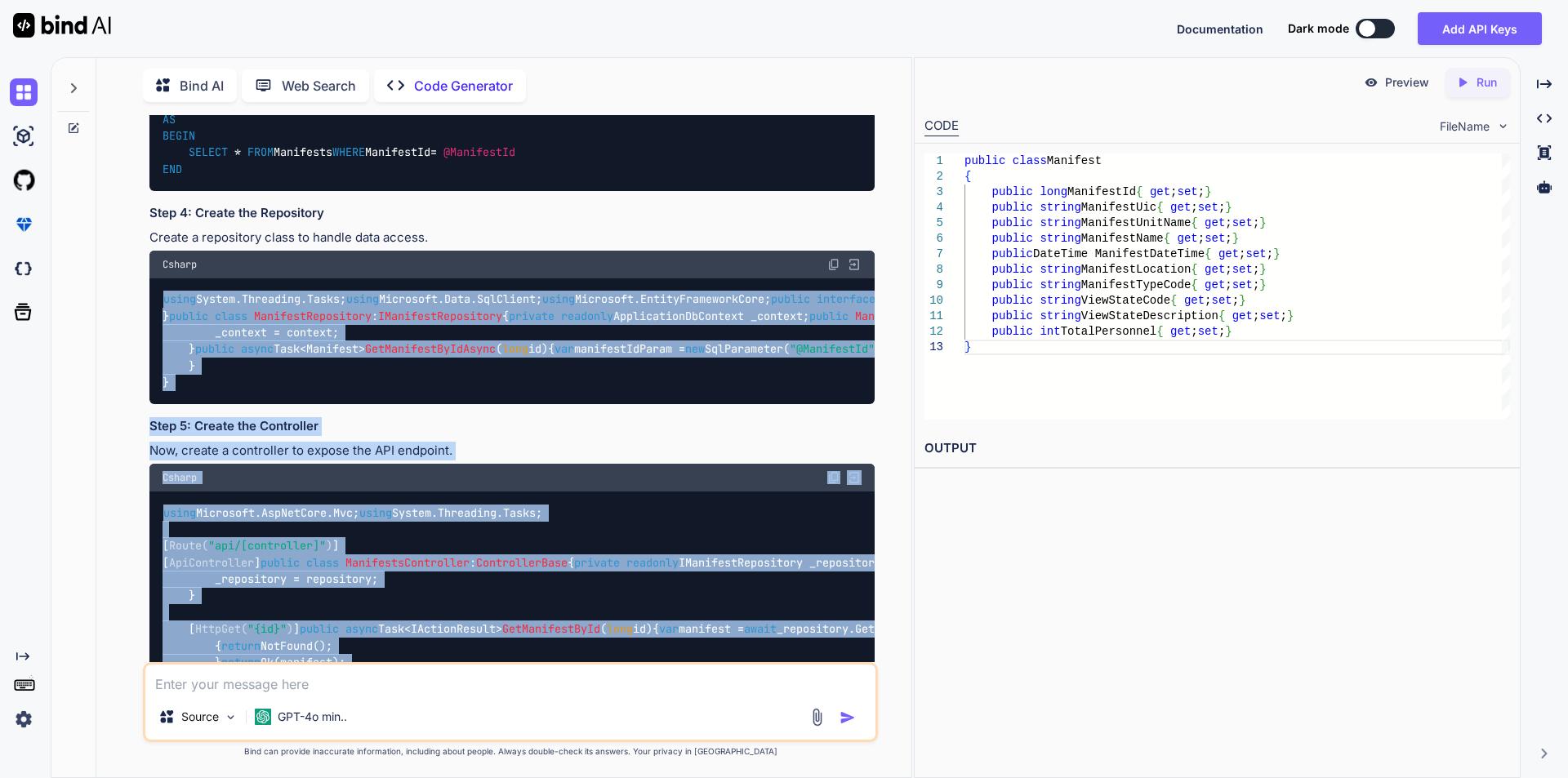
scroll to position [623, 0]
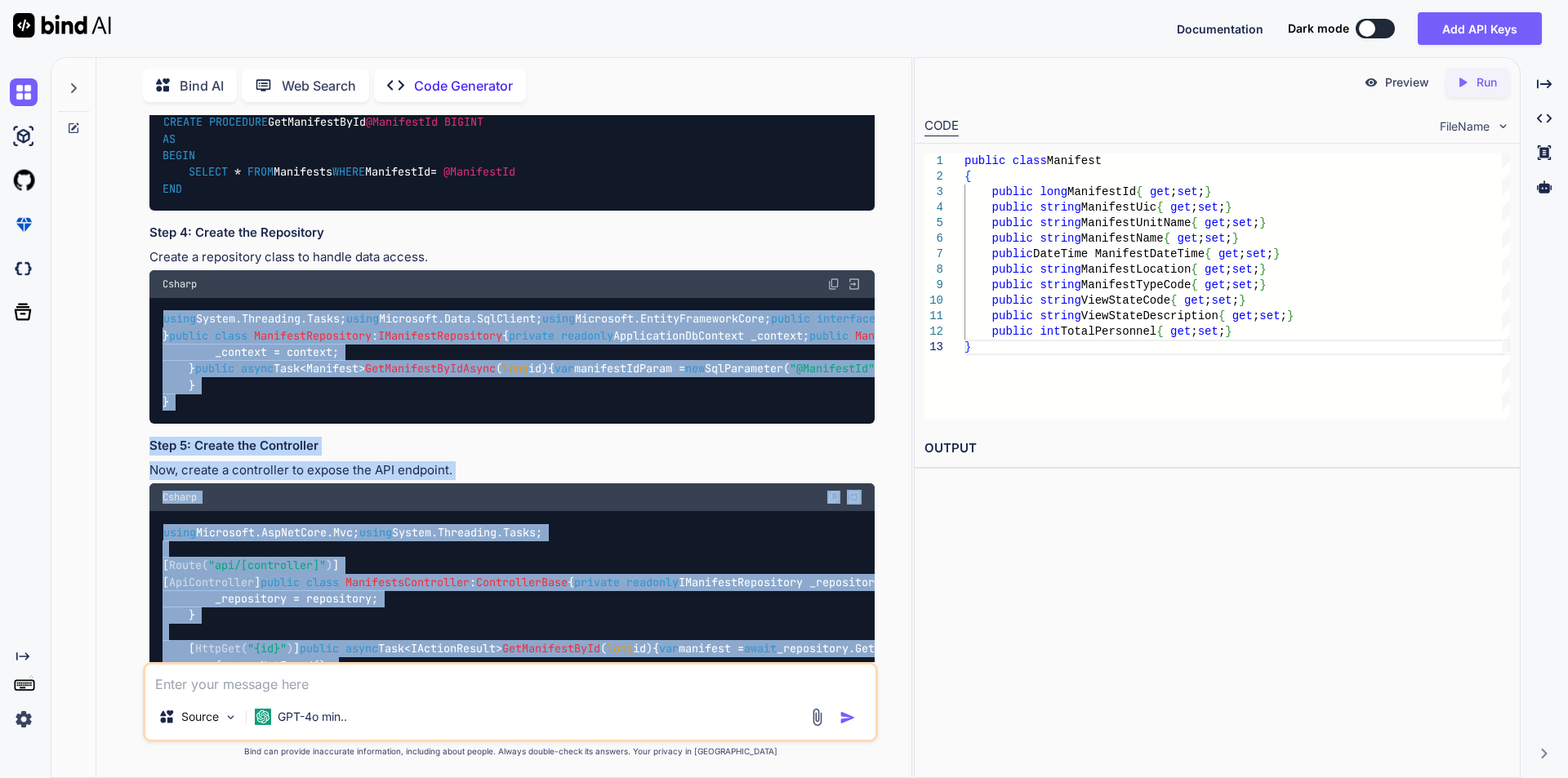
click at [698, 424] on div "using System.Threading.Tasks; using Microsoft.Data.SqlClient; using Microsoft.E…" at bounding box center [511, 361] width 725 height 126
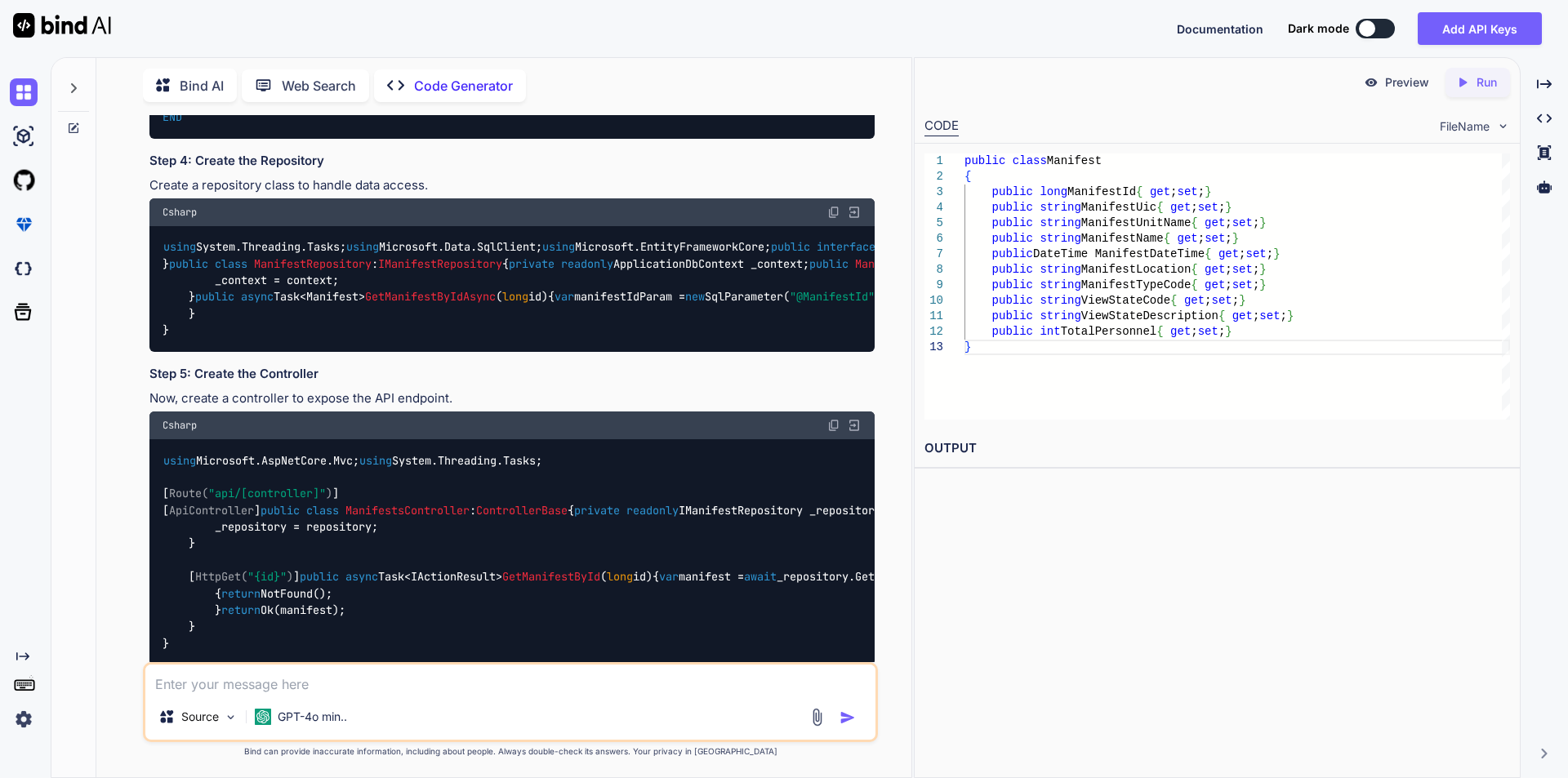
scroll to position [787, 0]
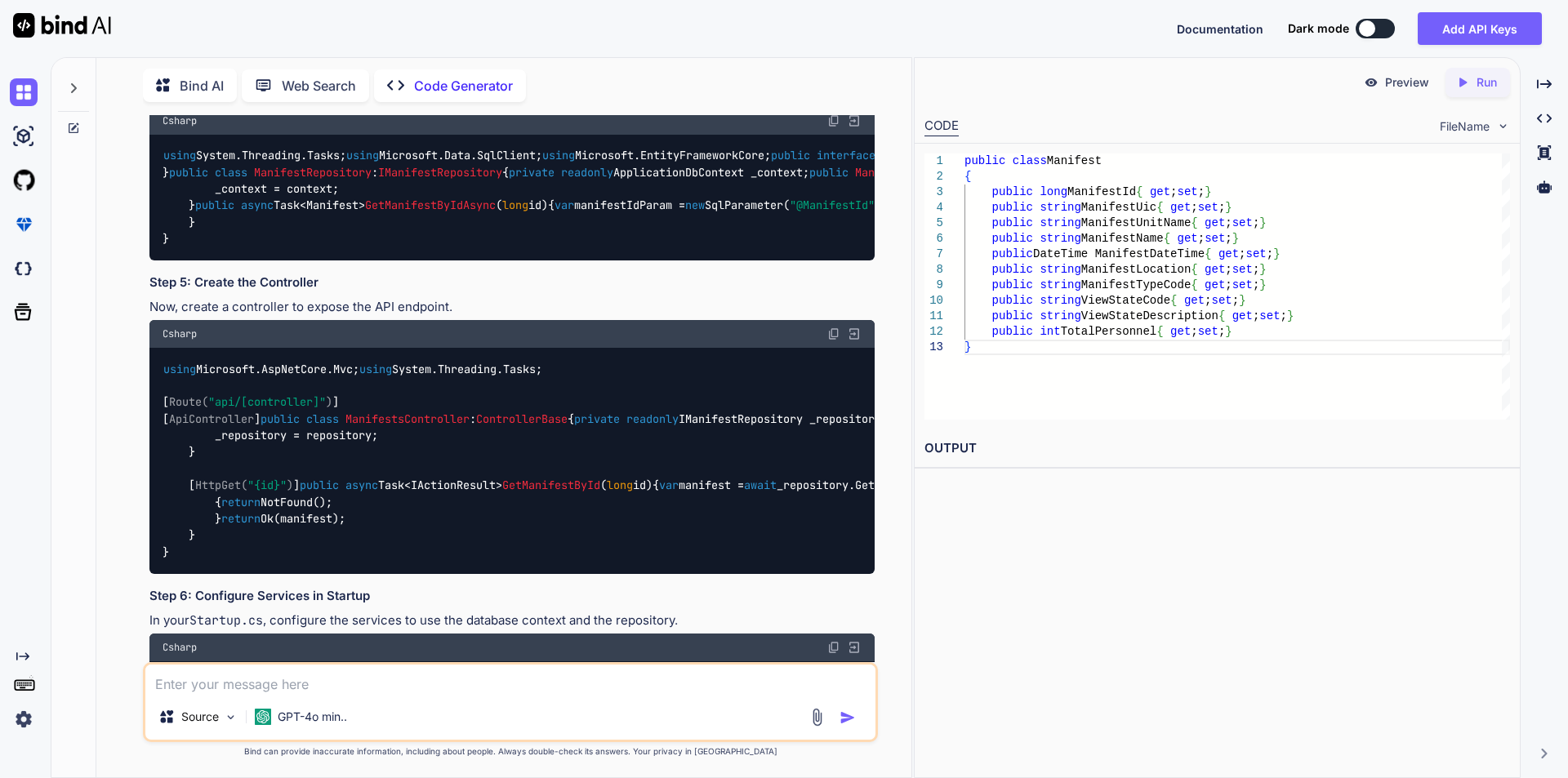
click at [825, 135] on div "Csharp" at bounding box center [511, 120] width 725 height 28
click at [830, 127] on img at bounding box center [834, 121] width 13 height 13
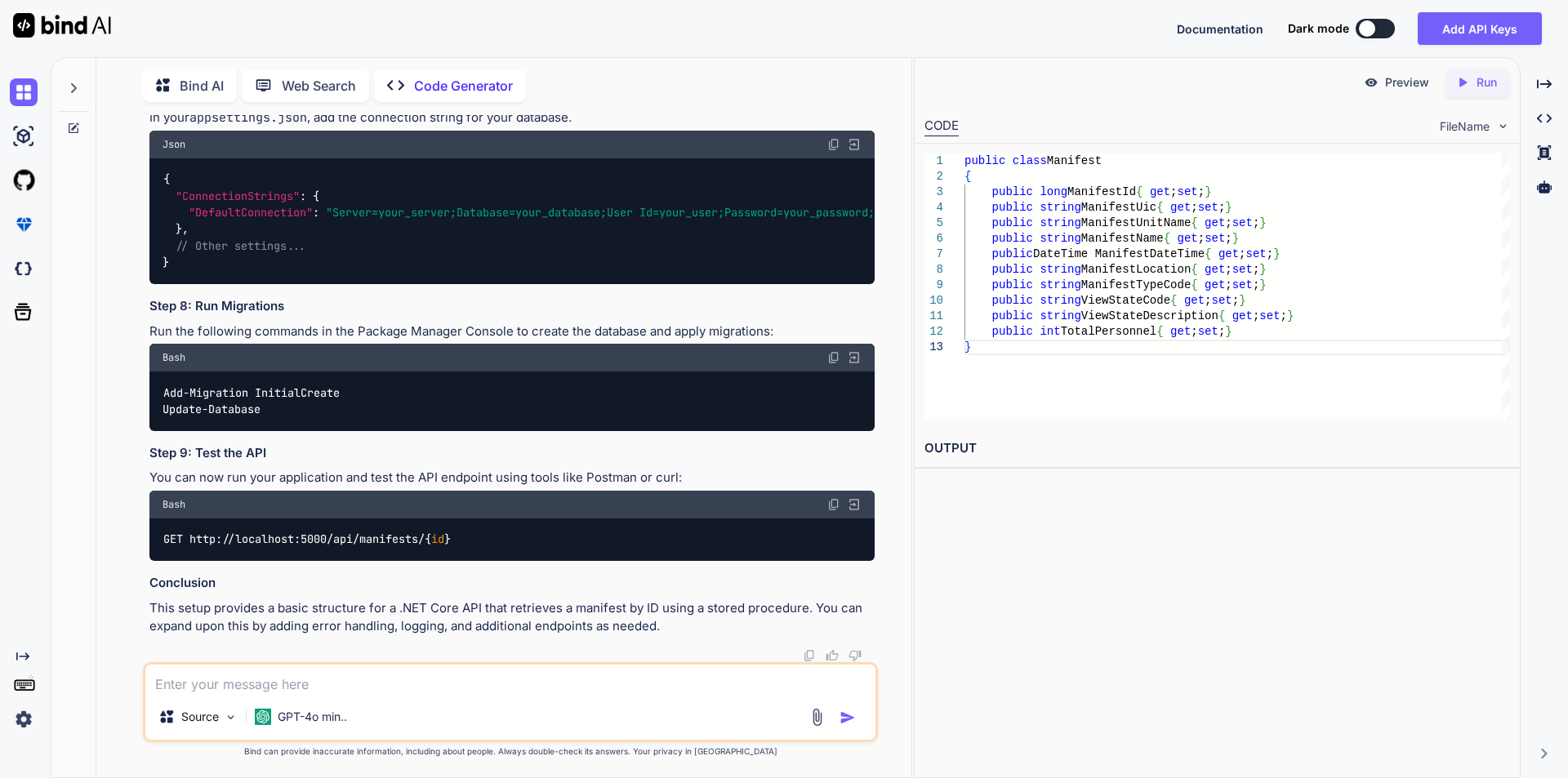
scroll to position [1603, 0]
drag, startPoint x: 190, startPoint y: 389, endPoint x: 407, endPoint y: 535, distance: 261.5
copy code "[ HttpGet( "{id}" ) ] public async Task<IActionResult> GetManifestById ( long i…"
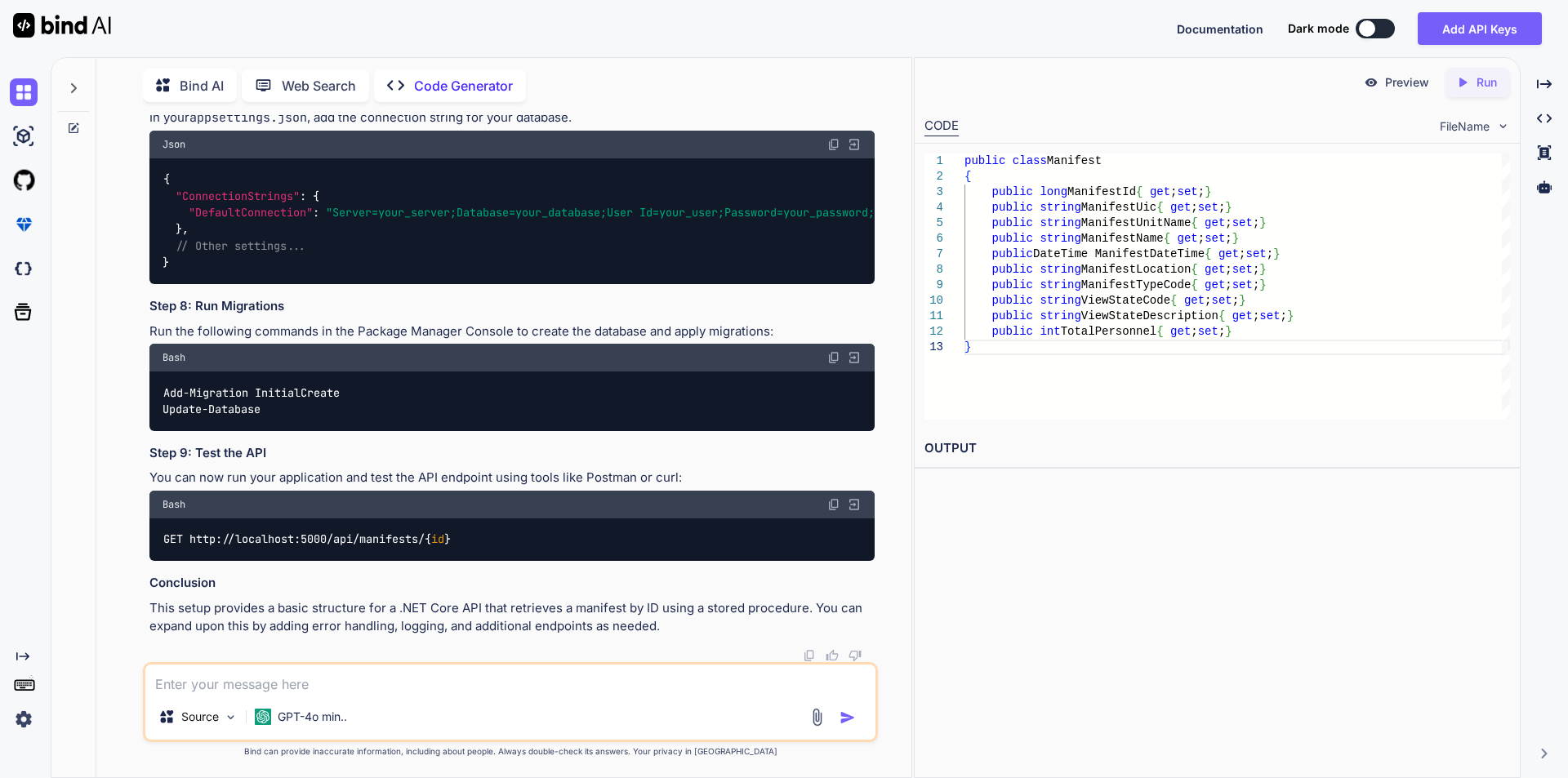
drag, startPoint x: 197, startPoint y: 550, endPoint x: 138, endPoint y: 139, distance: 415.2
click at [138, 139] on div "You Generate Code public long ManifestId { get; set; } public string ManifestUi…" at bounding box center [510, 447] width 802 height 662
copy code "using Microsoft.AspNetCore.Mvc; using System.Threading.Tasks; [ Route( "api/[co…"
drag, startPoint x: 164, startPoint y: 390, endPoint x: 357, endPoint y: 395, distance: 193.1
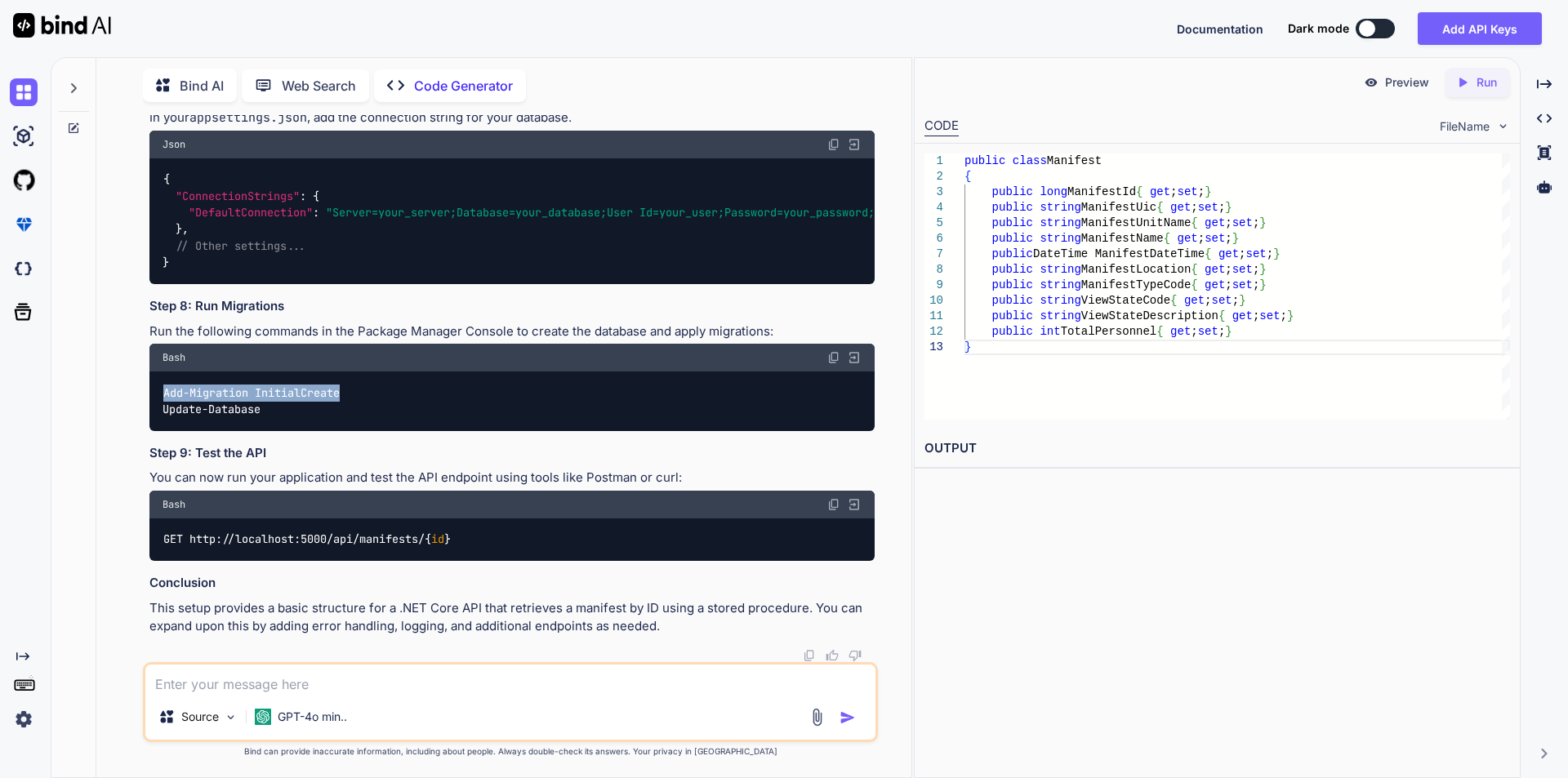
click at [357, 395] on div "Add-Migration InitialCreate Update-Database" at bounding box center [511, 402] width 725 height 60
copy code "Add-Migration InitialCreate"
